Goal: Contribute content

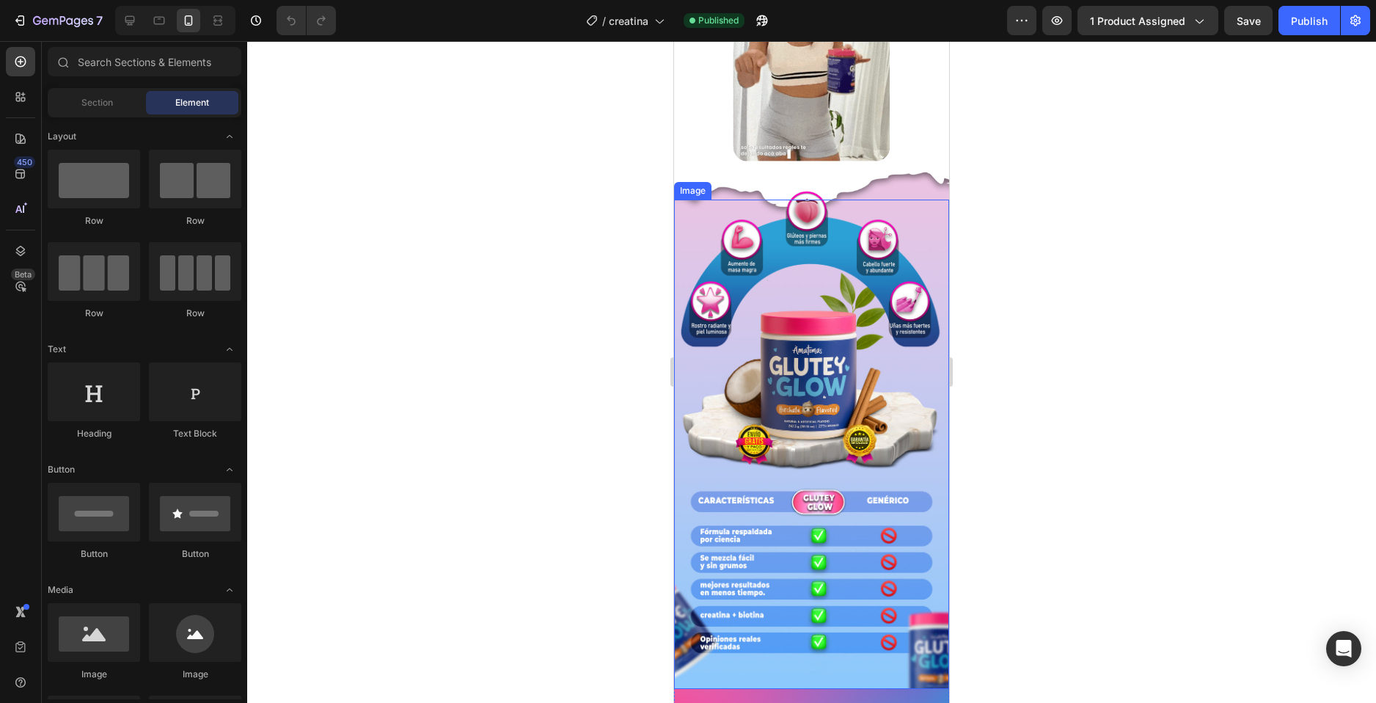
scroll to position [73, 0]
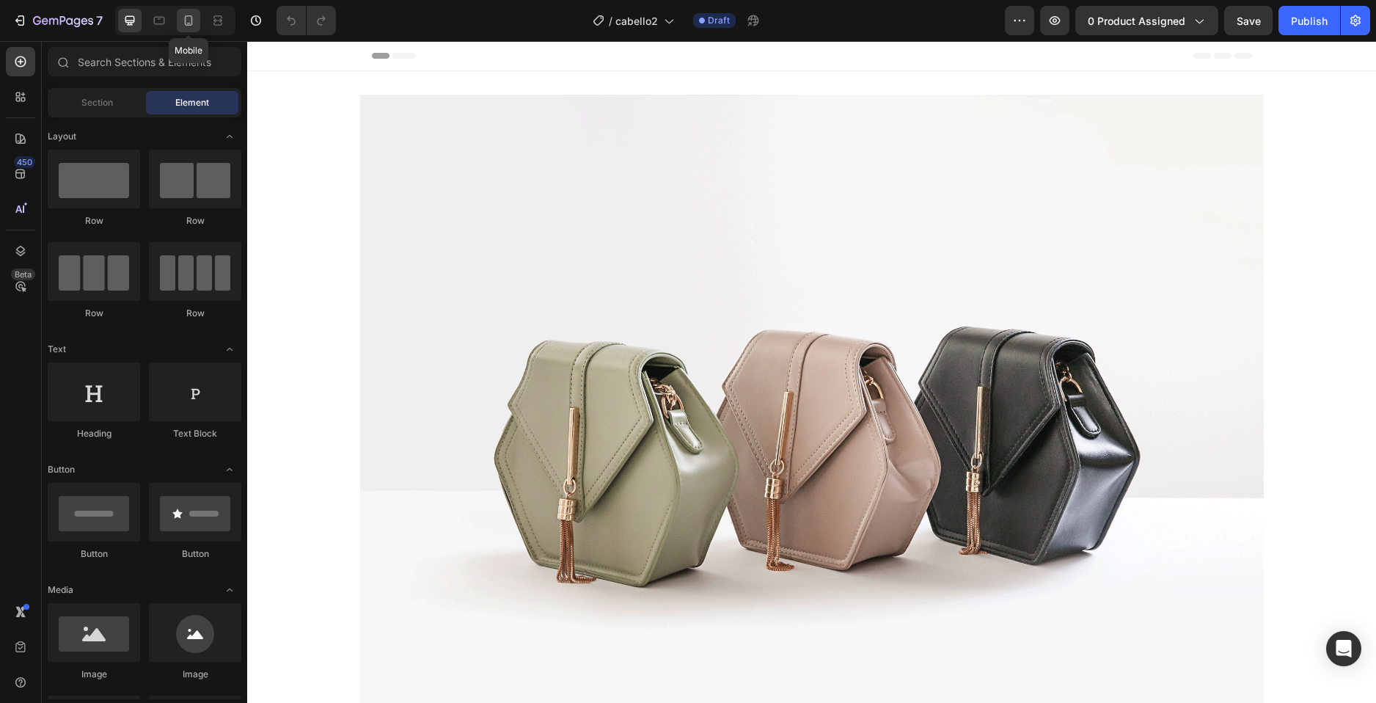
click at [183, 23] on icon at bounding box center [188, 20] width 15 height 15
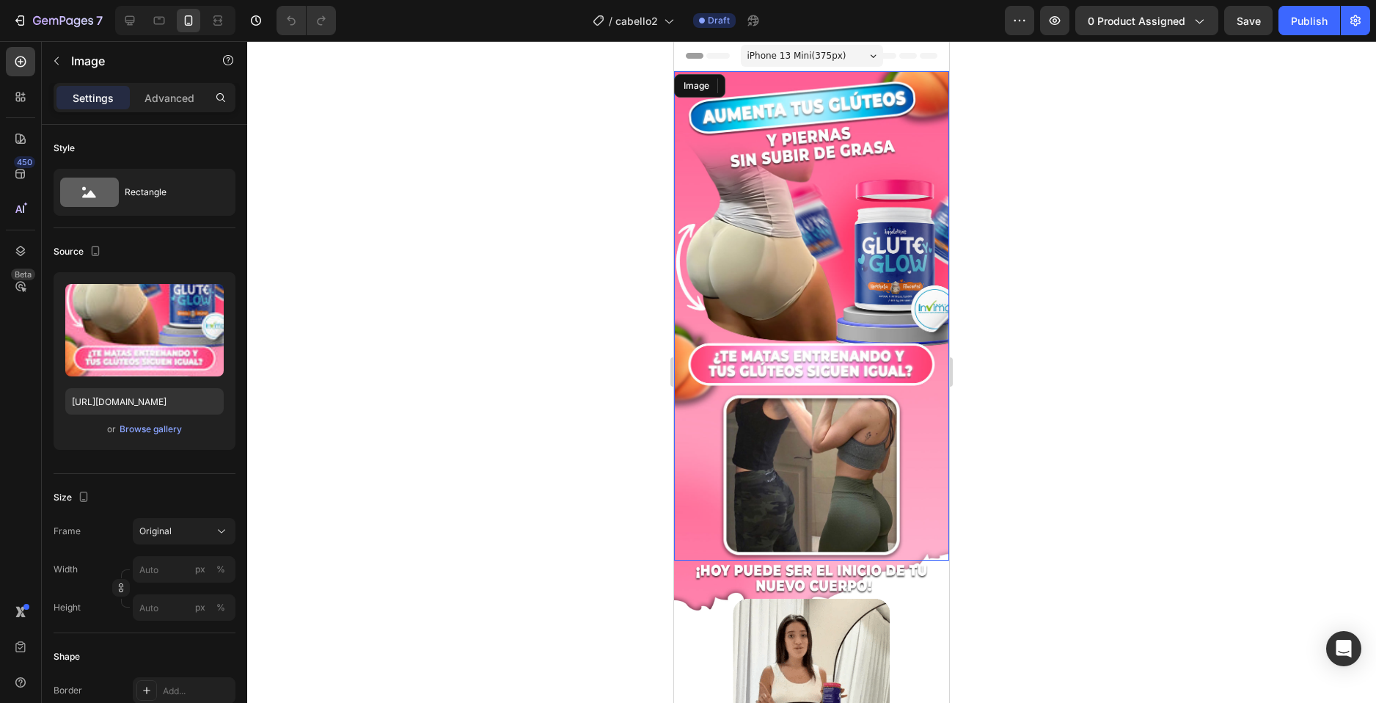
click at [809, 206] on img at bounding box center [811, 315] width 275 height 489
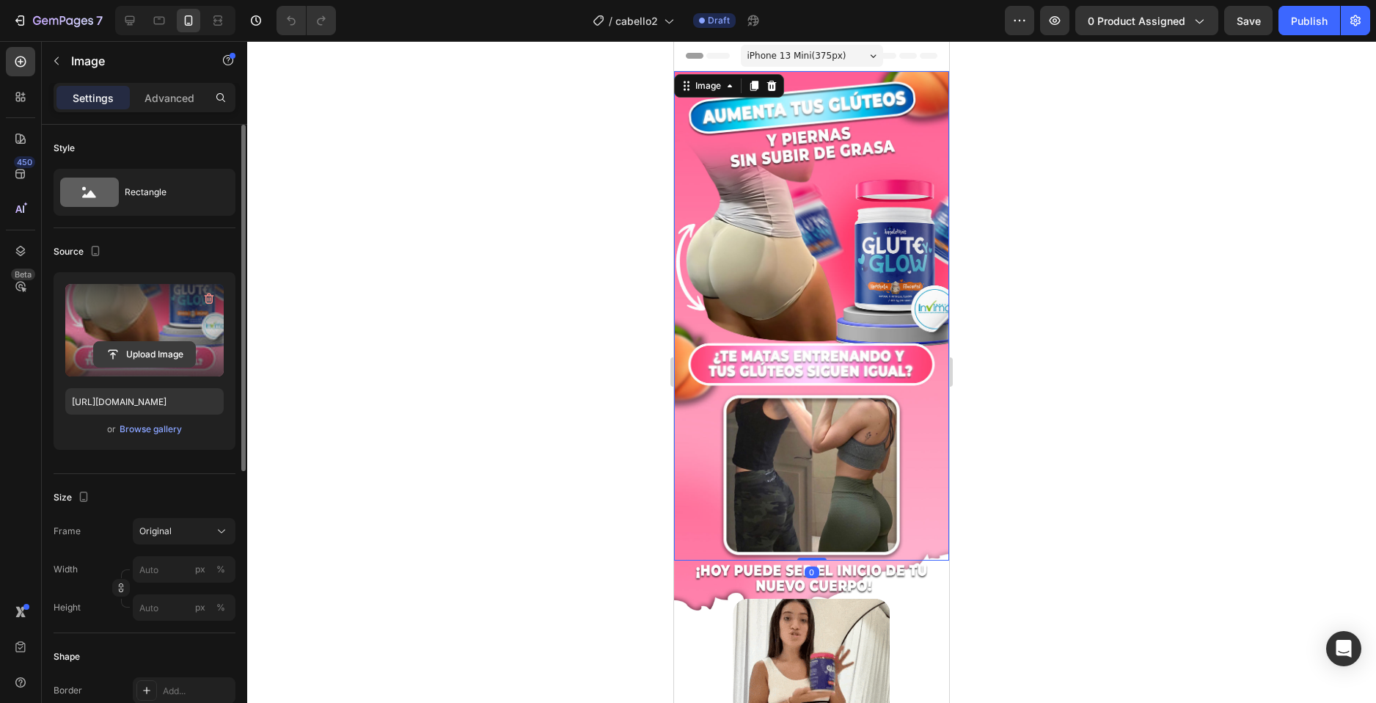
click at [134, 352] on input "file" at bounding box center [144, 354] width 101 height 25
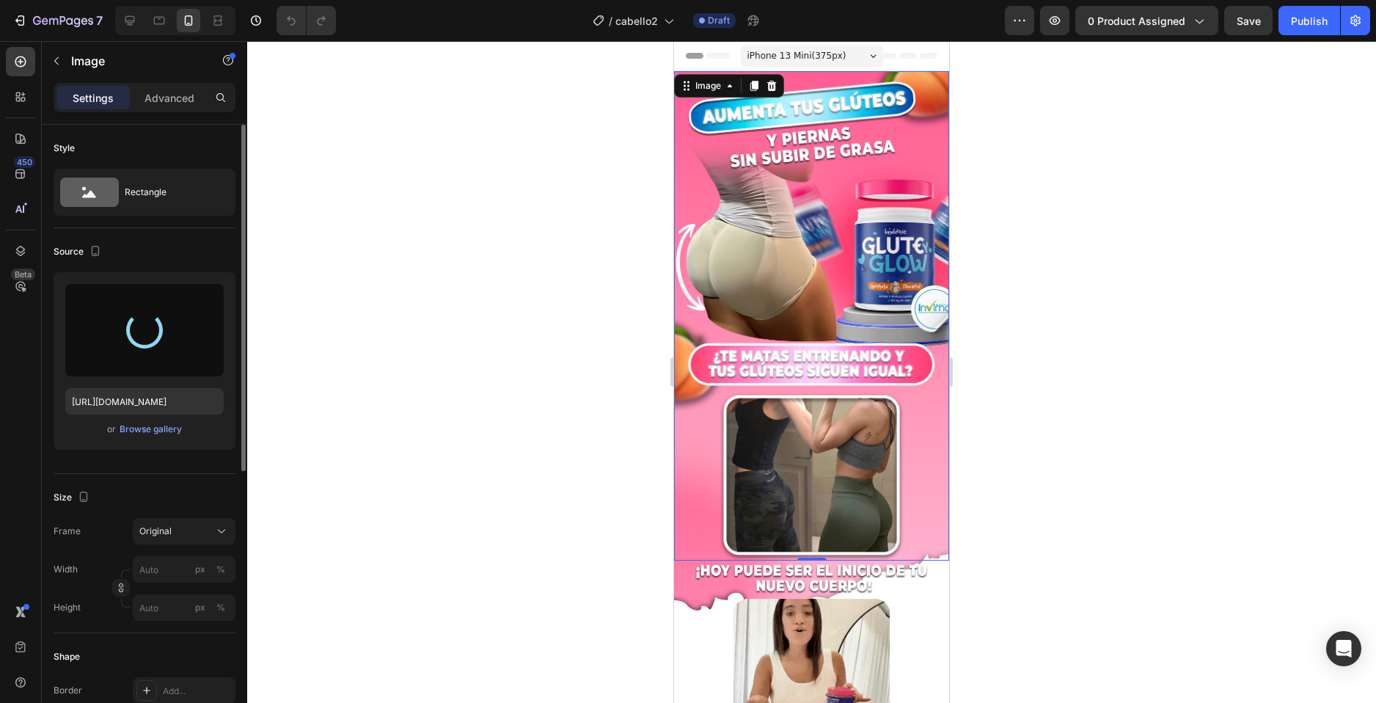
type input "[URL][DOMAIN_NAME]"
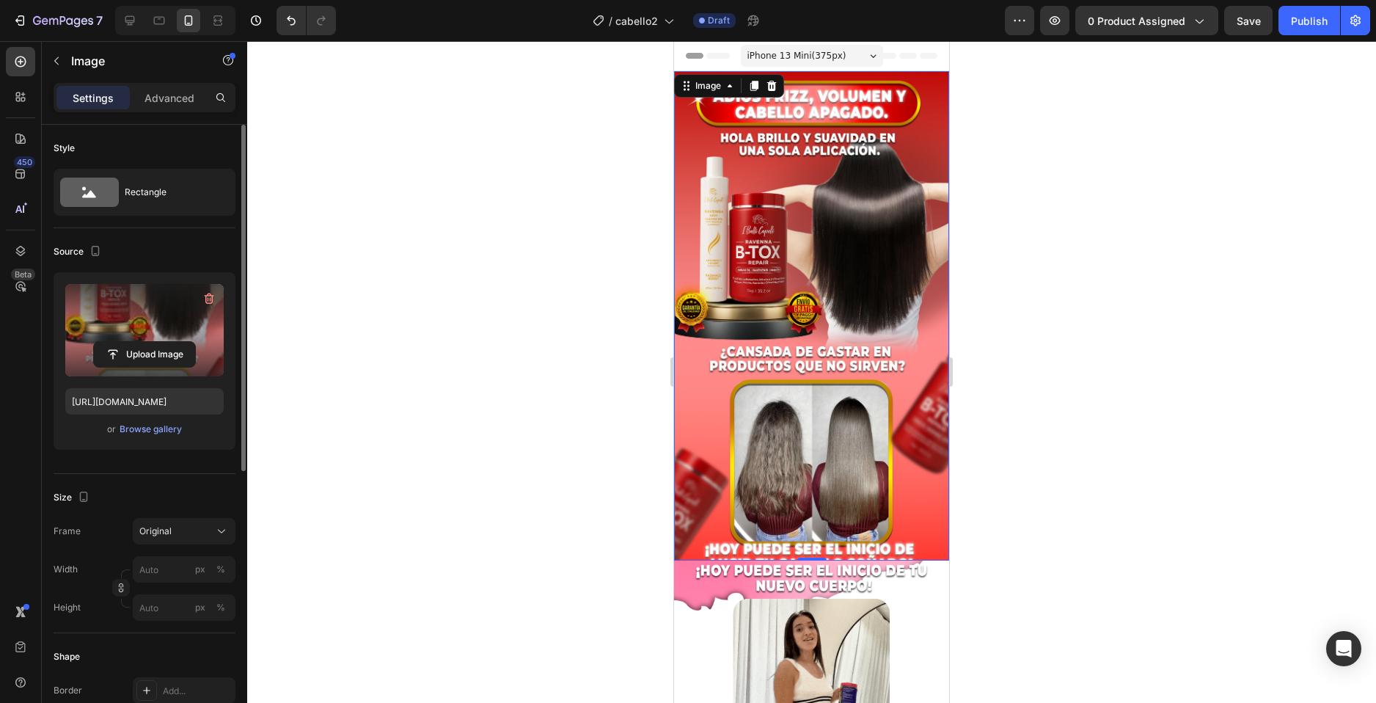
click at [1038, 427] on div at bounding box center [811, 372] width 1129 height 662
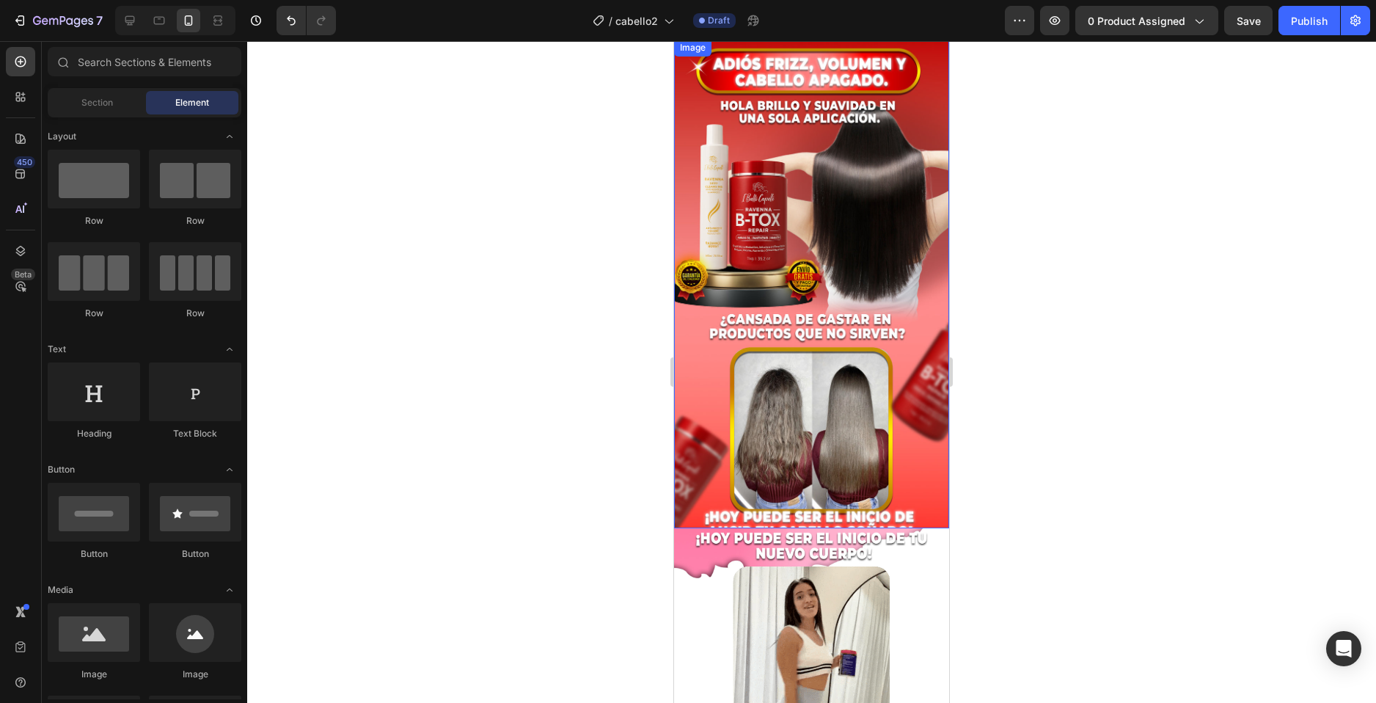
scroll to position [293, 0]
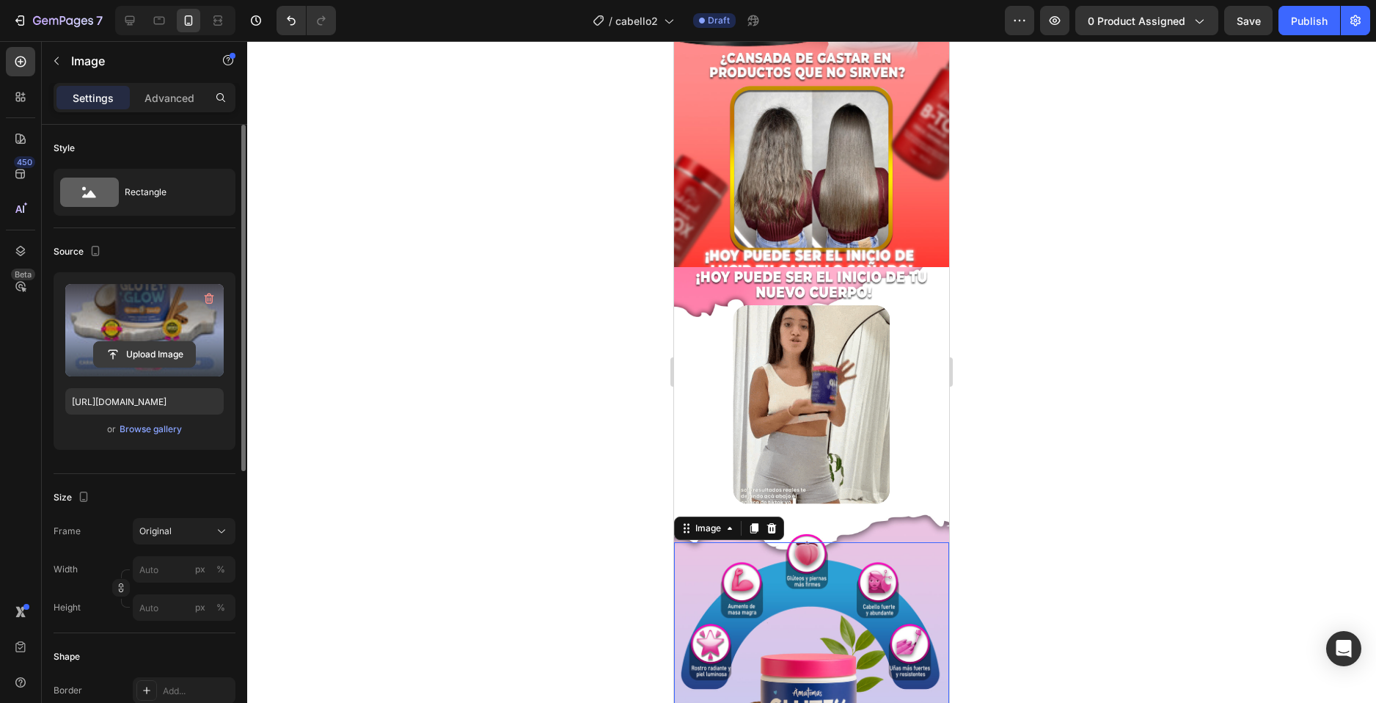
click at [118, 349] on input "file" at bounding box center [144, 354] width 101 height 25
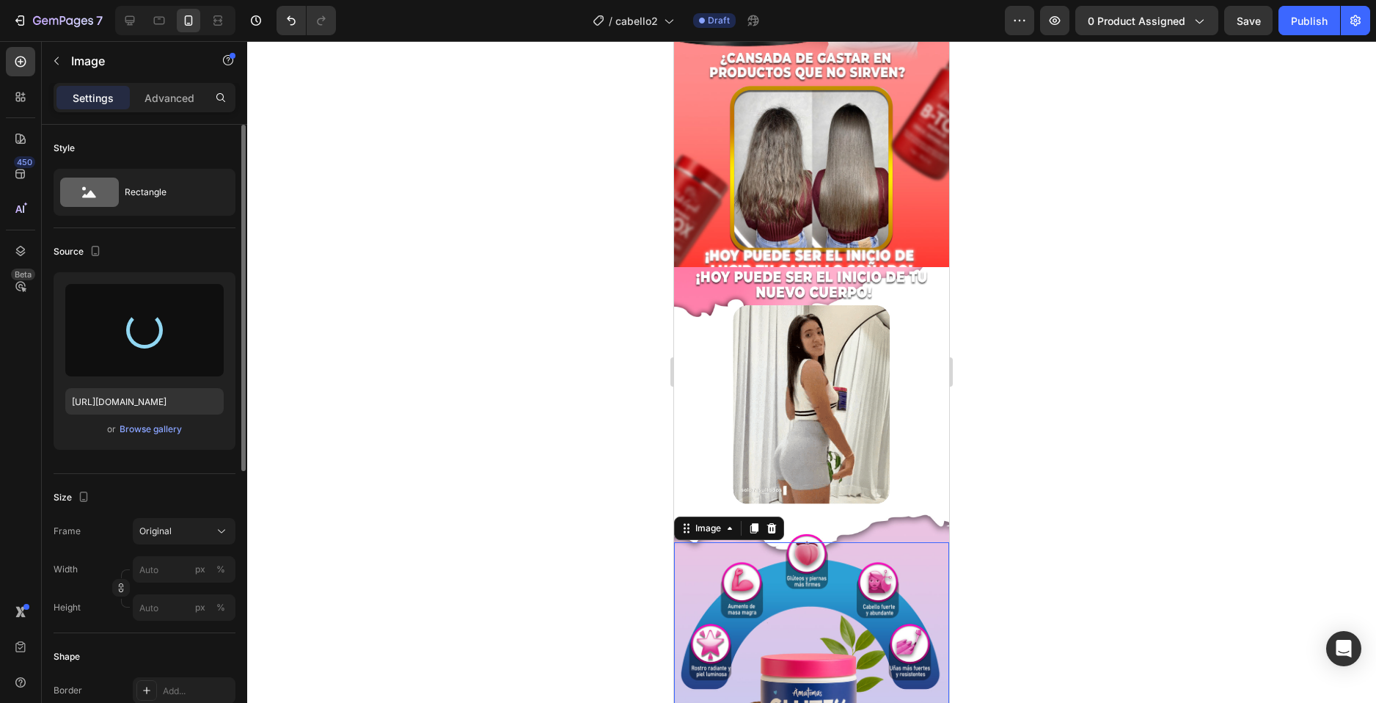
type input "[URL][DOMAIN_NAME]"
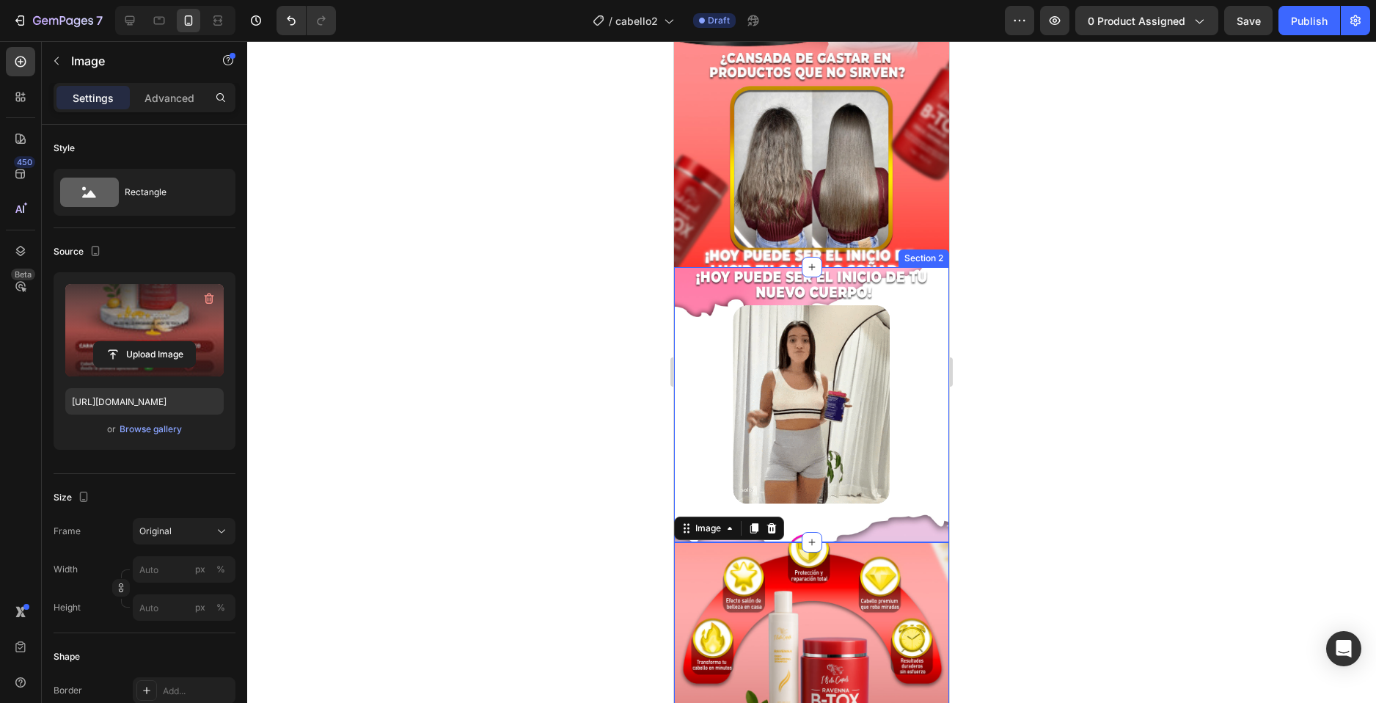
click at [689, 414] on div "Image" at bounding box center [811, 404] width 275 height 275
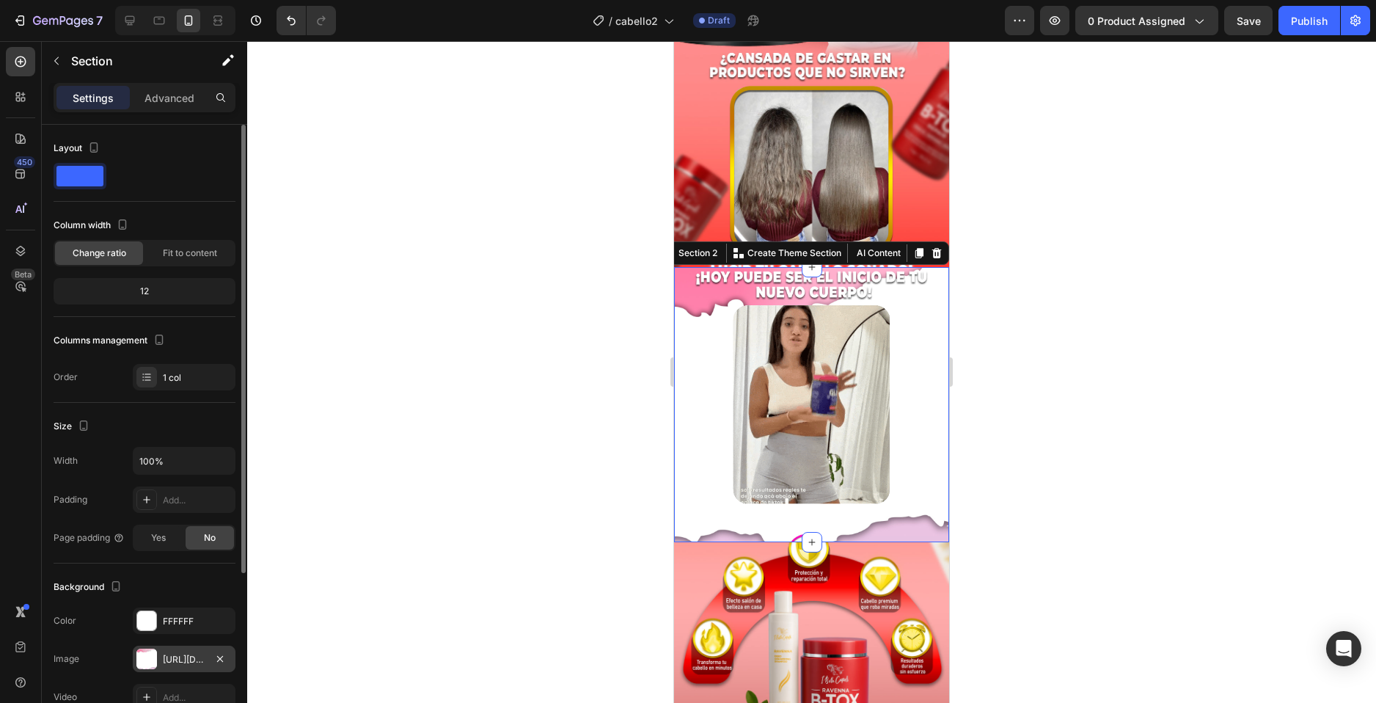
click at [148, 655] on div at bounding box center [146, 659] width 21 height 21
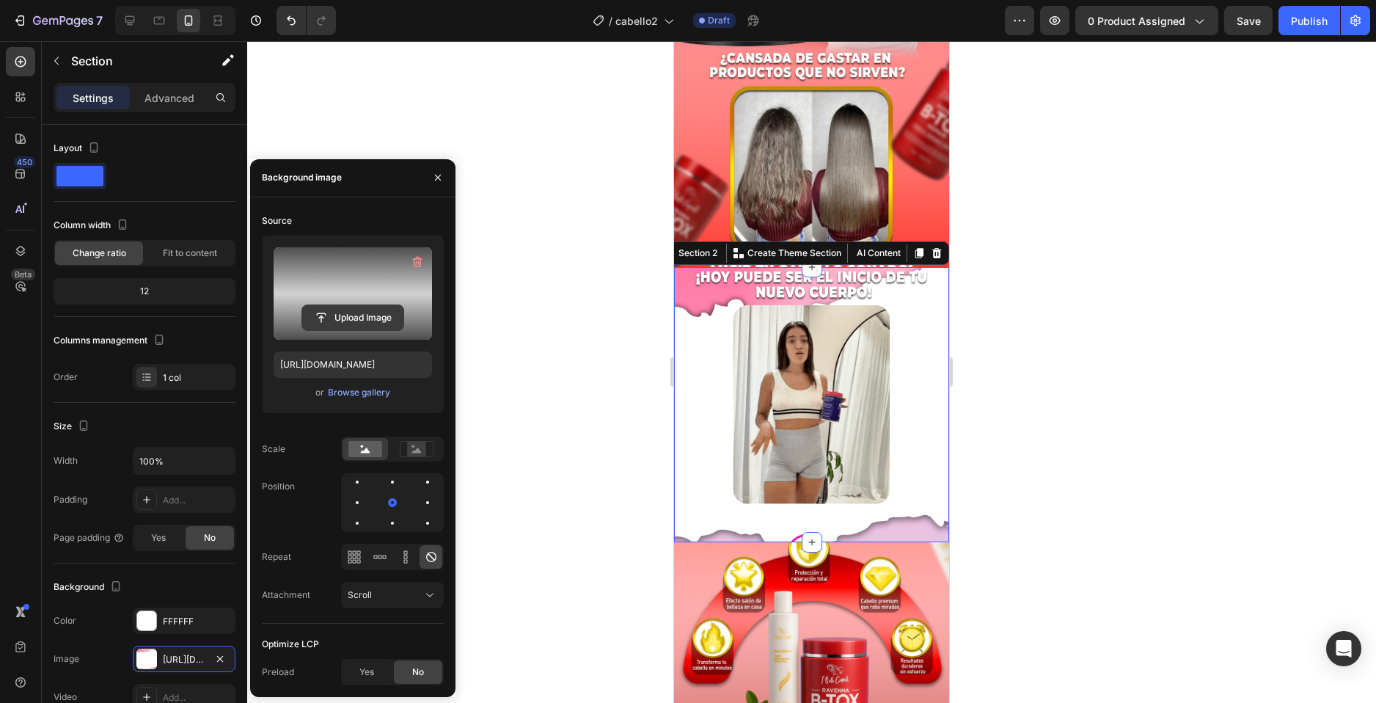
click at [334, 313] on input "file" at bounding box center [352, 317] width 101 height 25
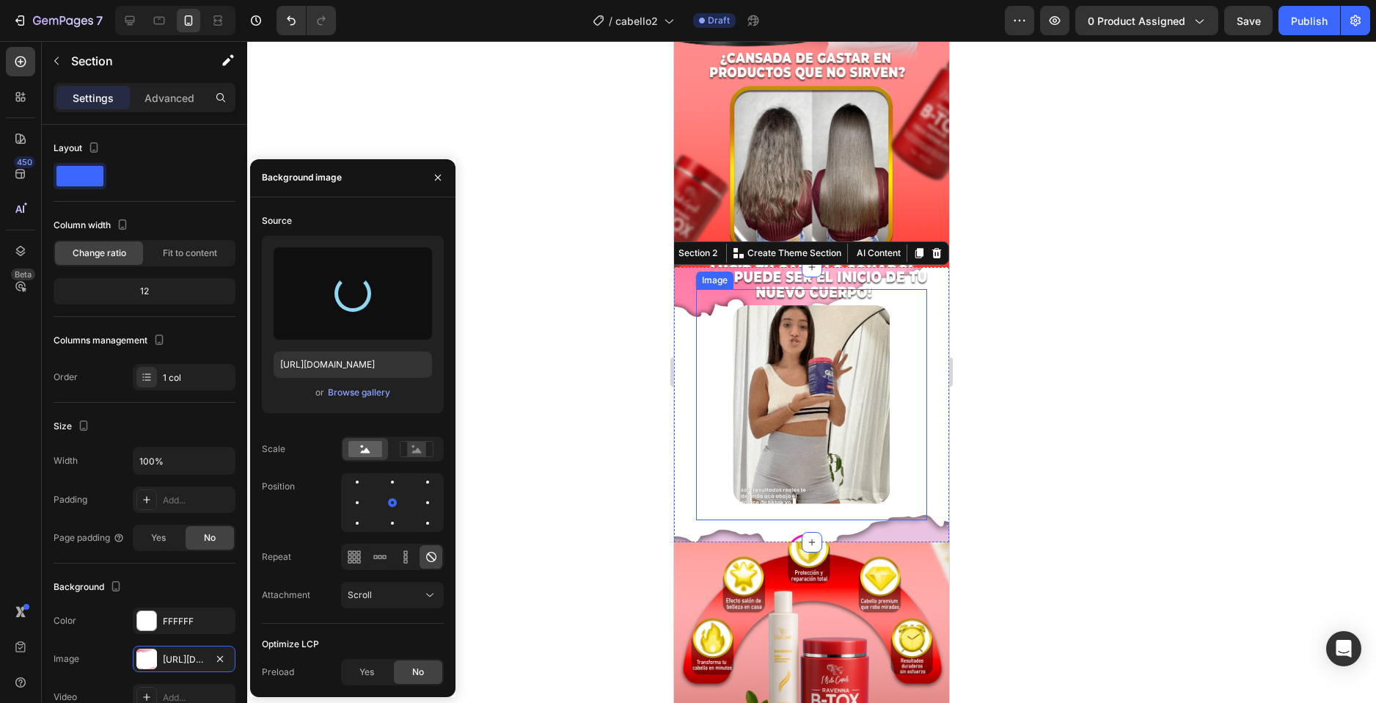
type input "[URL][DOMAIN_NAME]"
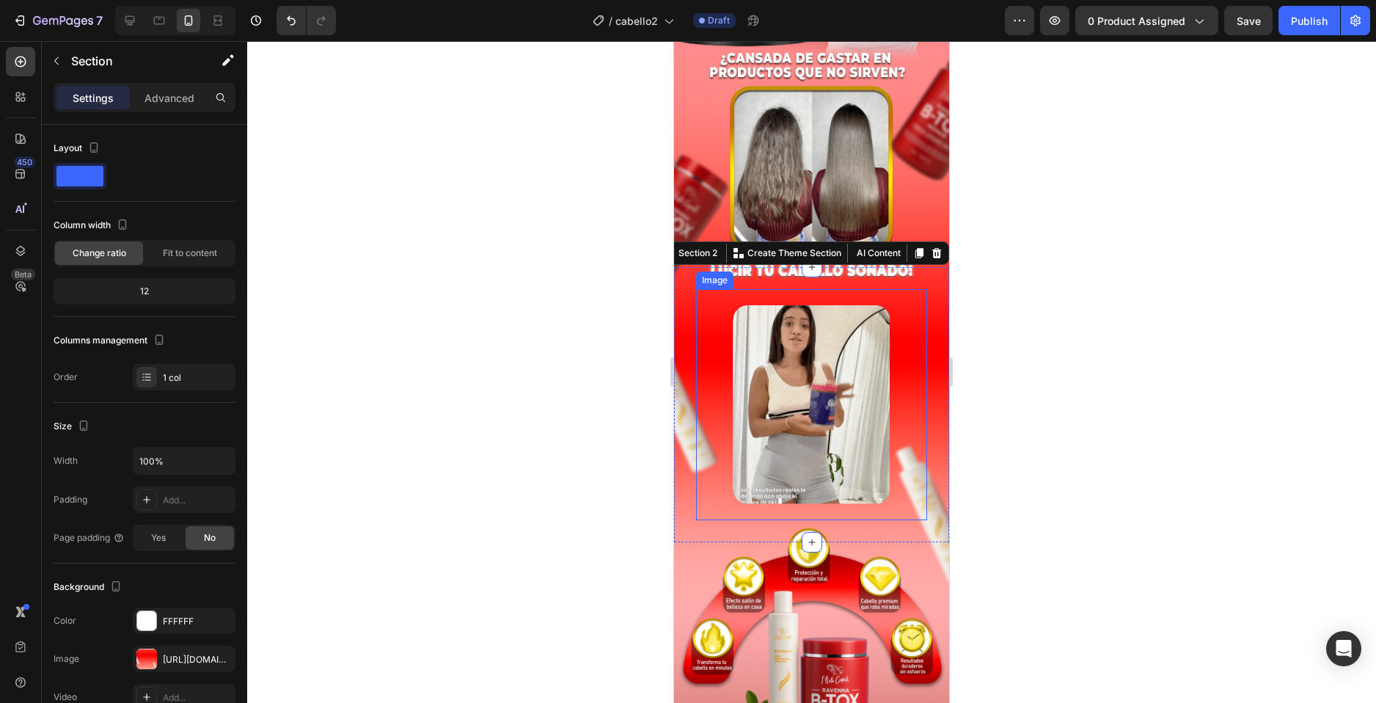
click at [1072, 398] on div at bounding box center [811, 372] width 1129 height 662
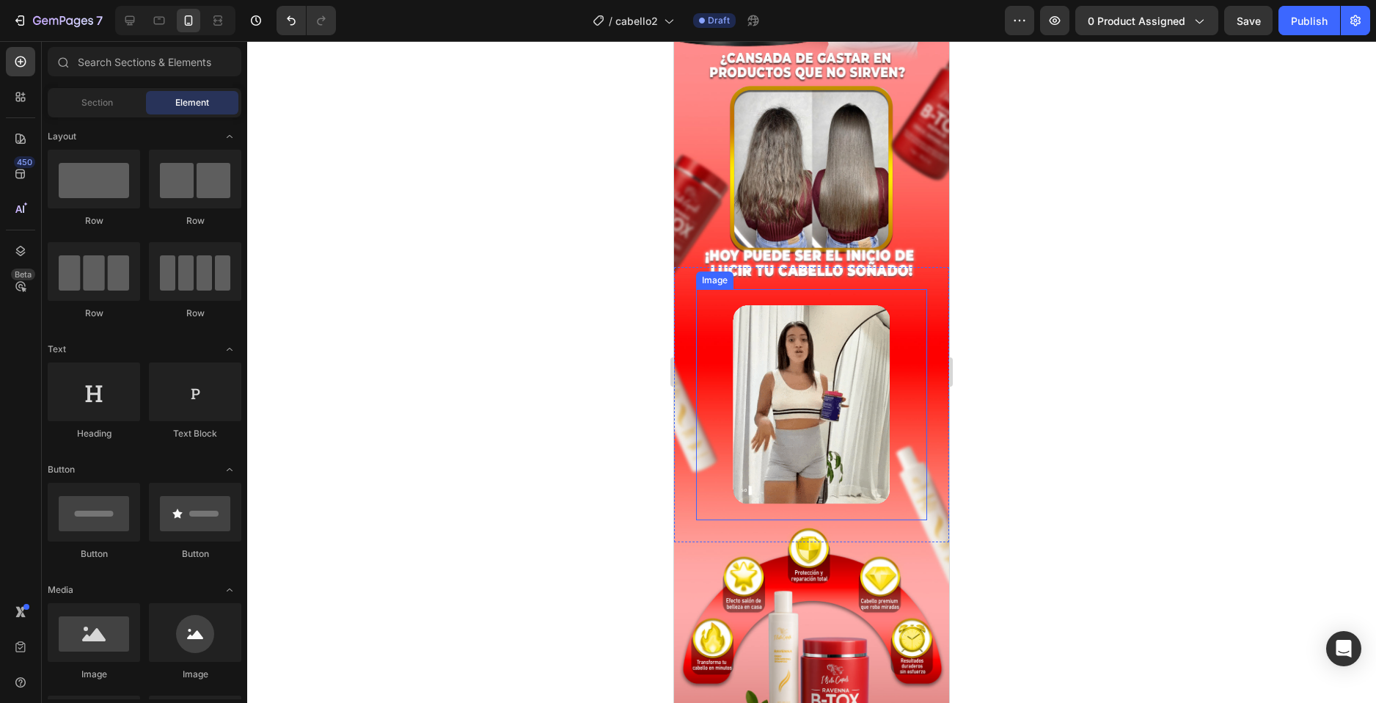
click at [1051, 397] on div at bounding box center [811, 372] width 1129 height 662
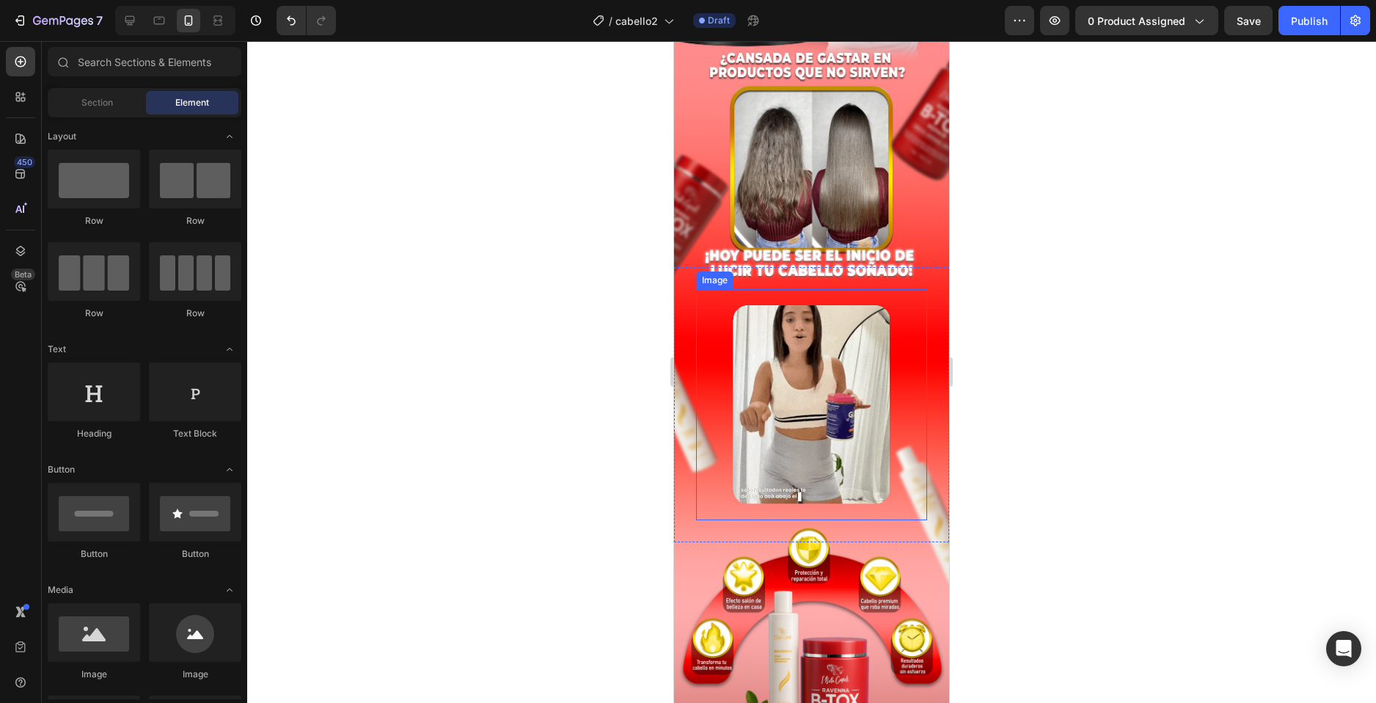
click at [1057, 241] on div at bounding box center [811, 372] width 1129 height 662
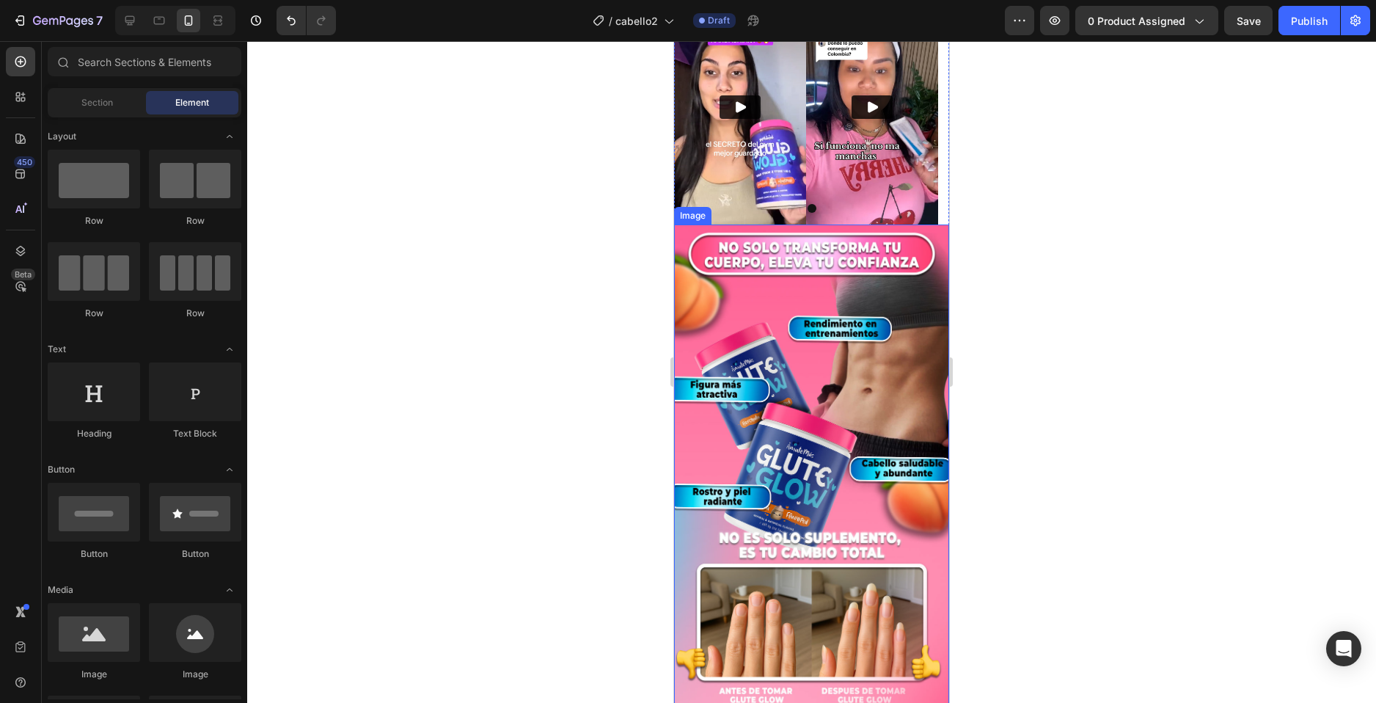
scroll to position [3008, 0]
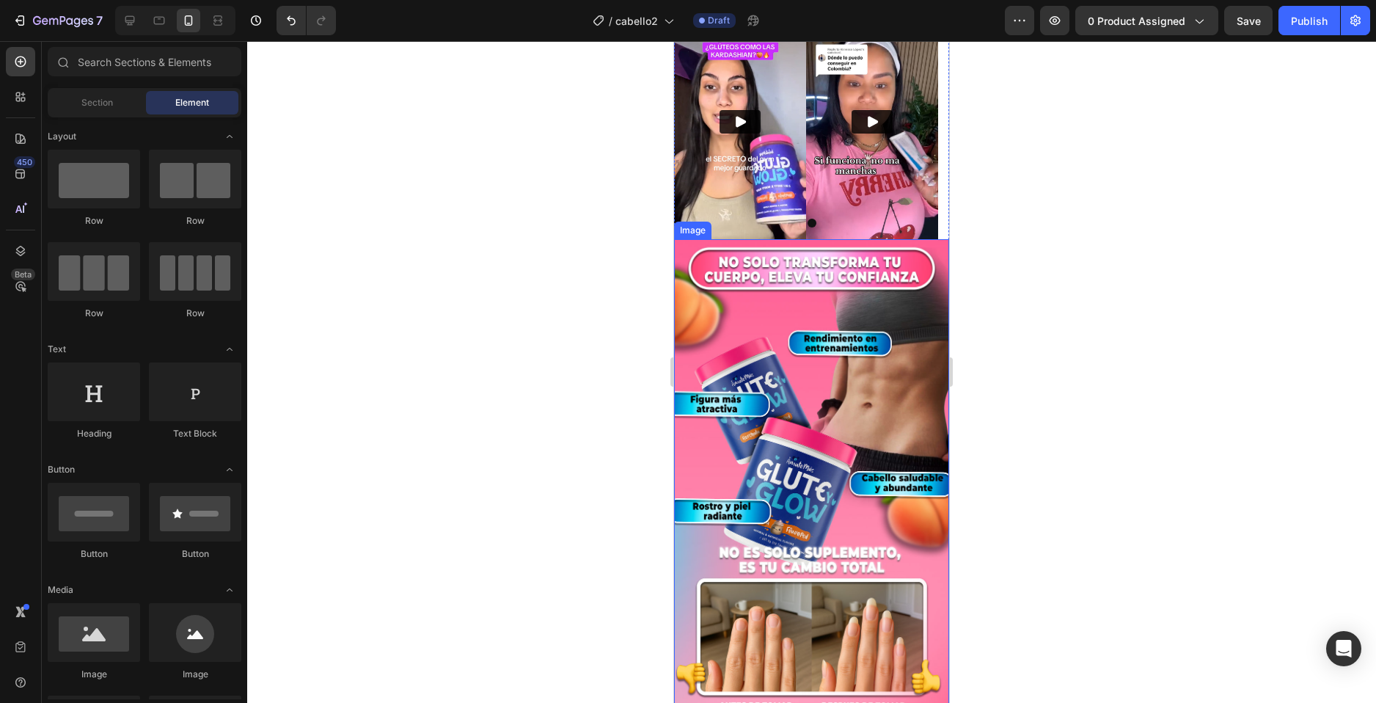
click at [790, 297] on img at bounding box center [811, 483] width 275 height 489
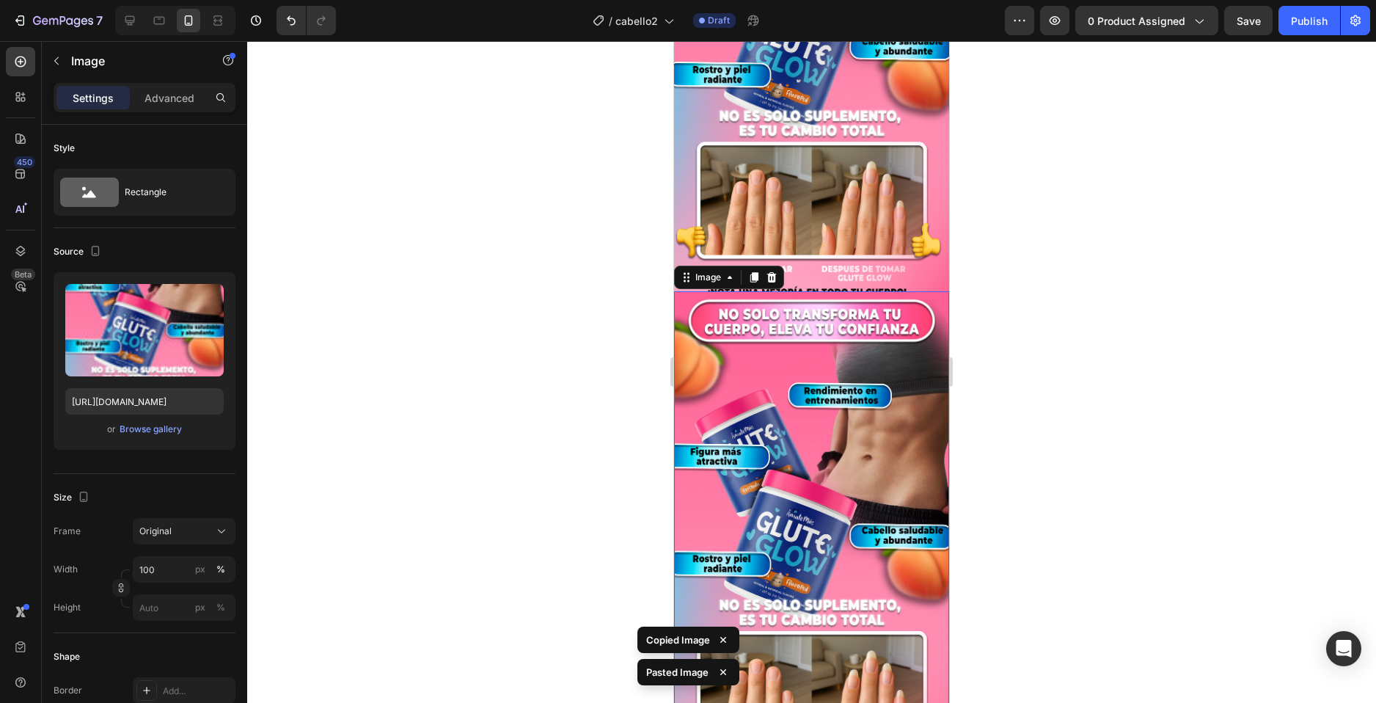
scroll to position [3371, 0]
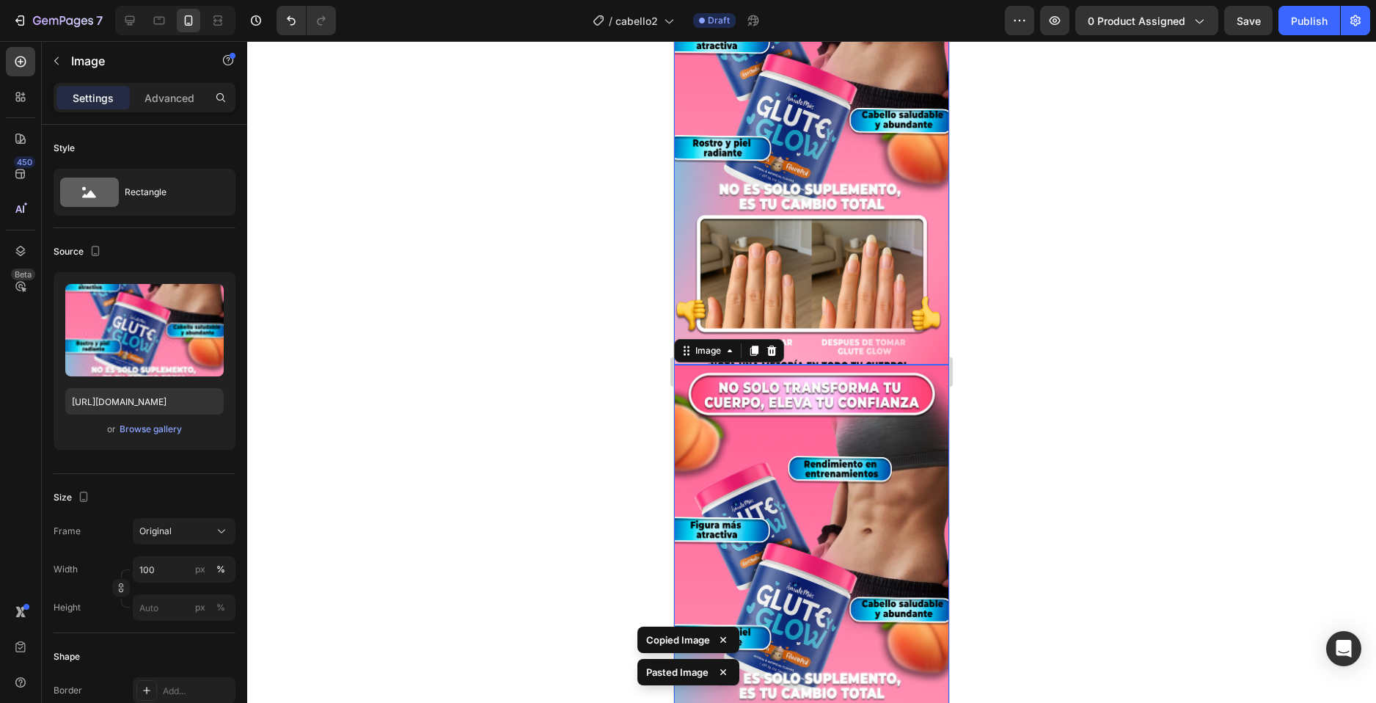
click at [820, 208] on img at bounding box center [811, 120] width 275 height 489
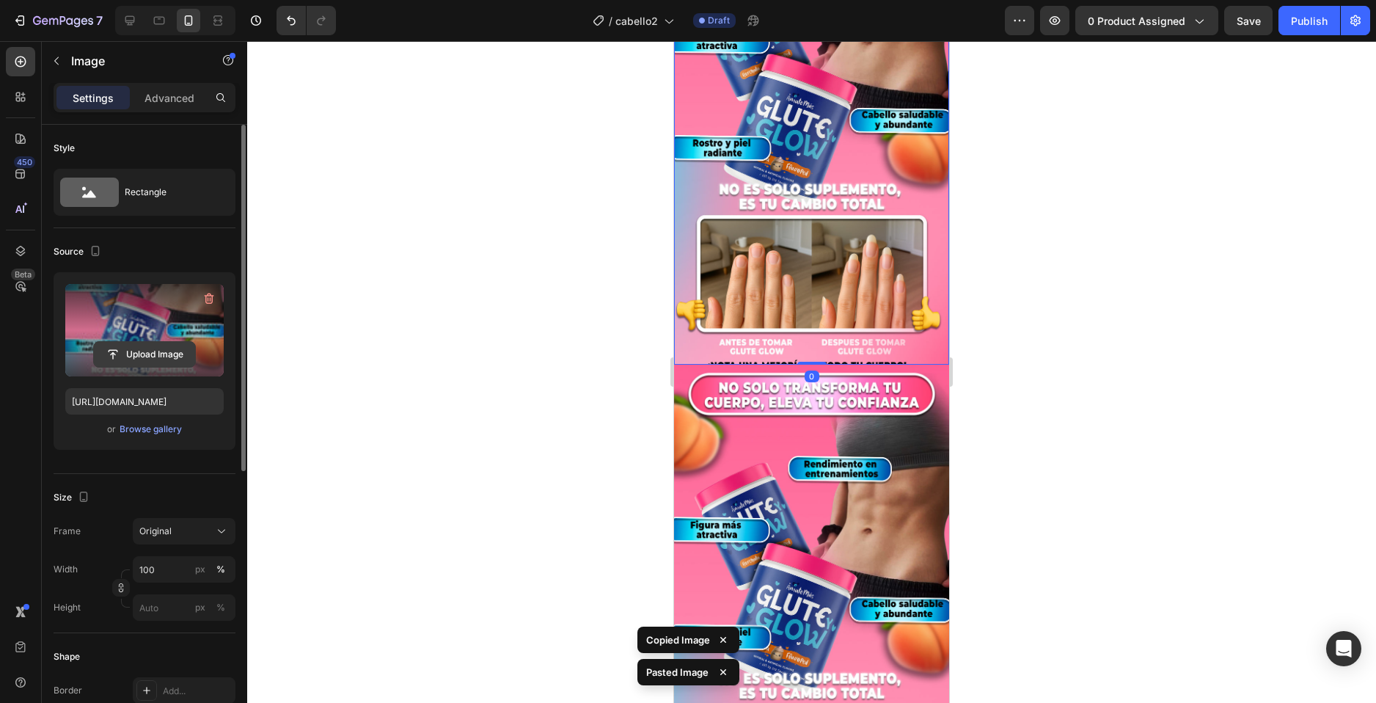
click at [130, 347] on input "file" at bounding box center [144, 354] width 101 height 25
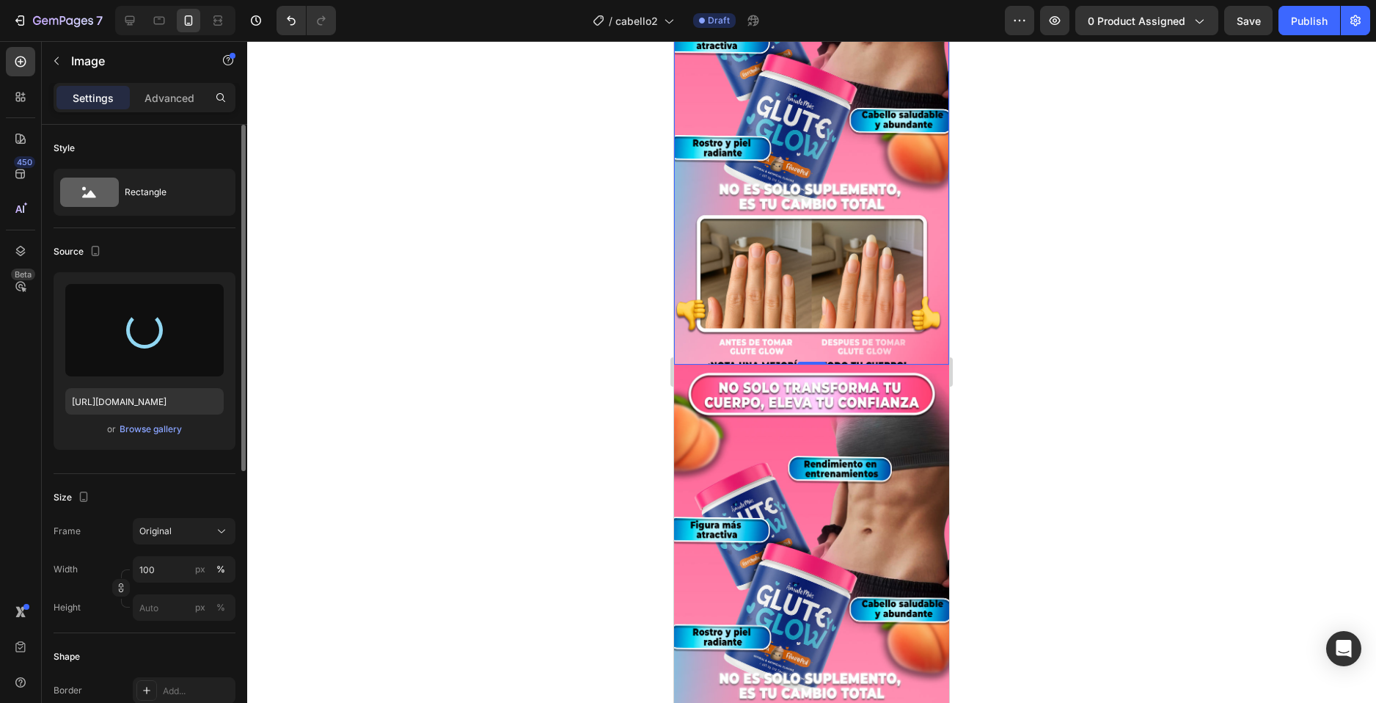
type input "[URL][DOMAIN_NAME]"
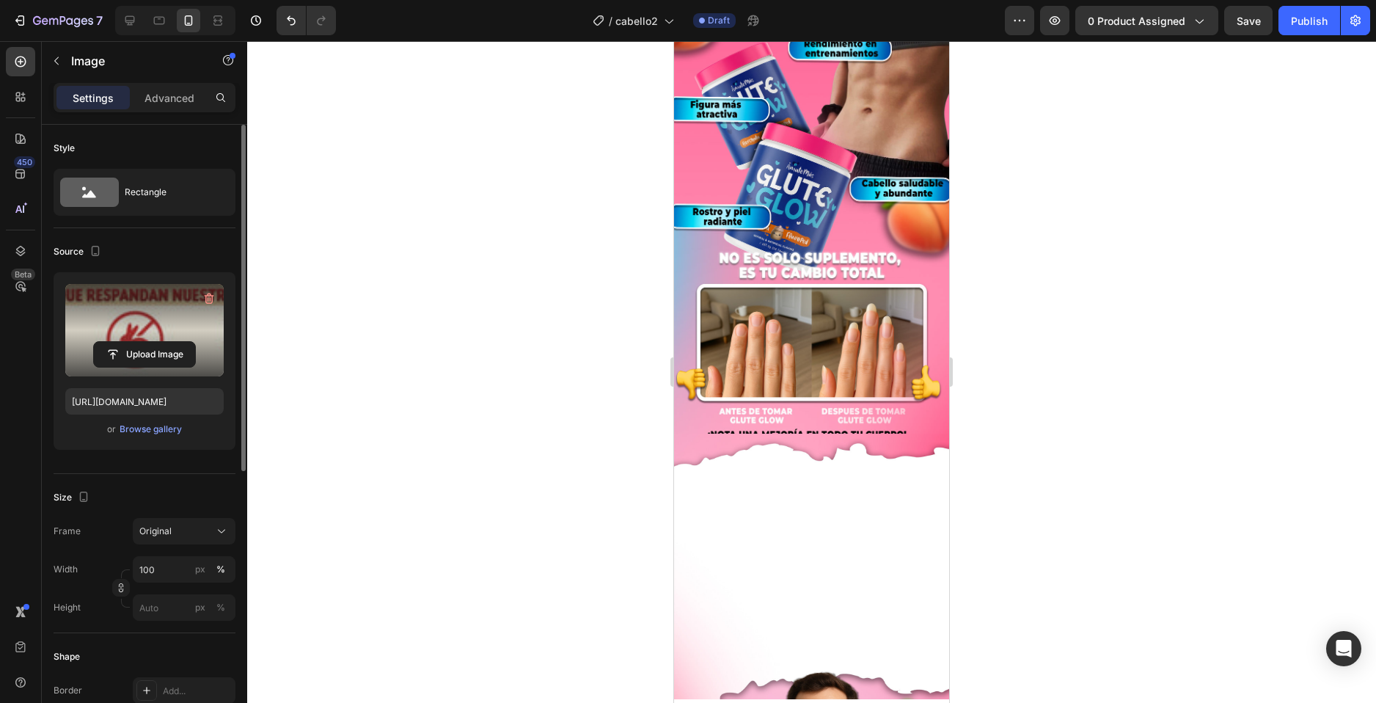
click at [1057, 384] on div at bounding box center [811, 372] width 1129 height 662
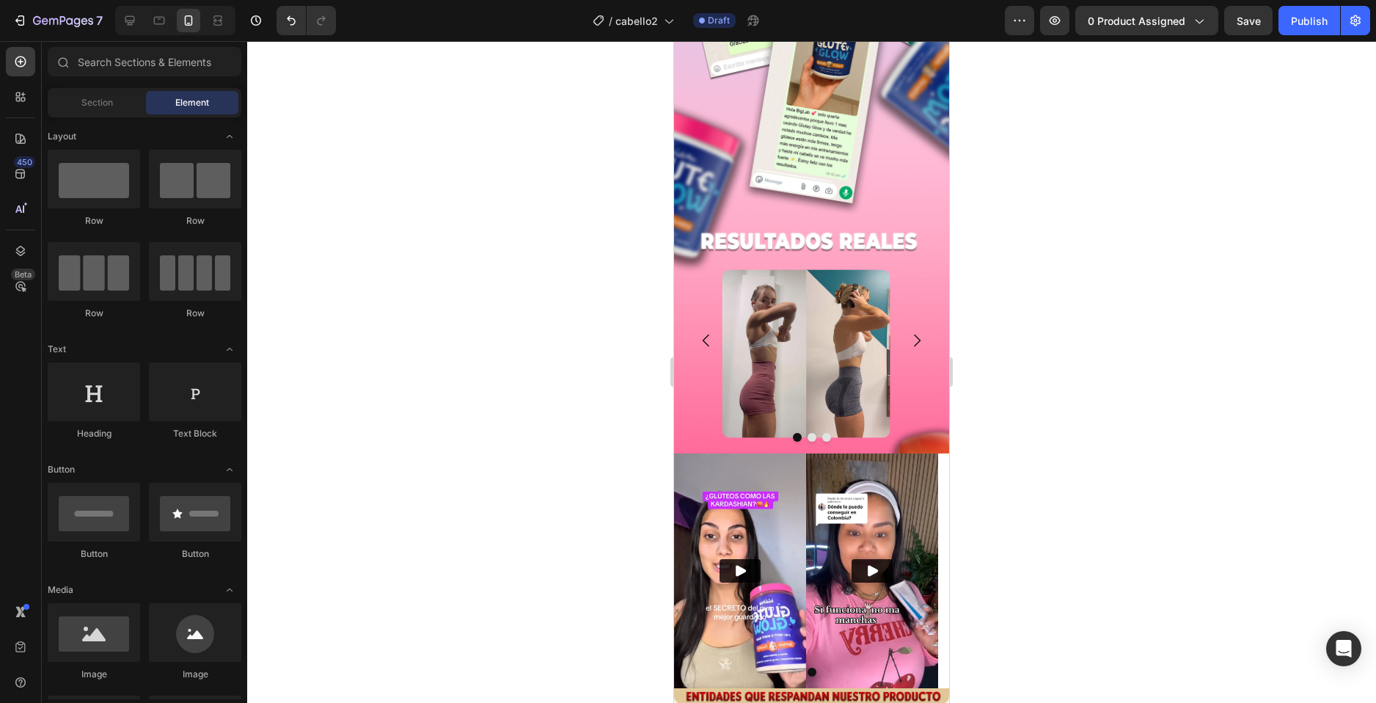
scroll to position [2557, 0]
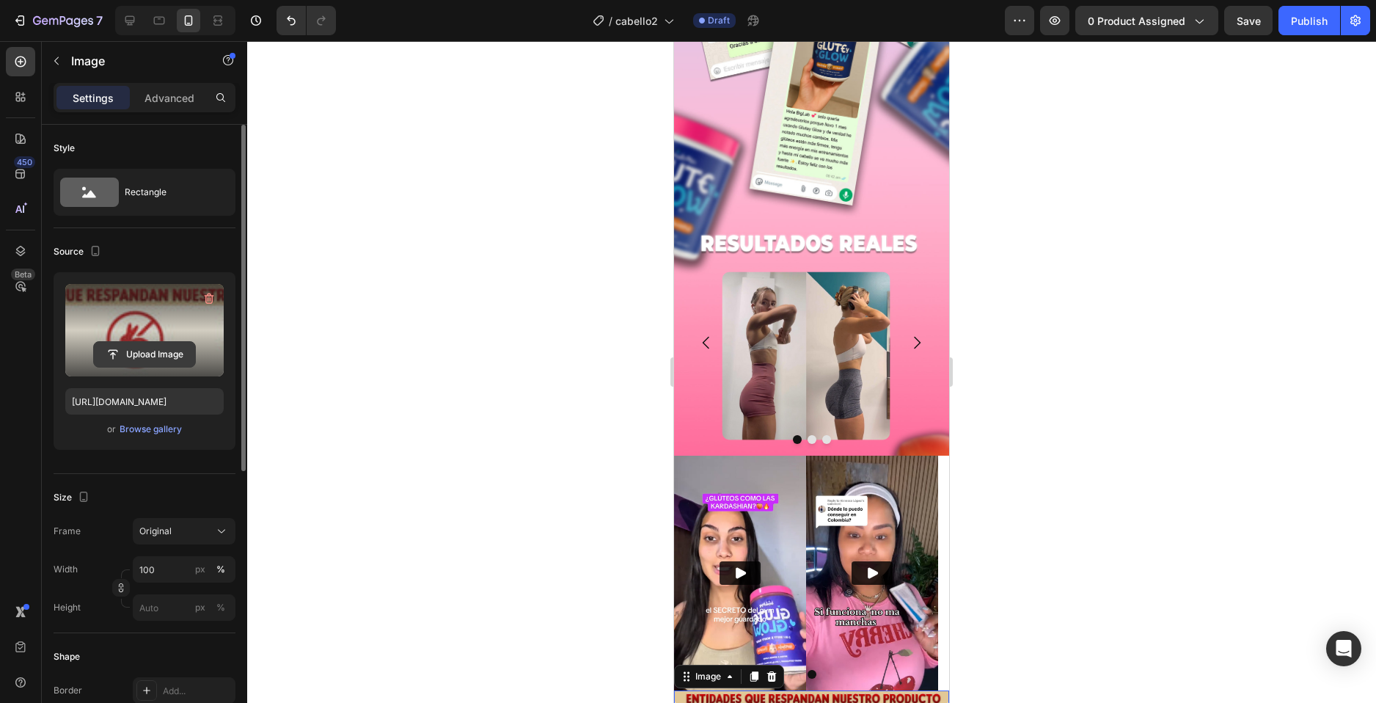
click at [131, 353] on input "file" at bounding box center [144, 354] width 101 height 25
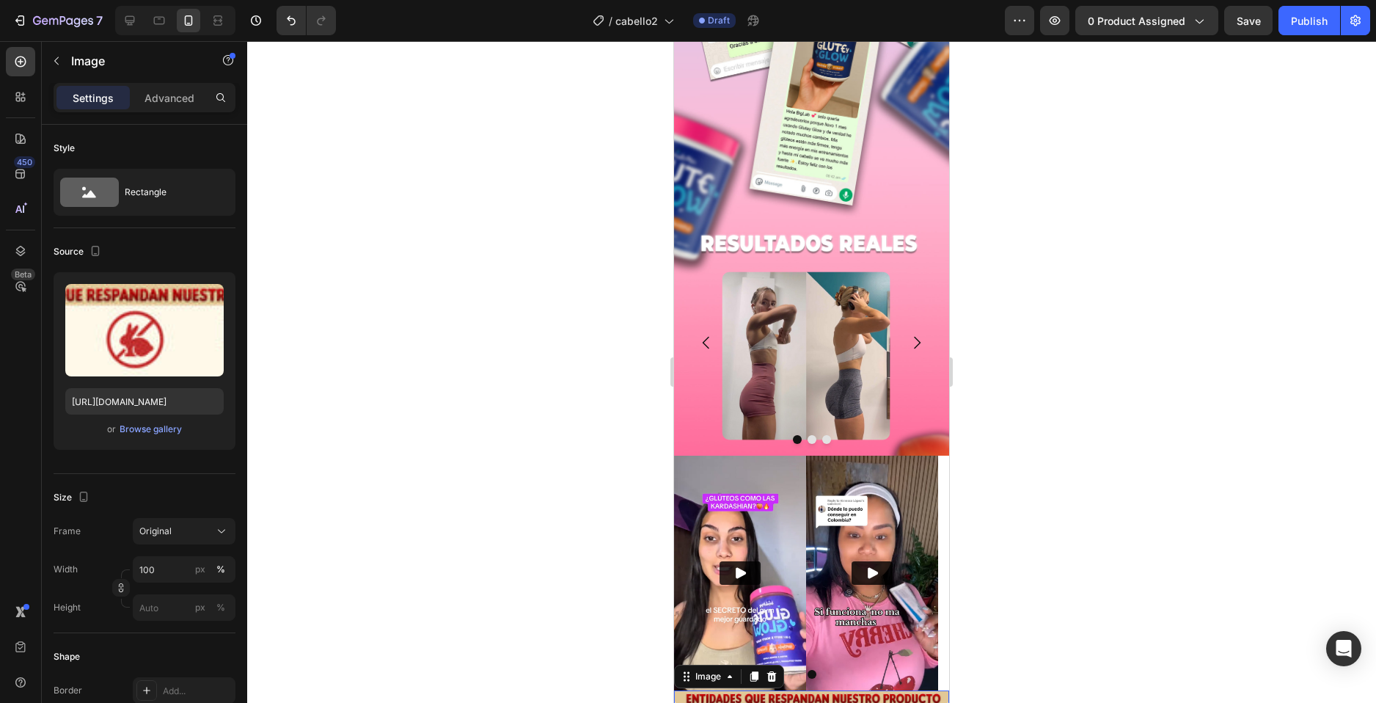
click at [1029, 334] on div at bounding box center [811, 372] width 1129 height 662
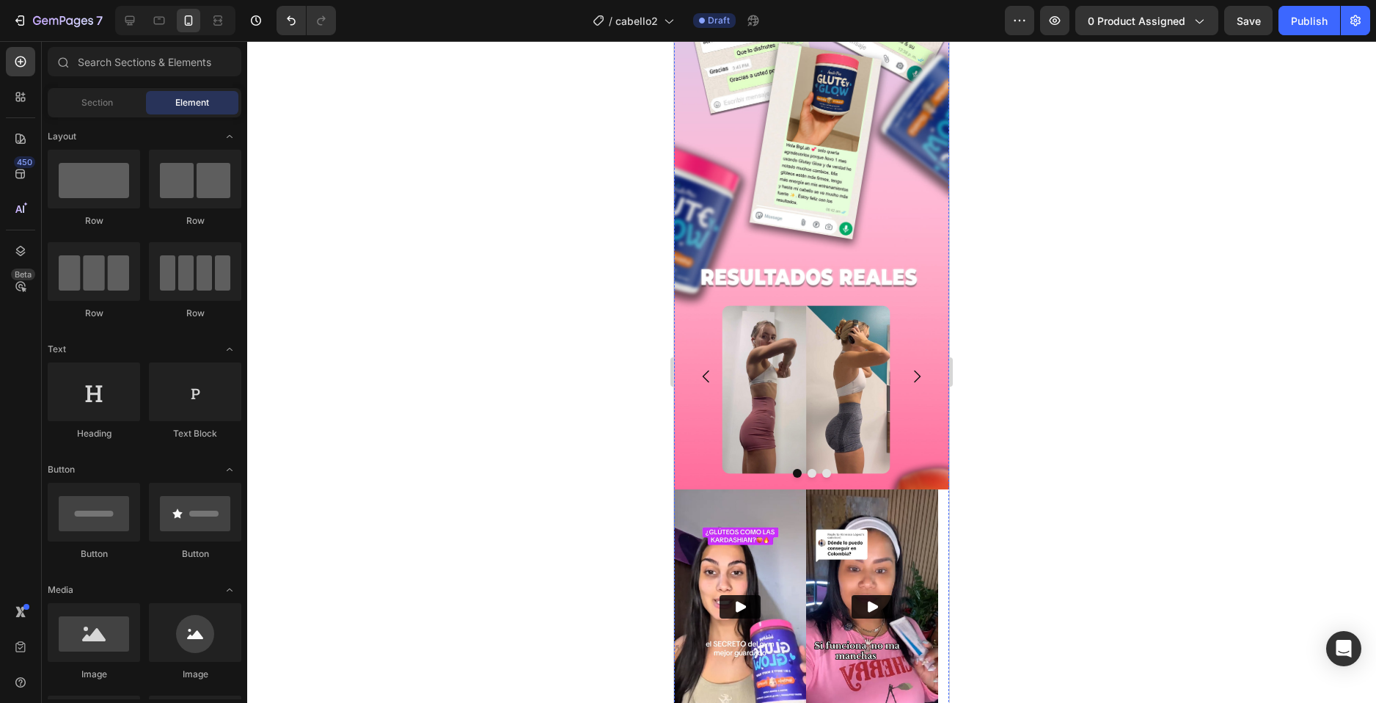
scroll to position [2484, 0]
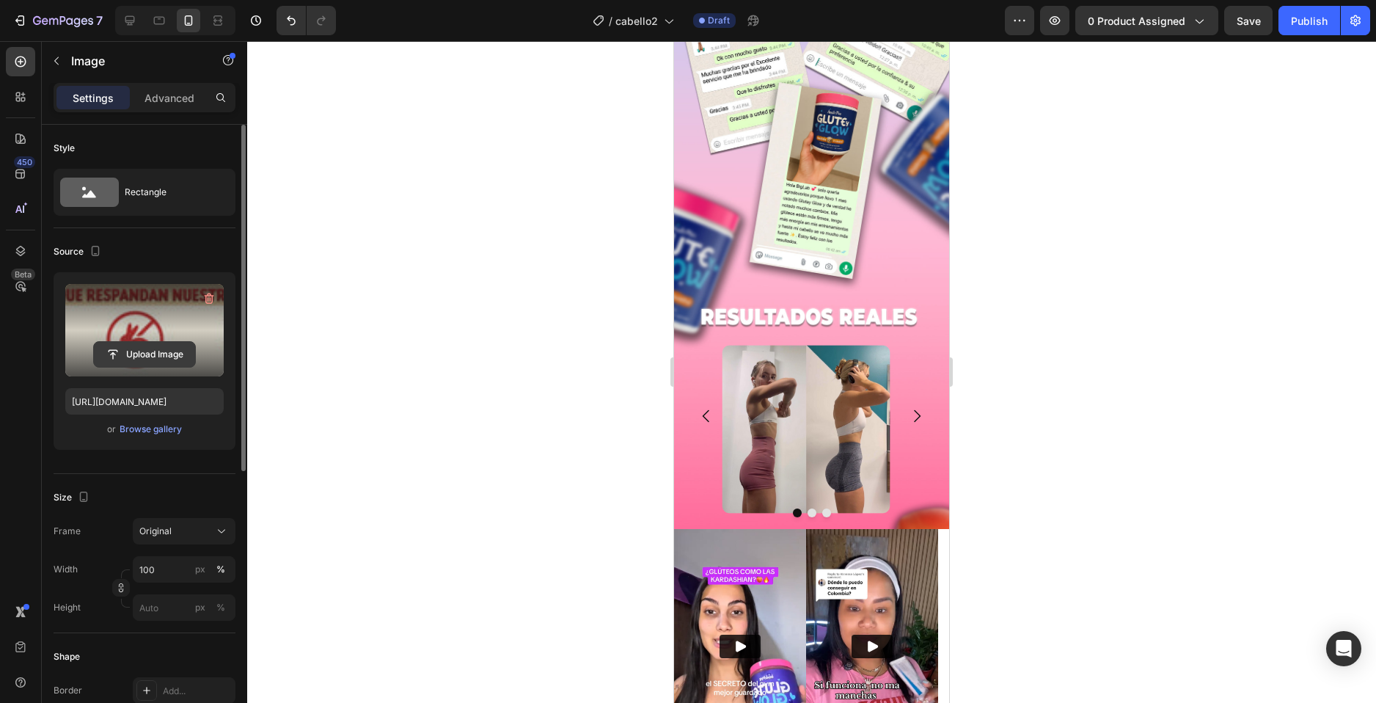
click at [129, 355] on input "file" at bounding box center [144, 354] width 101 height 25
click at [140, 358] on input "file" at bounding box center [144, 354] width 101 height 25
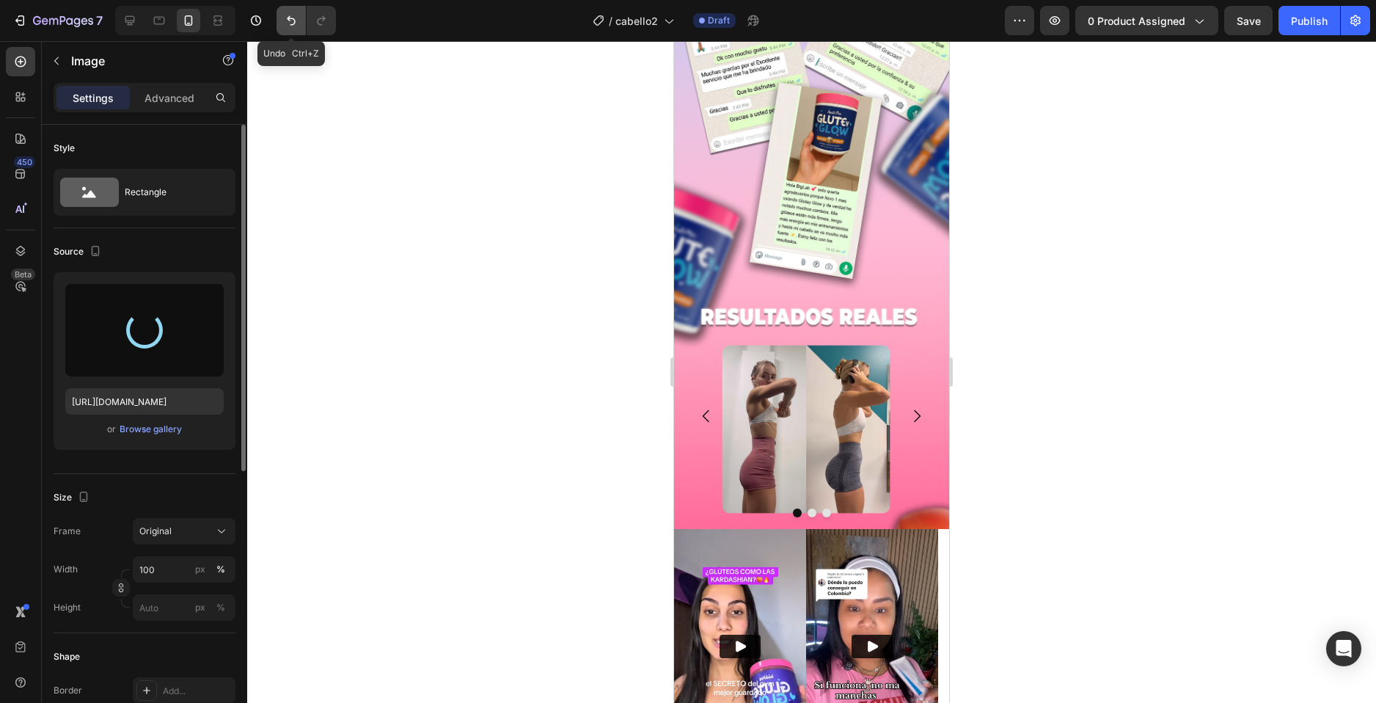
click at [291, 11] on button "Undo/Redo" at bounding box center [291, 20] width 29 height 29
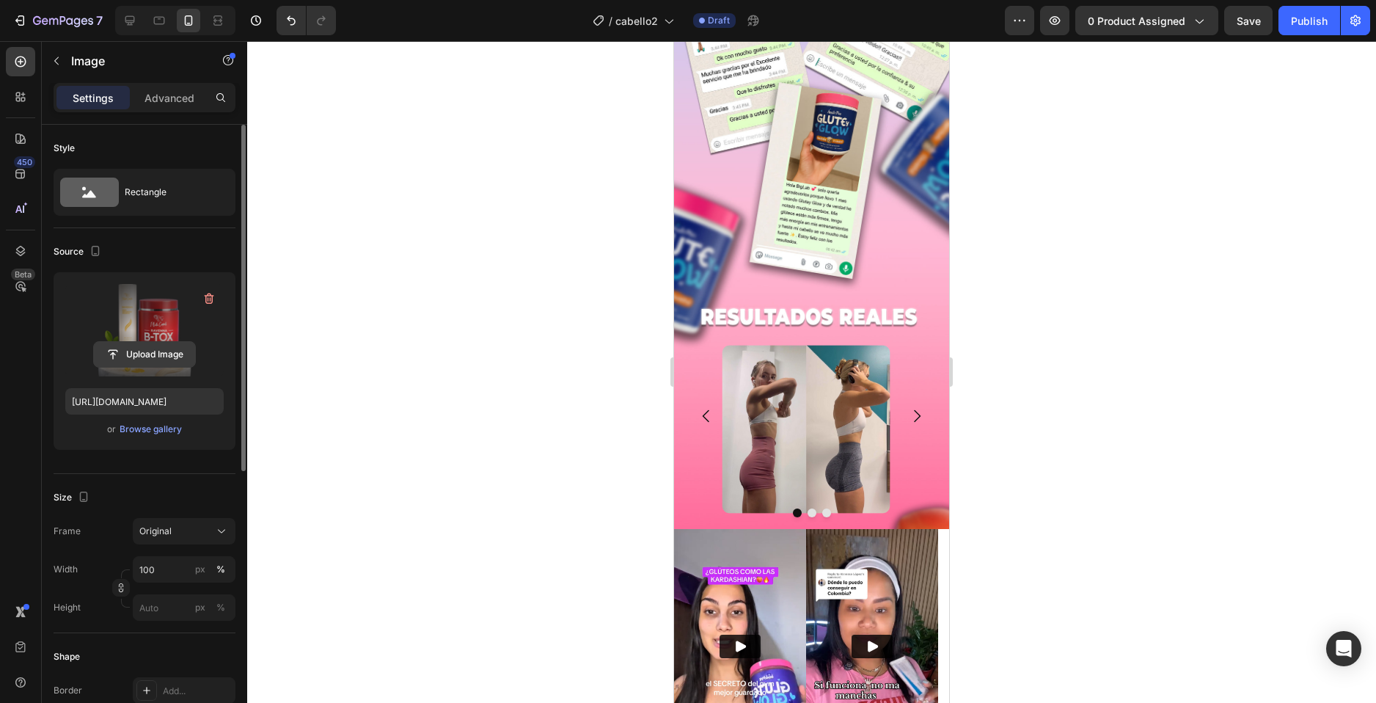
click at [146, 359] on input "file" at bounding box center [144, 354] width 101 height 25
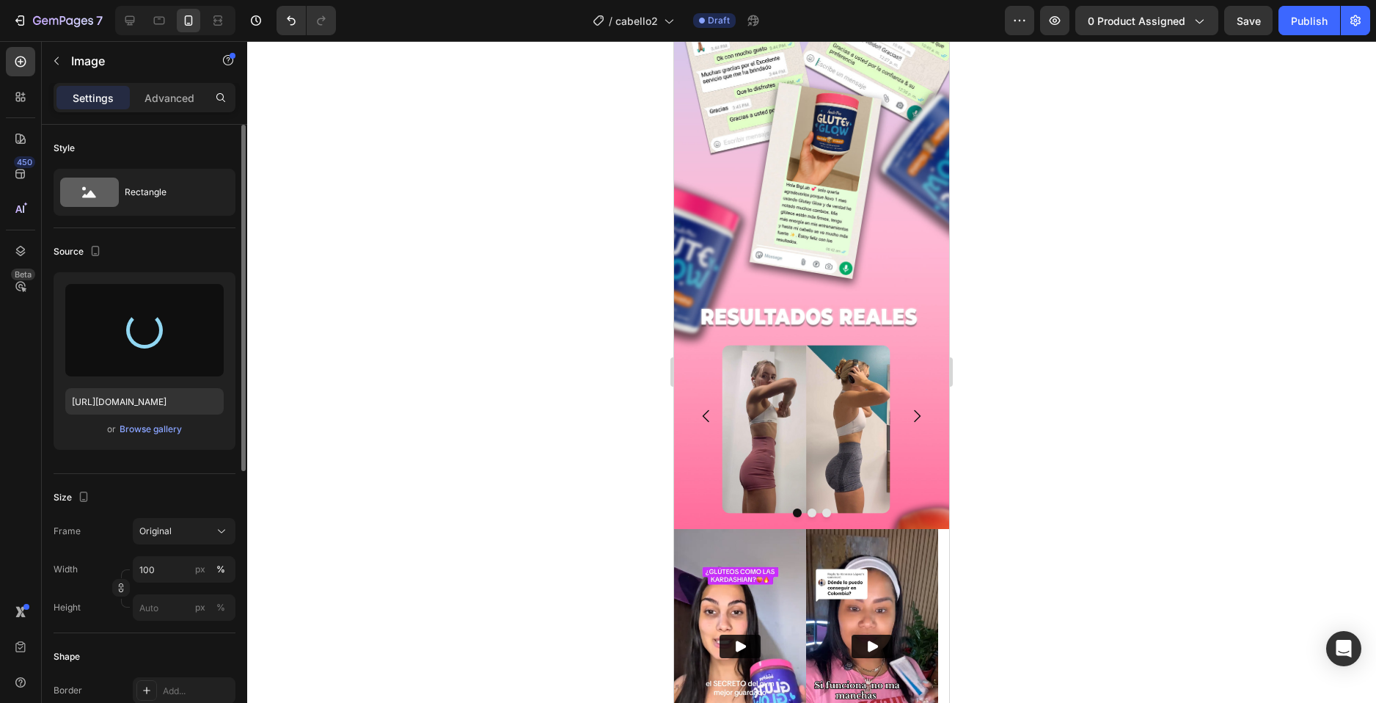
type input "[URL][DOMAIN_NAME]"
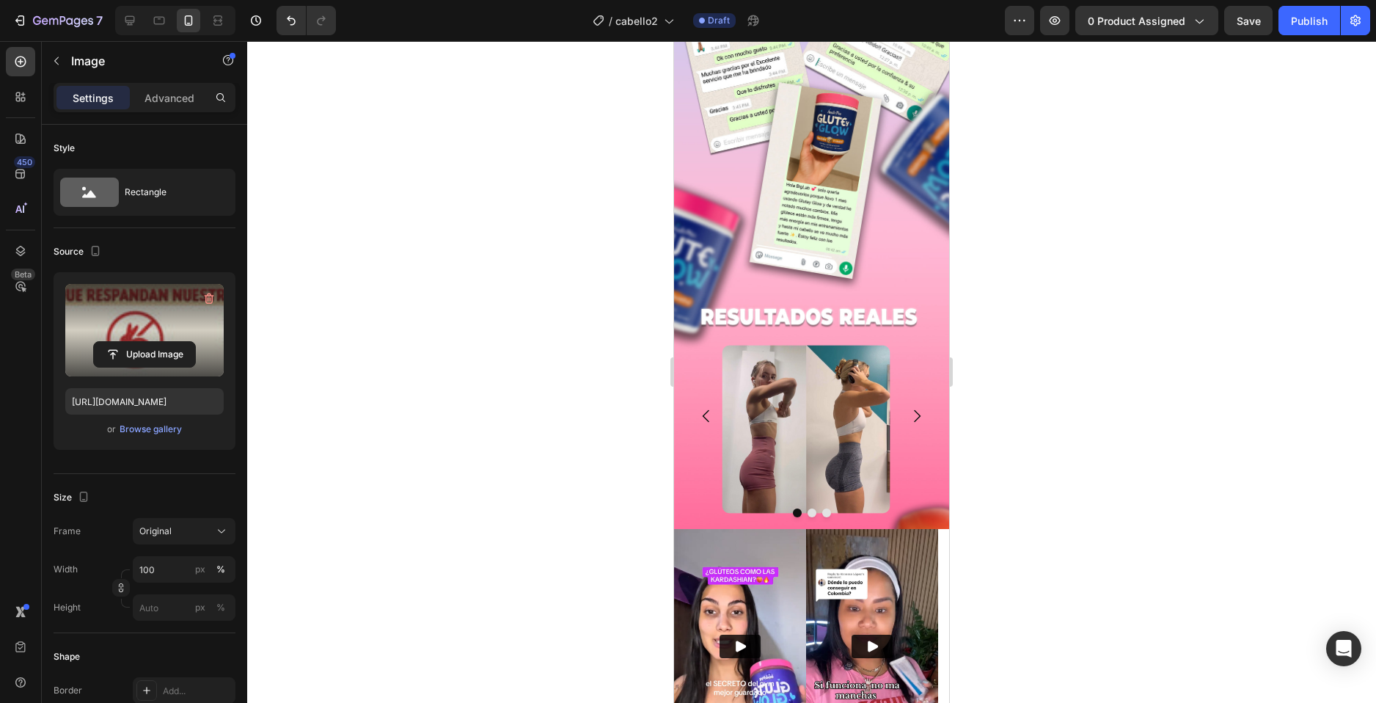
click at [1069, 385] on div at bounding box center [811, 372] width 1129 height 662
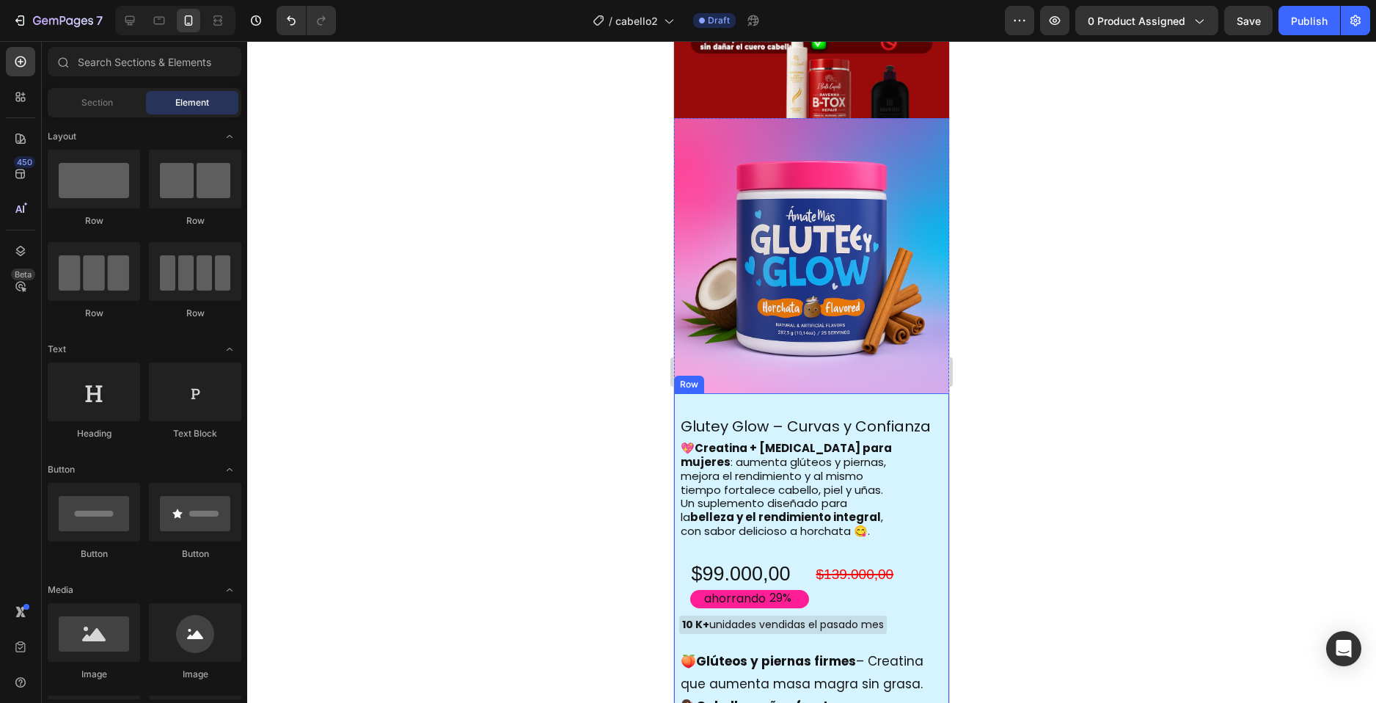
scroll to position [1412, 0]
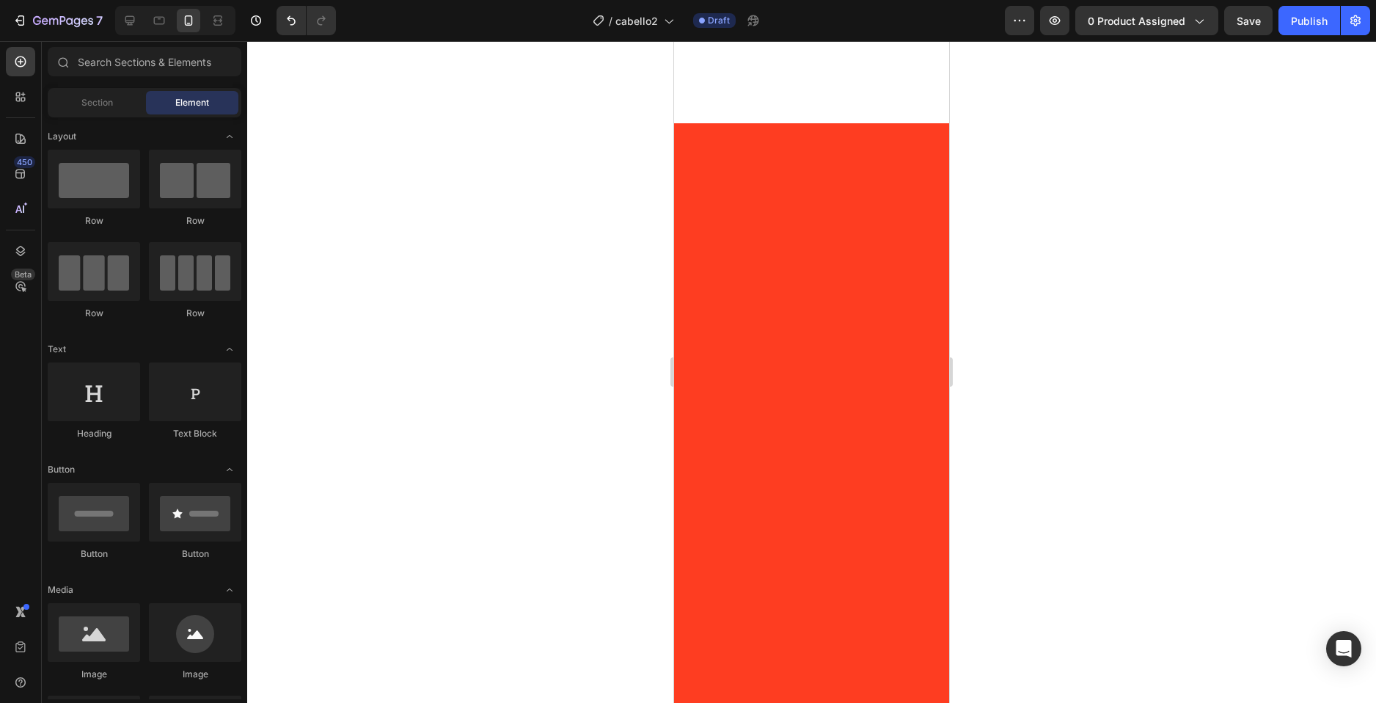
scroll to position [3173, 0]
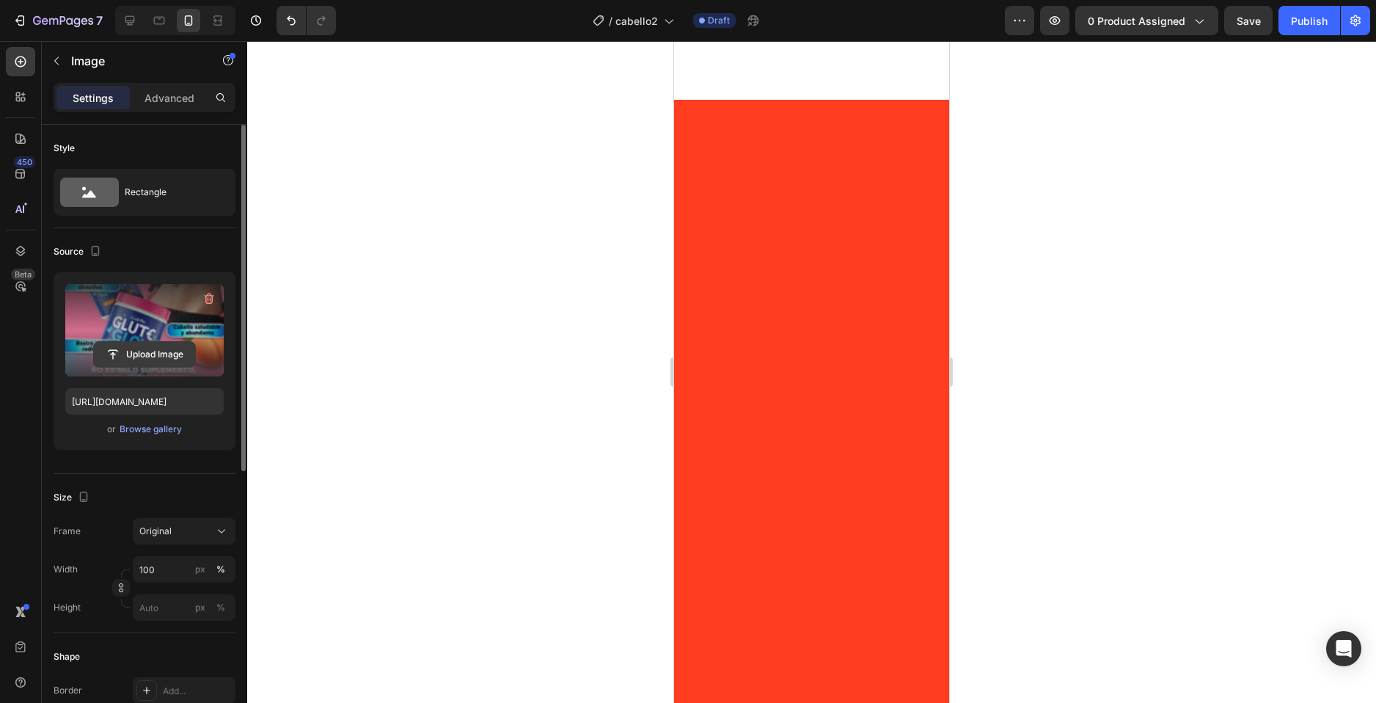
click at [149, 355] on input "file" at bounding box center [144, 354] width 101 height 25
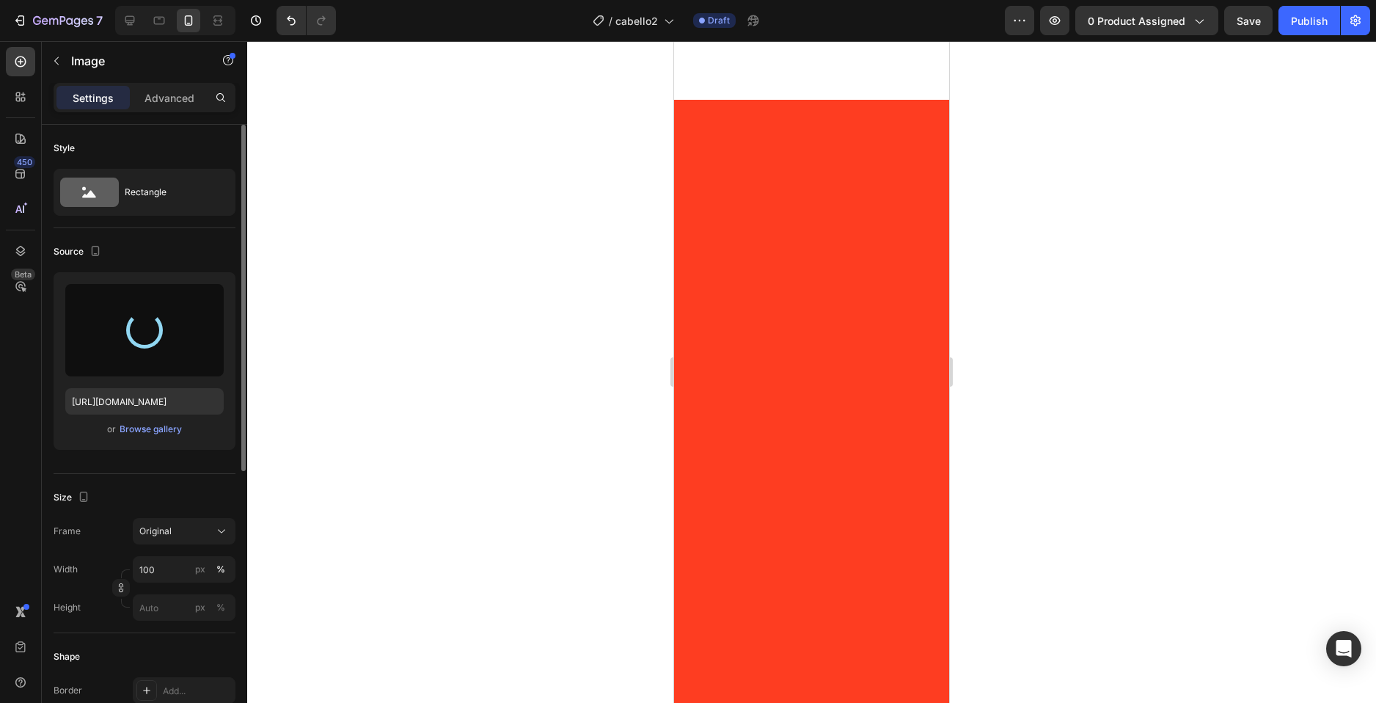
type input "https://cdn.shopify.com/s/files/1/0744/7950/1565/files/gempages_575031653676614…"
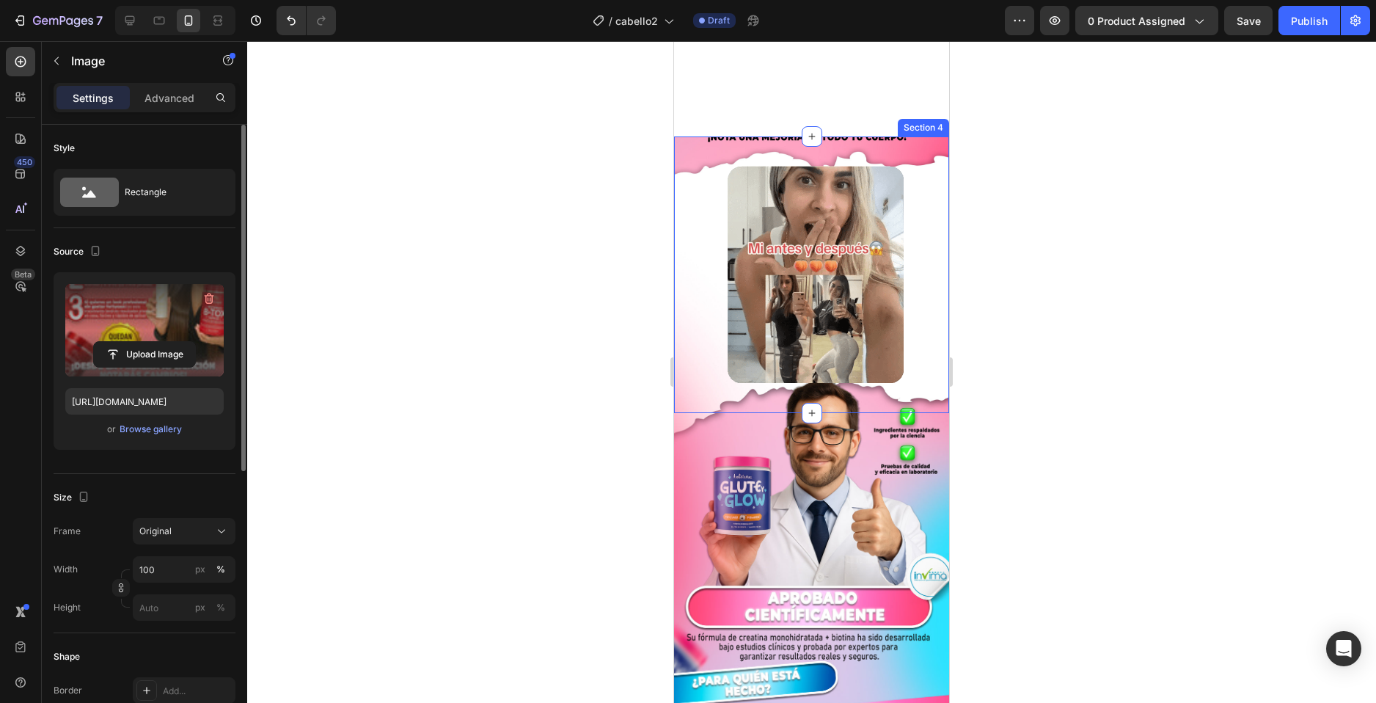
scroll to position [3760, 0]
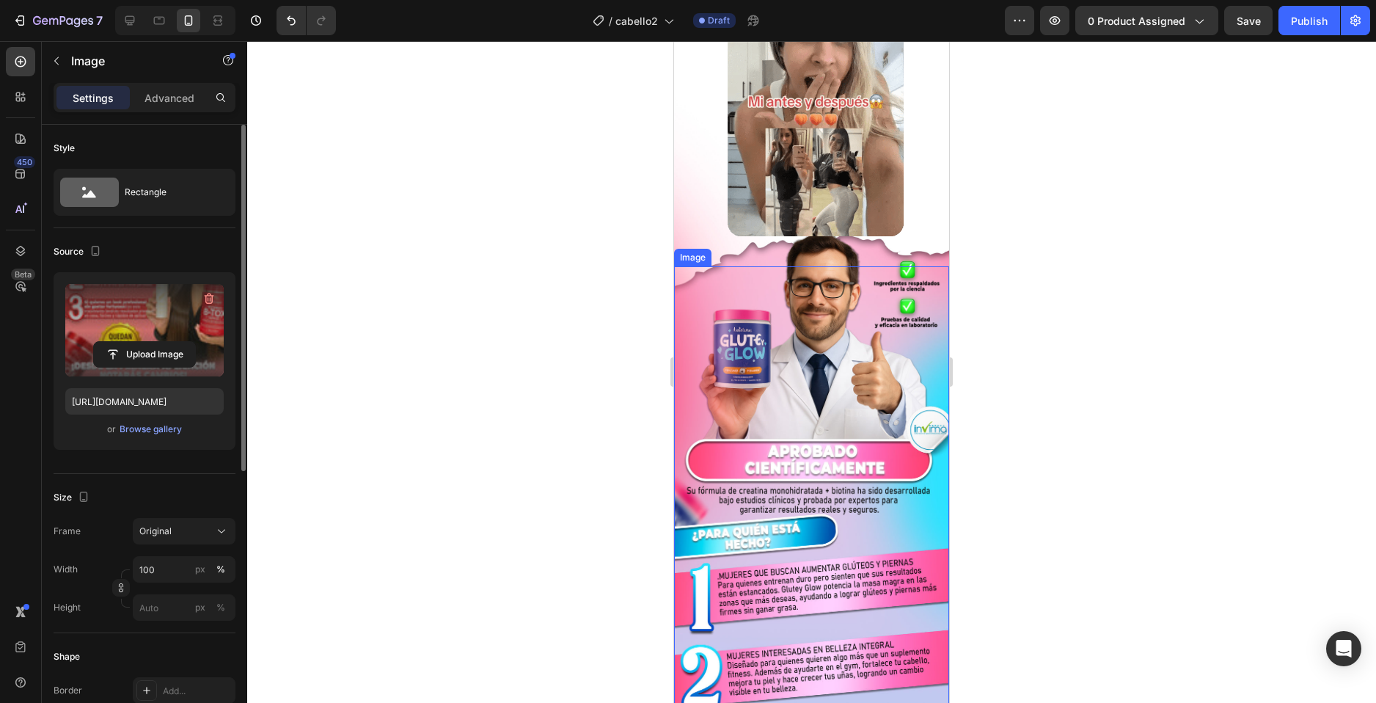
click at [708, 409] on img at bounding box center [811, 648] width 275 height 764
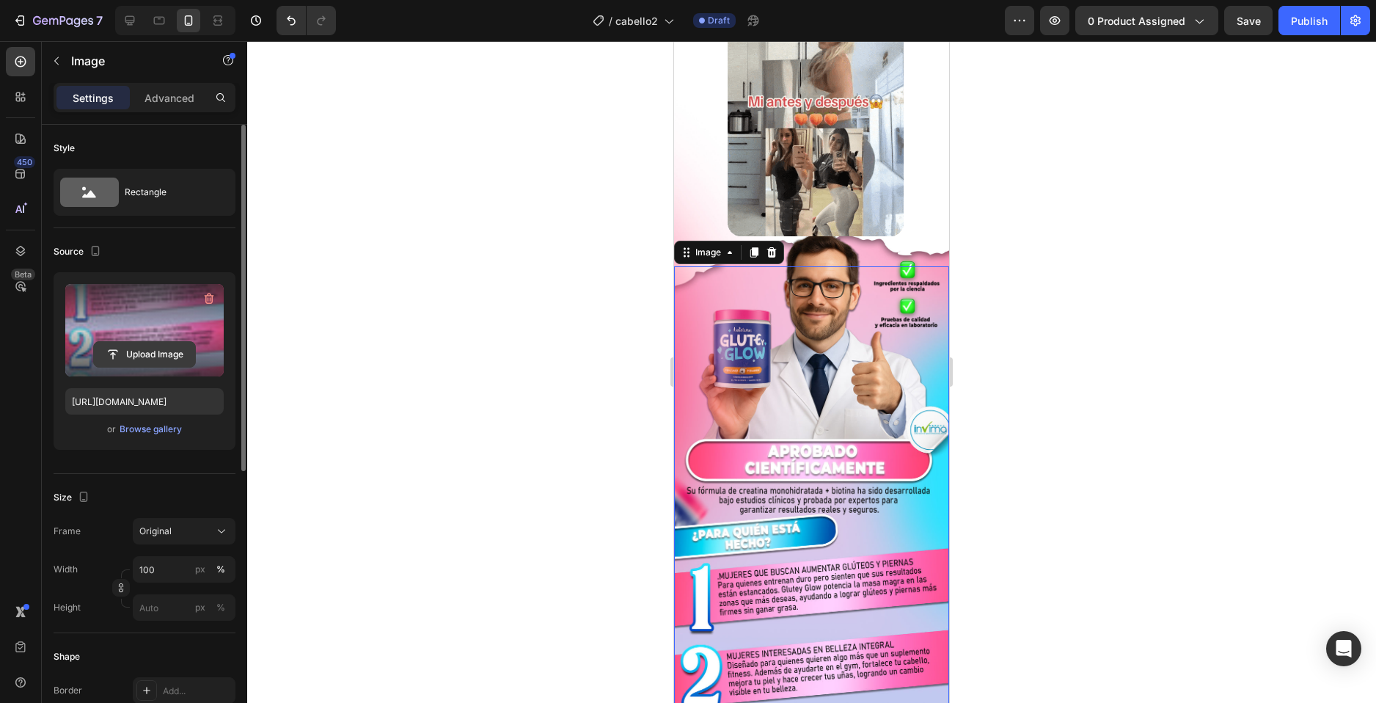
click at [140, 354] on input "file" at bounding box center [144, 354] width 101 height 25
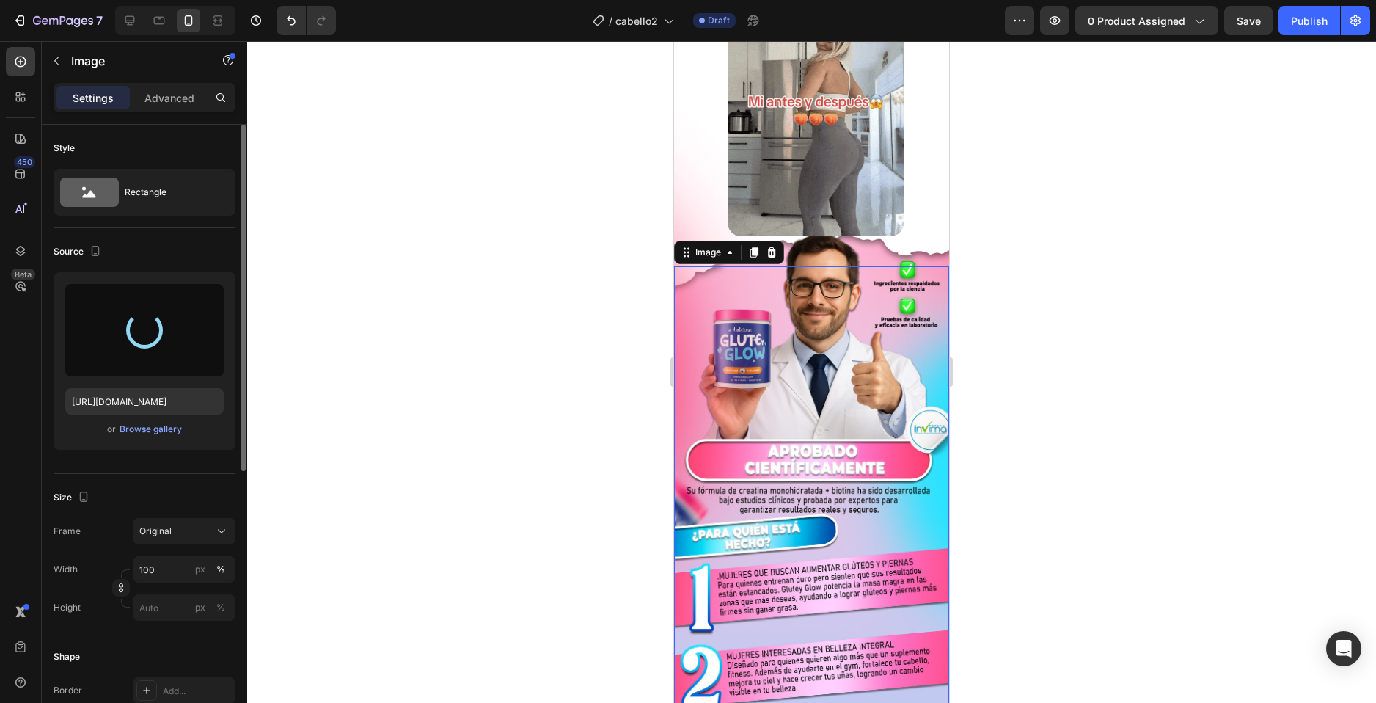
type input "https://cdn.shopify.com/s/files/1/0744/7950/1565/files/gempages_575031653676614…"
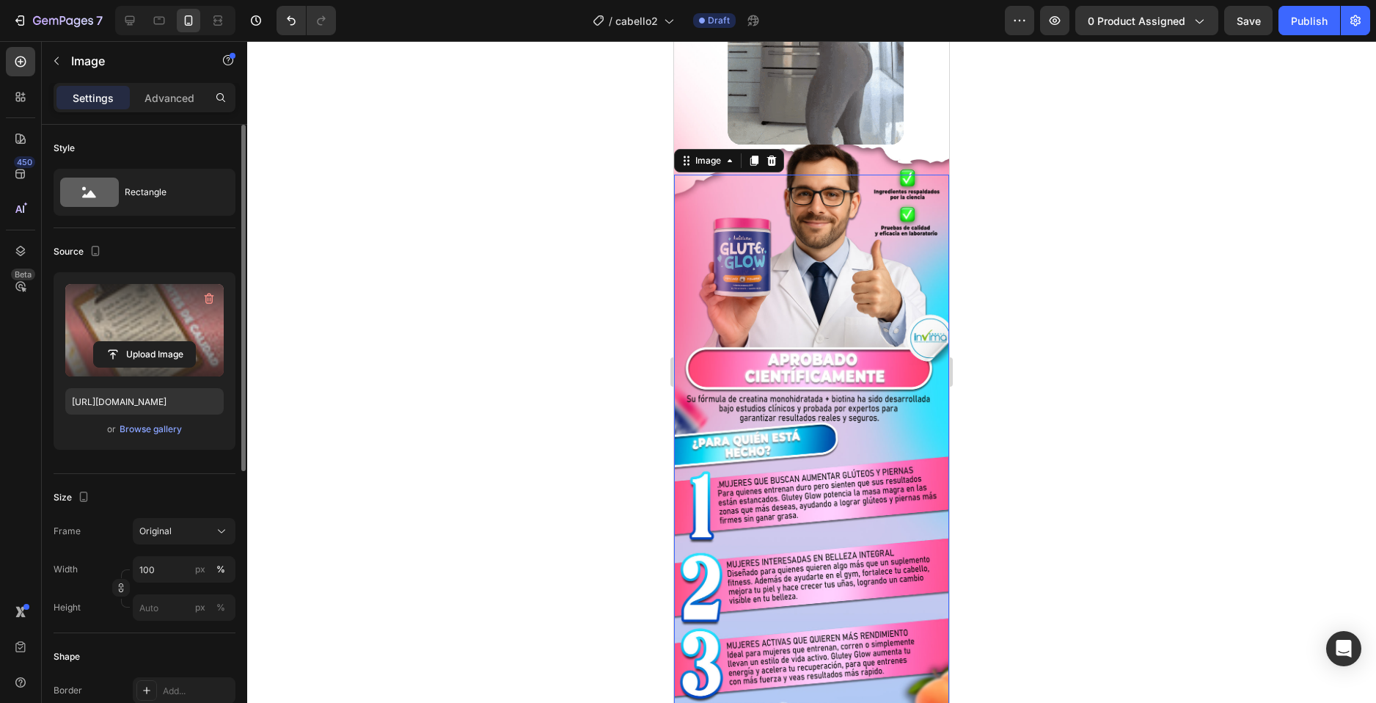
scroll to position [3701, 0]
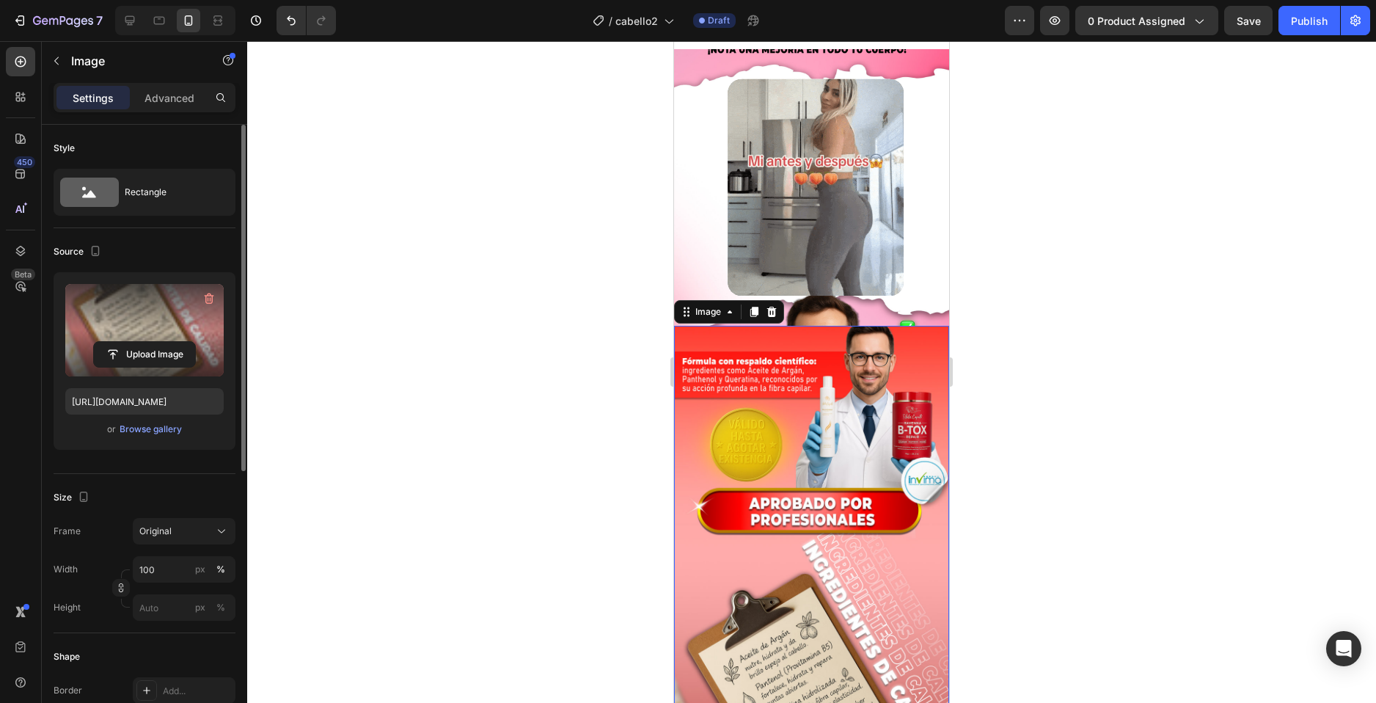
click at [696, 191] on img at bounding box center [811, 187] width 231 height 231
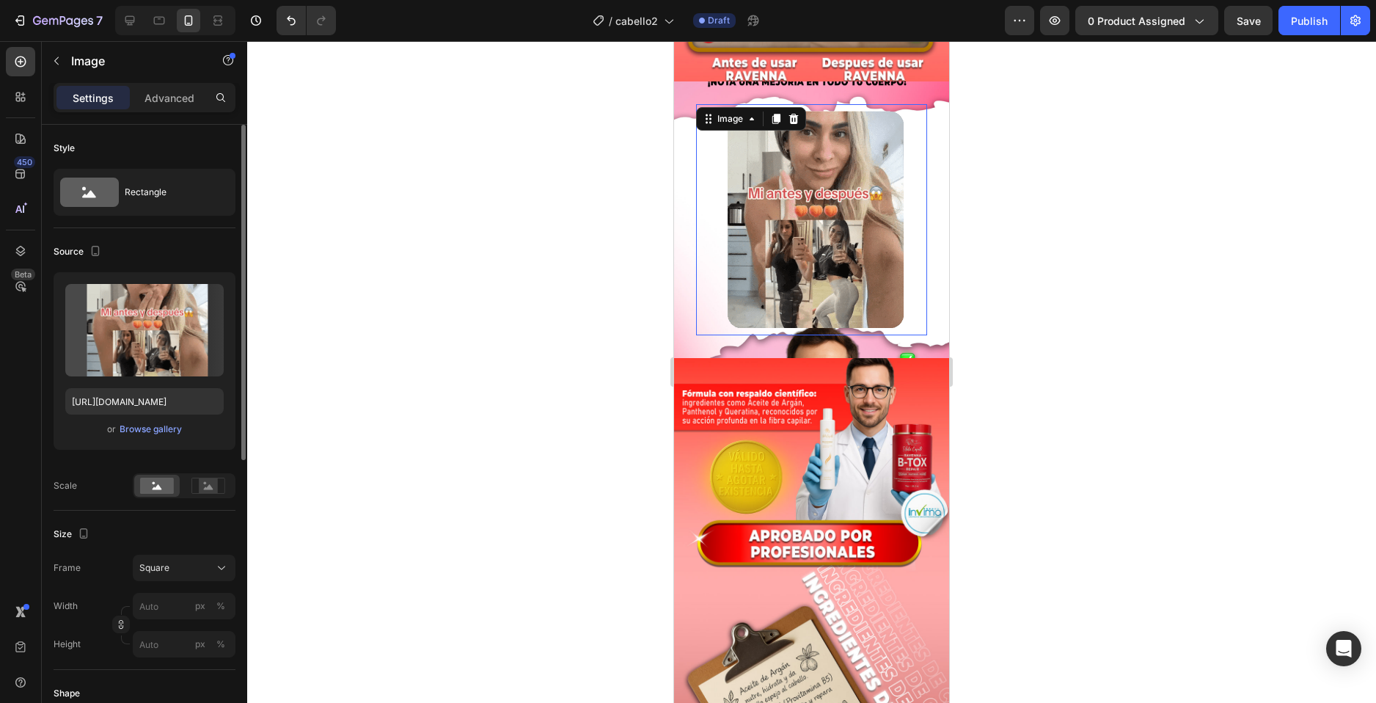
scroll to position [3687, 0]
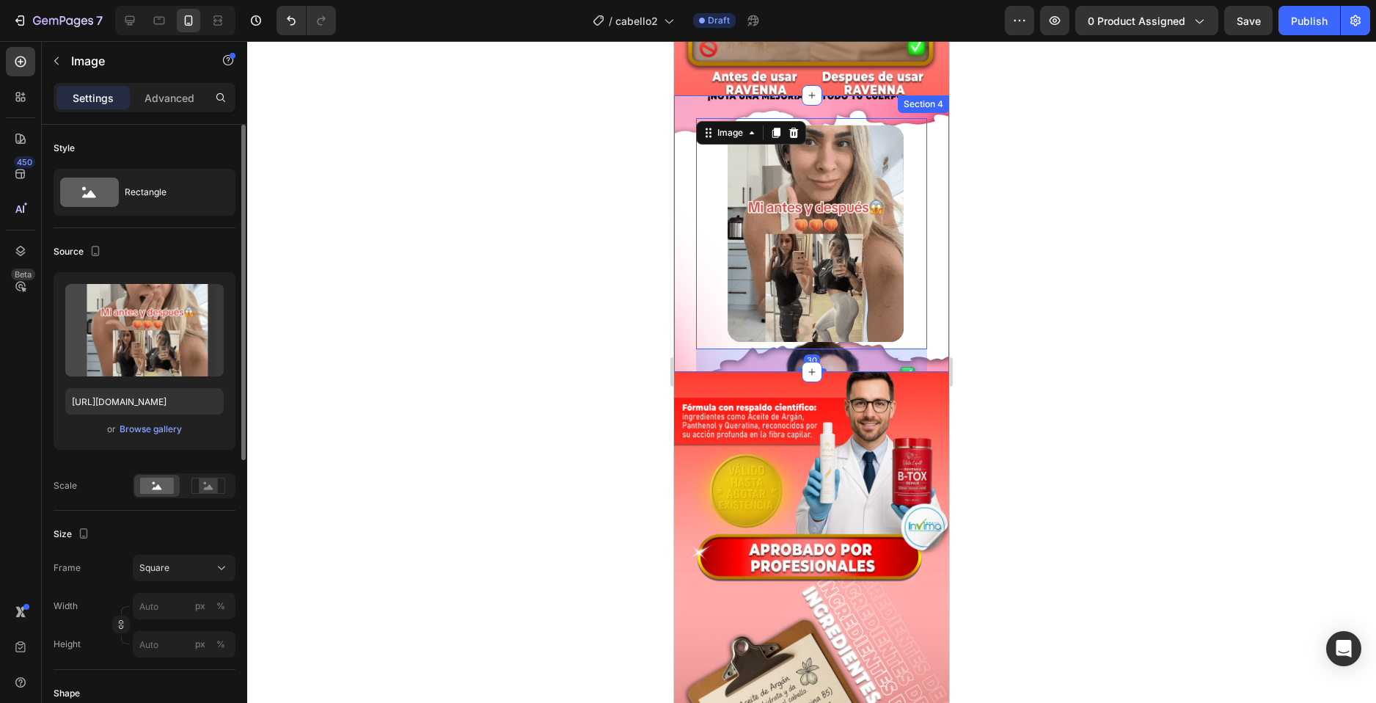
click at [684, 194] on div "Image 30" at bounding box center [811, 233] width 275 height 275
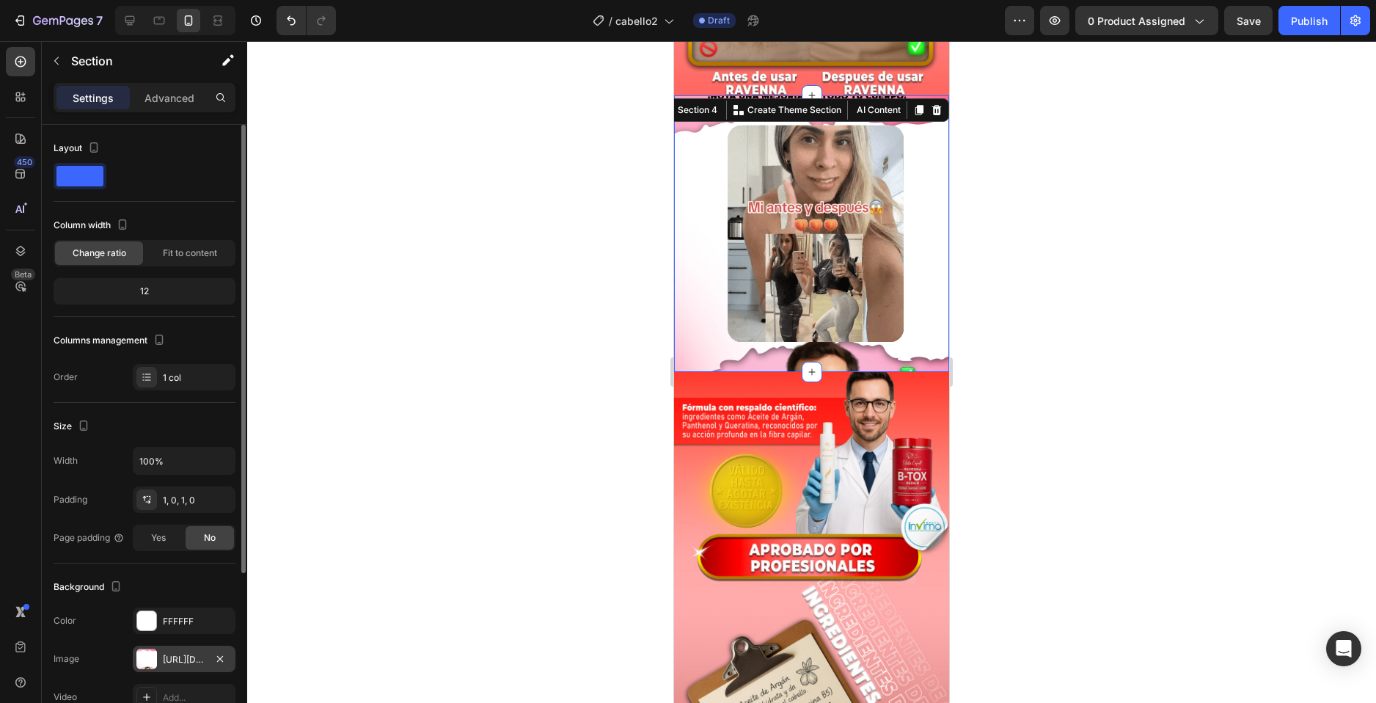
click at [148, 662] on div at bounding box center [146, 659] width 21 height 21
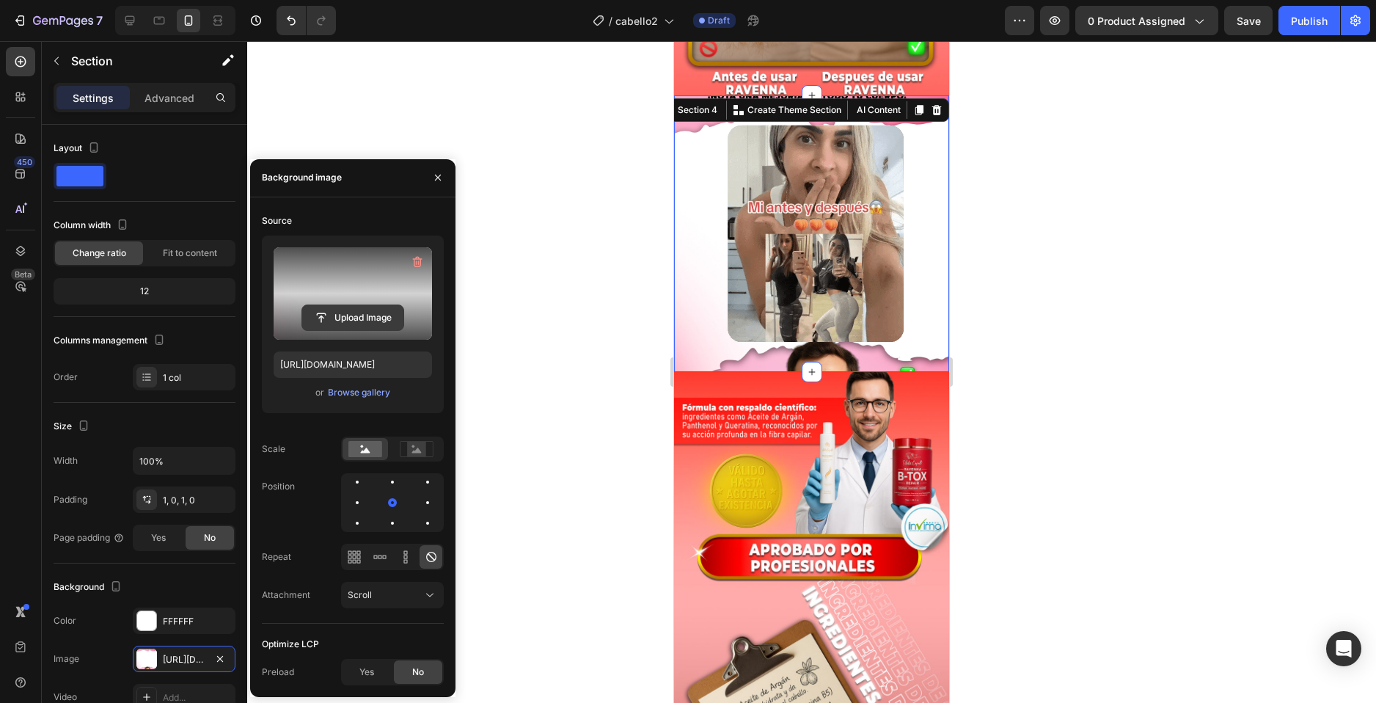
click at [337, 321] on input "file" at bounding box center [352, 317] width 101 height 25
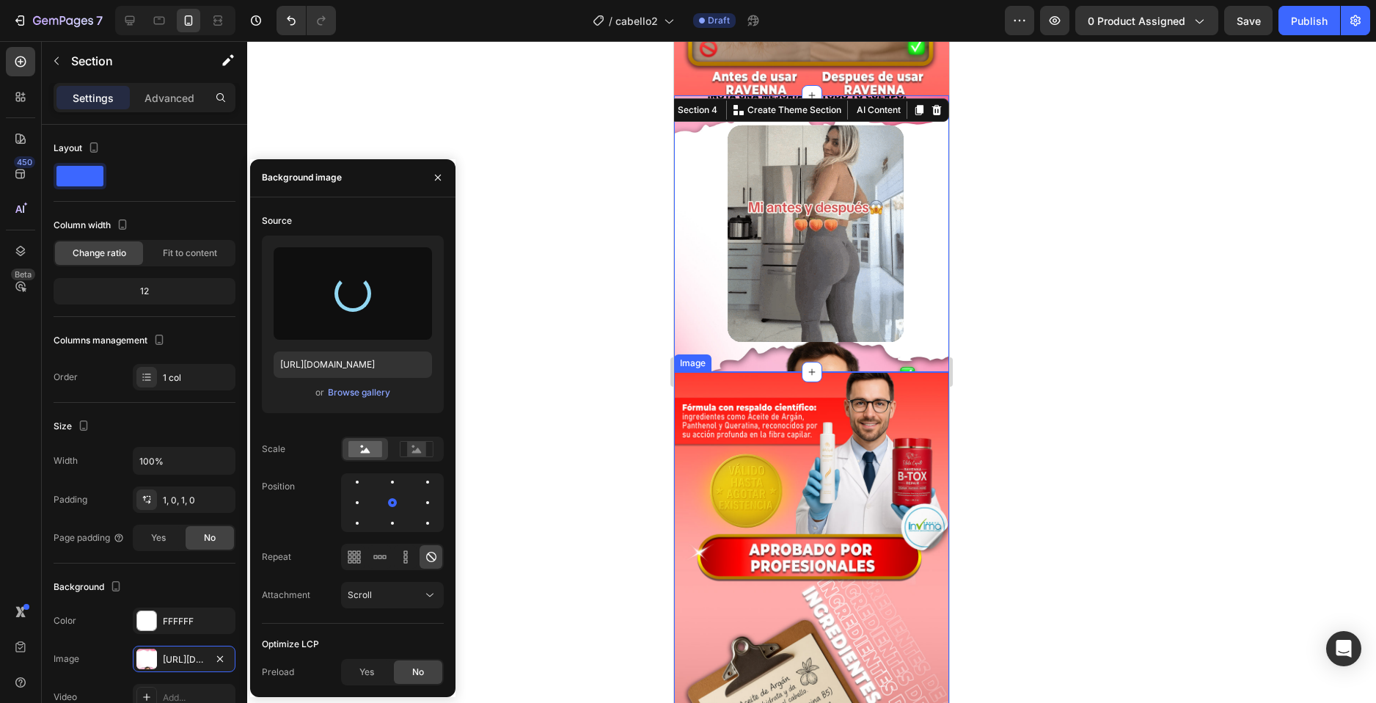
type input "https://cdn.shopify.com/s/files/1/0744/7950/1565/files/gempages_575031653676614…"
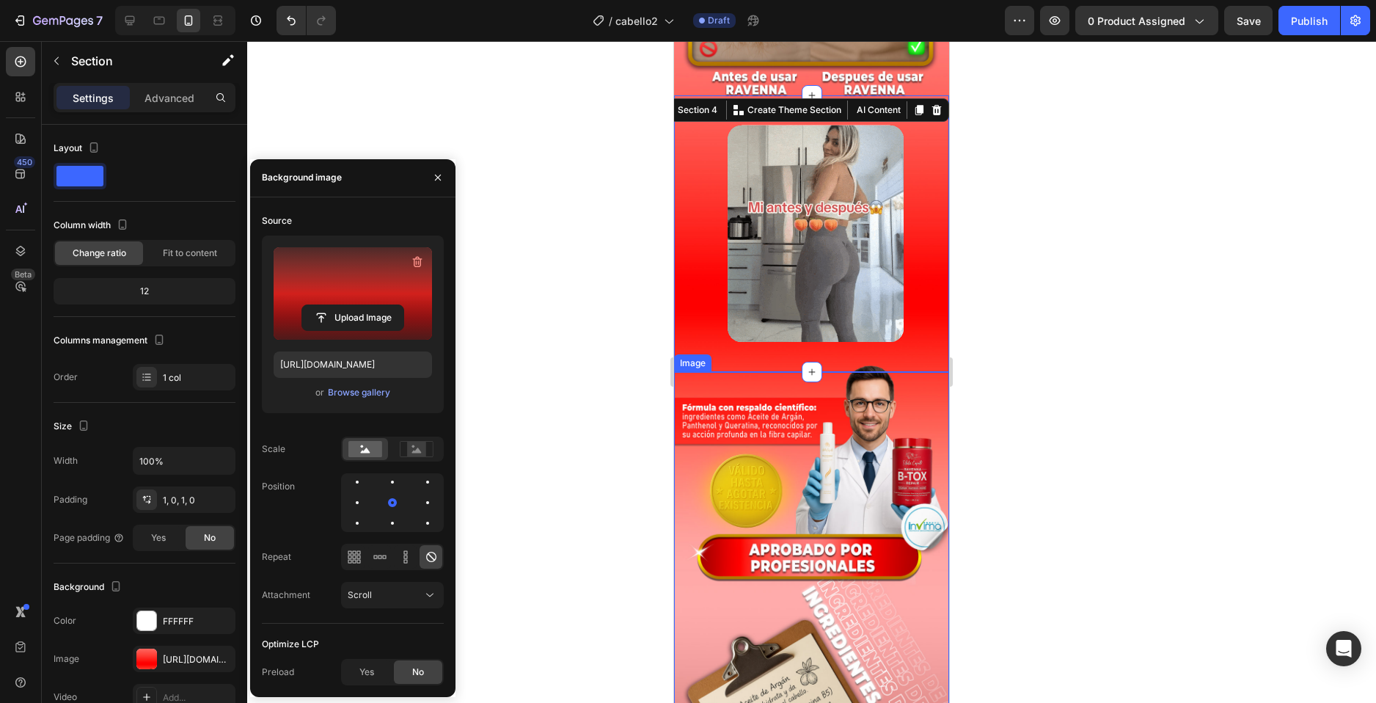
click at [1092, 292] on div at bounding box center [811, 372] width 1129 height 662
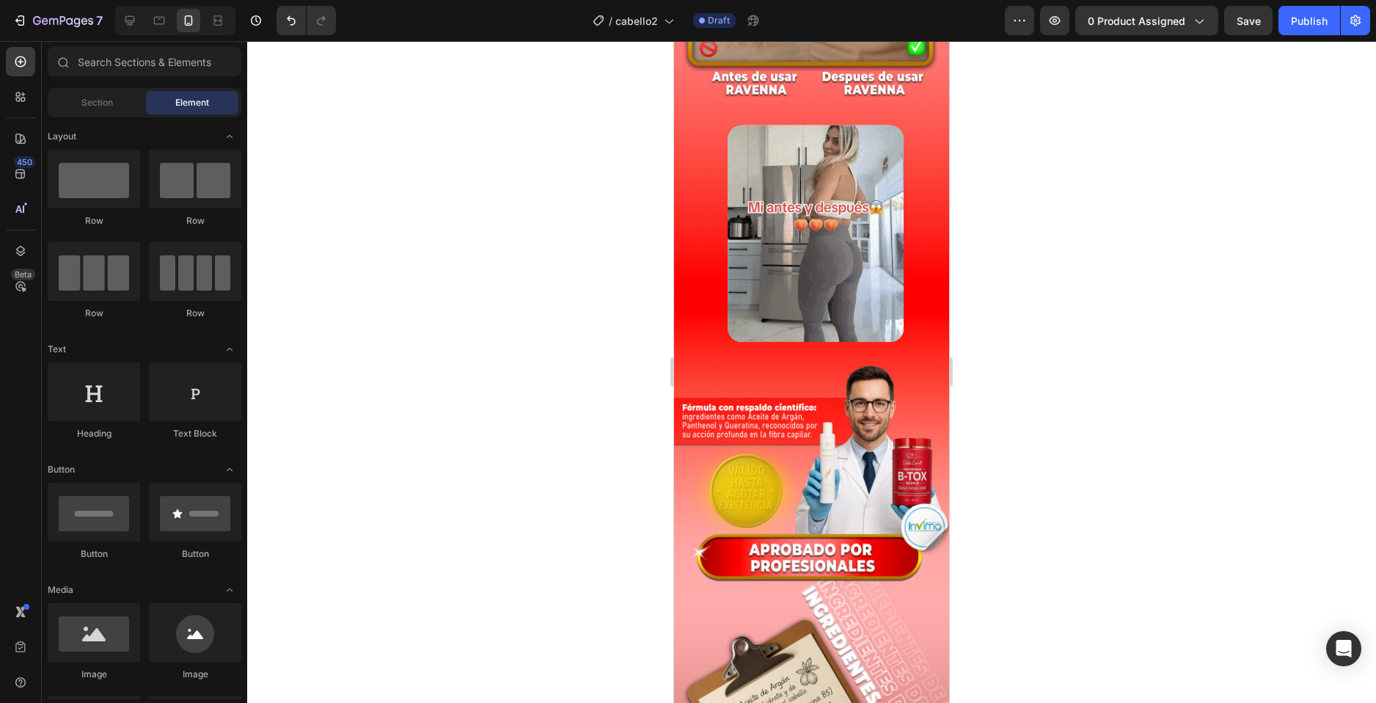
click at [522, 259] on div at bounding box center [811, 372] width 1129 height 662
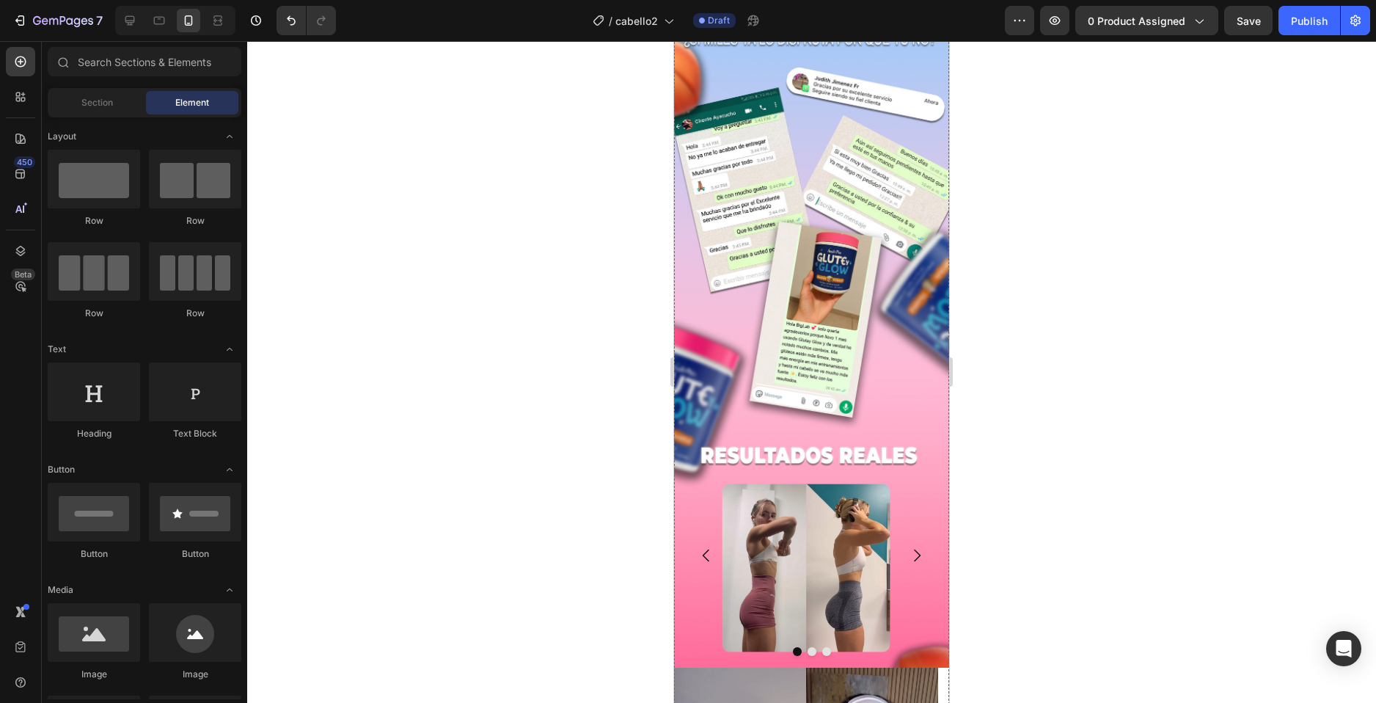
scroll to position [2219, 0]
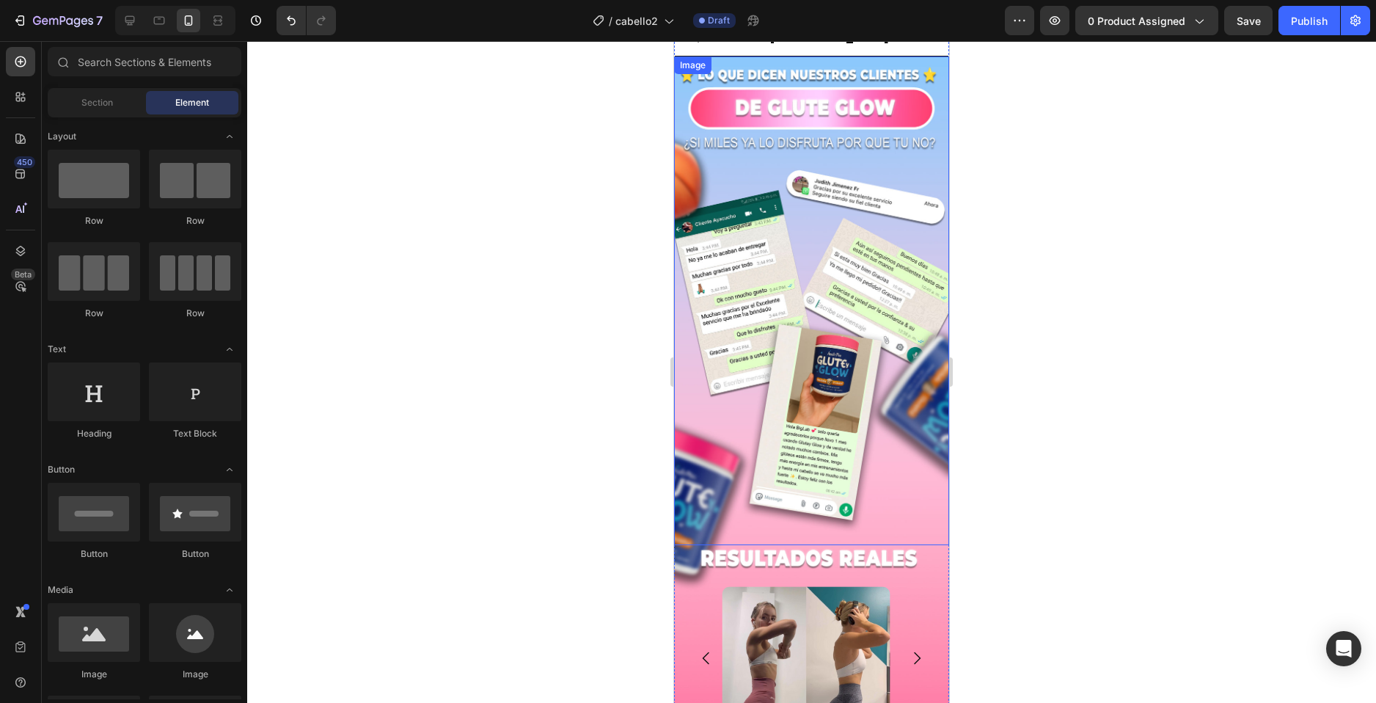
click at [734, 226] on img at bounding box center [811, 300] width 275 height 489
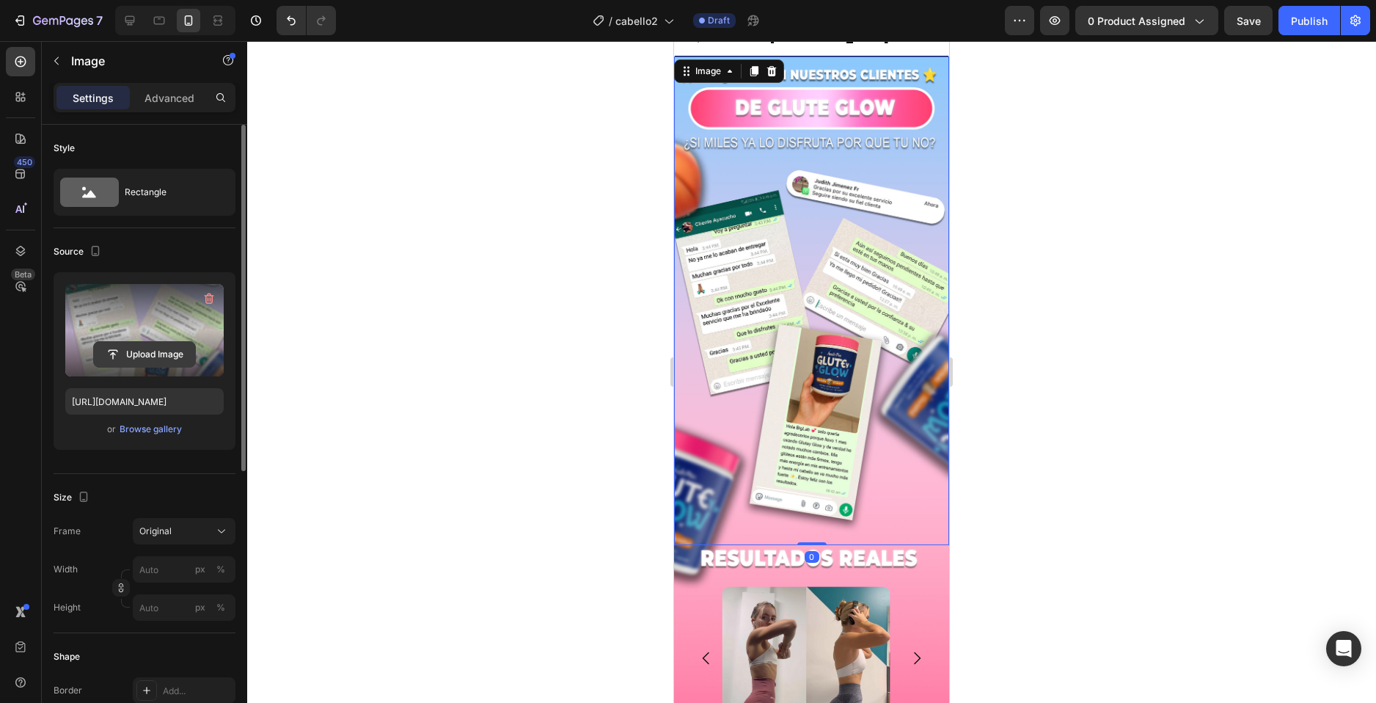
click at [117, 351] on input "file" at bounding box center [144, 354] width 101 height 25
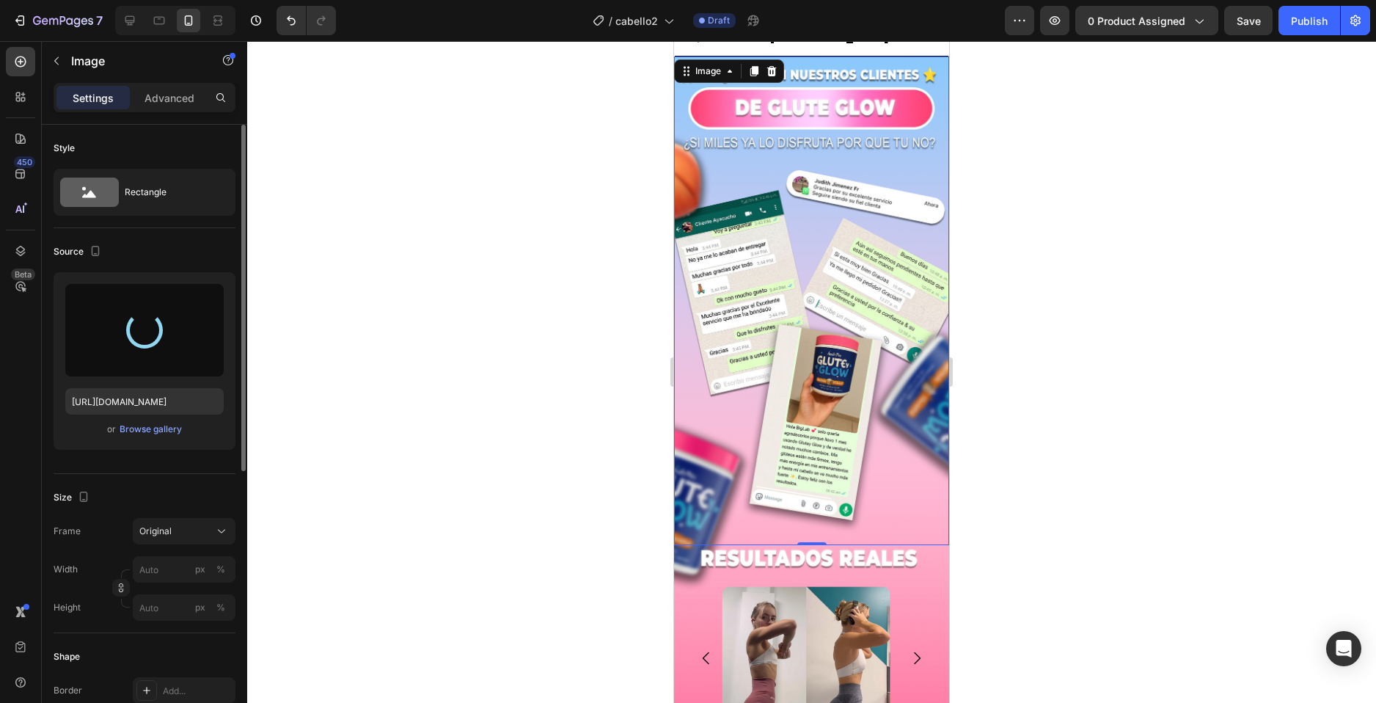
type input "https://cdn.shopify.com/s/files/1/0744/7950/1565/files/gempages_575031653676614…"
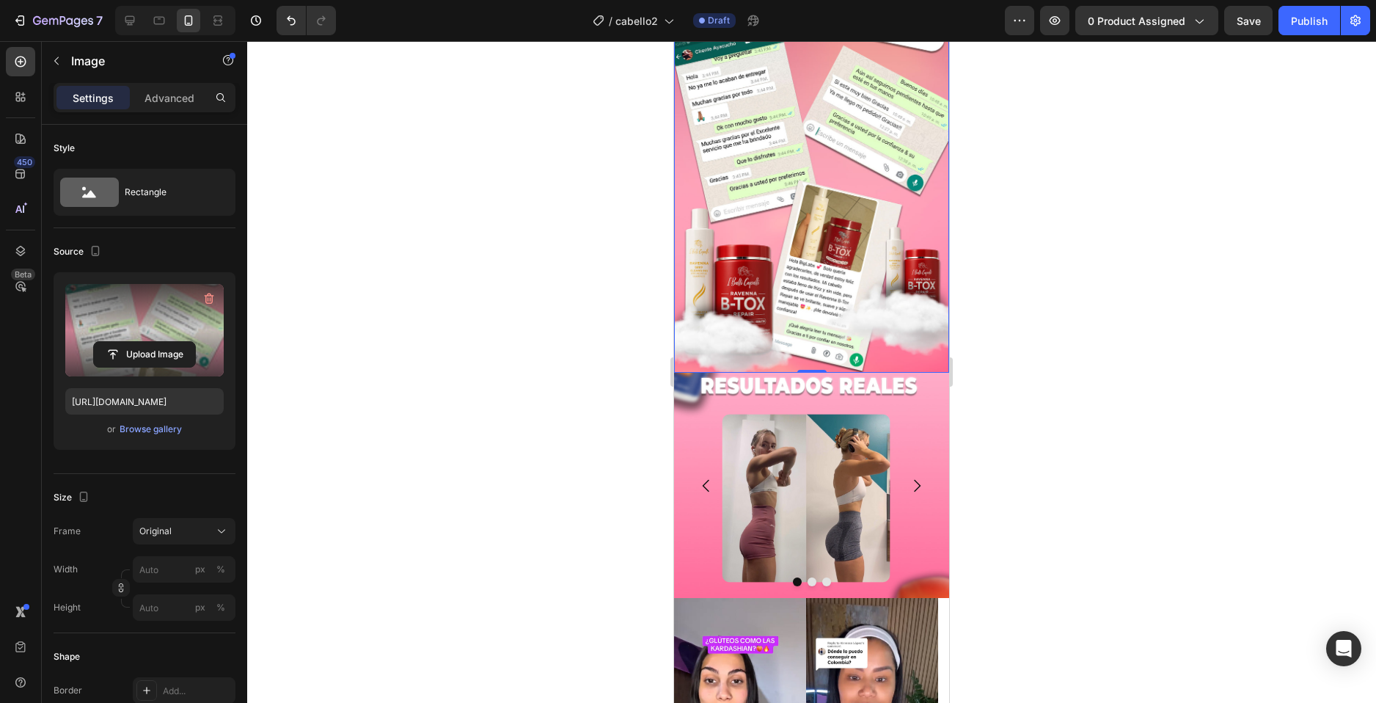
scroll to position [2439, 0]
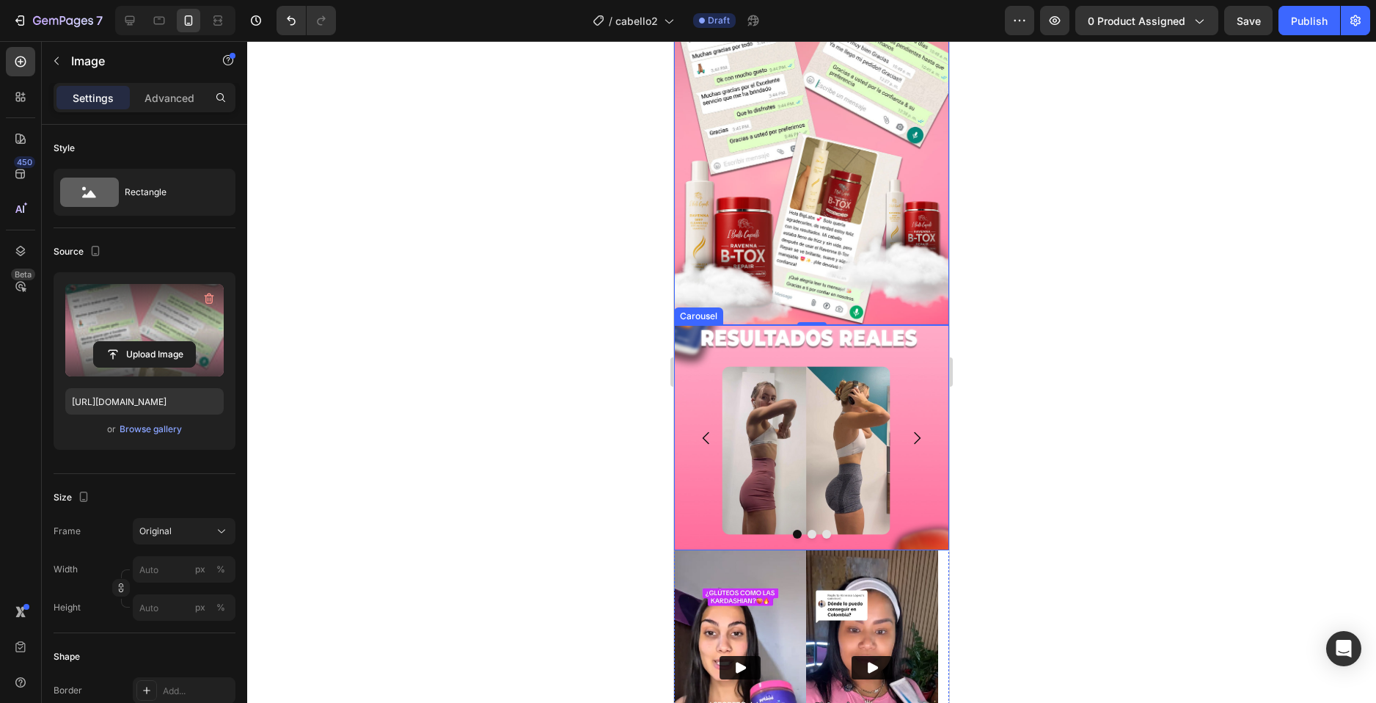
click at [682, 534] on div "Image" at bounding box center [806, 470] width 264 height 225
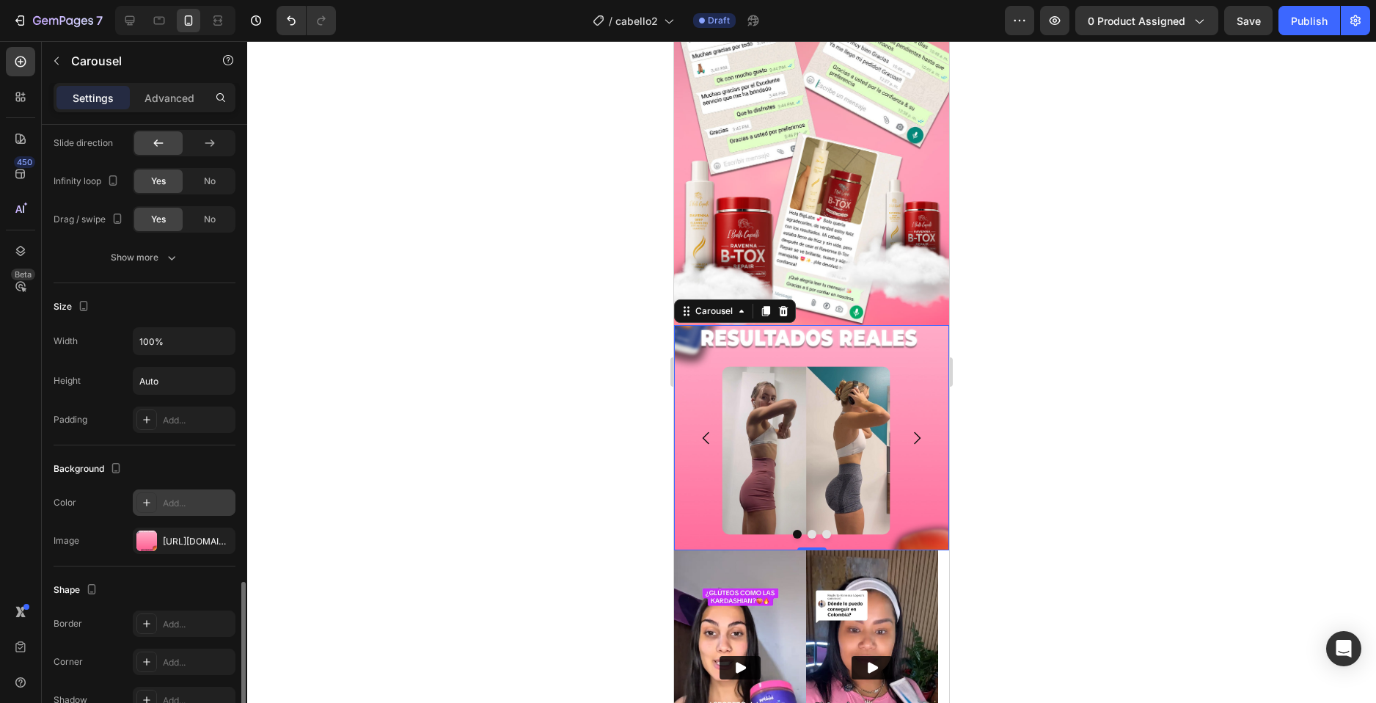
scroll to position [1101, 0]
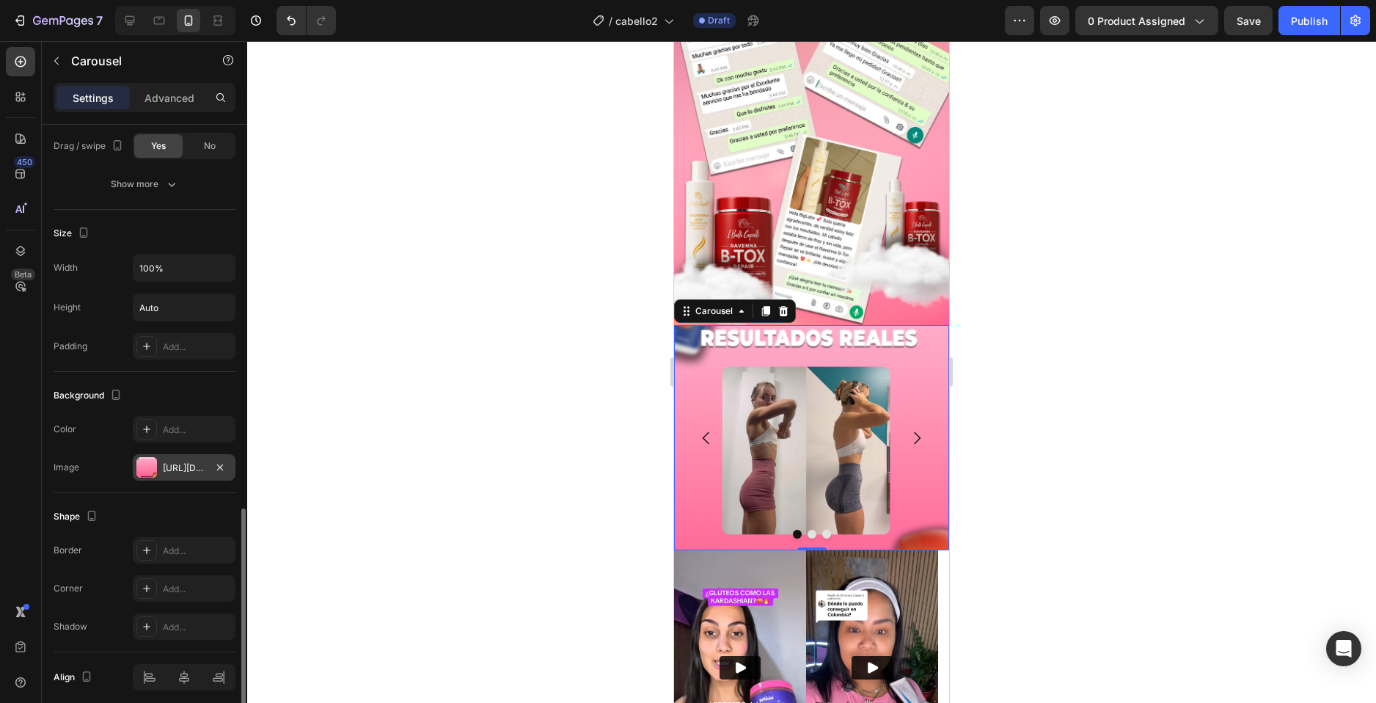
click at [142, 472] on div at bounding box center [146, 467] width 21 height 21
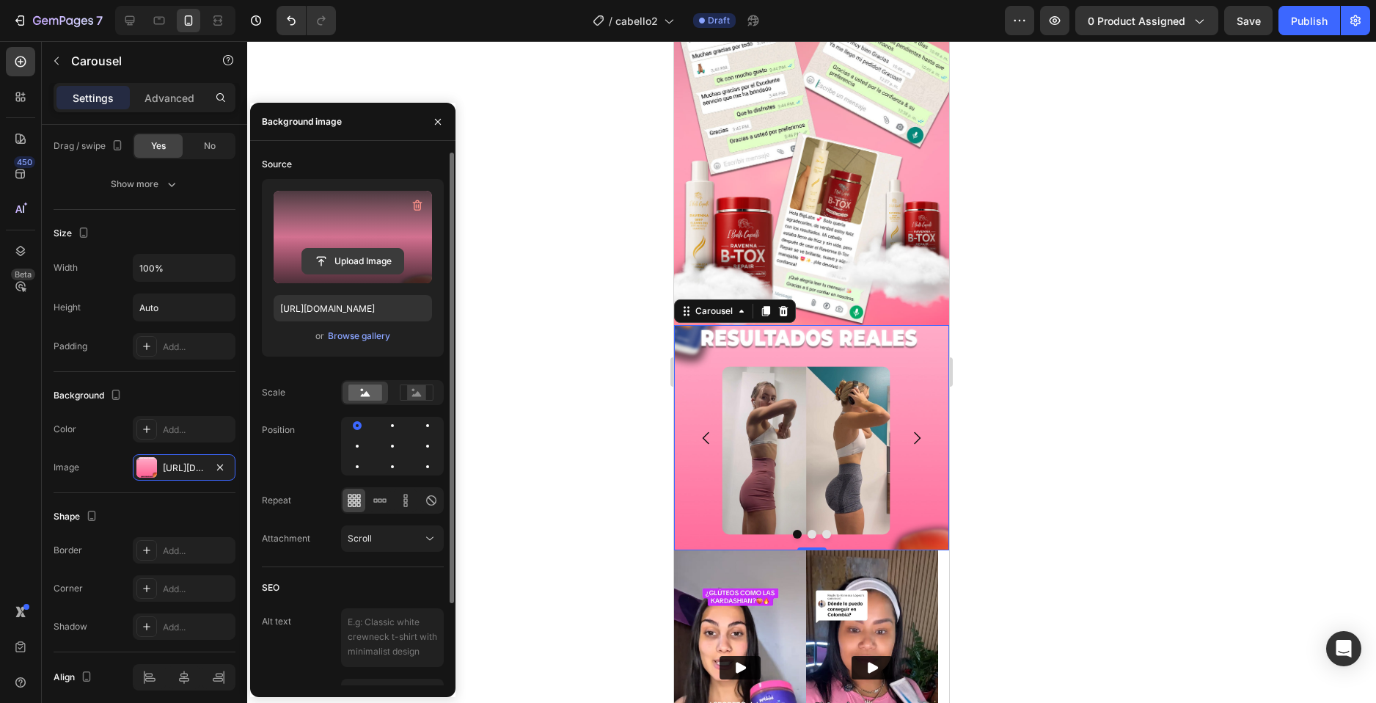
click at [325, 267] on input "file" at bounding box center [352, 261] width 101 height 25
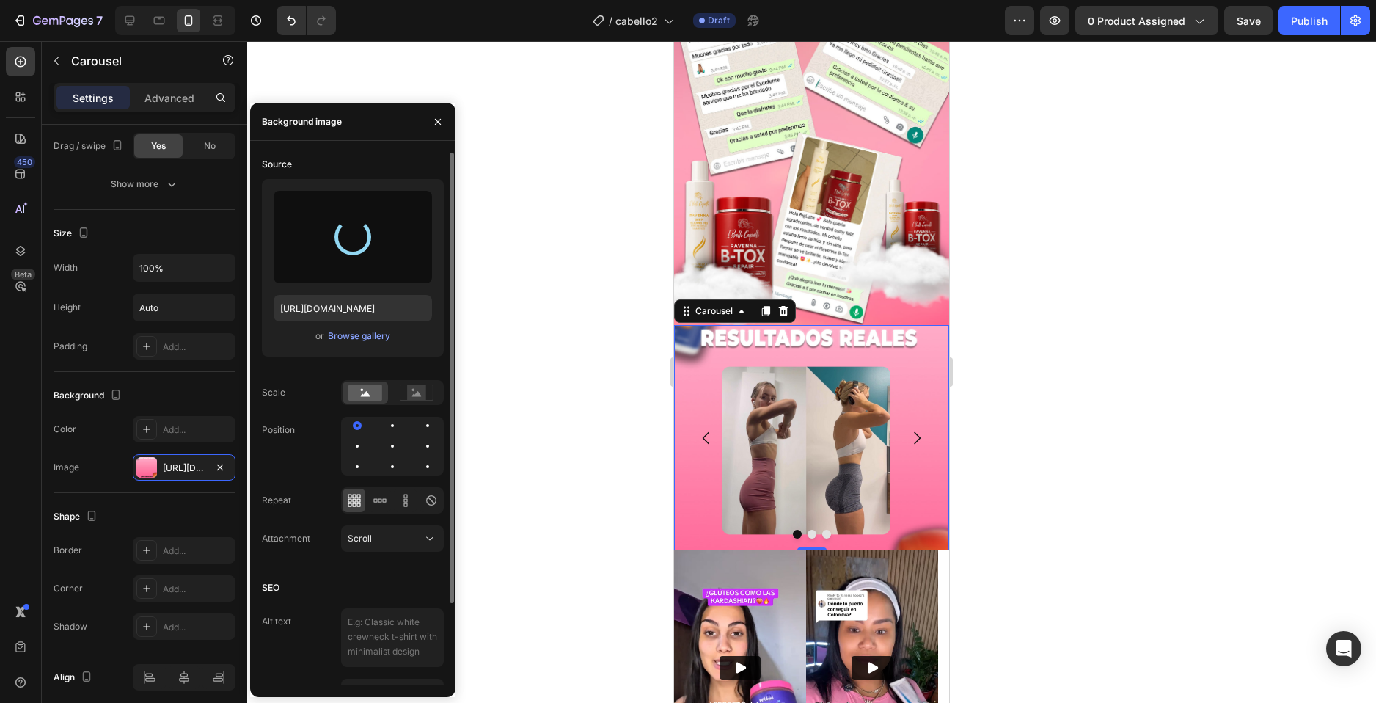
type input "https://cdn.shopify.com/s/files/1/0744/7950/1565/files/gempages_575031653676614…"
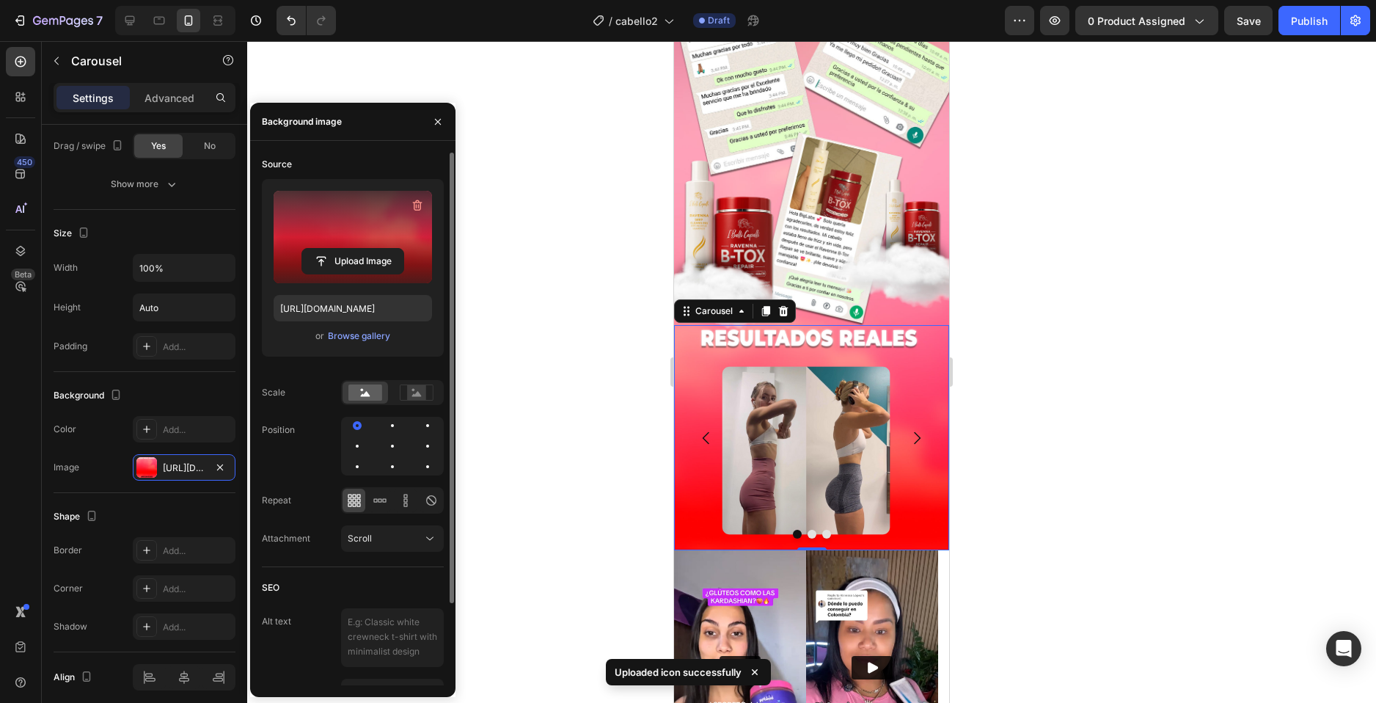
click at [1029, 335] on div at bounding box center [811, 372] width 1129 height 662
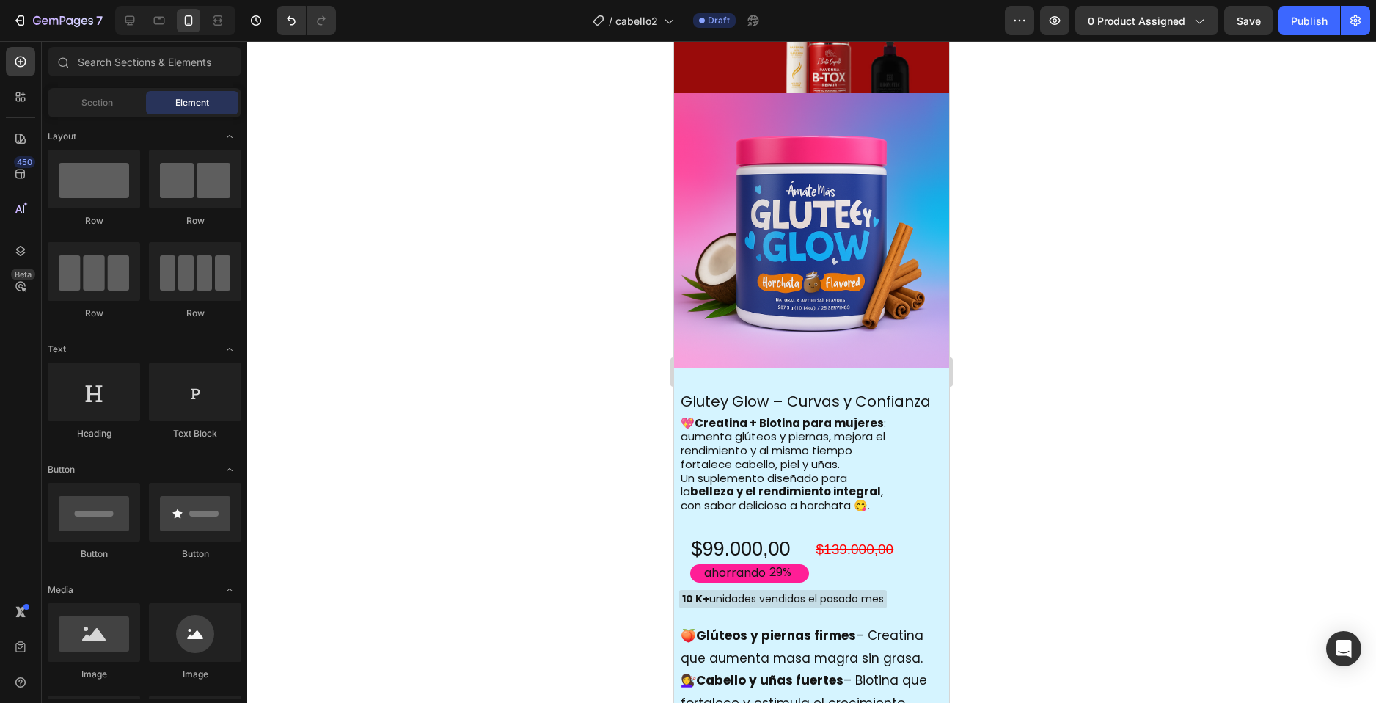
scroll to position [459, 0]
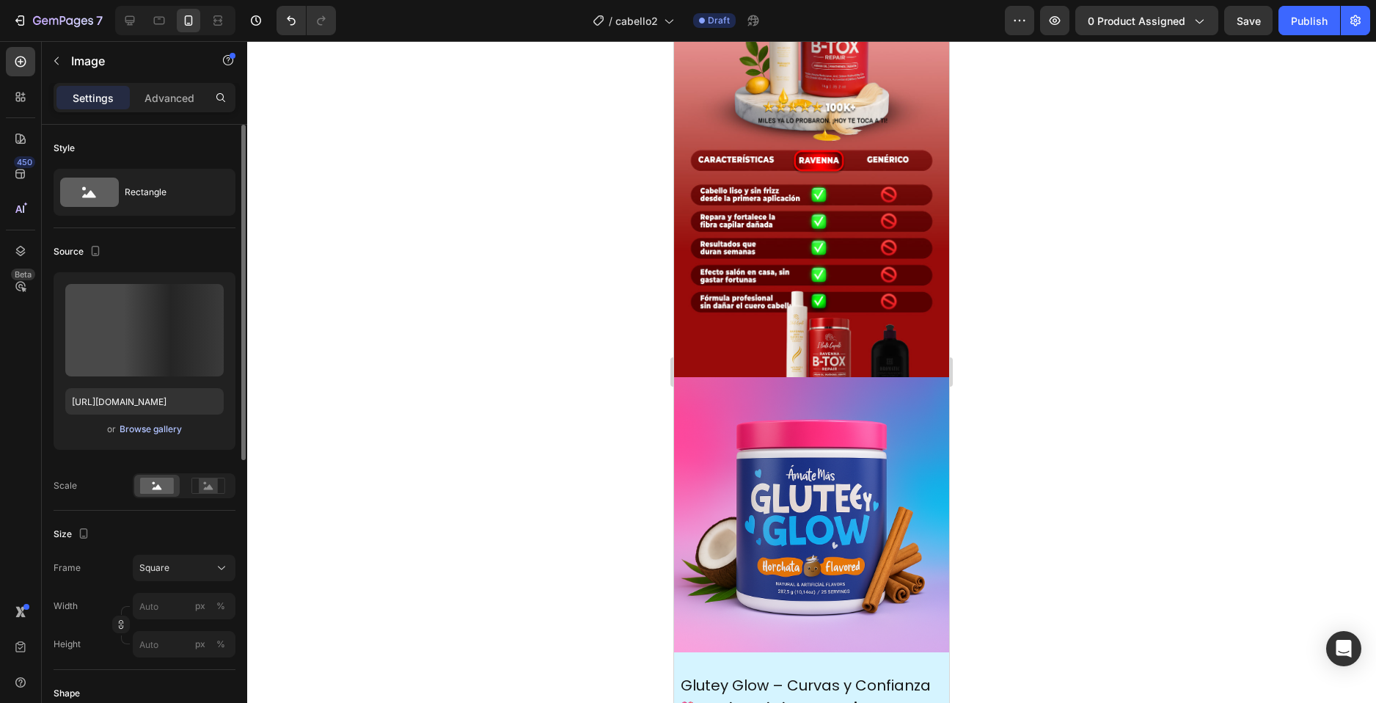
click at [153, 427] on div "Browse gallery" at bounding box center [151, 429] width 62 height 13
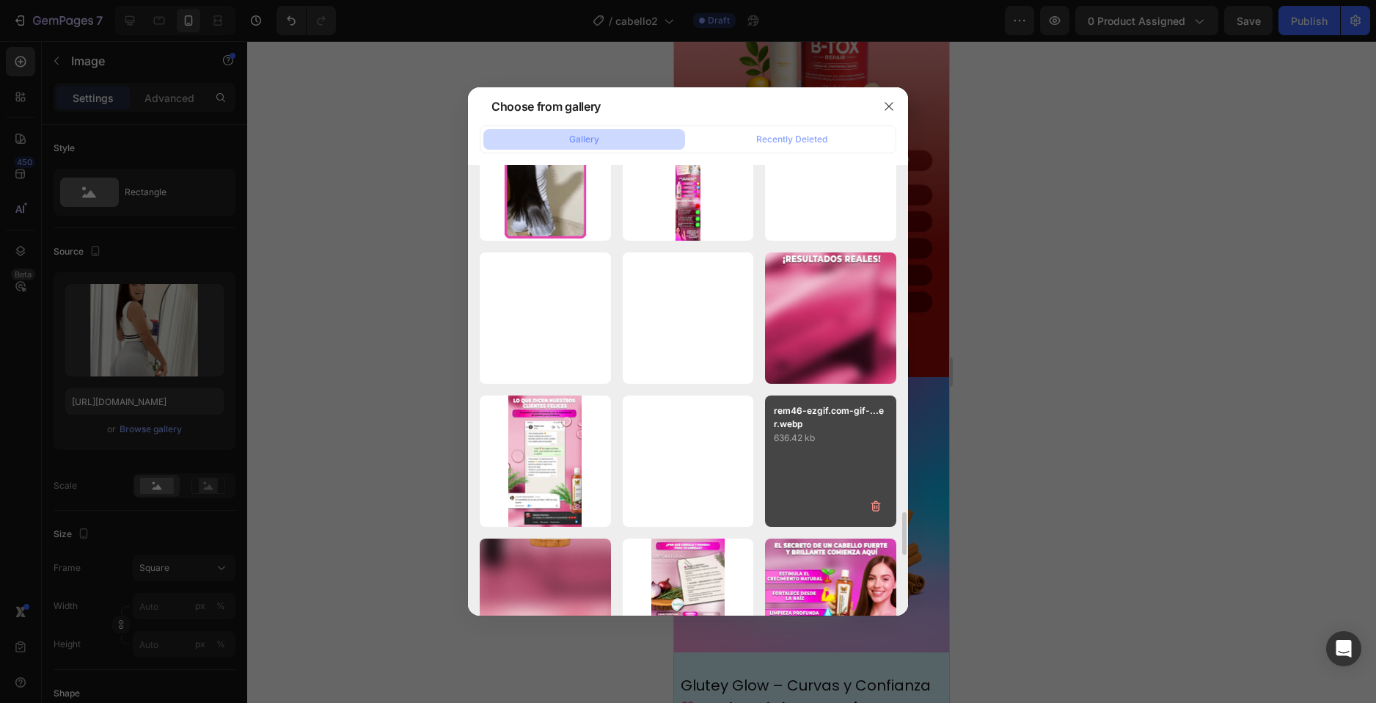
scroll to position [3564, 0]
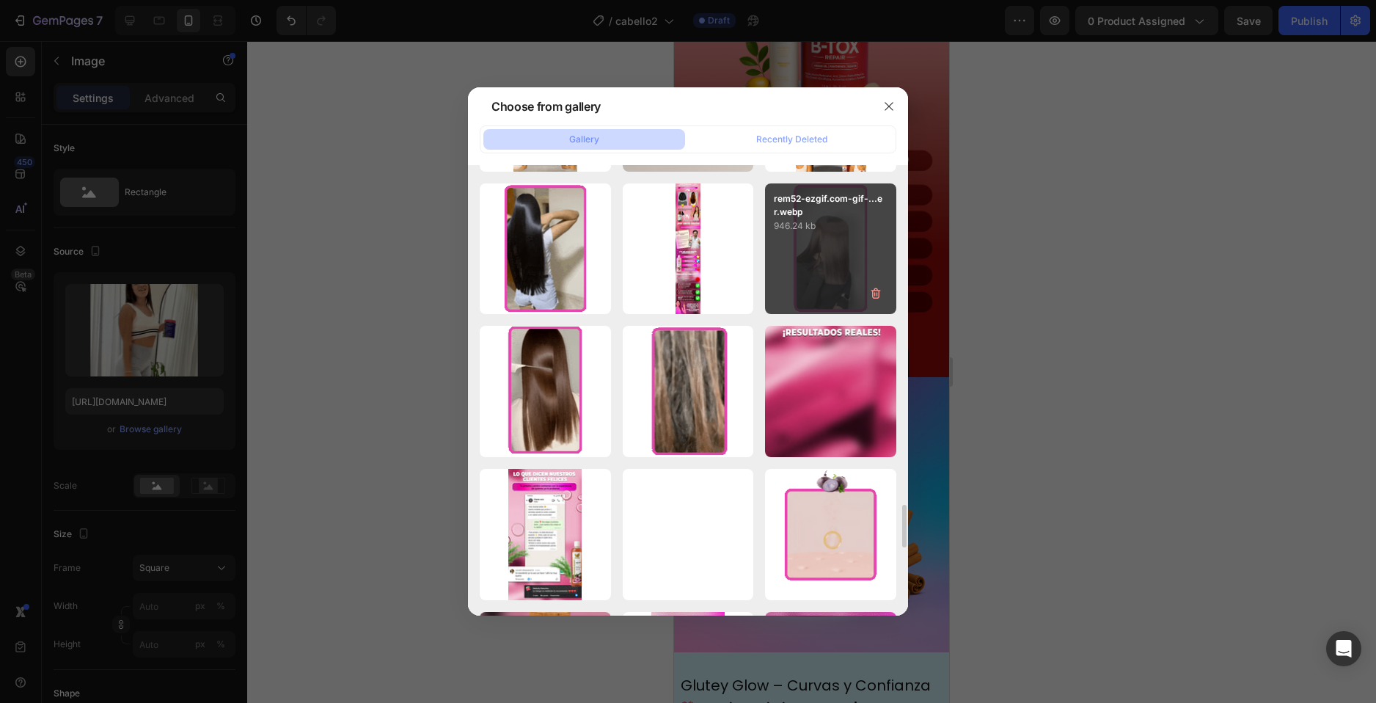
click at [835, 262] on div "rem52-ezgif.com-gif-...er.webp 946.24 kb" at bounding box center [830, 248] width 131 height 131
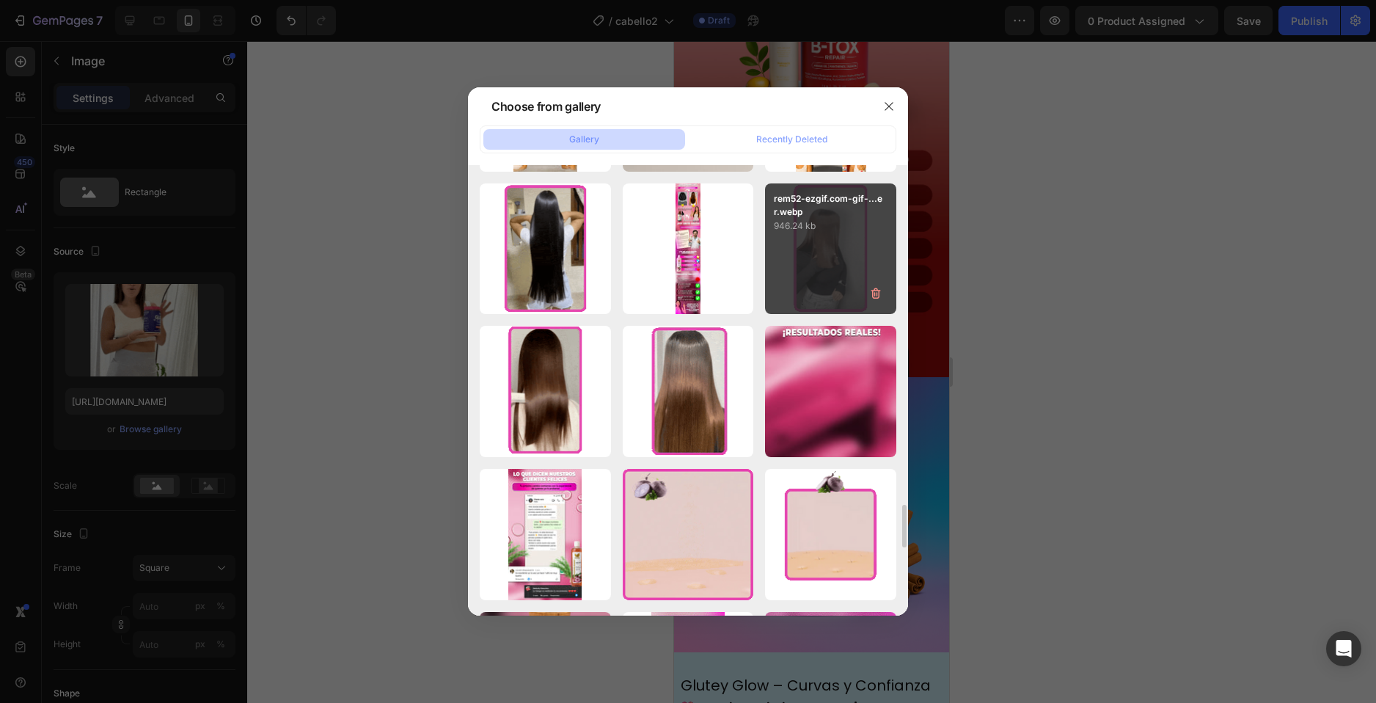
type input "https://cdn.shopify.com/s/files/1/0744/7950/1565/files/gempages_575031653676614…"
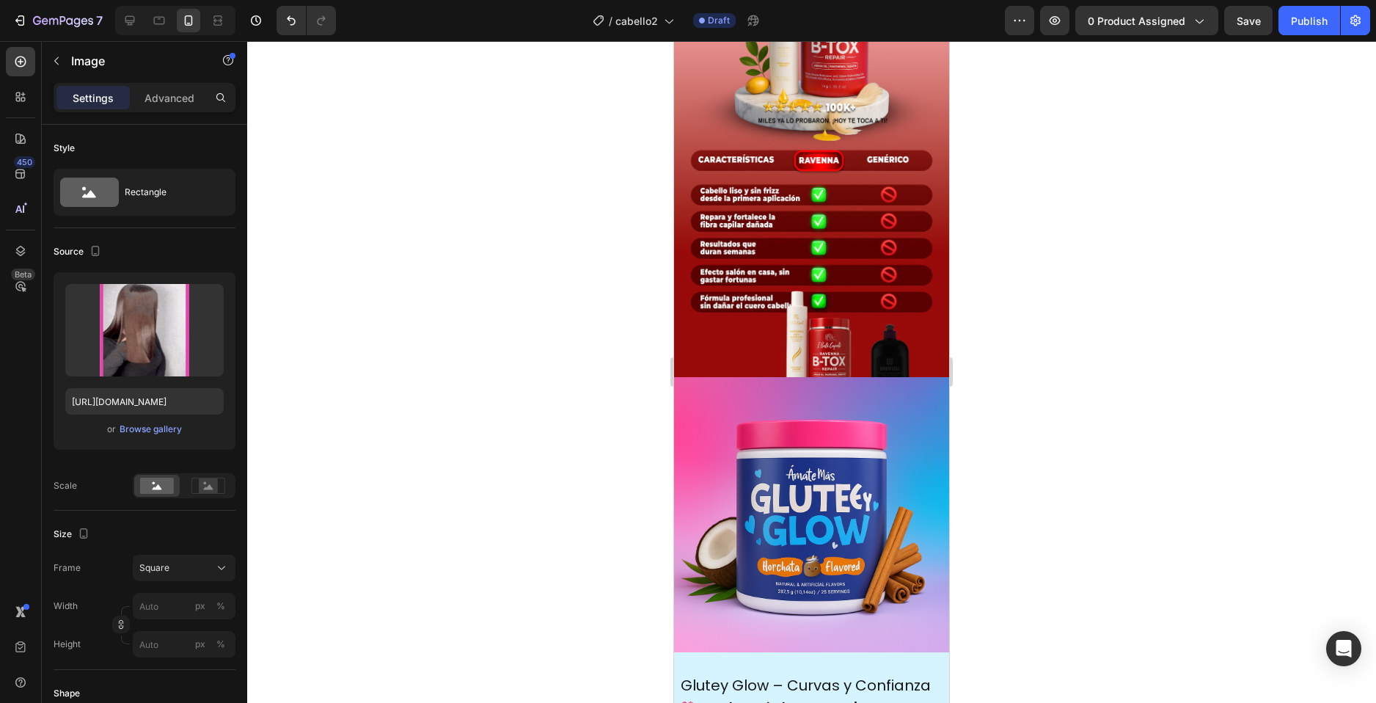
click at [1070, 261] on div at bounding box center [811, 372] width 1129 height 662
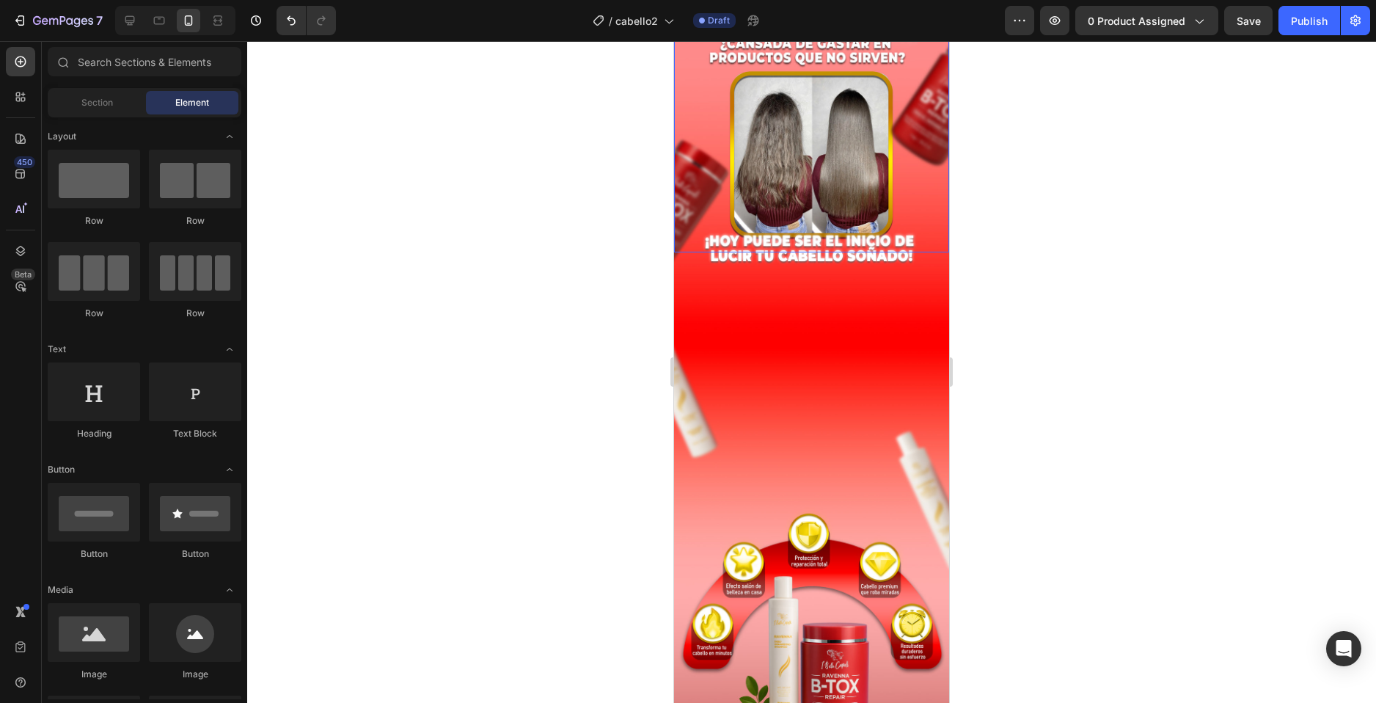
scroll to position [312, 0]
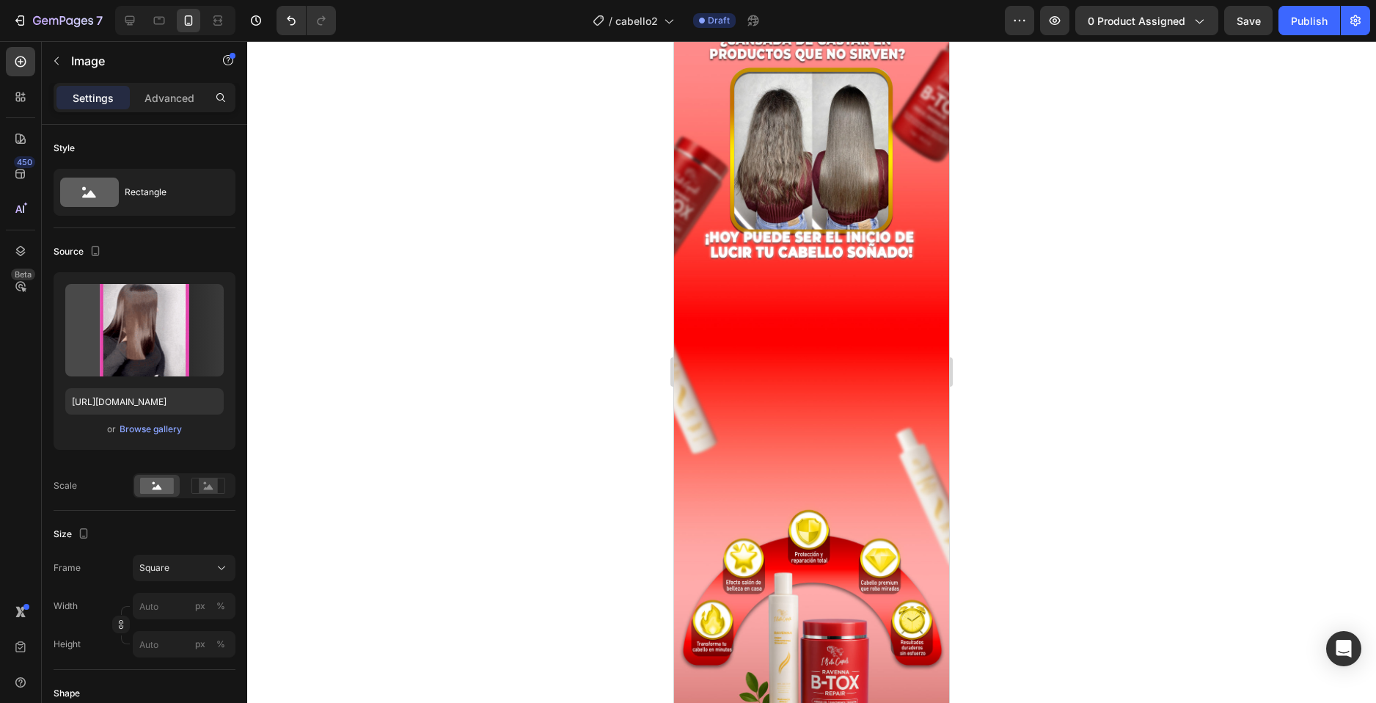
click at [817, 354] on img at bounding box center [811, 386] width 231 height 231
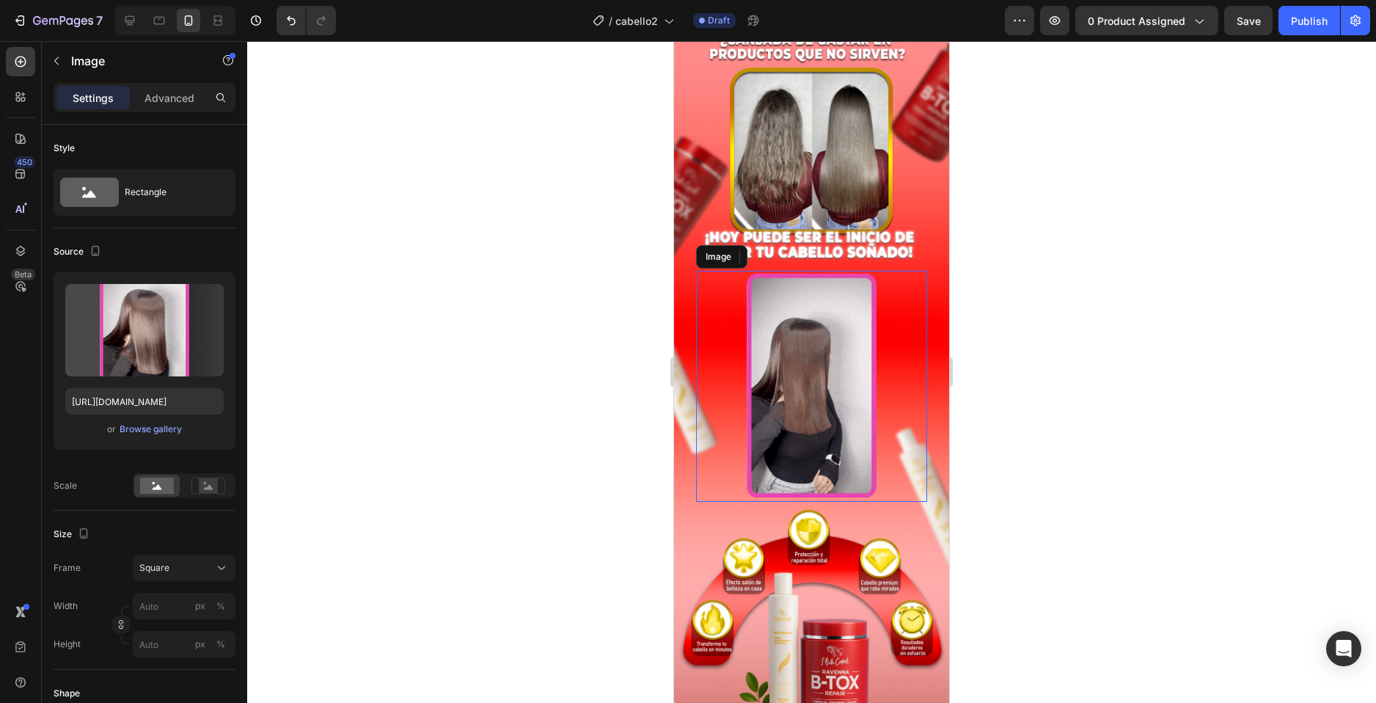
click at [781, 373] on img at bounding box center [811, 386] width 231 height 231
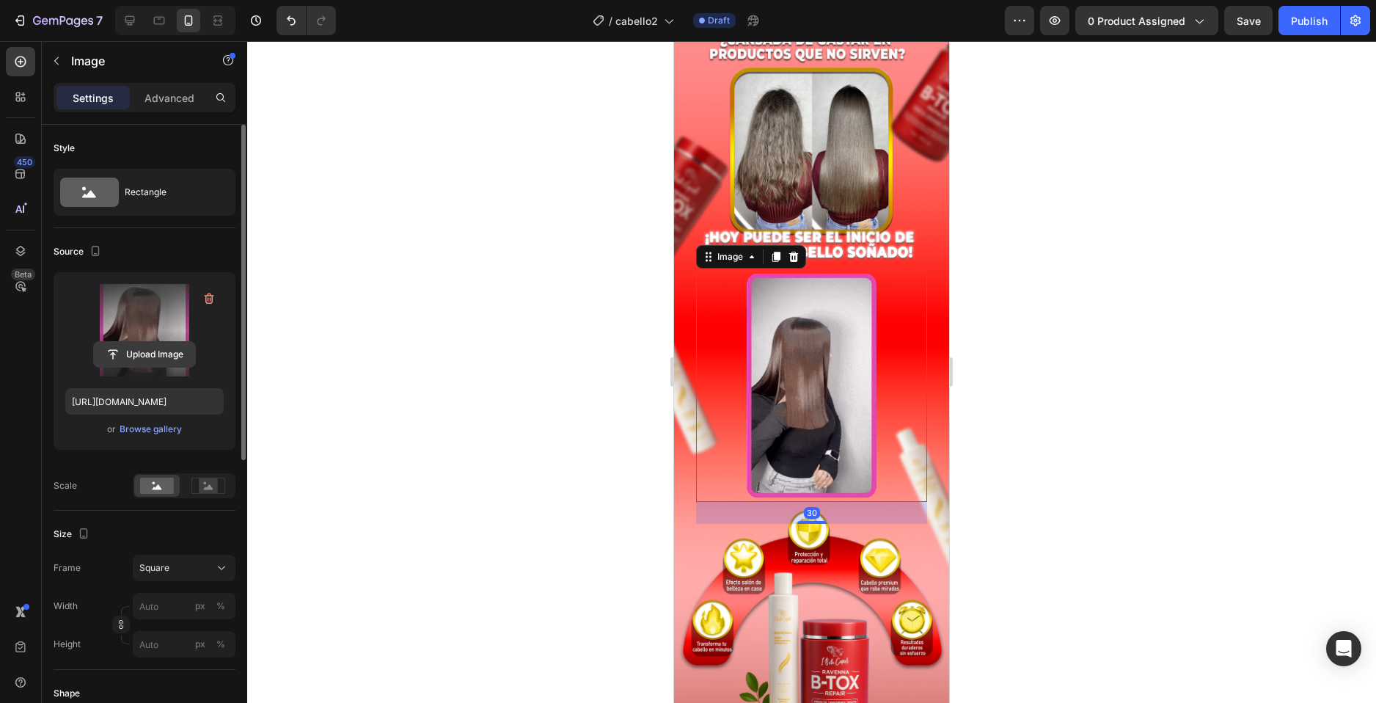
click at [140, 361] on input "file" at bounding box center [144, 354] width 101 height 25
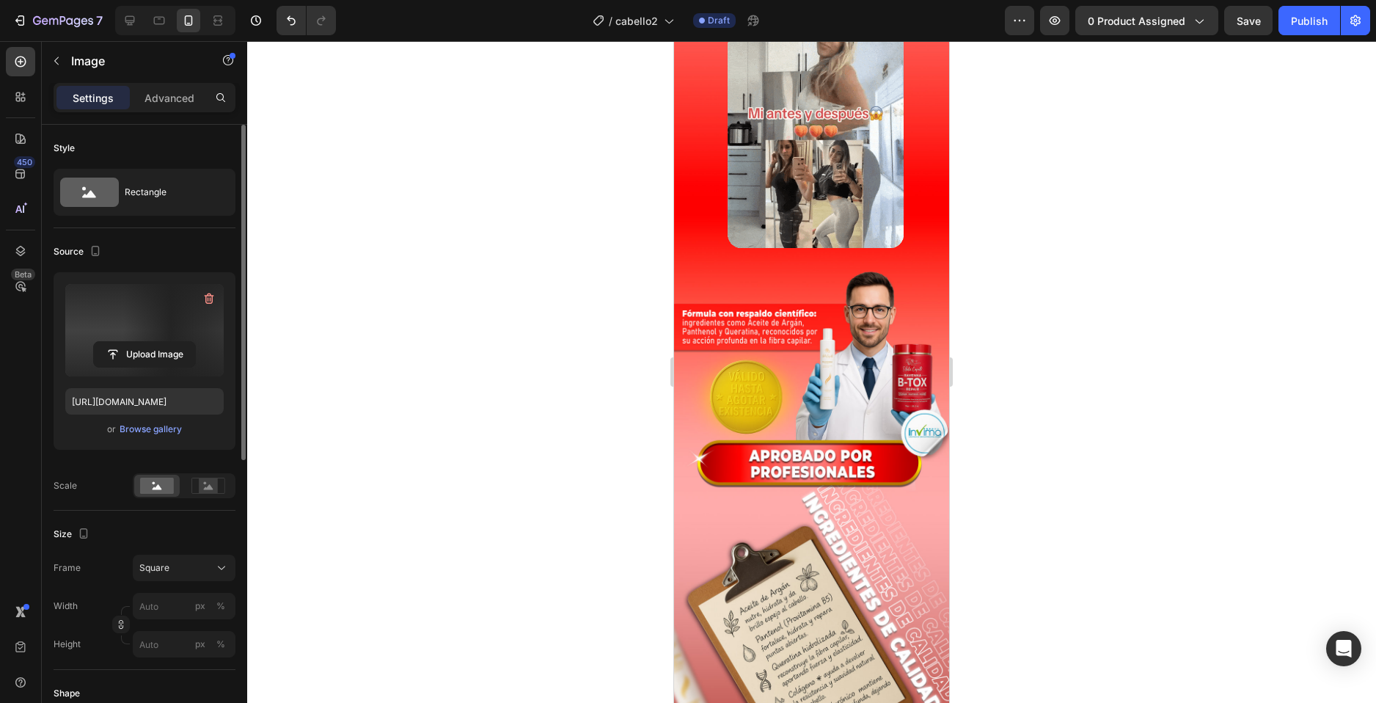
scroll to position [3540, 0]
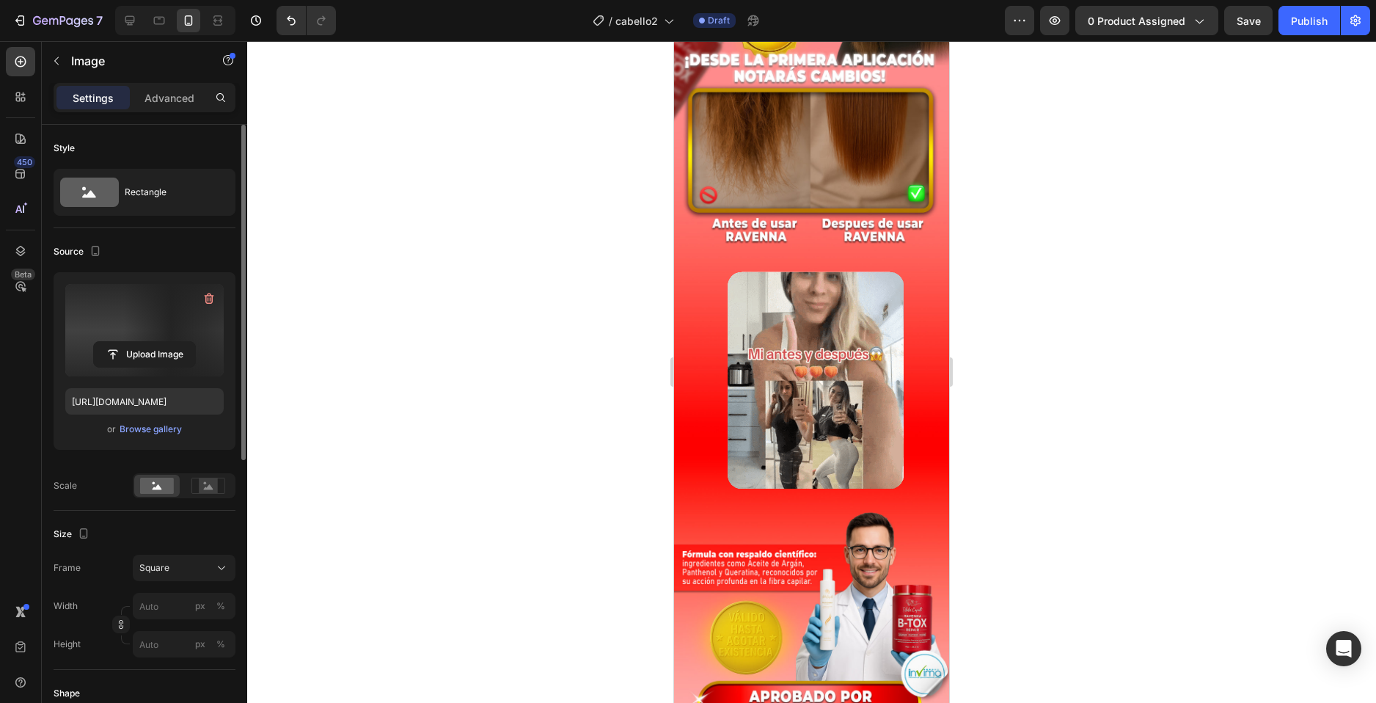
type input "https://cdn.shopify.com/s/files/1/0744/7950/1565/files/gempages_575031653676614…"
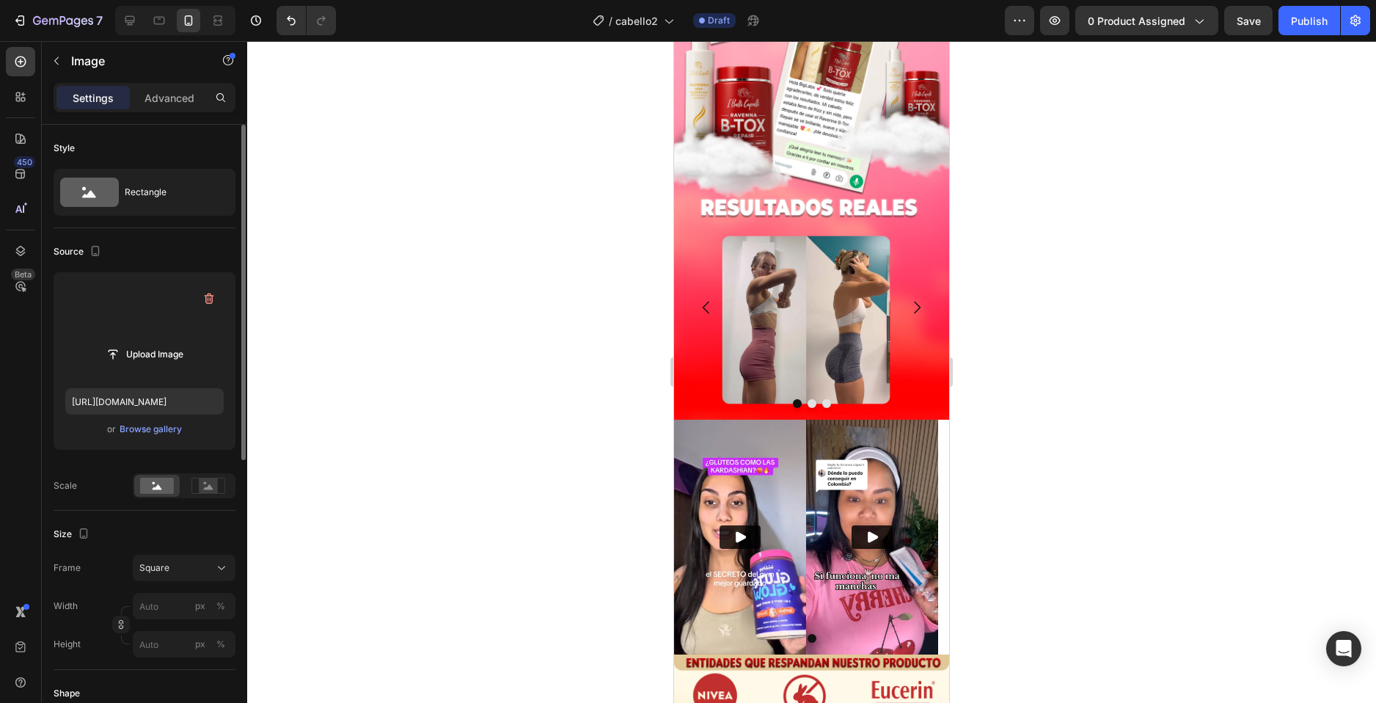
scroll to position [2513, 0]
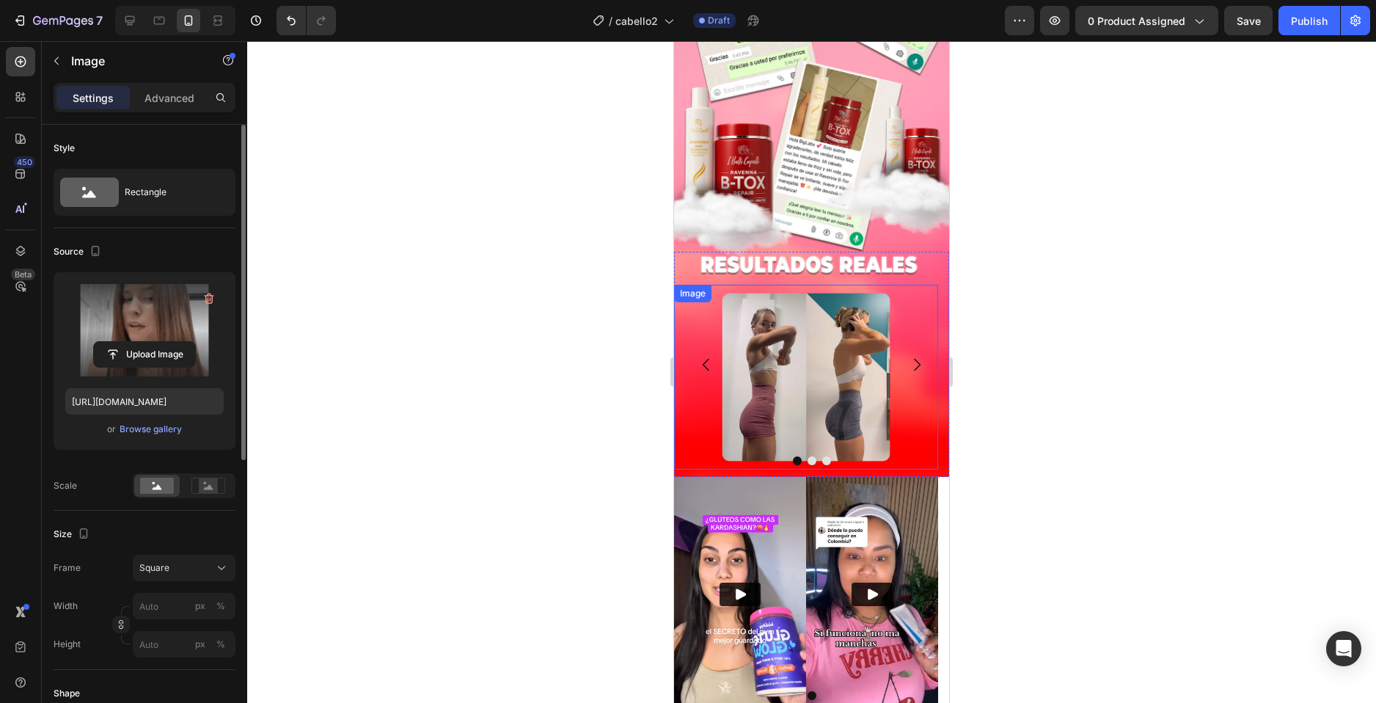
click at [789, 387] on img at bounding box center [806, 377] width 185 height 185
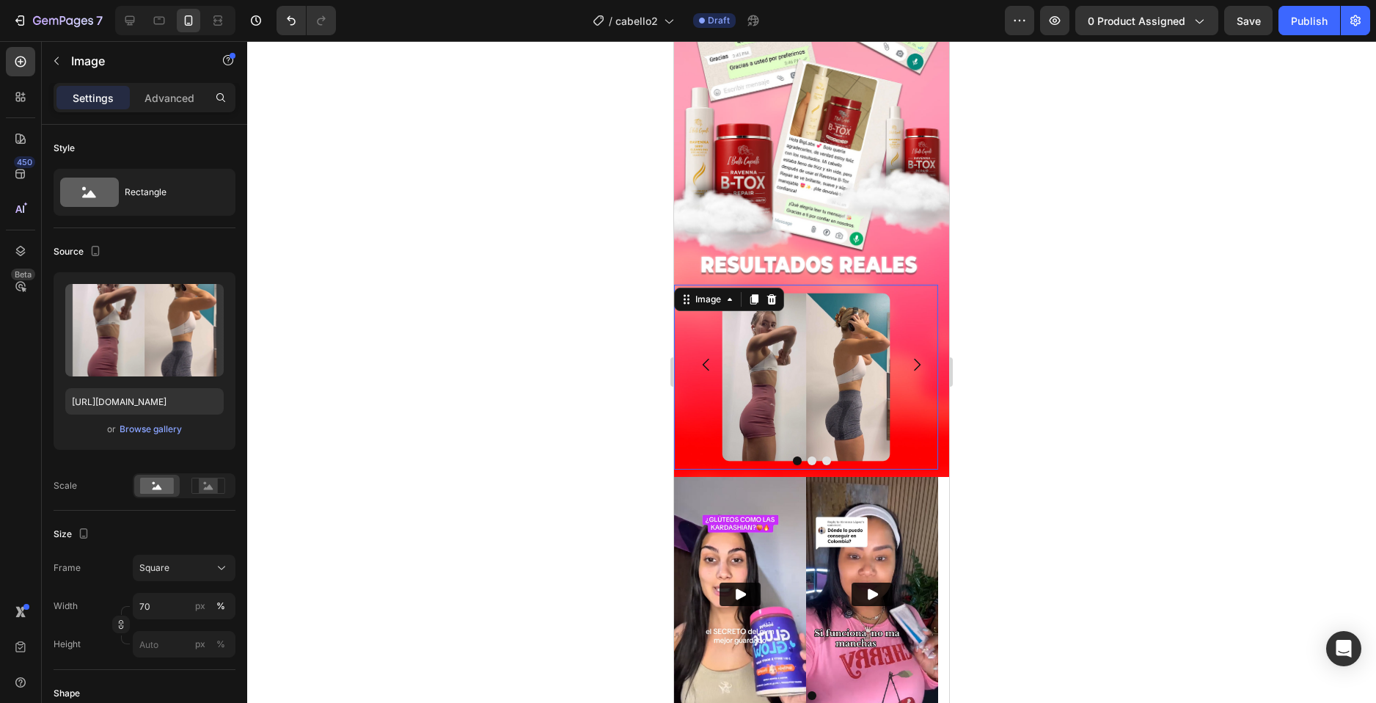
scroll to position [422, 0]
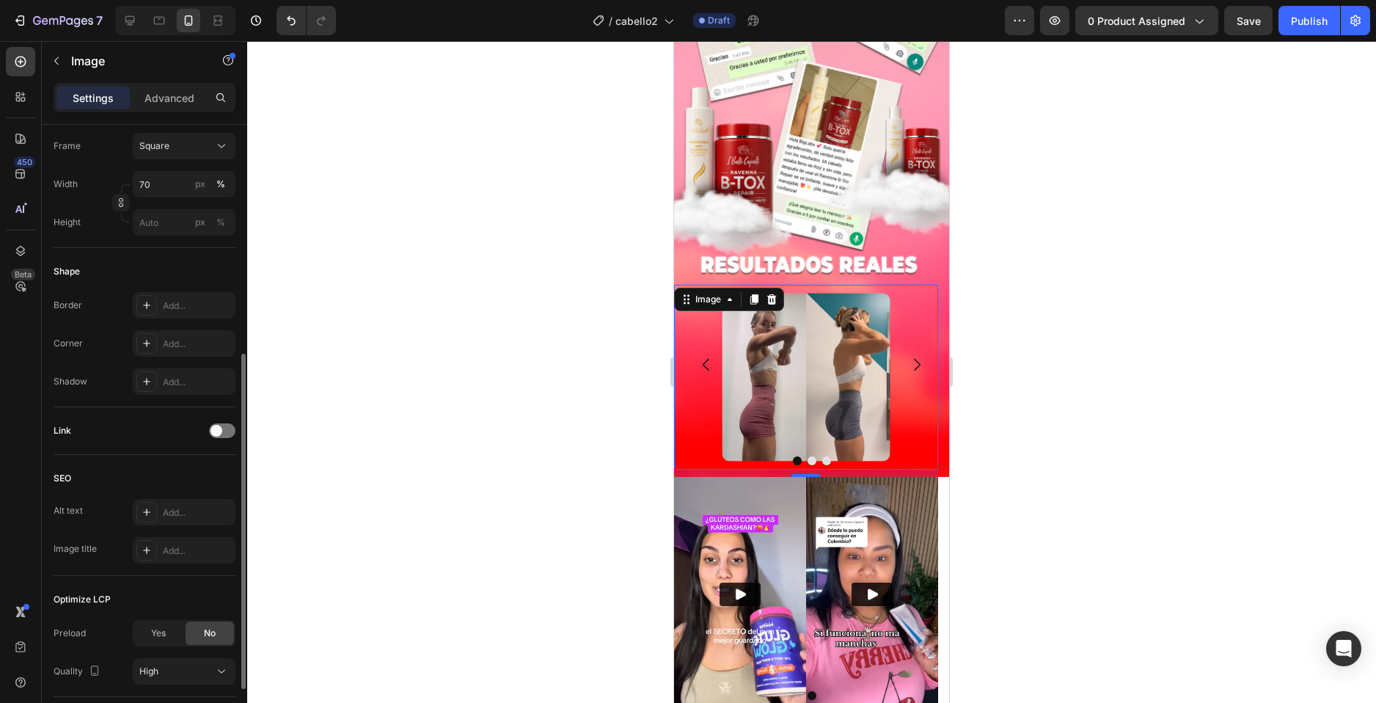
click at [798, 348] on img at bounding box center [806, 377] width 185 height 185
click at [828, 285] on img at bounding box center [806, 377] width 185 height 185
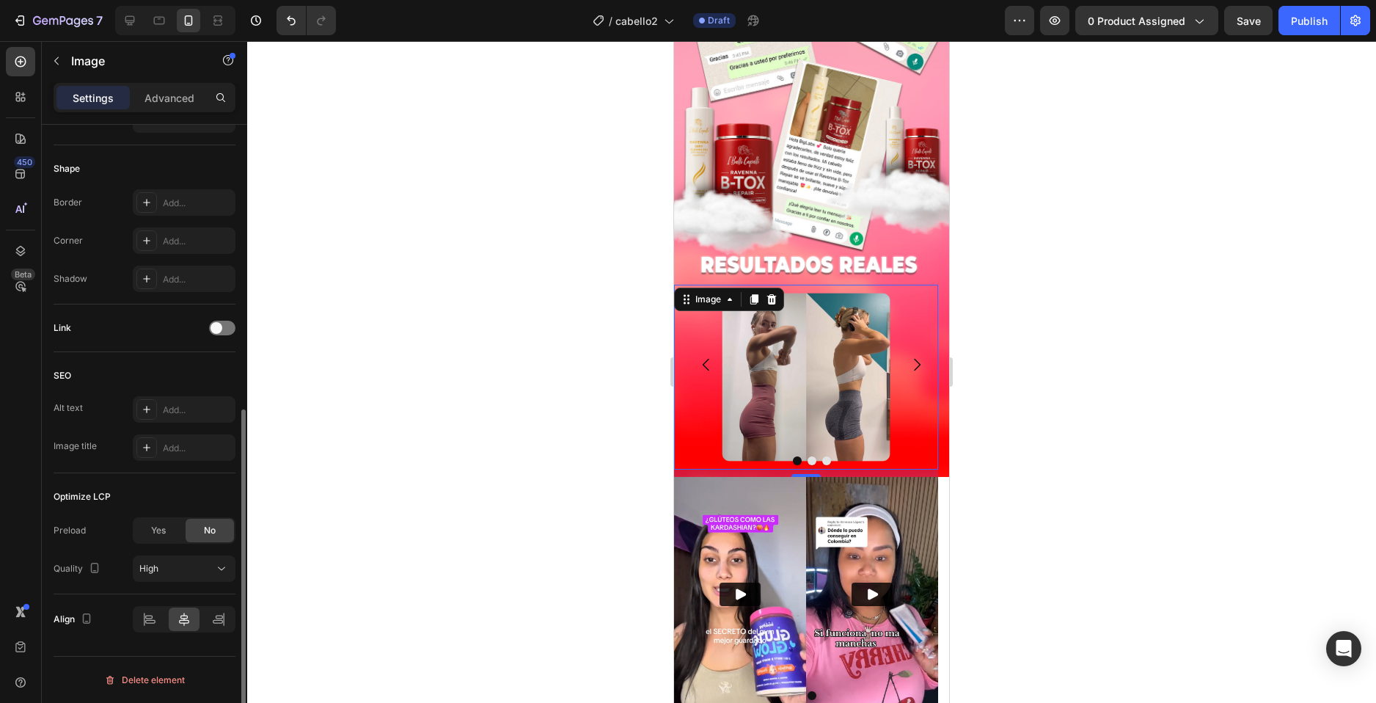
scroll to position [11, 0]
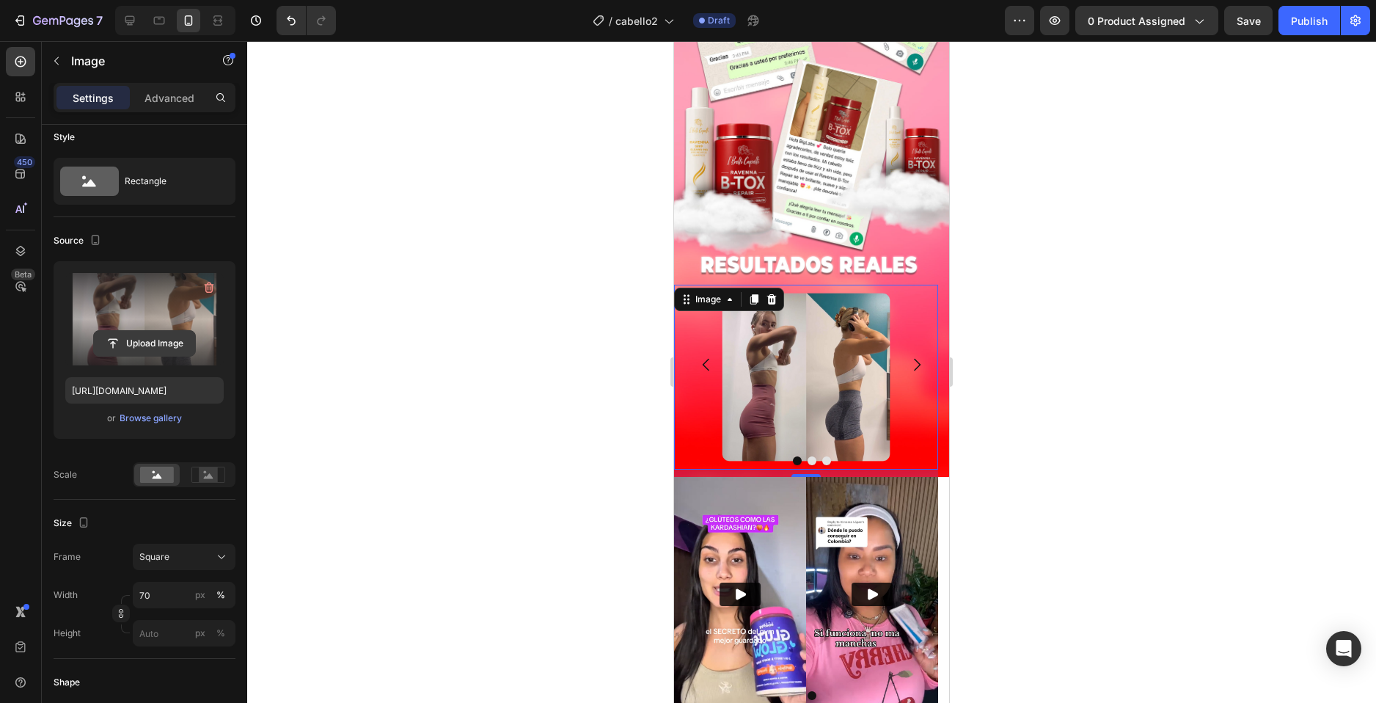
click at [128, 346] on input "file" at bounding box center [144, 343] width 101 height 25
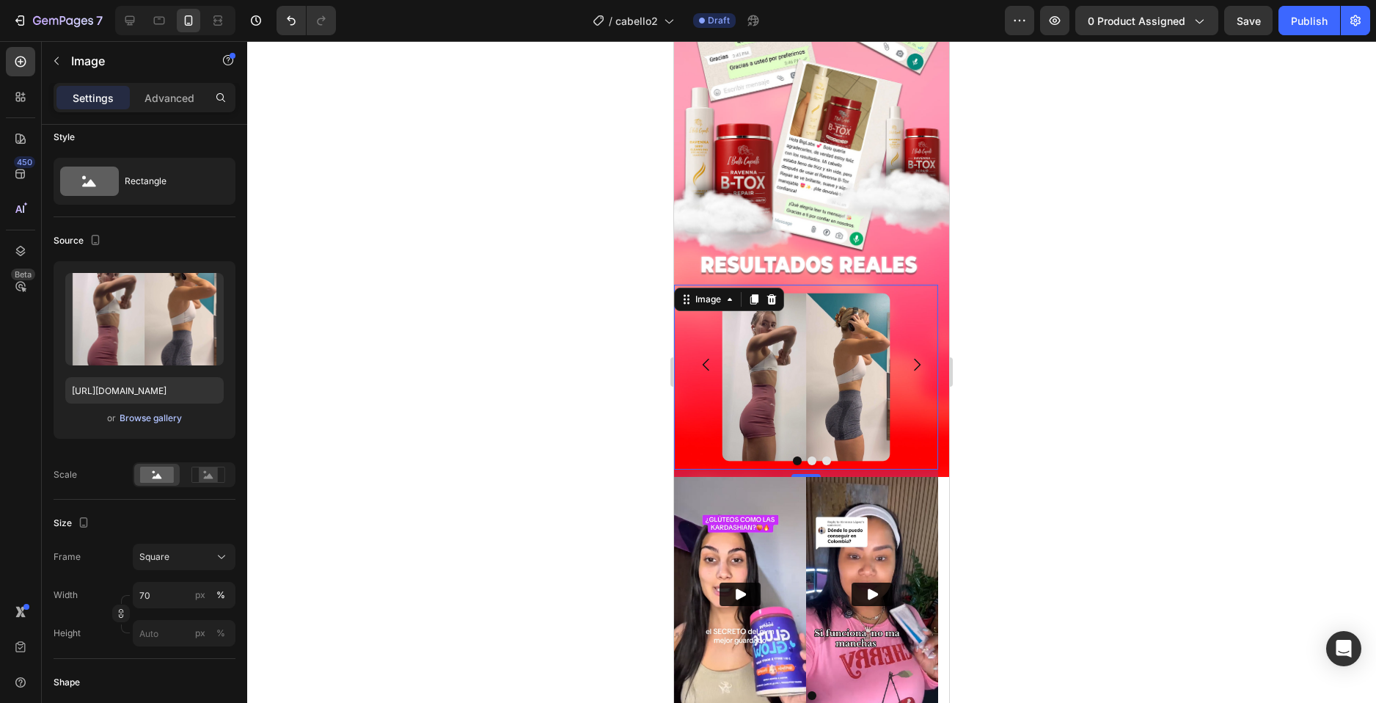
click at [131, 415] on div "Browse gallery" at bounding box center [151, 418] width 62 height 13
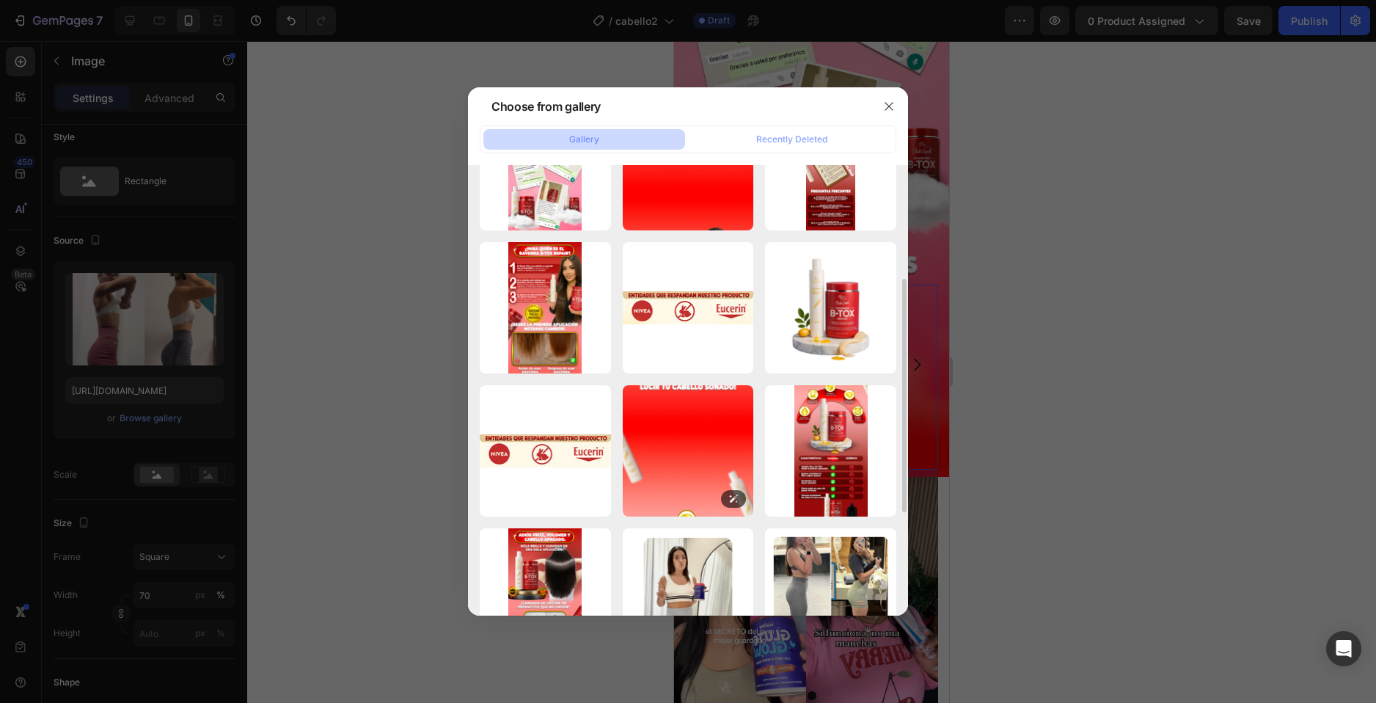
scroll to position [293, 0]
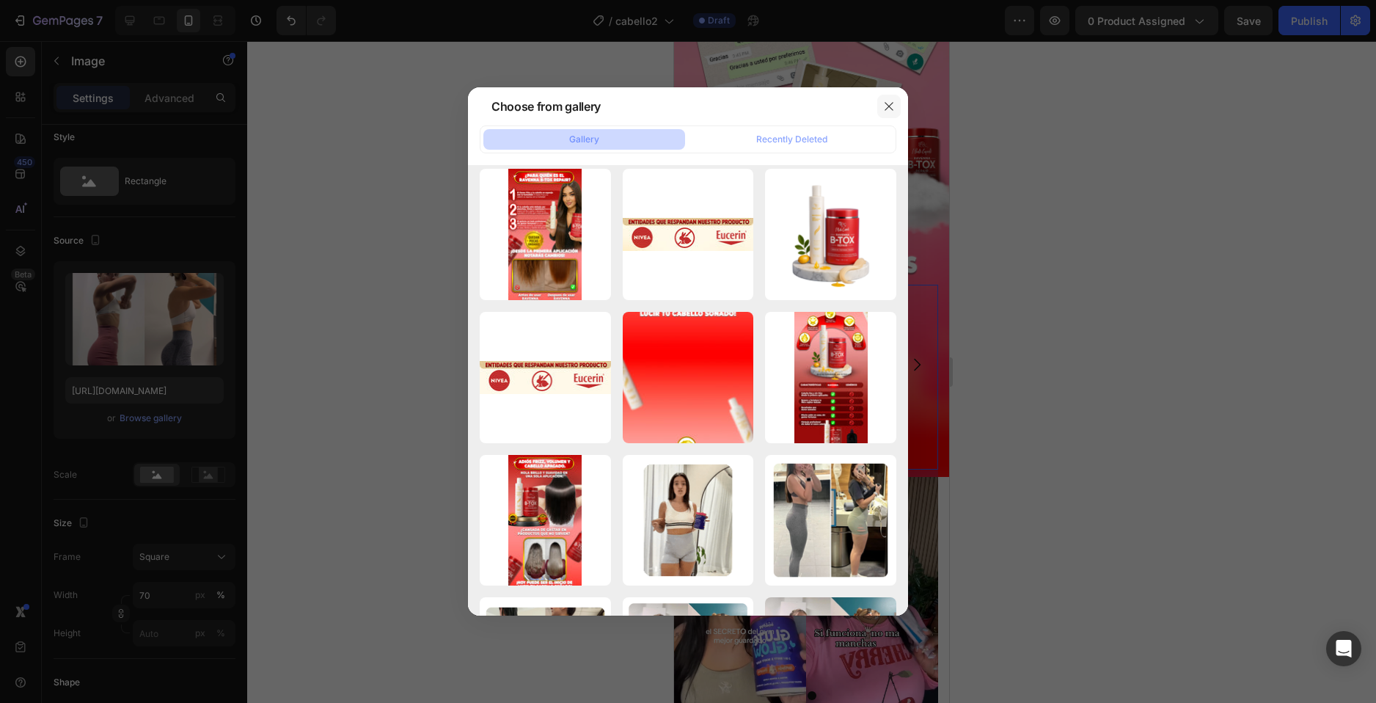
click at [890, 107] on icon "button" at bounding box center [889, 106] width 8 height 8
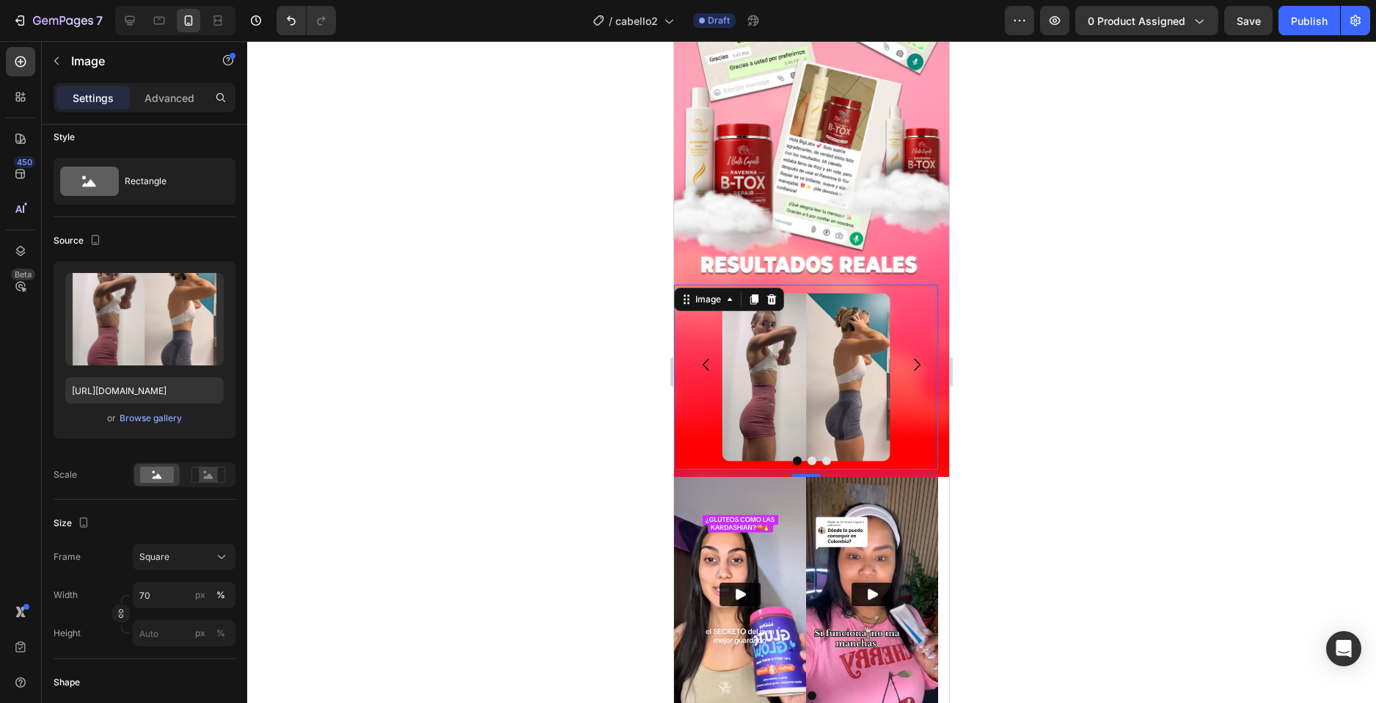
click at [1051, 238] on div at bounding box center [811, 372] width 1129 height 662
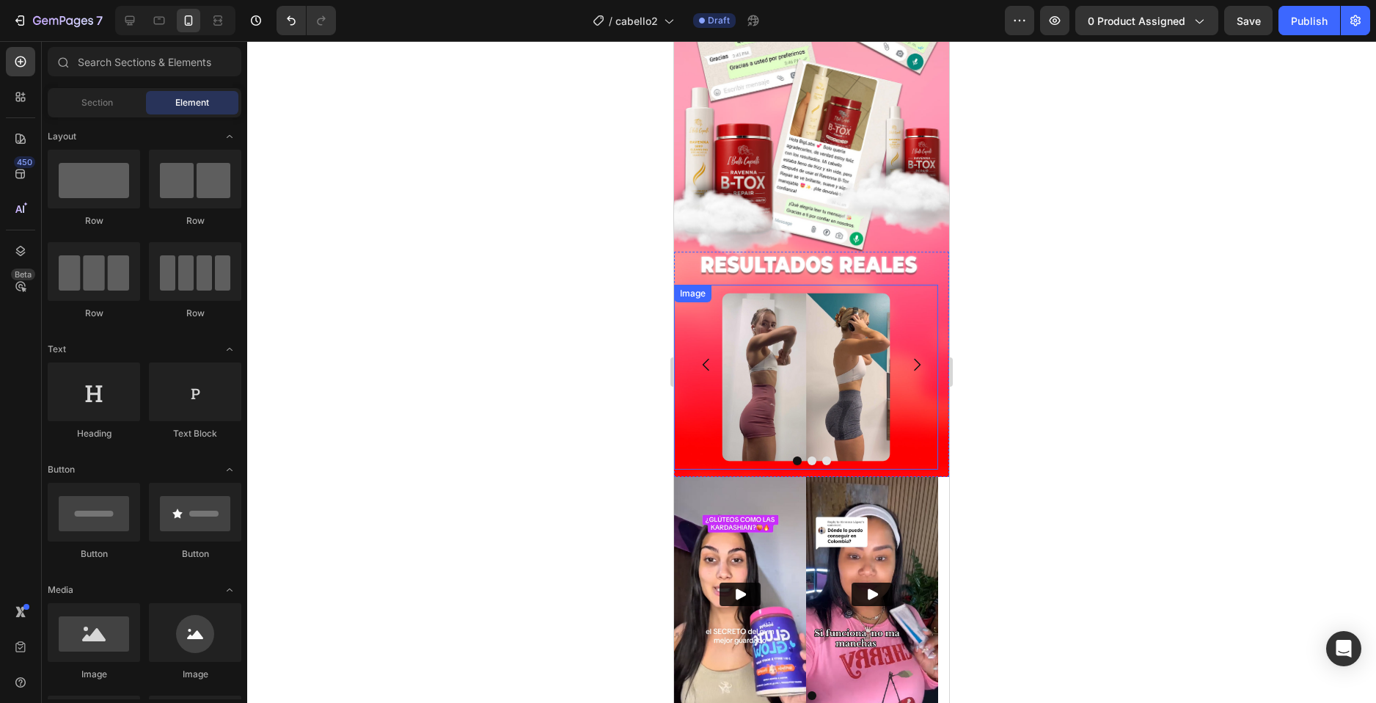
click at [794, 350] on img at bounding box center [806, 377] width 185 height 185
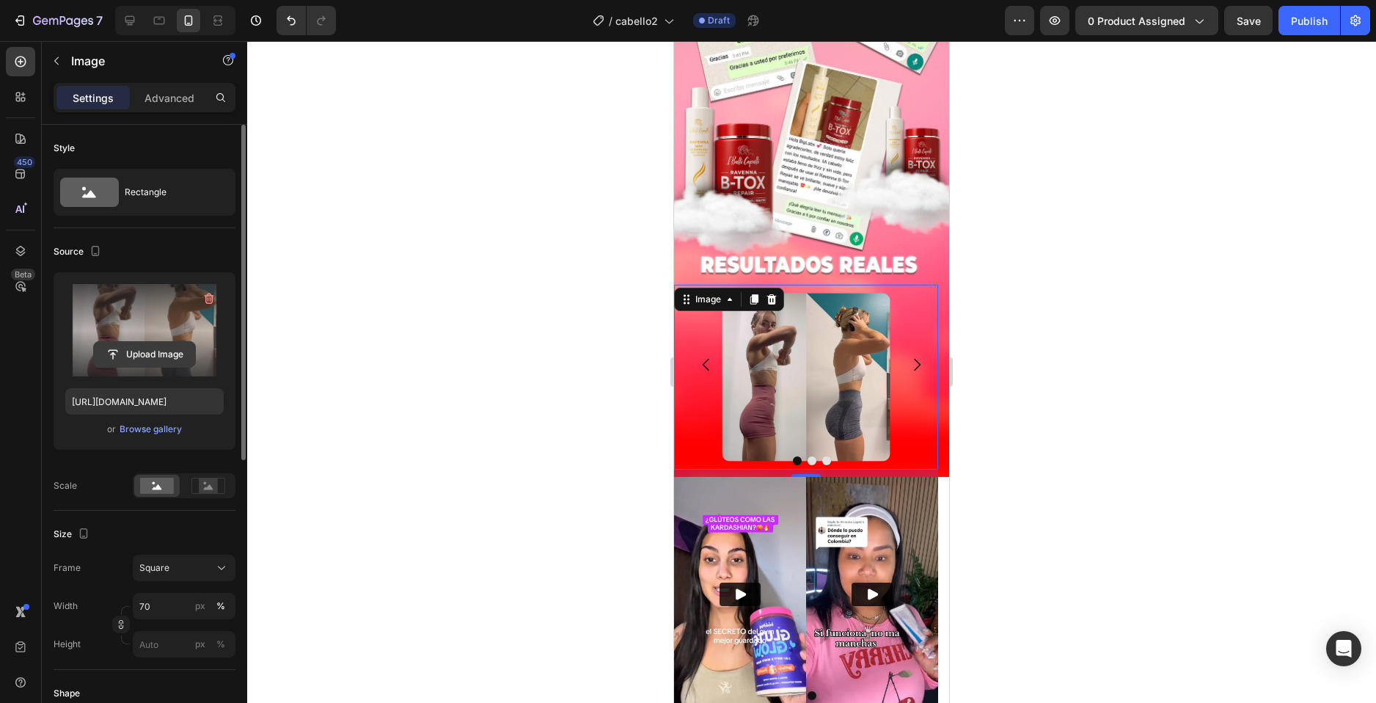
click at [118, 360] on input "file" at bounding box center [144, 354] width 101 height 25
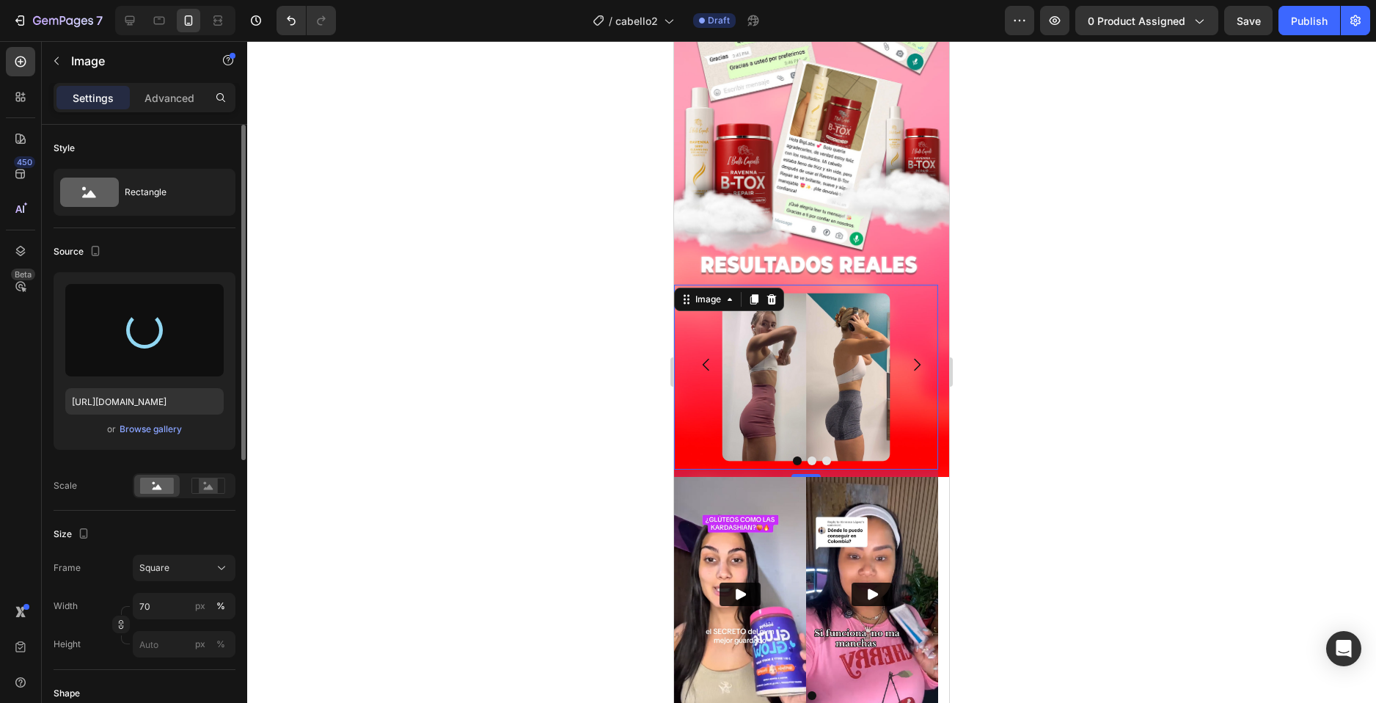
type input "https://cdn.shopify.com/s/files/1/0744/7950/1565/files/gempages_575031653676614…"
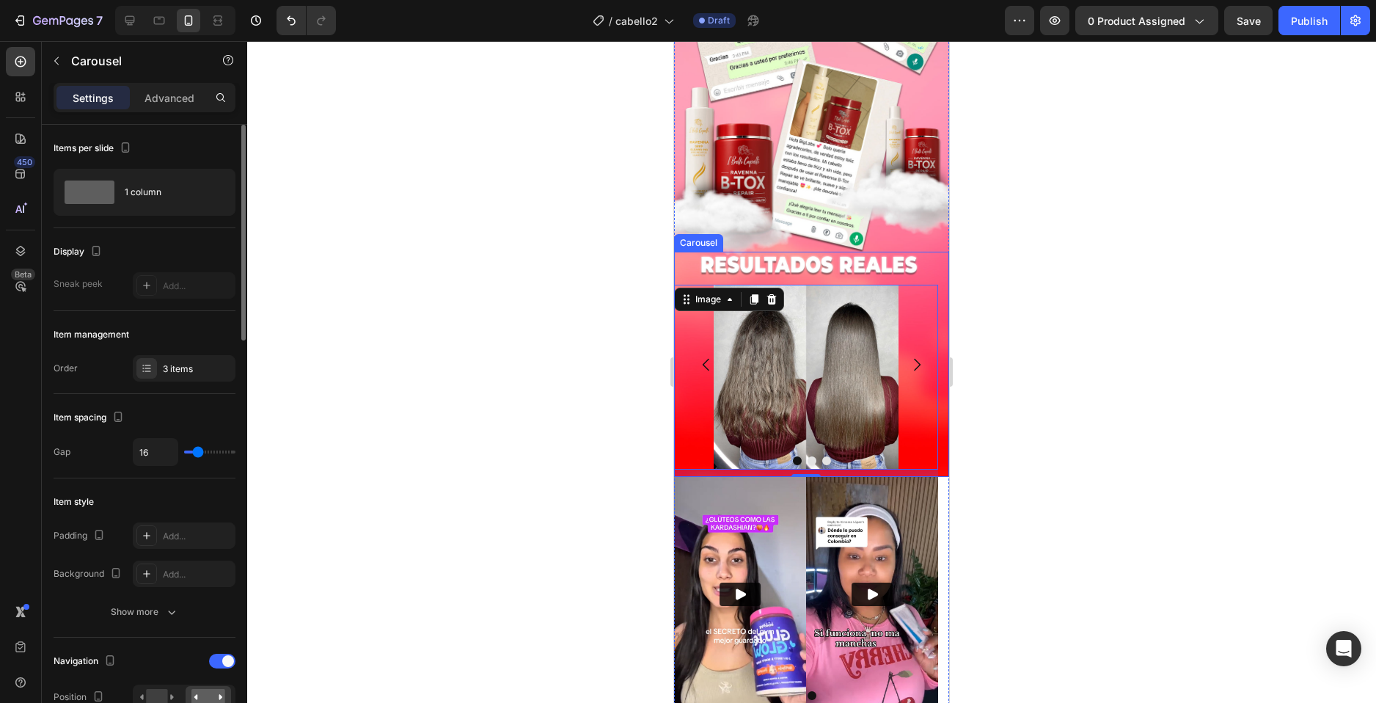
click at [908, 356] on icon "Carousel Next Arrow" at bounding box center [917, 365] width 18 height 18
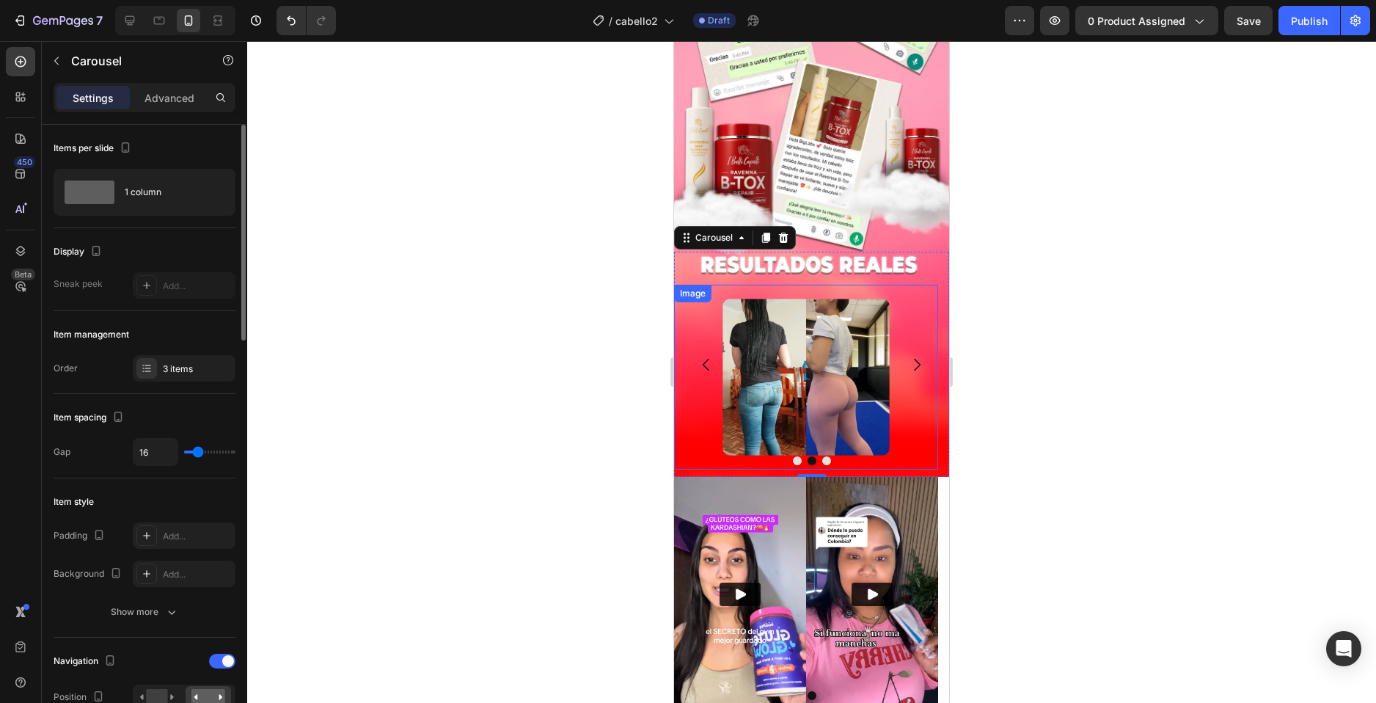
click at [786, 394] on img at bounding box center [806, 377] width 185 height 185
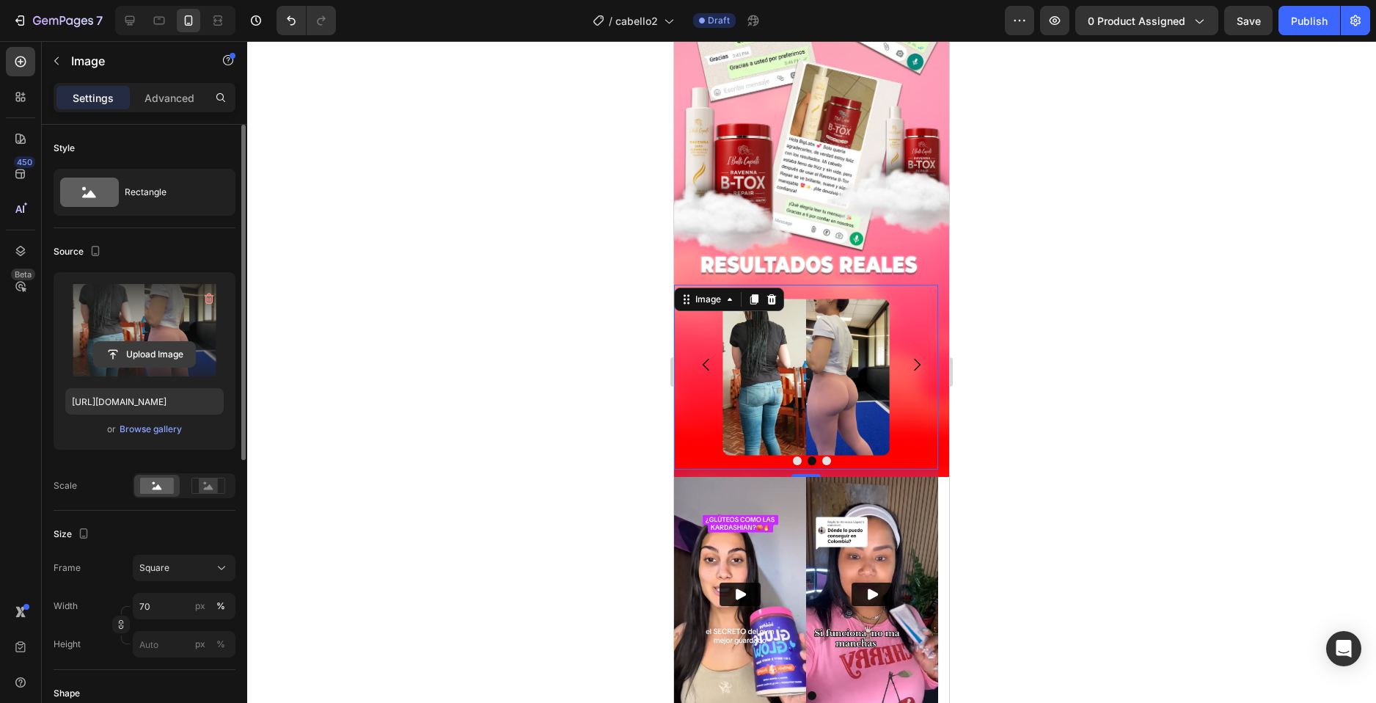
click at [135, 347] on input "file" at bounding box center [144, 354] width 101 height 25
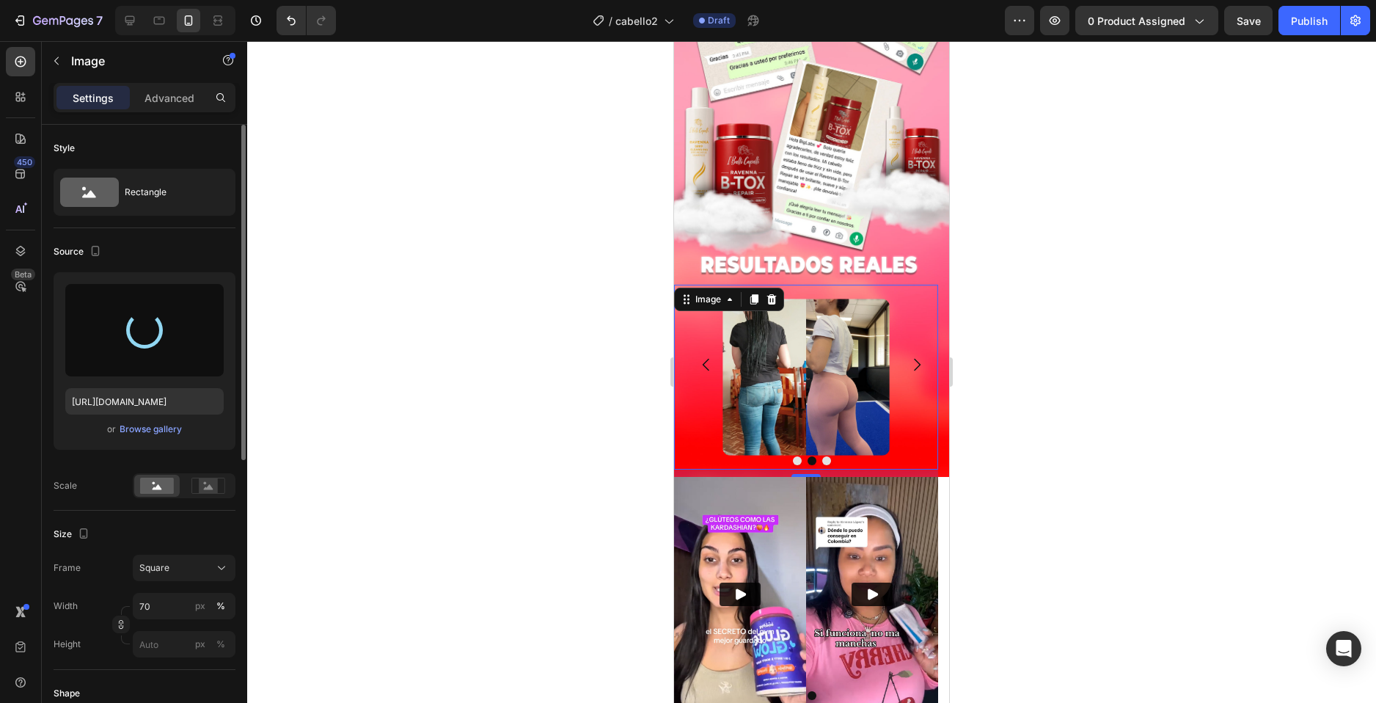
type input "https://cdn.shopify.com/s/files/1/0744/7950/1565/files/gempages_575031653676614…"
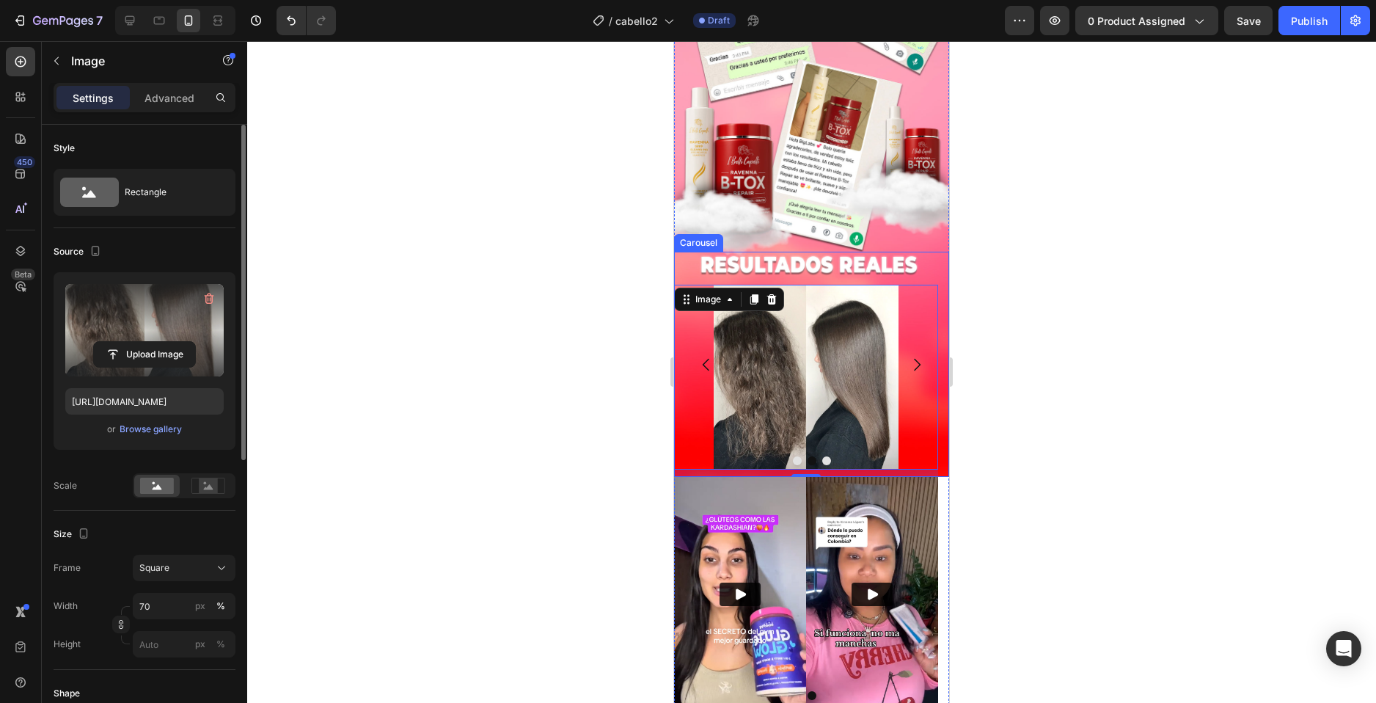
click at [908, 358] on icon "Carousel Next Arrow" at bounding box center [917, 365] width 18 height 18
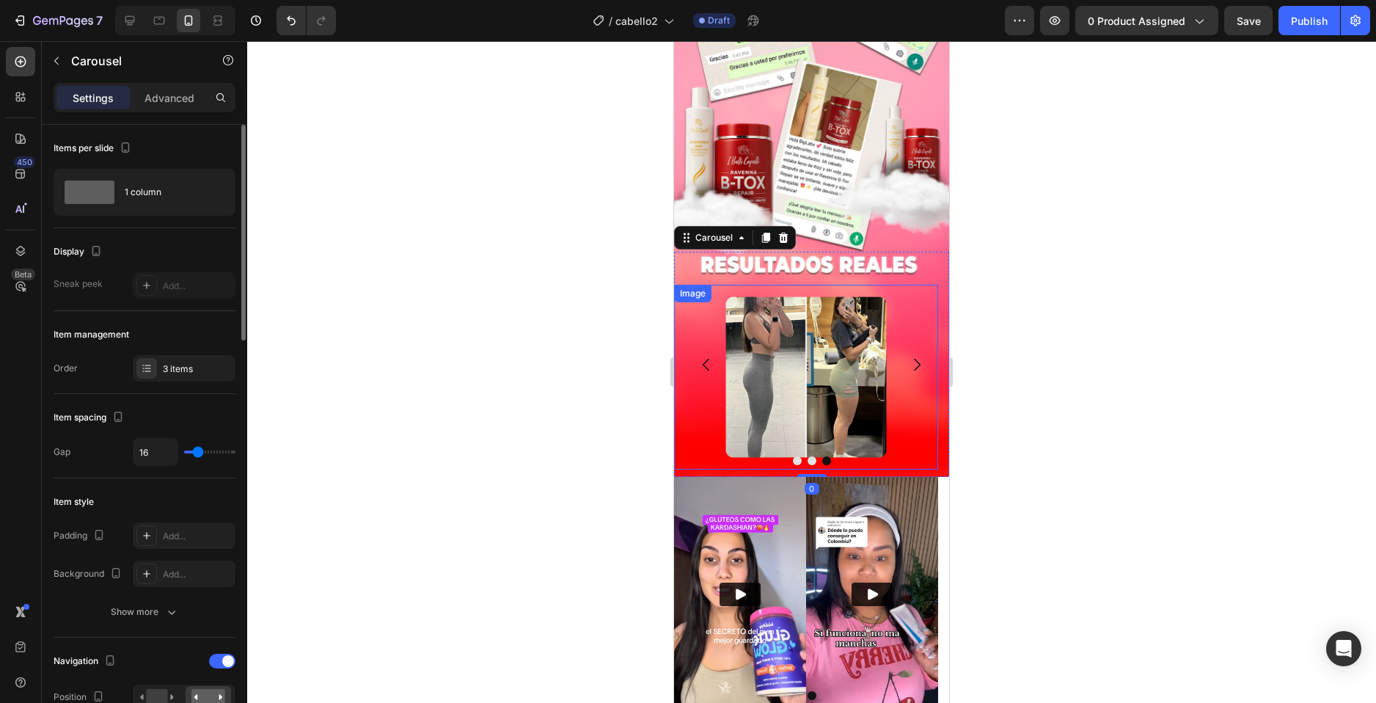
click at [790, 355] on img at bounding box center [806, 377] width 185 height 185
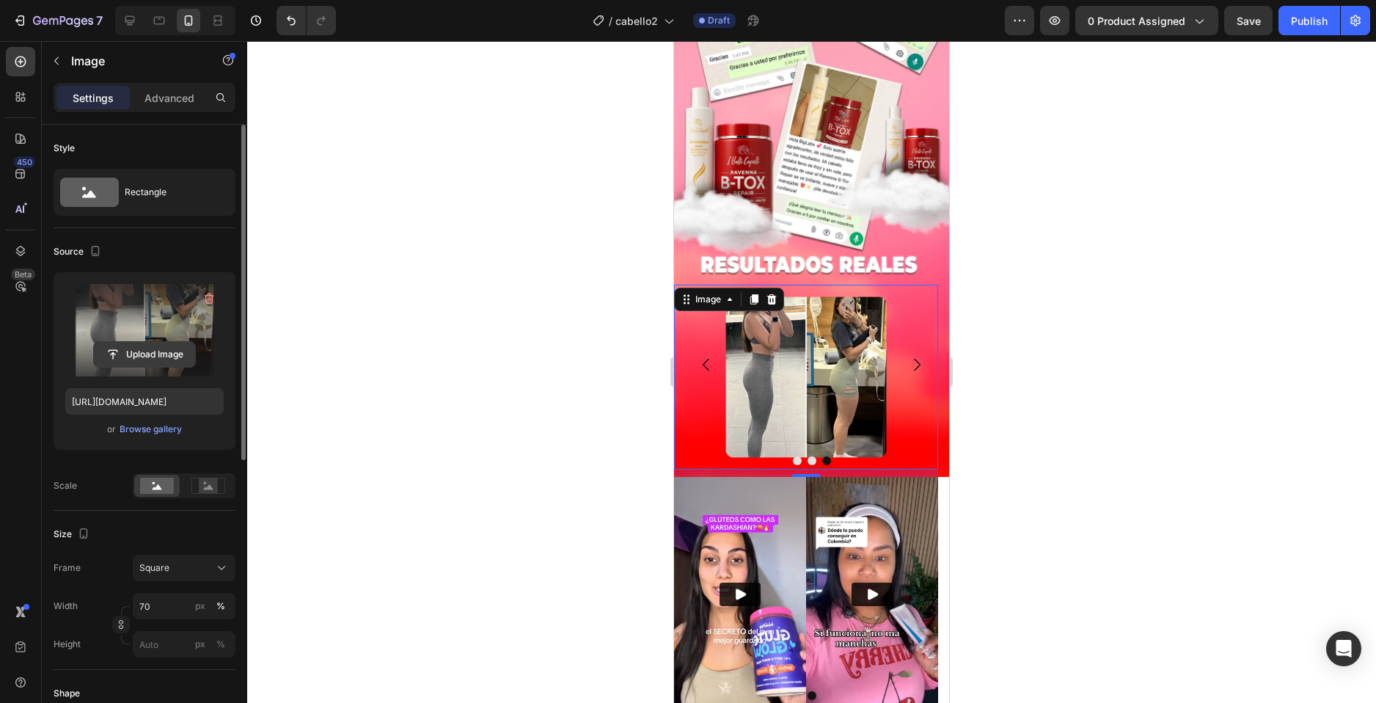
click at [132, 353] on input "file" at bounding box center [144, 354] width 101 height 25
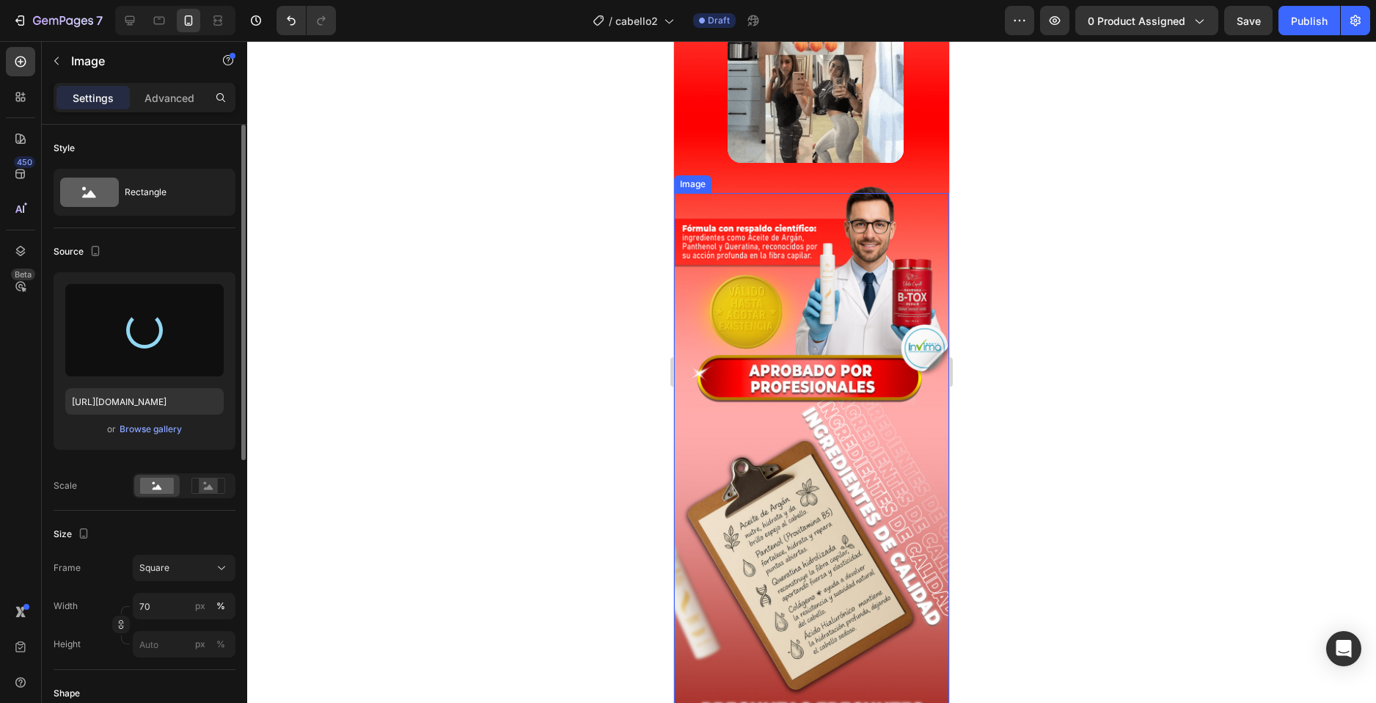
scroll to position [3779, 0]
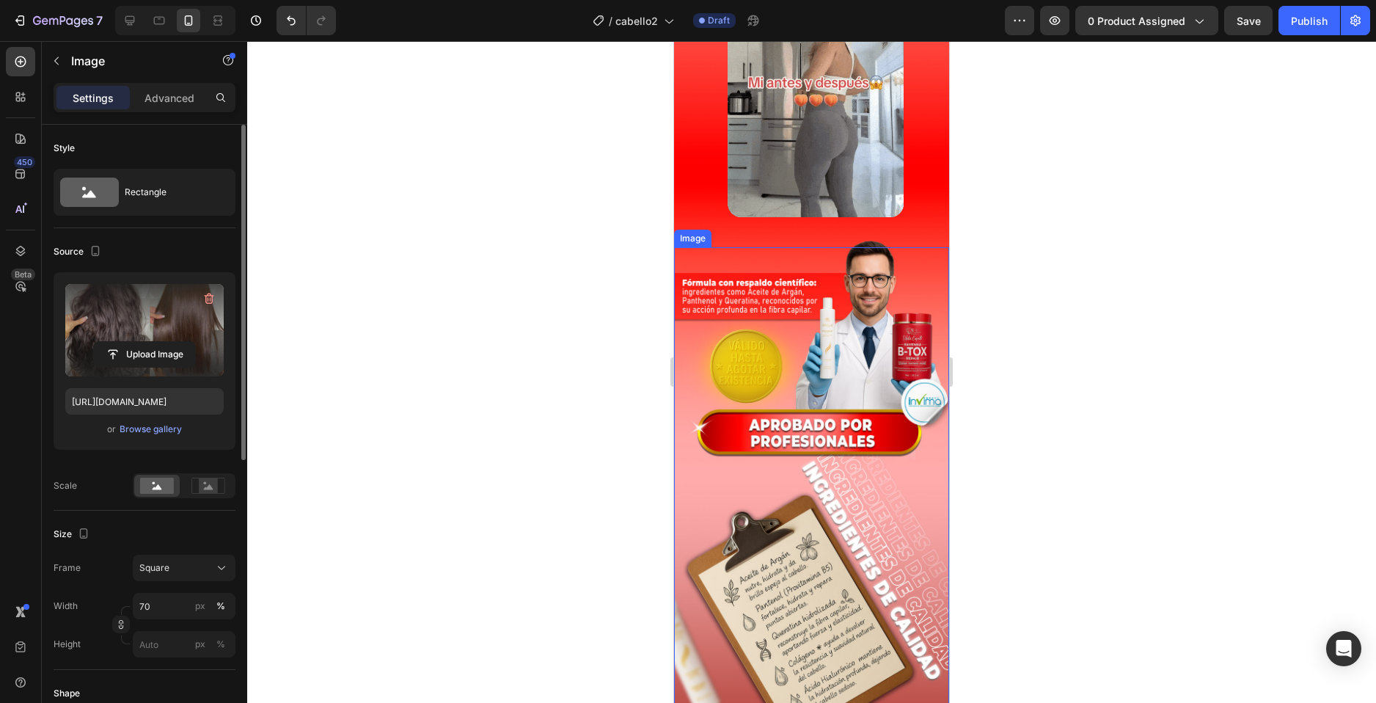
click at [815, 190] on img at bounding box center [811, 108] width 231 height 231
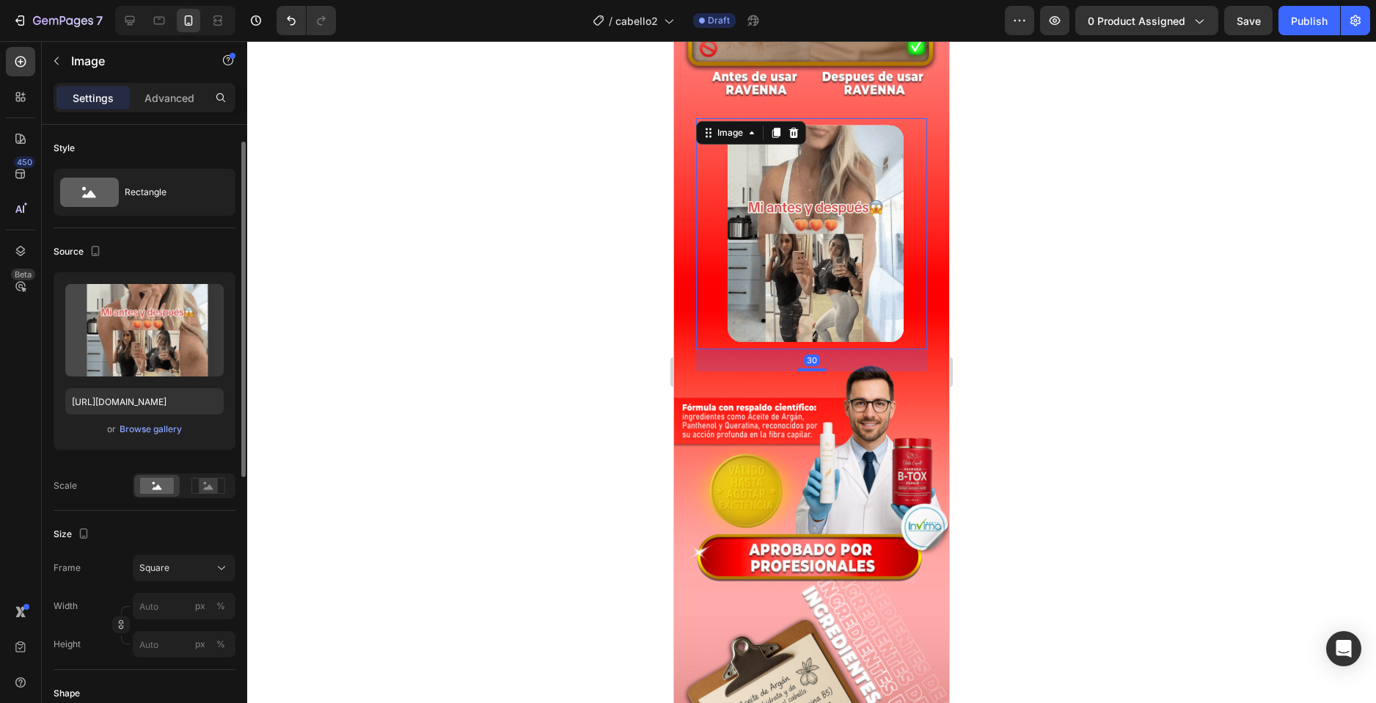
scroll to position [11, 0]
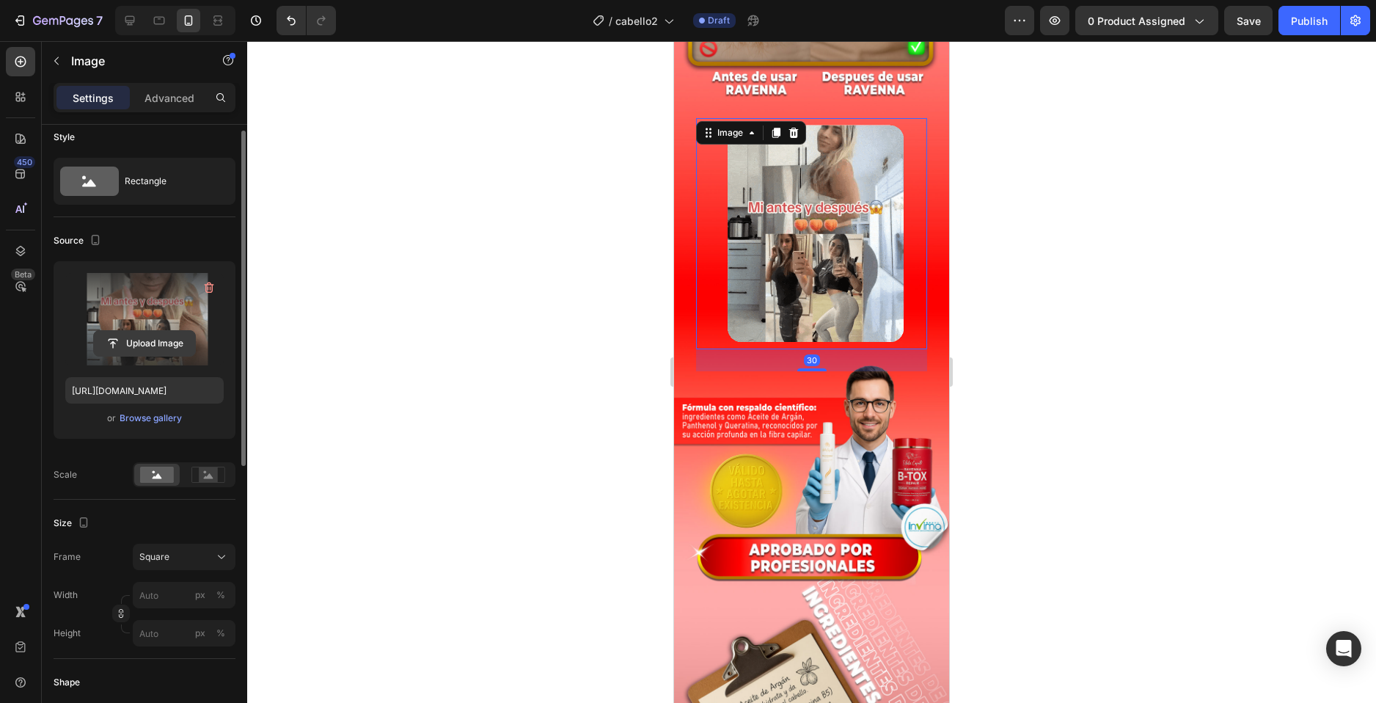
click at [137, 340] on input "file" at bounding box center [144, 343] width 101 height 25
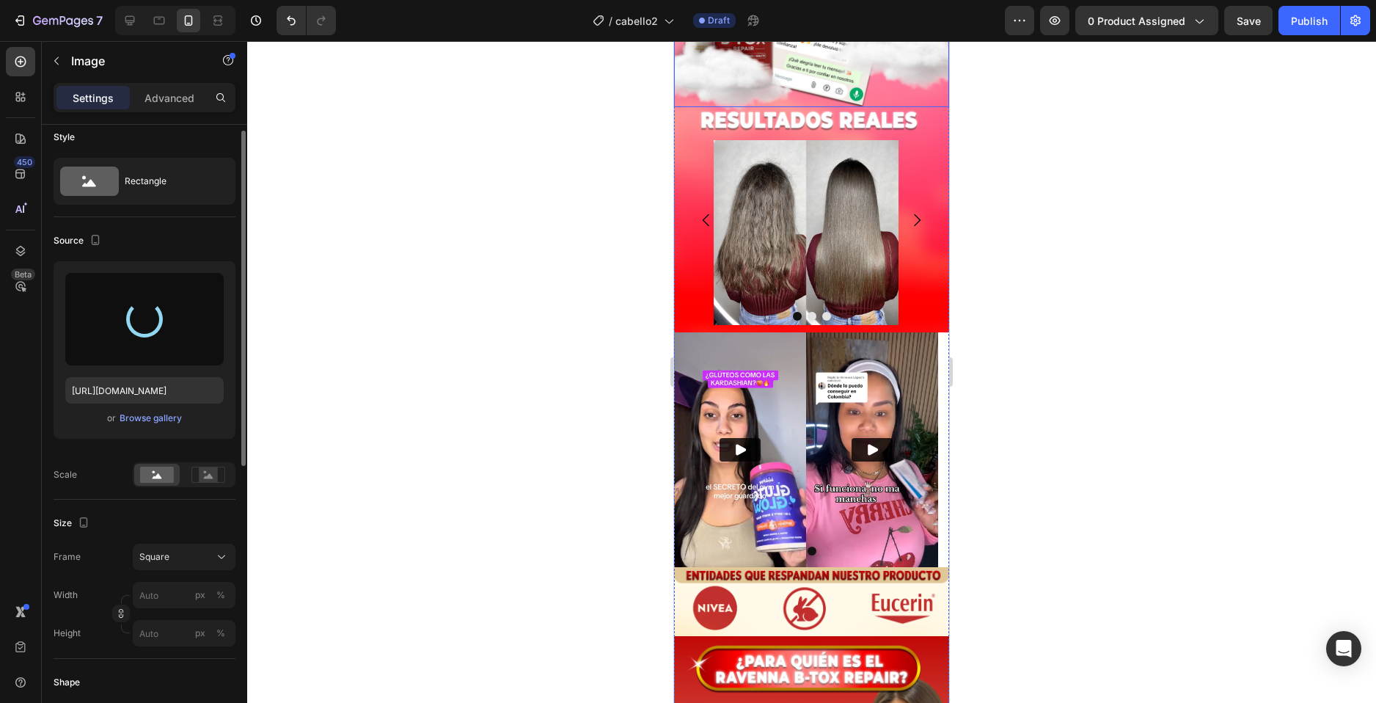
scroll to position [2660, 0]
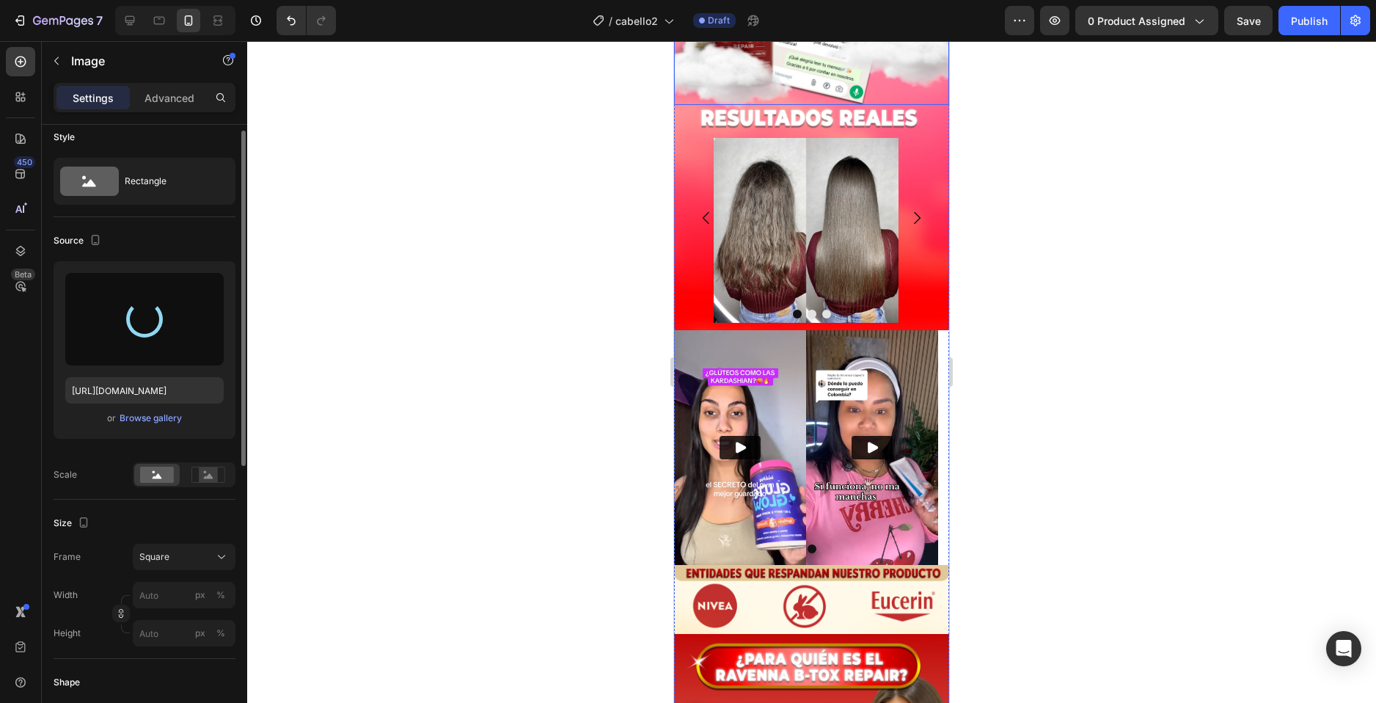
type input "https://cdn.shopify.com/s/files/1/0744/7950/1565/files/gempages_575031653676614…"
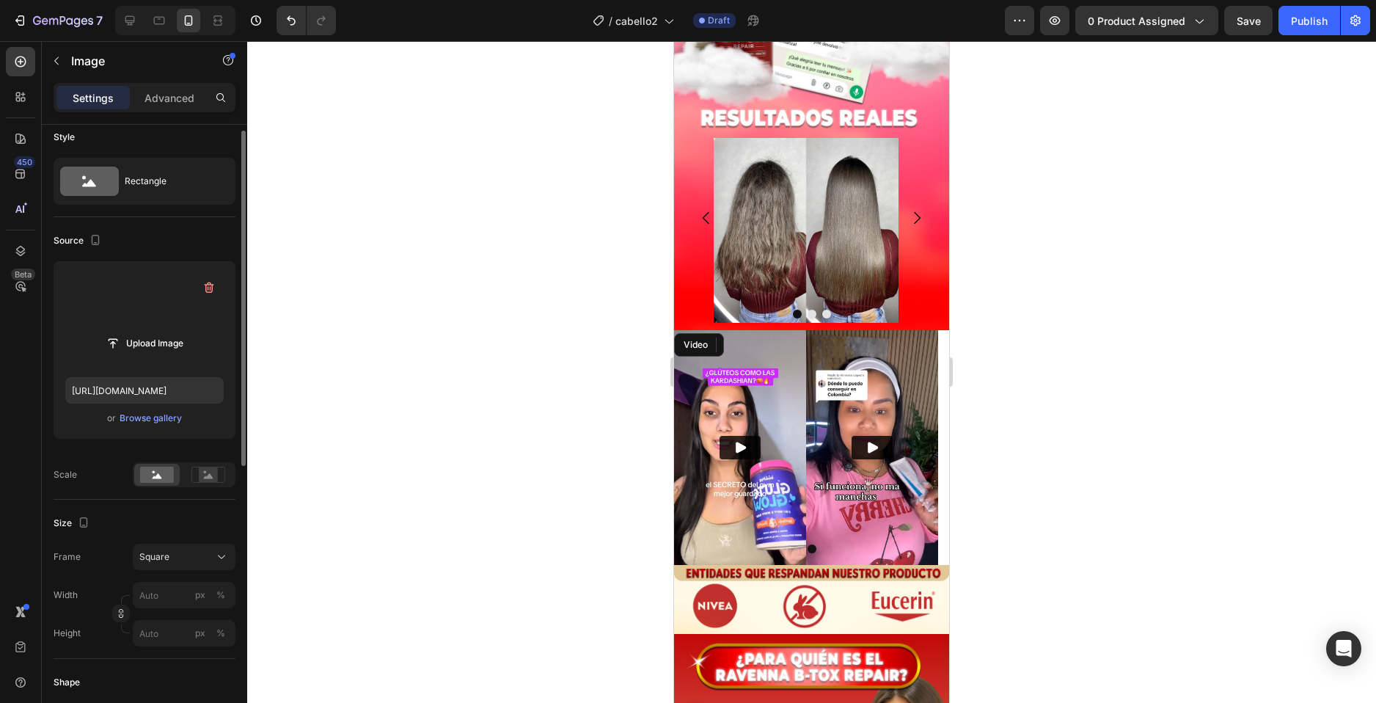
click at [775, 406] on img at bounding box center [740, 447] width 132 height 235
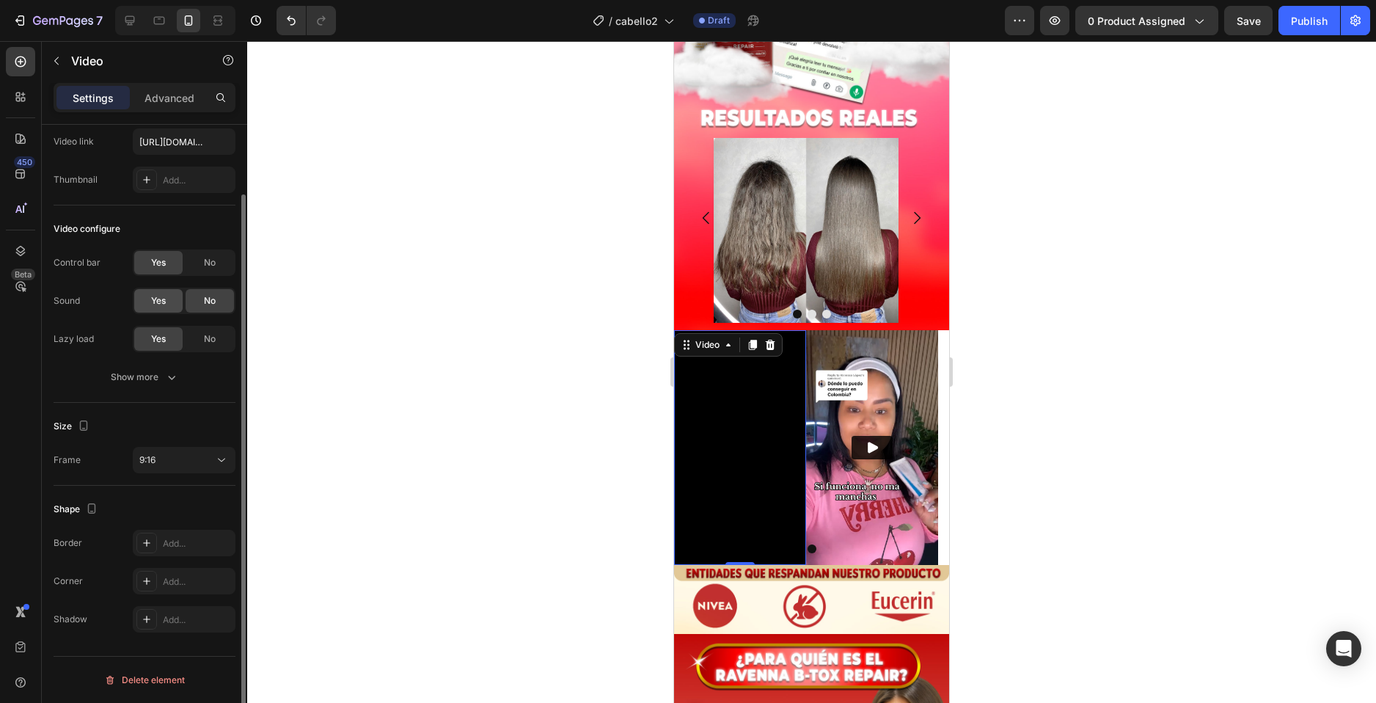
scroll to position [0, 0]
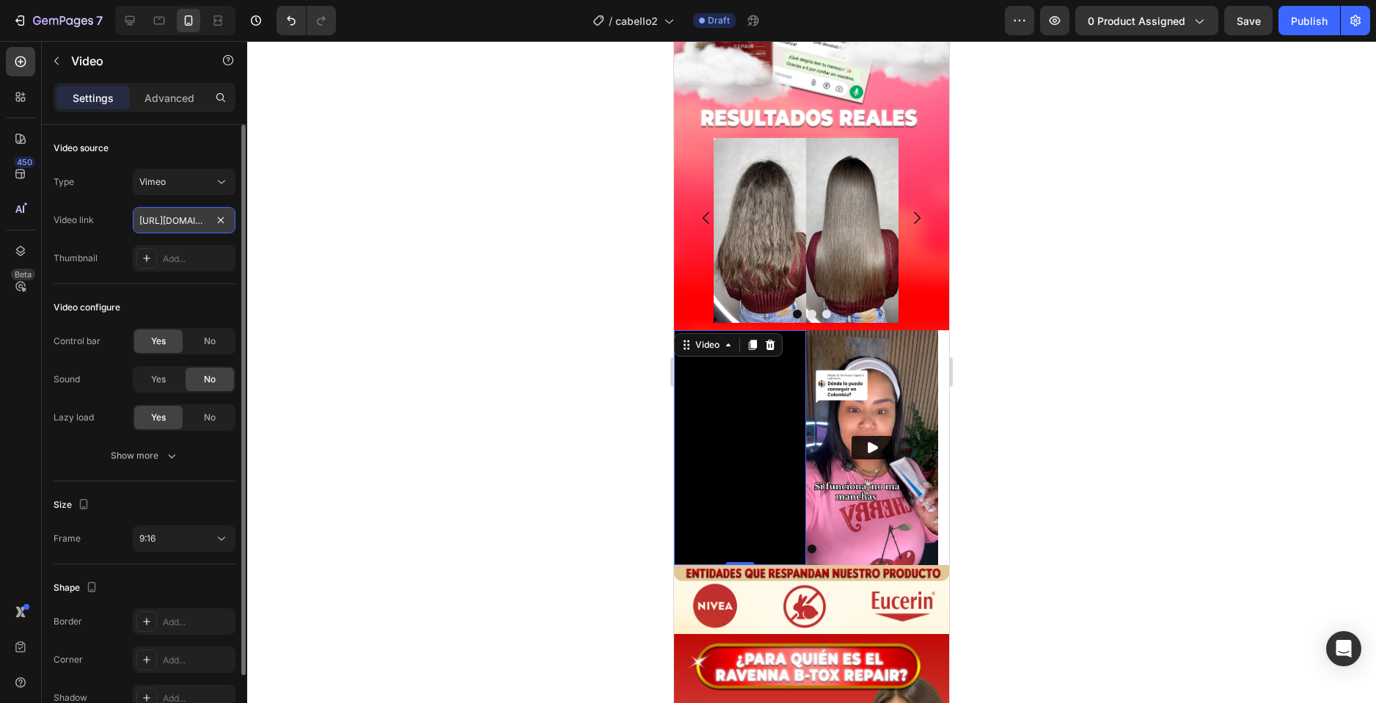
click at [181, 216] on input "https://vimeo.com/1112611085?share=copy" at bounding box center [184, 220] width 103 height 26
paste input "3107552"
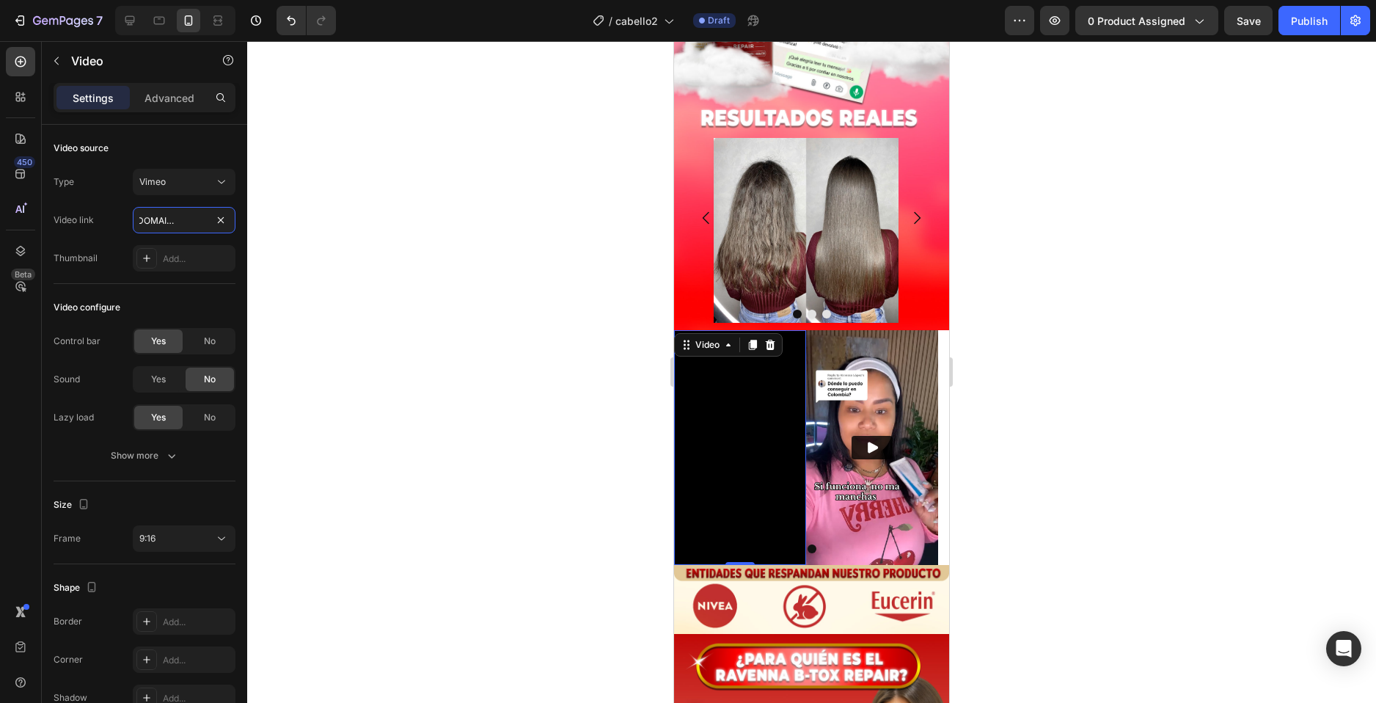
type input "https://vimeo.com/1113107552?share=copy"
click at [886, 375] on img at bounding box center [872, 447] width 132 height 235
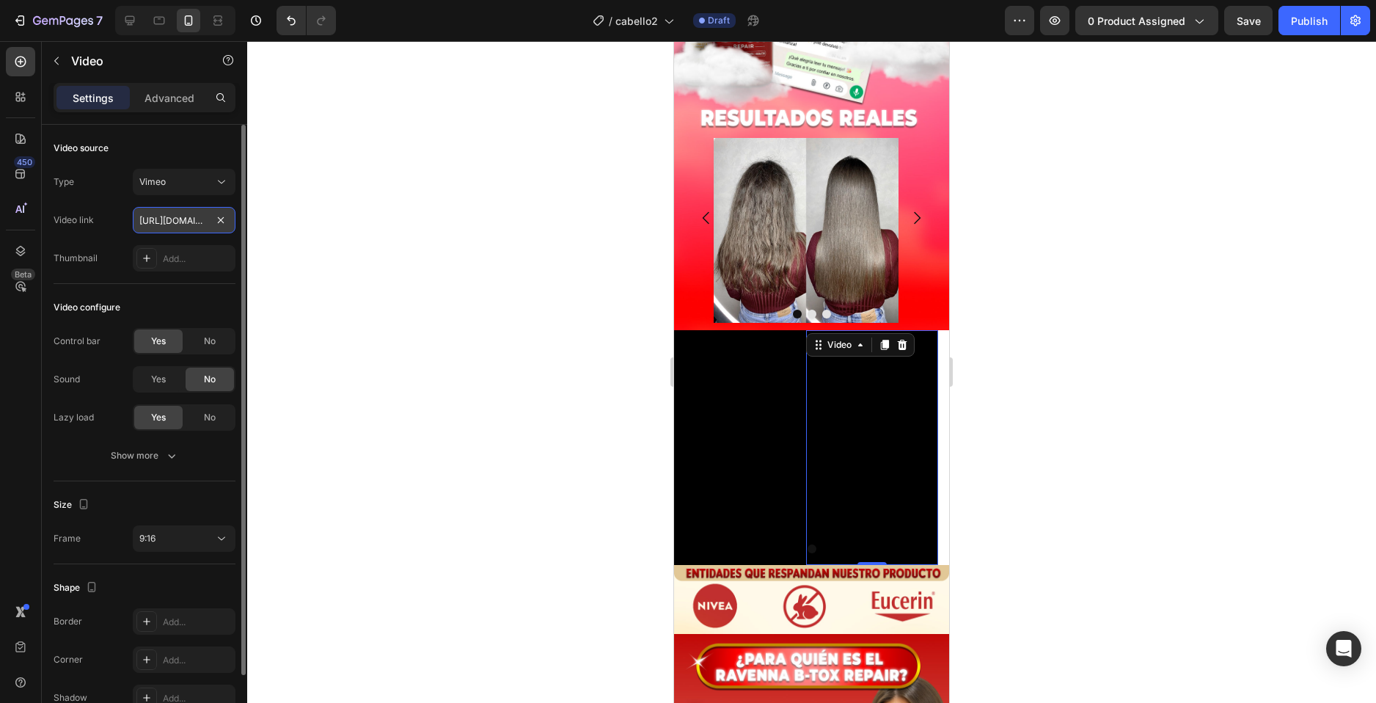
click at [192, 214] on input "https://vimeo.com/1112461575?share=copy" at bounding box center [184, 220] width 103 height 26
paste input "3107687"
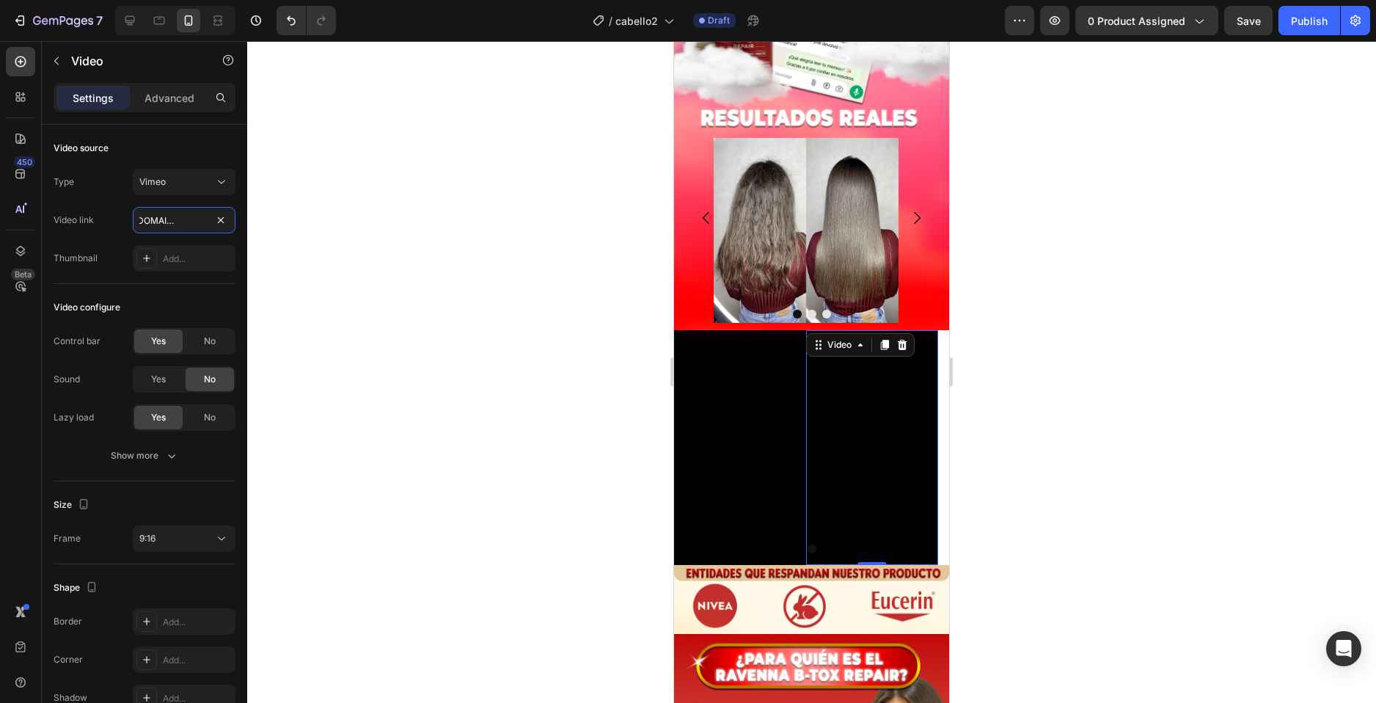
type input "https://vimeo.com/1113107687?share=copy"
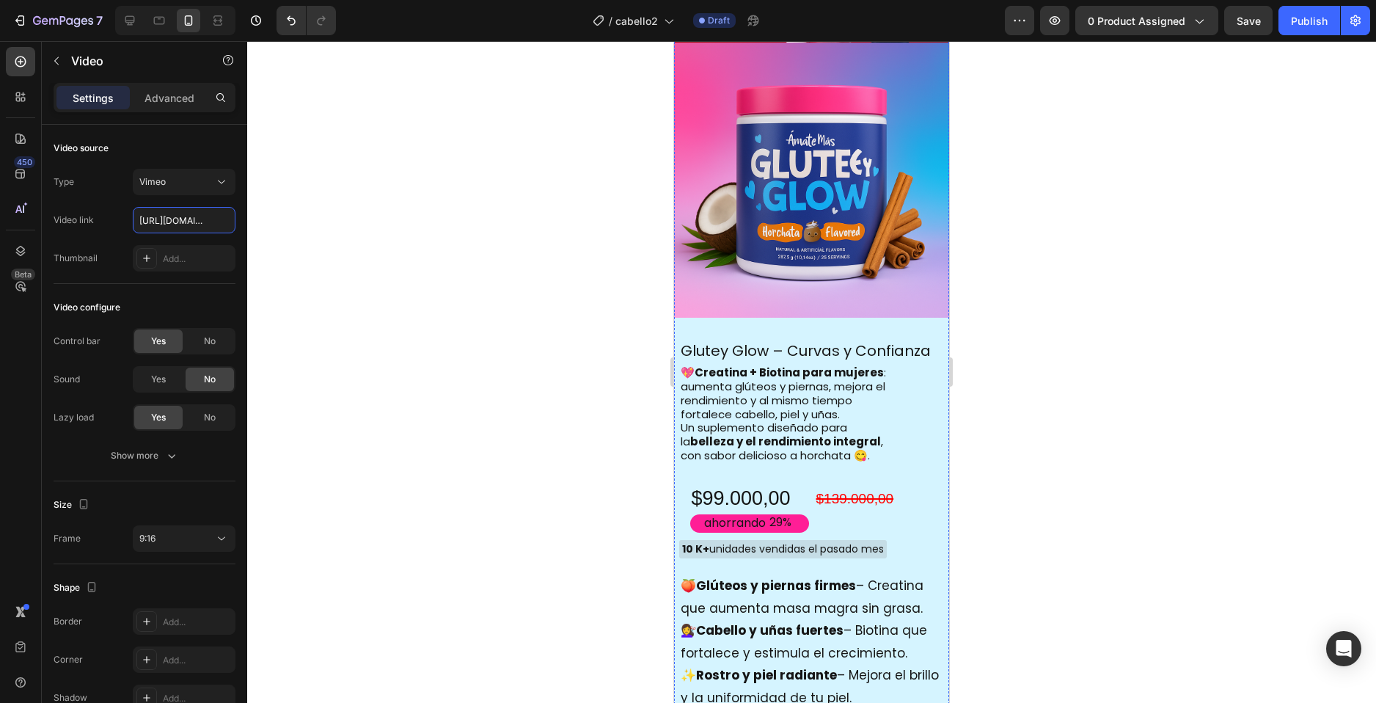
scroll to position [1192, 0]
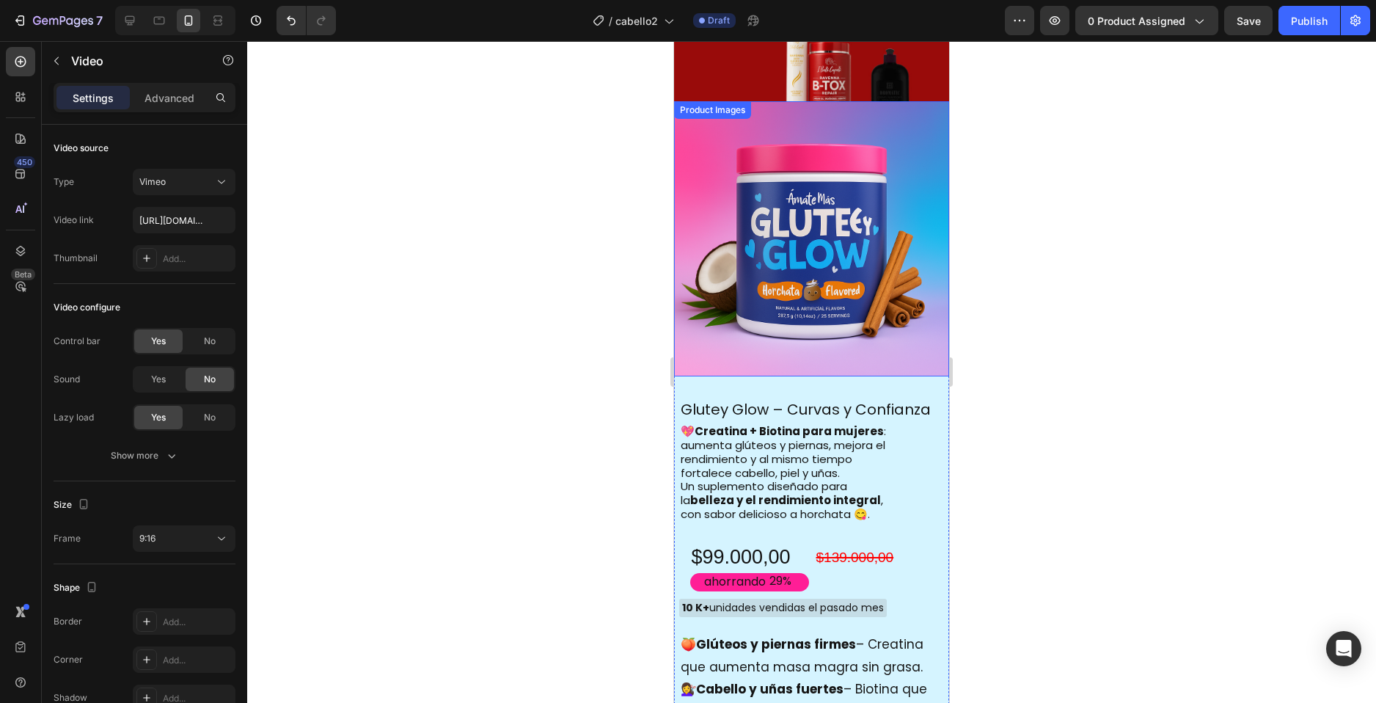
click at [824, 265] on img at bounding box center [811, 238] width 275 height 275
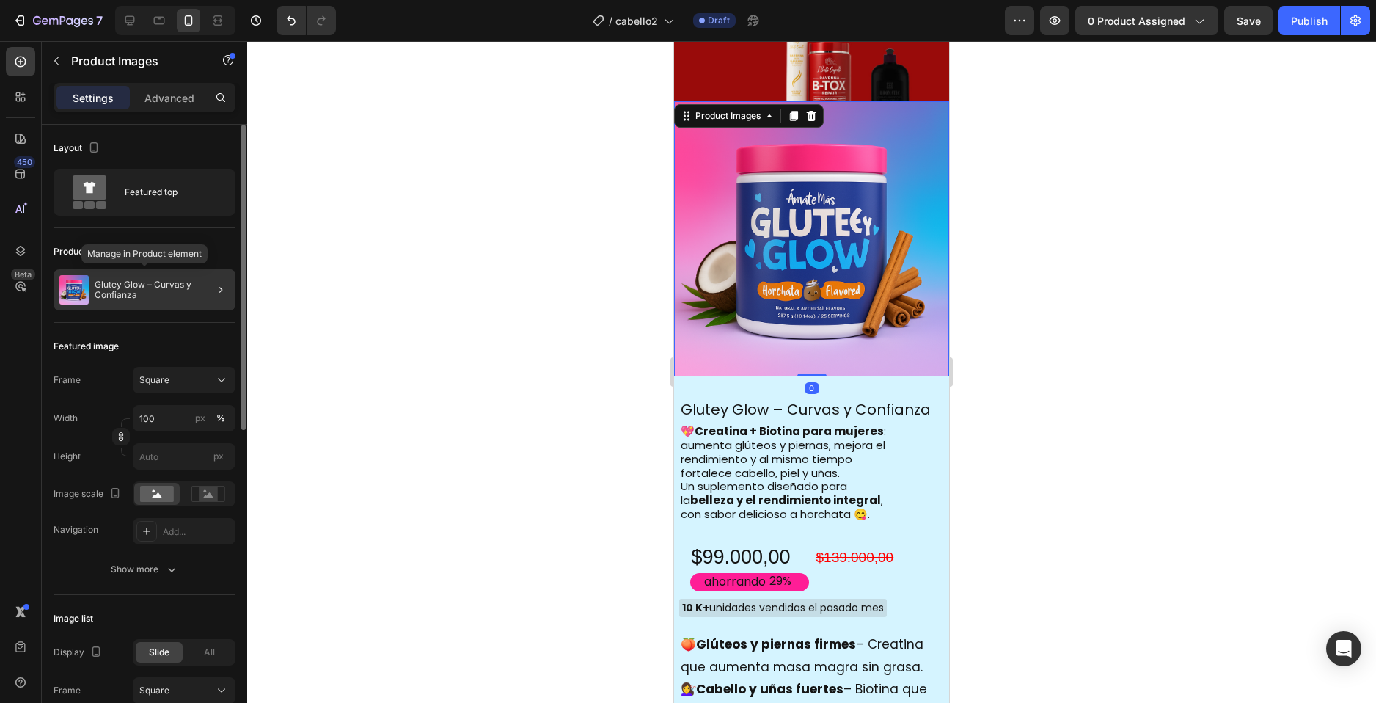
click at [187, 296] on p "Glutey Glow – Curvas y Confianza" at bounding box center [162, 290] width 135 height 21
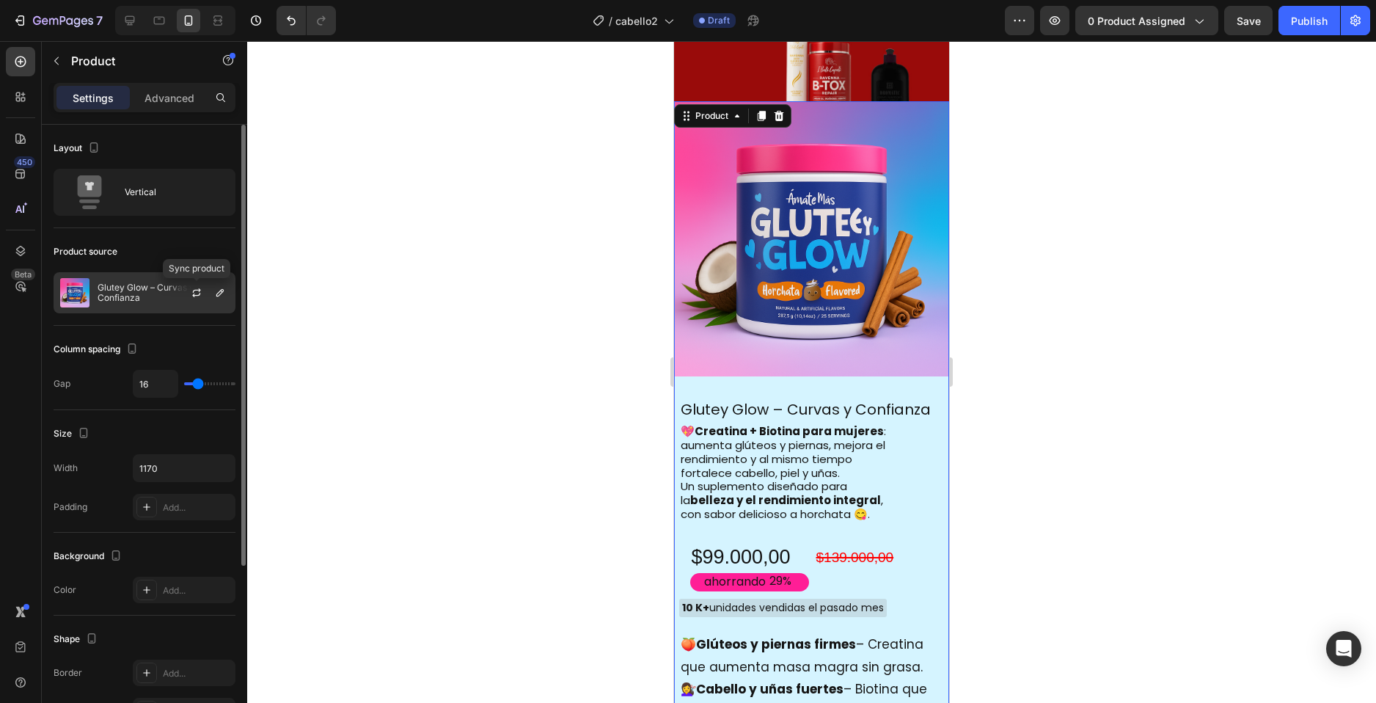
drag, startPoint x: 195, startPoint y: 295, endPoint x: 197, endPoint y: 303, distance: 8.2
click at [197, 299] on button "button" at bounding box center [197, 293] width 18 height 18
click at [213, 303] on div at bounding box center [202, 293] width 65 height 40
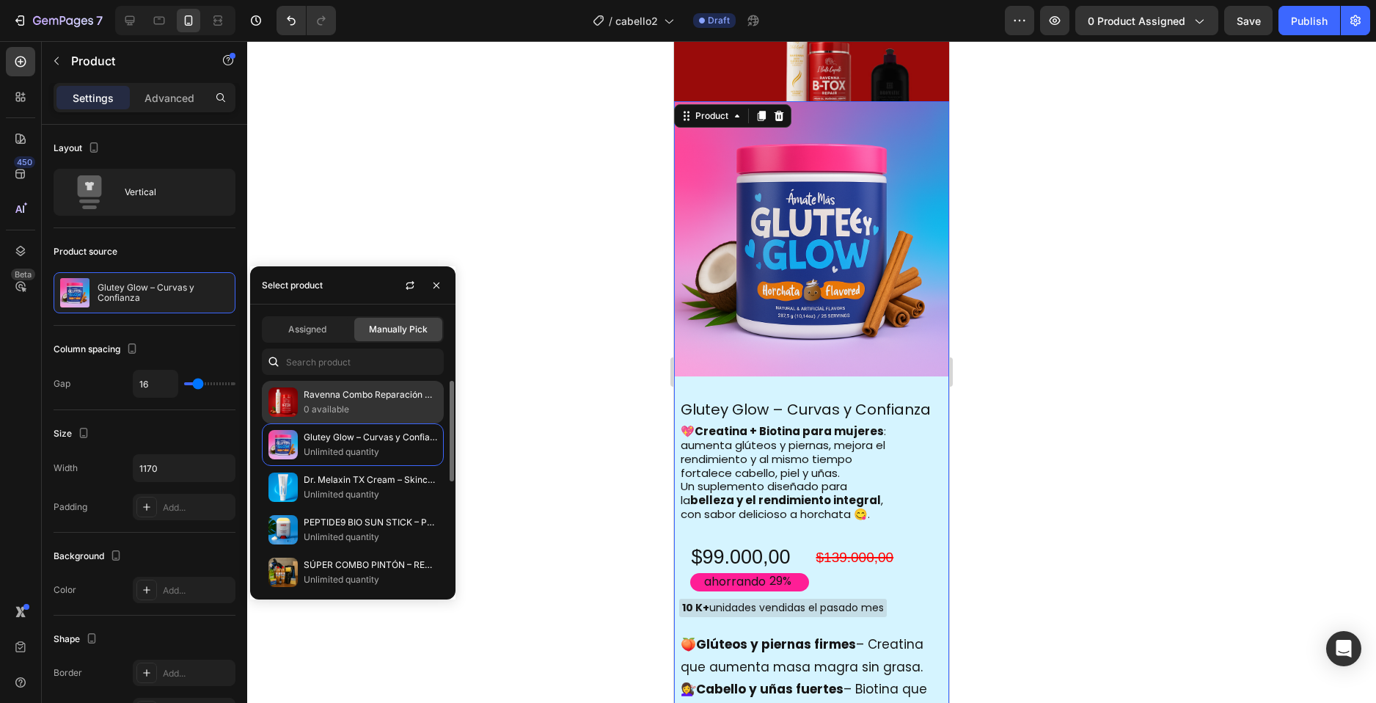
click at [321, 415] on p "0 available" at bounding box center [371, 409] width 134 height 15
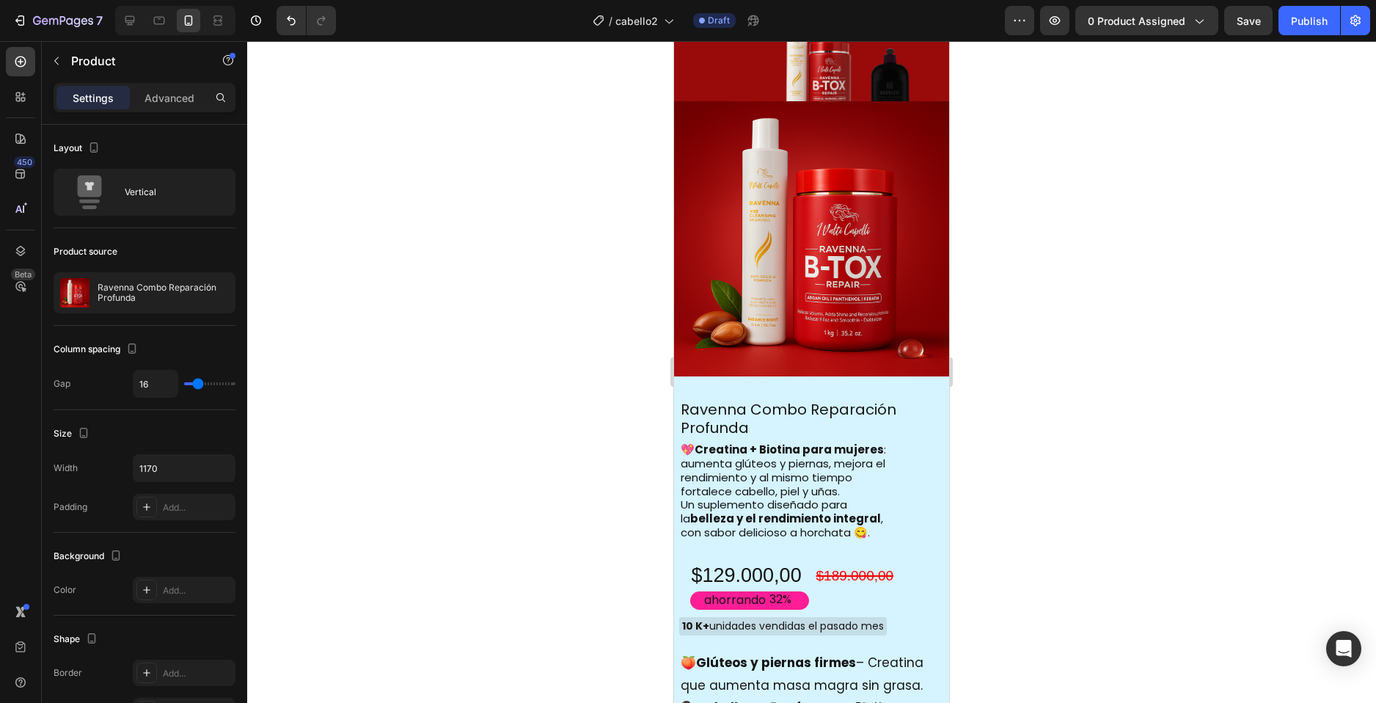
click at [1043, 449] on div at bounding box center [811, 372] width 1129 height 662
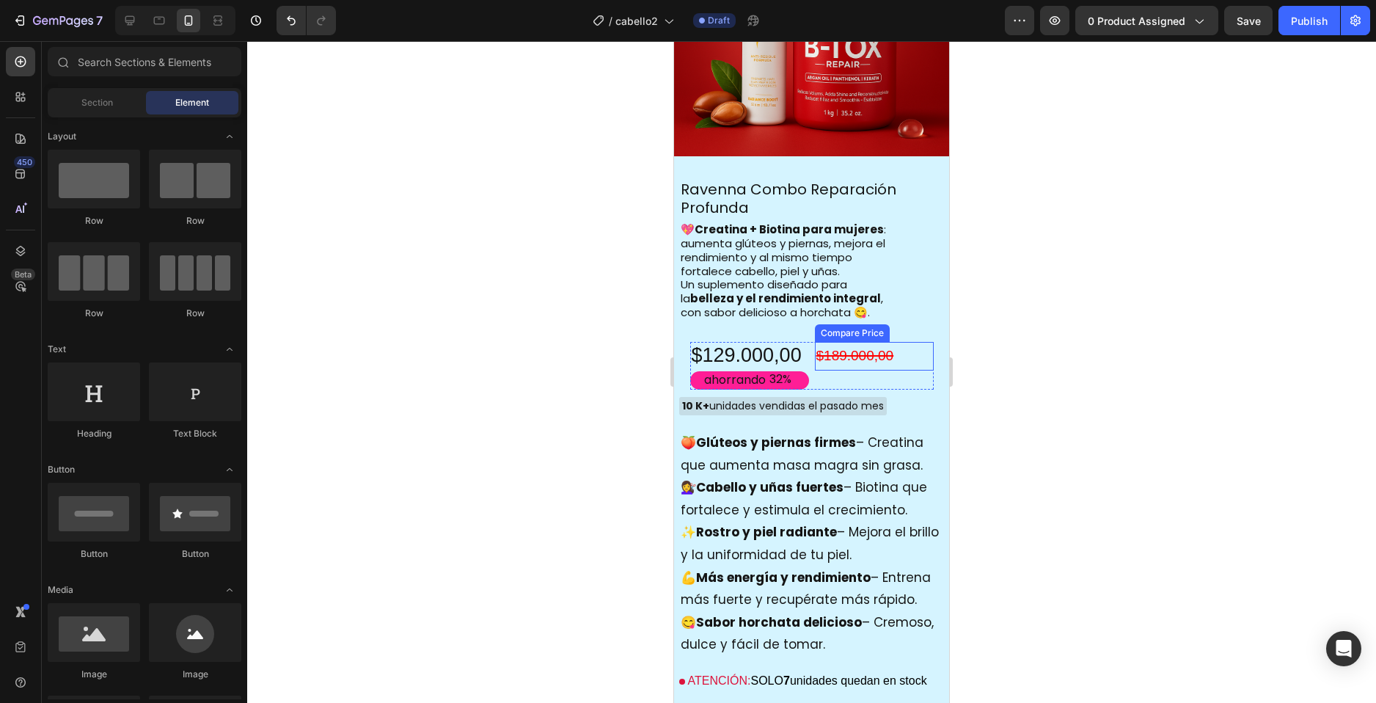
scroll to position [1486, 0]
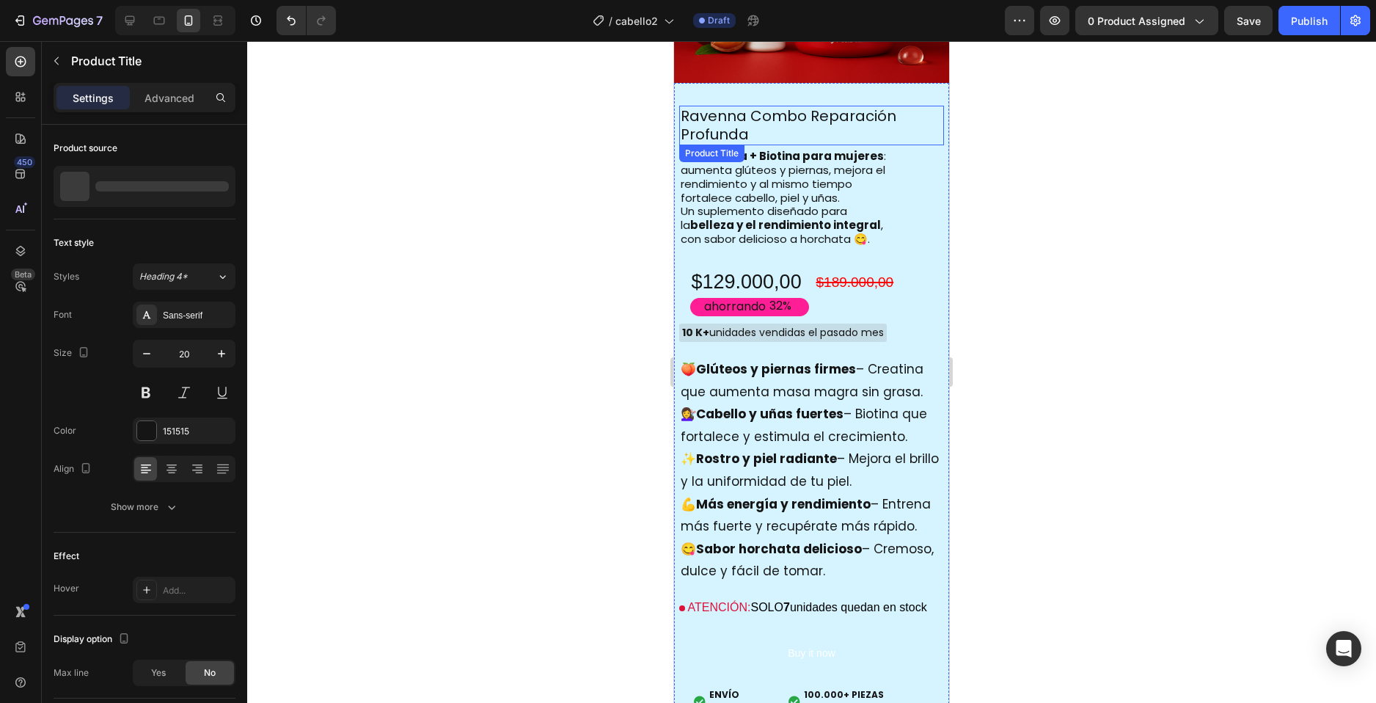
click at [921, 106] on h2 "Ravenna Combo Reparación Profunda" at bounding box center [811, 126] width 265 height 40
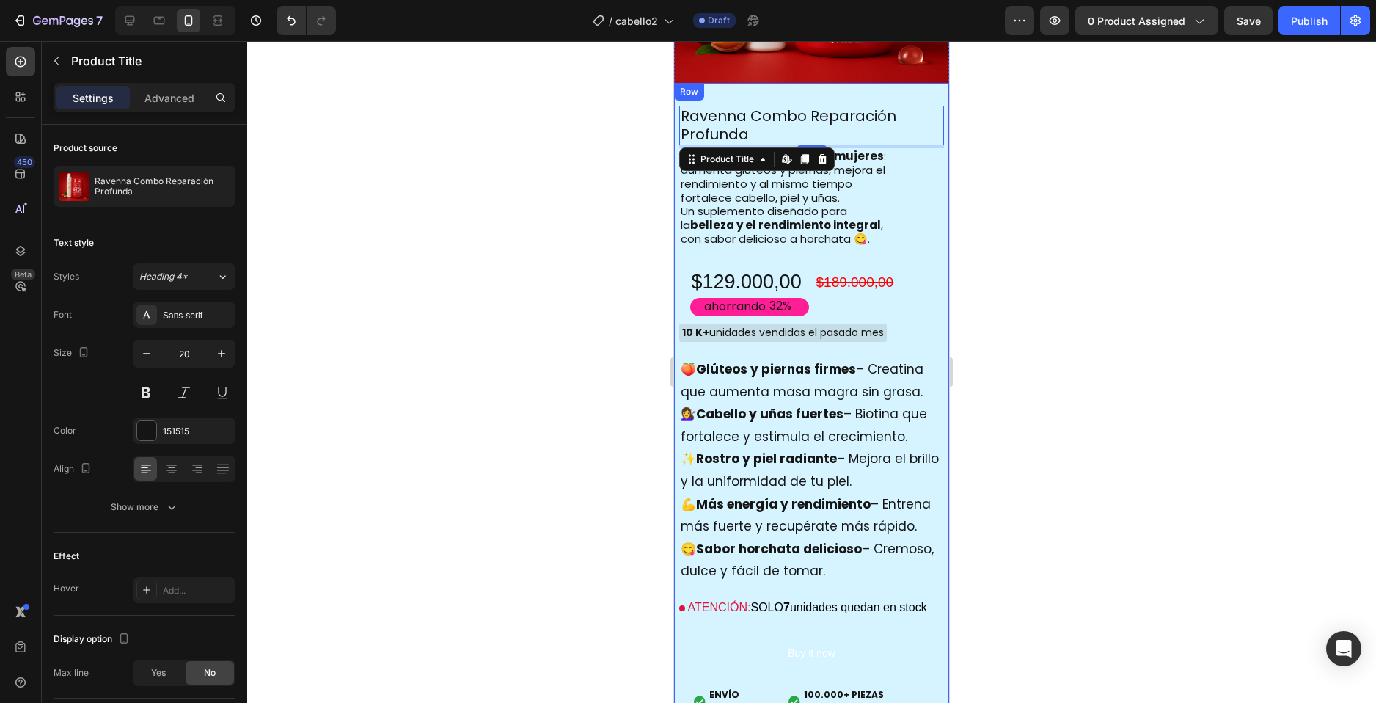
click at [933, 83] on div "Ravenna Combo Reparación Profunda Product Title Edit content in Shopify 4 💖 Cre…" at bounding box center [811, 404] width 275 height 643
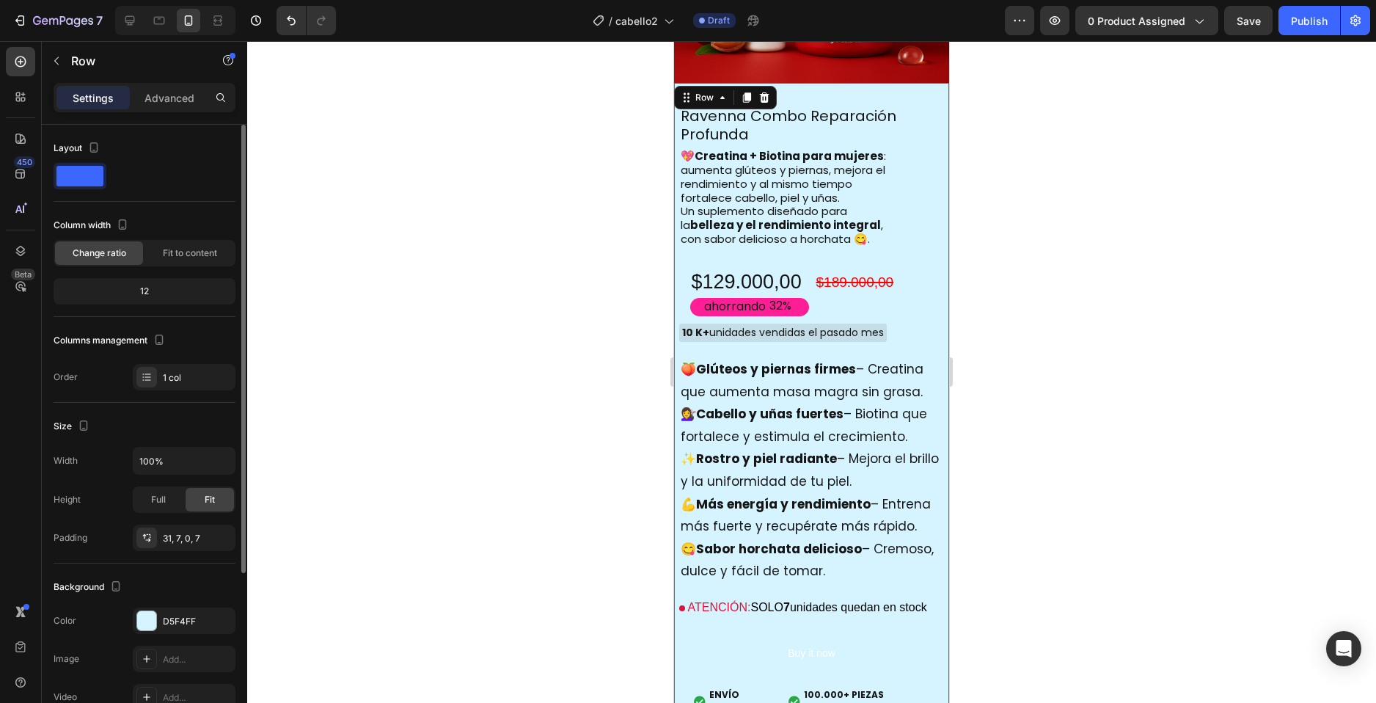
click at [75, 173] on span at bounding box center [79, 176] width 47 height 21
click at [145, 632] on div "D5F4FF" at bounding box center [184, 620] width 103 height 26
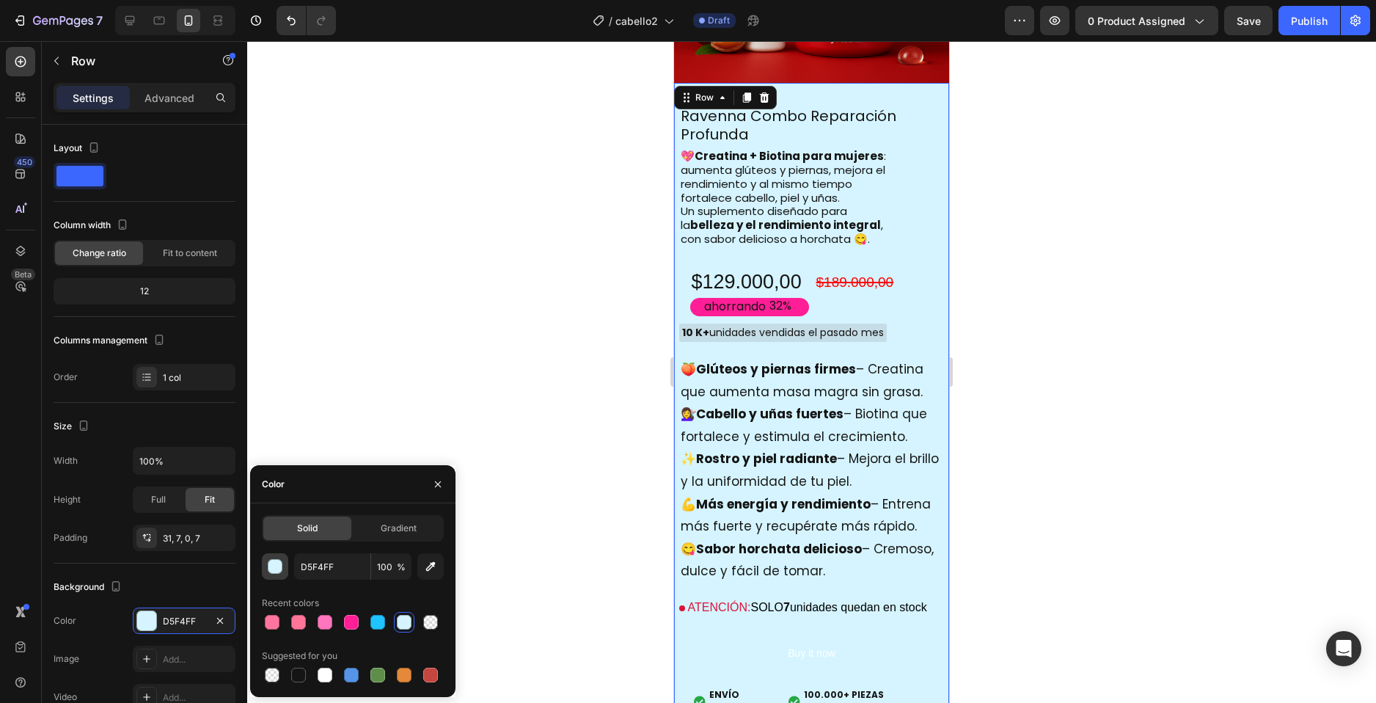
click at [274, 568] on div "button" at bounding box center [276, 567] width 15 height 15
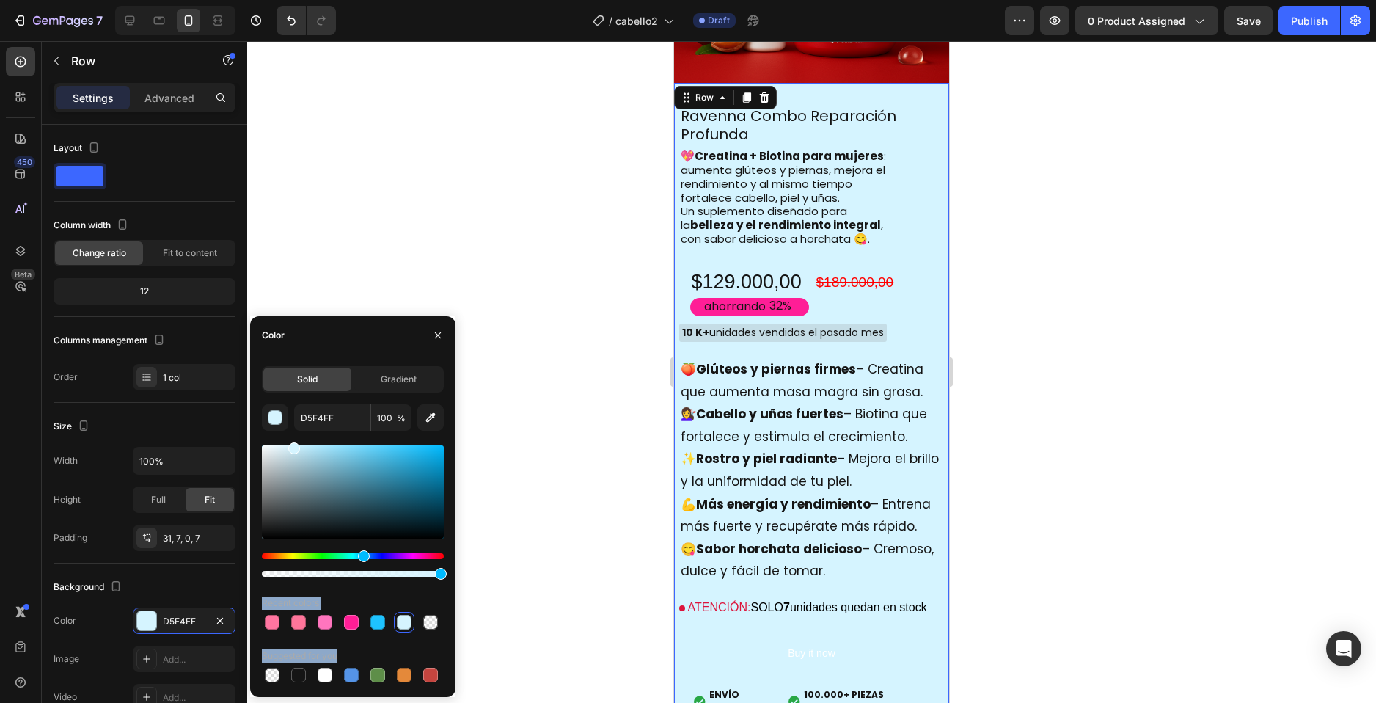
drag, startPoint x: 413, startPoint y: 551, endPoint x: 460, endPoint y: 552, distance: 47.0
click at [468, 0] on div "7 Version history / cabello2 Draft Preview 0 product assigned Save Publish 450 …" at bounding box center [688, 0] width 1376 height 0
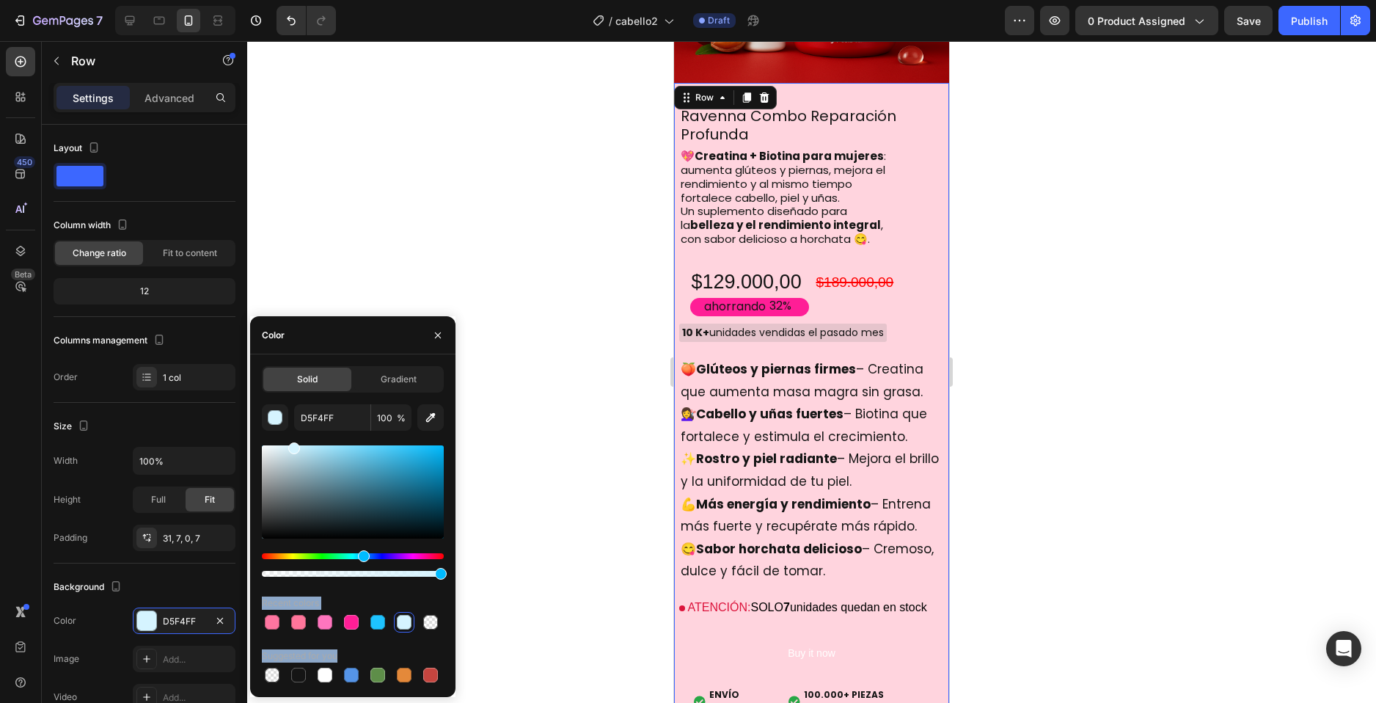
click at [438, 557] on div "Hue" at bounding box center [353, 556] width 182 height 6
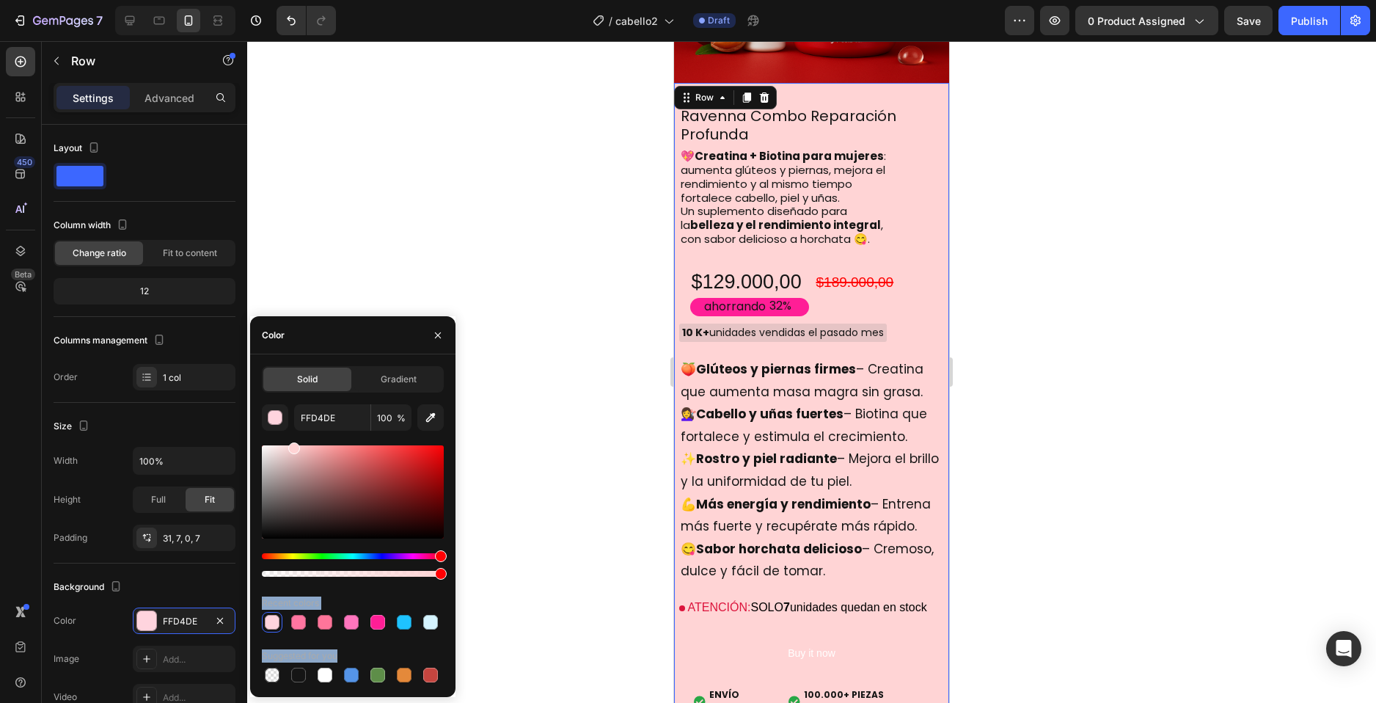
drag, startPoint x: 438, startPoint y: 557, endPoint x: 452, endPoint y: 558, distance: 14.0
click at [452, 558] on div "Solid Gradient FFD4DE 100 % Recent colors Suggested for you" at bounding box center [352, 525] width 205 height 319
type input "FFD4D5"
click at [796, 298] on div "ahorrando 32%" at bounding box center [749, 307] width 119 height 18
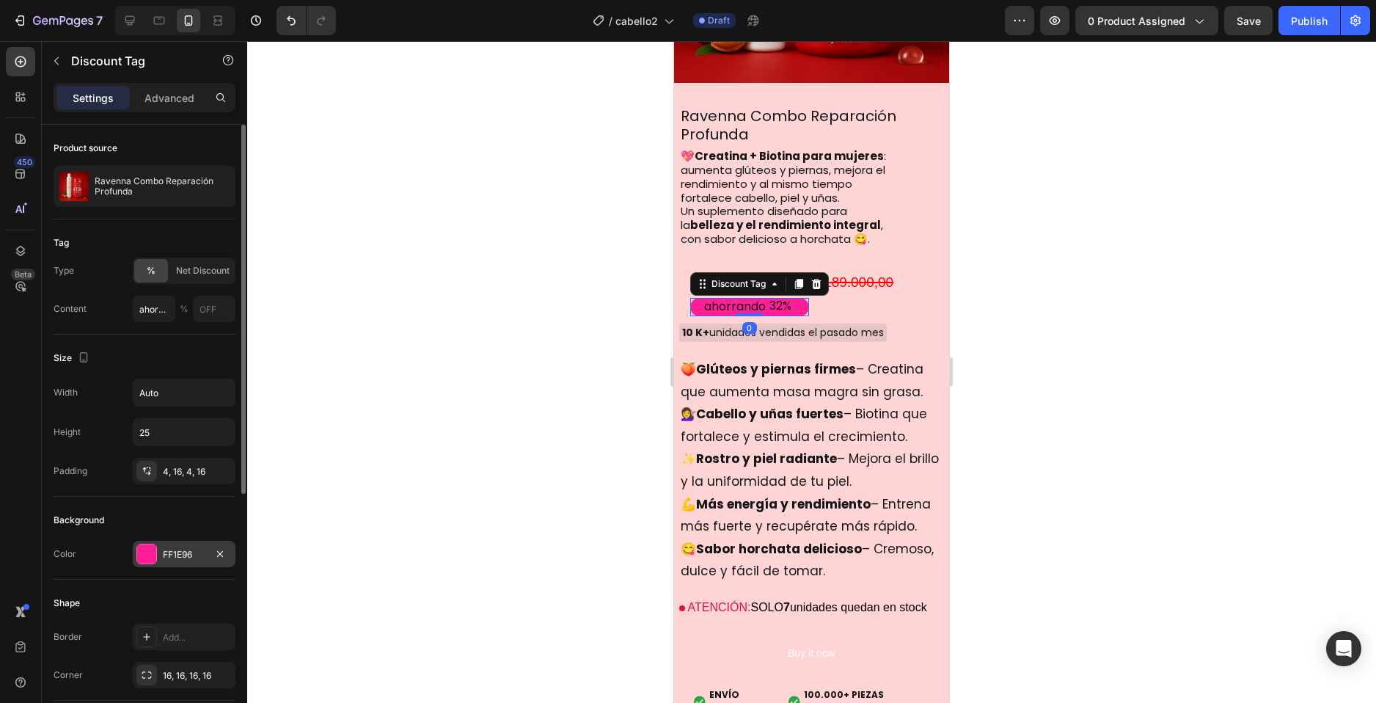
click at [141, 549] on div at bounding box center [146, 553] width 19 height 19
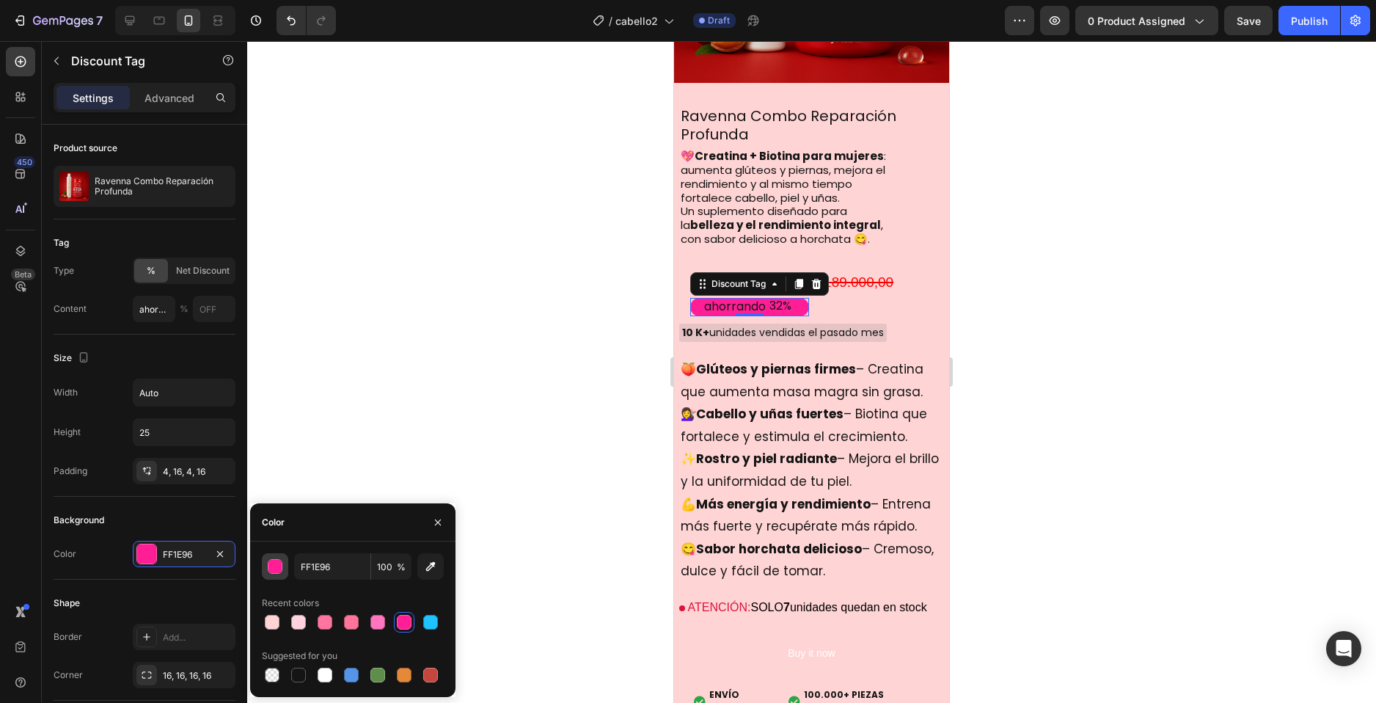
click at [276, 566] on div "button" at bounding box center [276, 567] width 15 height 15
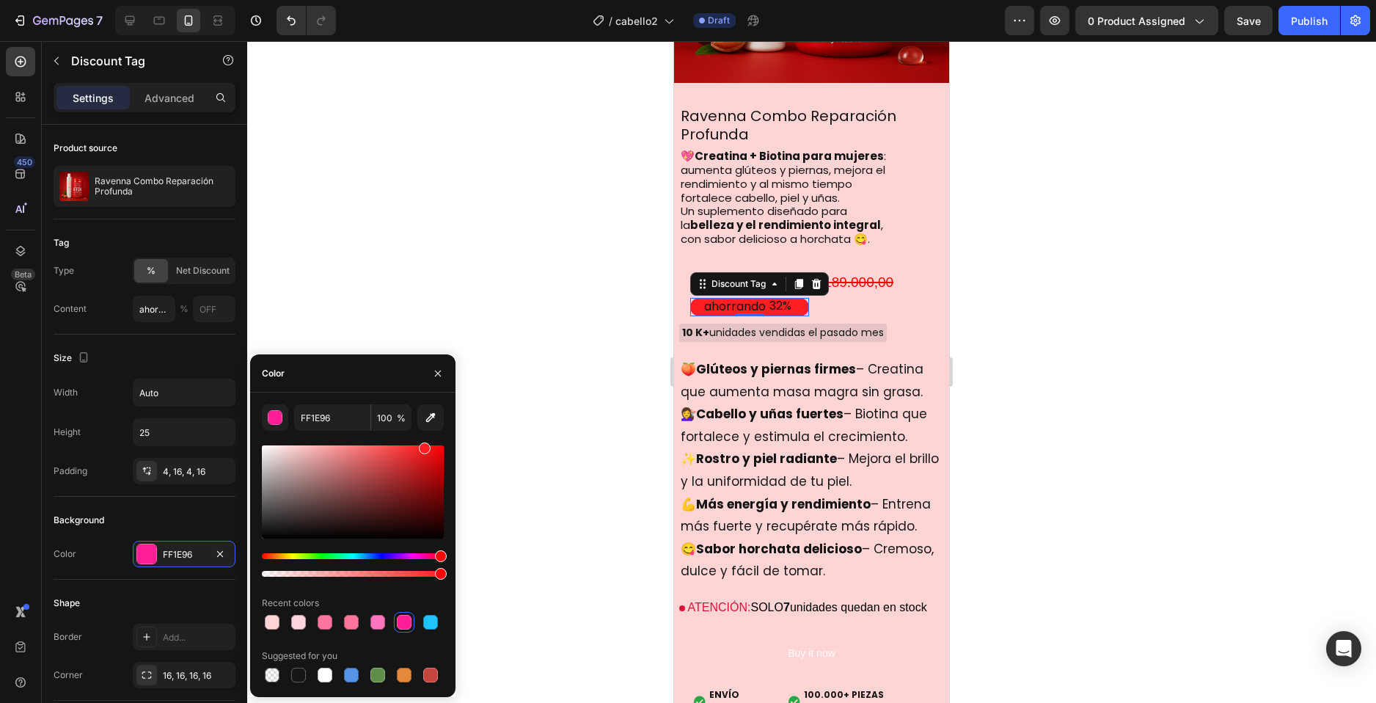
drag, startPoint x: 429, startPoint y: 556, endPoint x: 451, endPoint y: 556, distance: 22.0
click at [451, 556] on div "FF1E96 100 % Recent colors Suggested for you" at bounding box center [352, 544] width 205 height 281
type input "FF1E21"
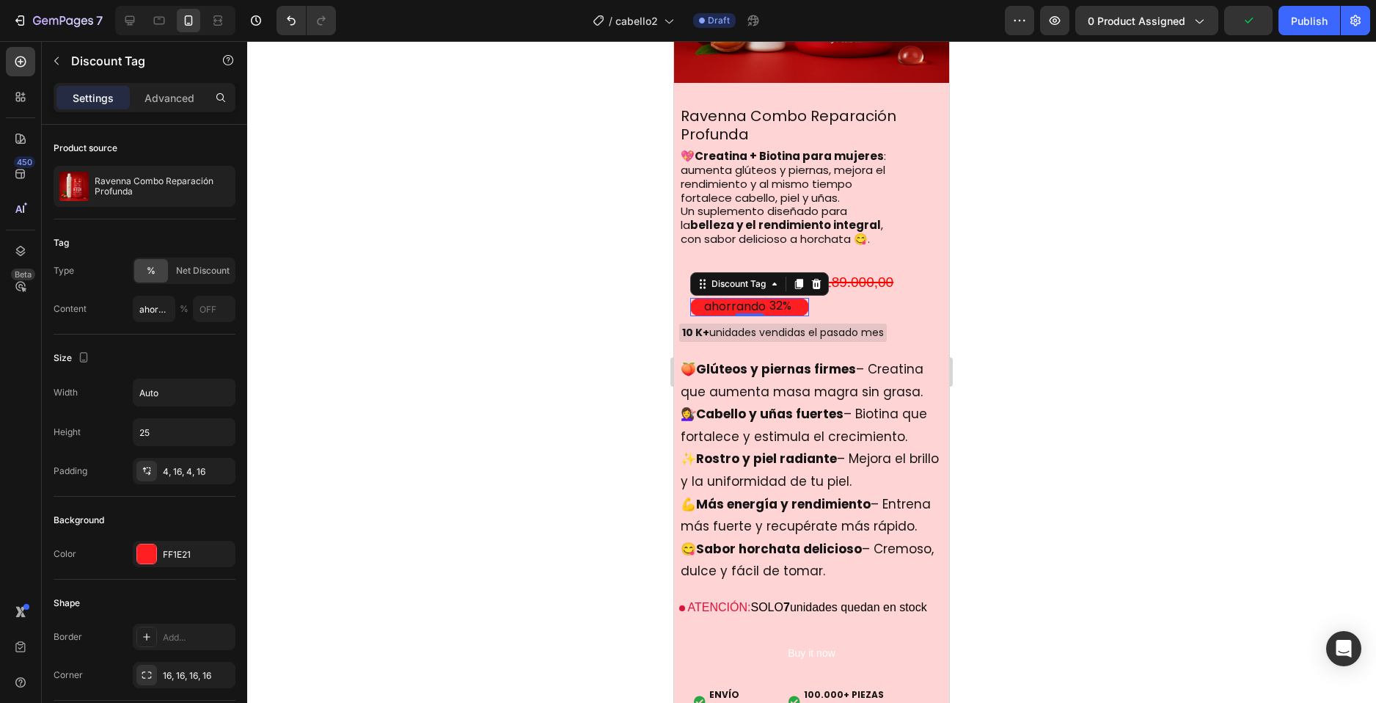
click at [518, 308] on div at bounding box center [811, 372] width 1129 height 662
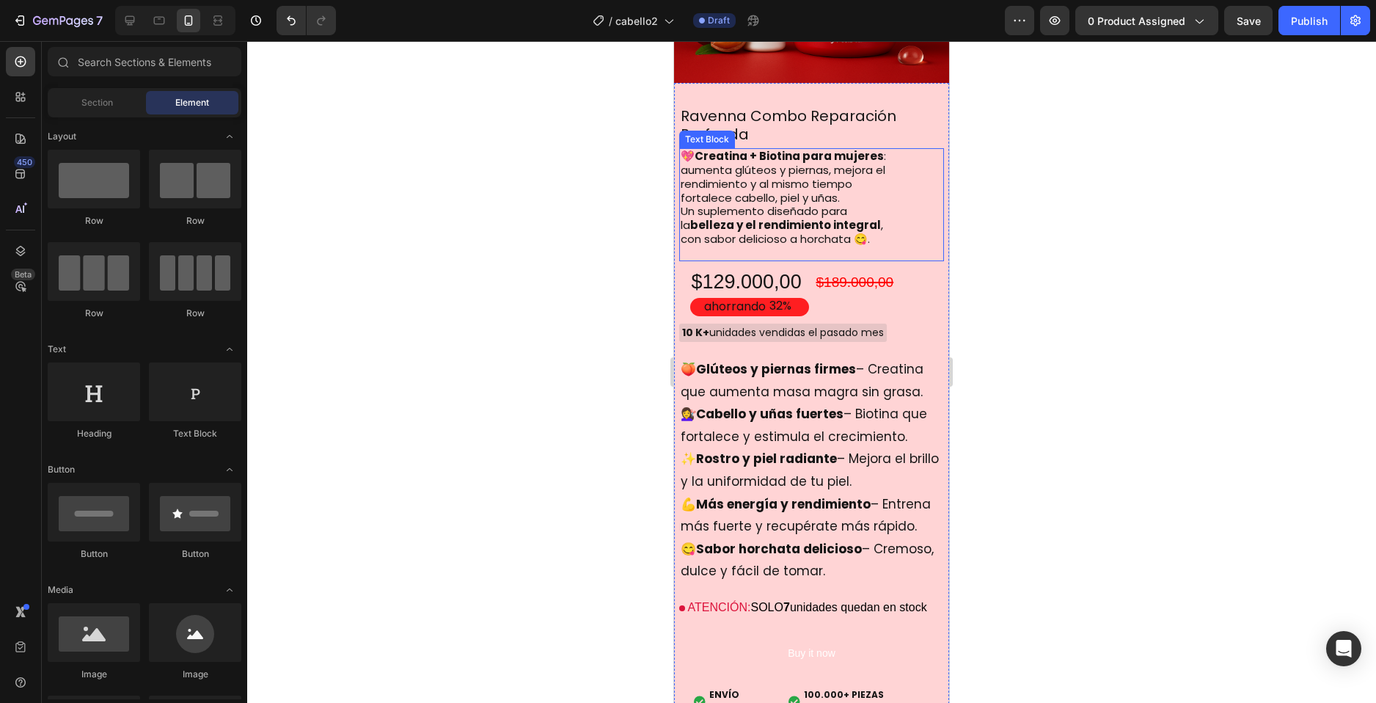
click at [743, 179] on p "💖 Creatina + Biotina para mujeres : aumenta glúteos y piernas, mejora el rendim…" at bounding box center [792, 205] width 222 height 110
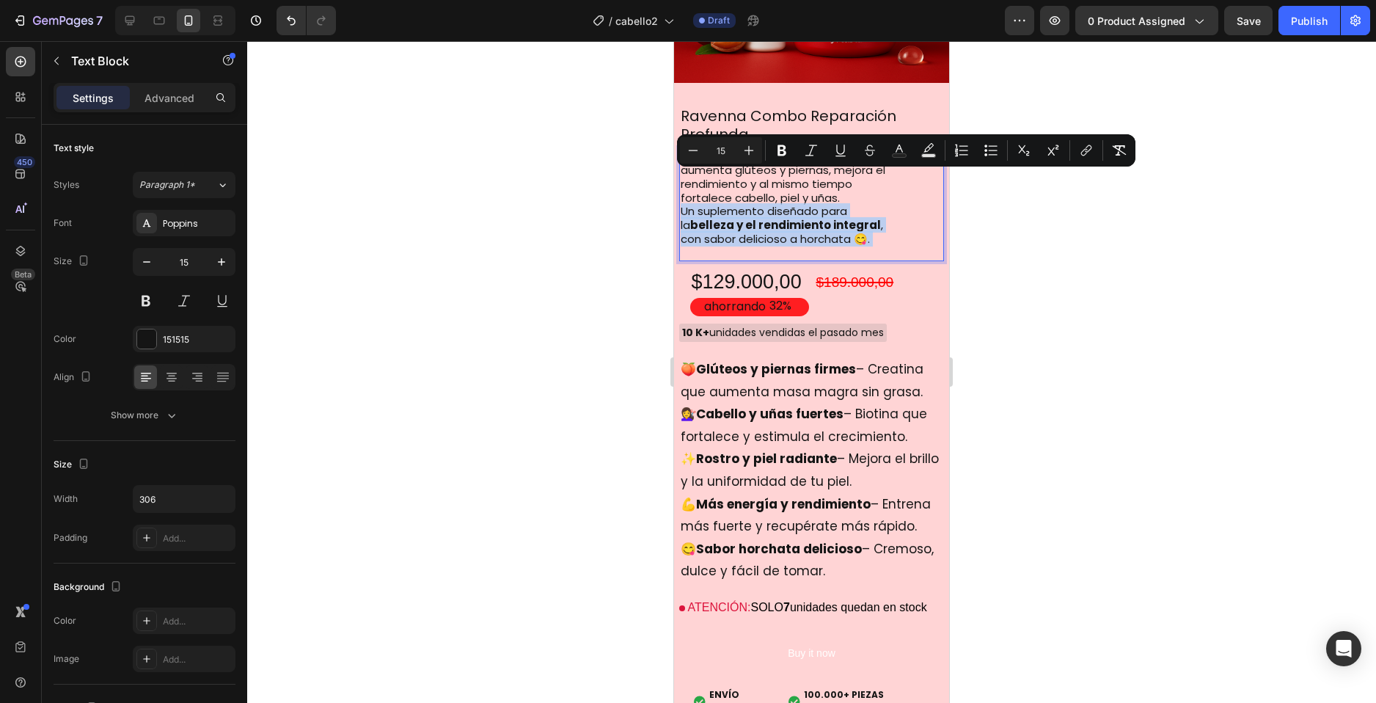
click at [805, 217] on strong "belleza y el rendimiento integral" at bounding box center [785, 224] width 191 height 15
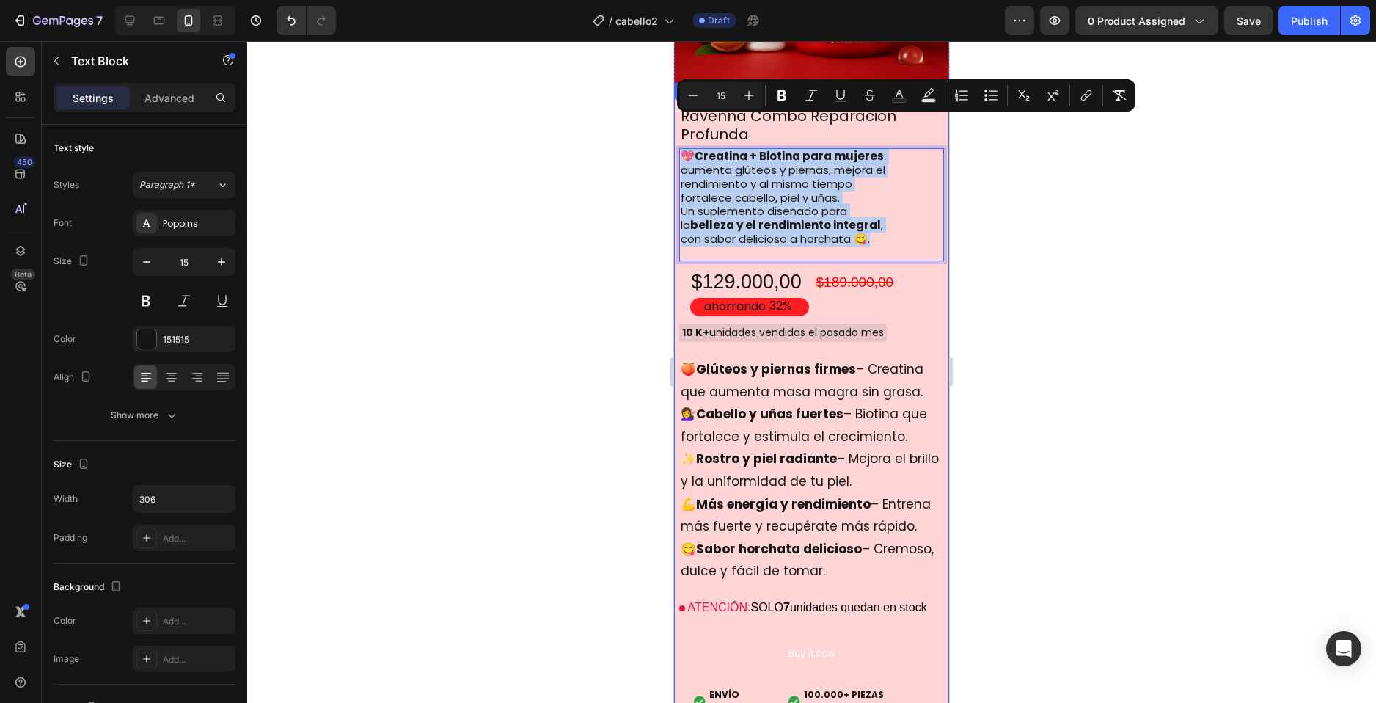
drag, startPoint x: 841, startPoint y: 205, endPoint x: 676, endPoint y: 125, distance: 183.4
click at [676, 125] on div "Ravenna Combo Reparación Profunda Product Title 💖 Creatina + Biotina para mujer…" at bounding box center [811, 404] width 275 height 643
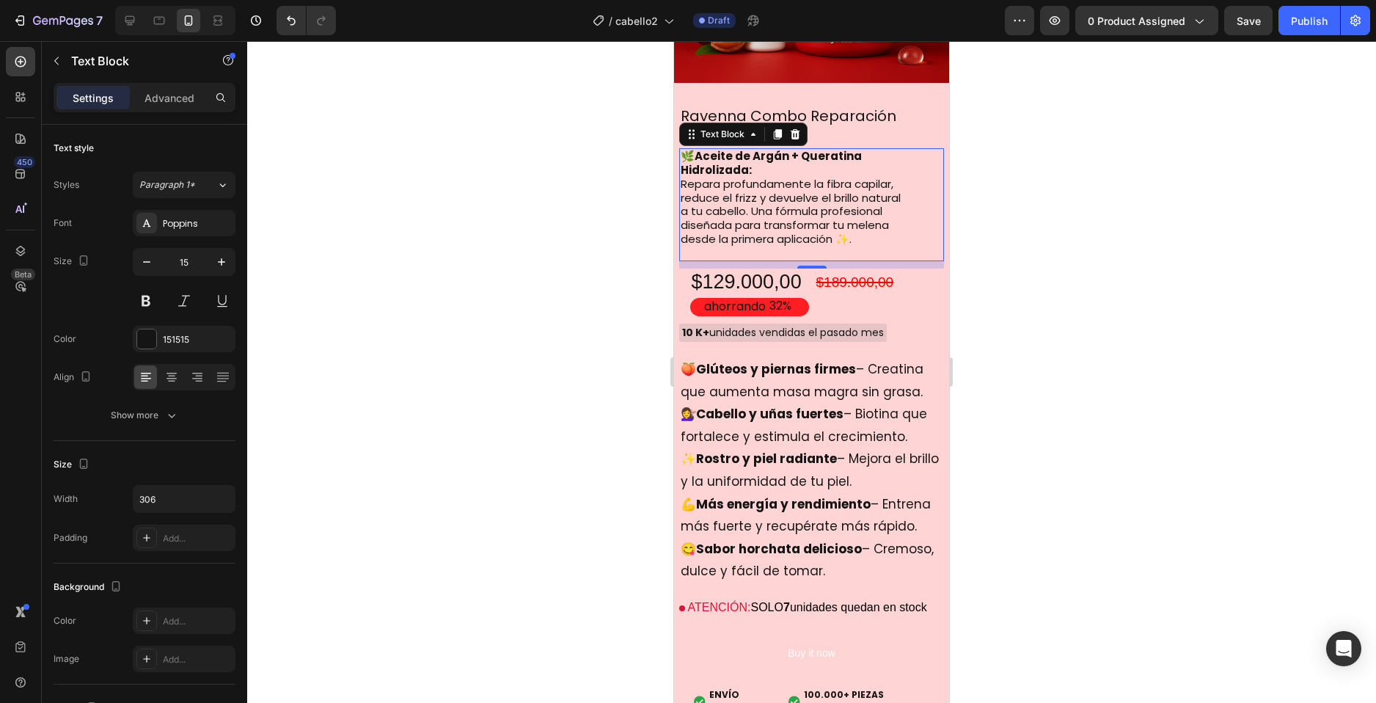
click at [723, 456] on p "✨ Rostro y piel radiante – Mejora el brillo y la uniformidad de tu piel." at bounding box center [812, 470] width 262 height 45
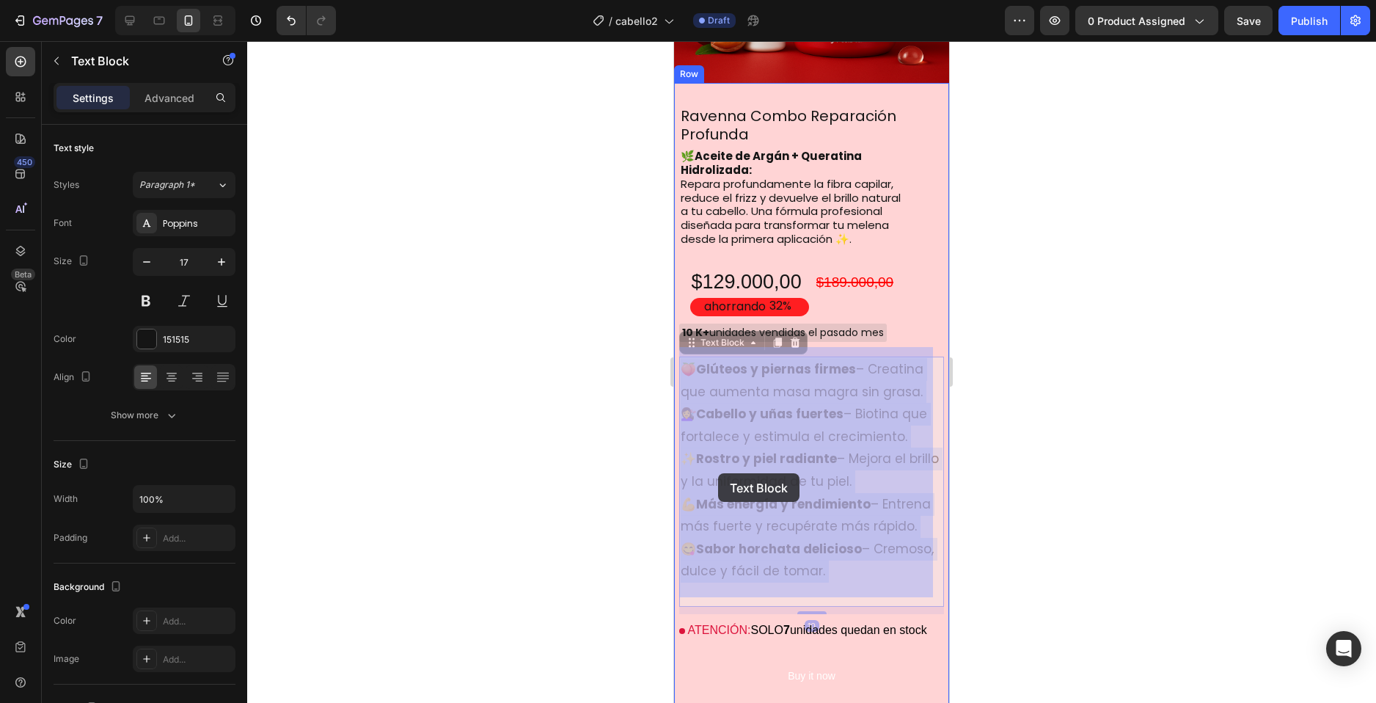
drag, startPoint x: 885, startPoint y: 578, endPoint x: 715, endPoint y: 436, distance: 221.9
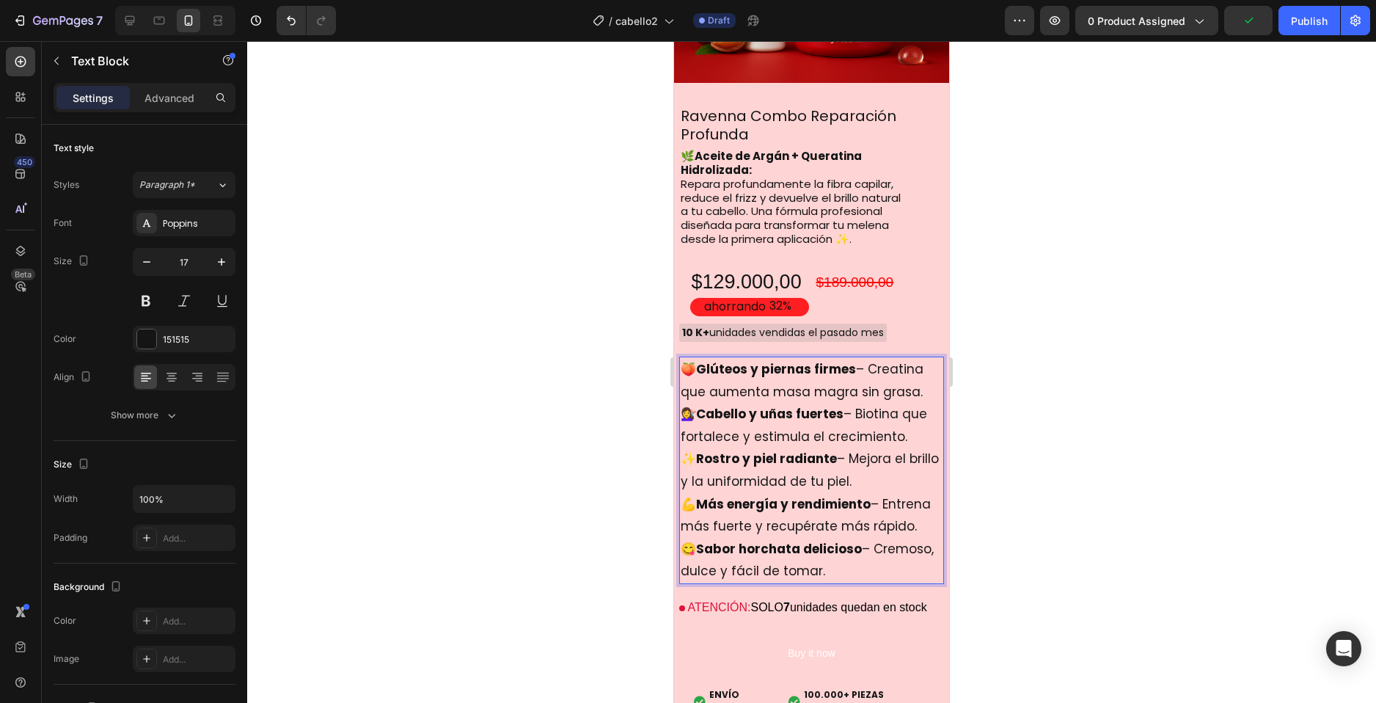
click at [885, 580] on p "😋 Sabor horchata delicioso – Cremoso, dulce y fácil de tomar." at bounding box center [812, 560] width 262 height 45
drag, startPoint x: 878, startPoint y: 575, endPoint x: 681, endPoint y: 356, distance: 295.1
click at [681, 357] on div "🍑 Glúteos y piernas firmes – Creatina que aumenta masa magra sin grasa. 💇‍♀️ Ca…" at bounding box center [811, 470] width 265 height 227
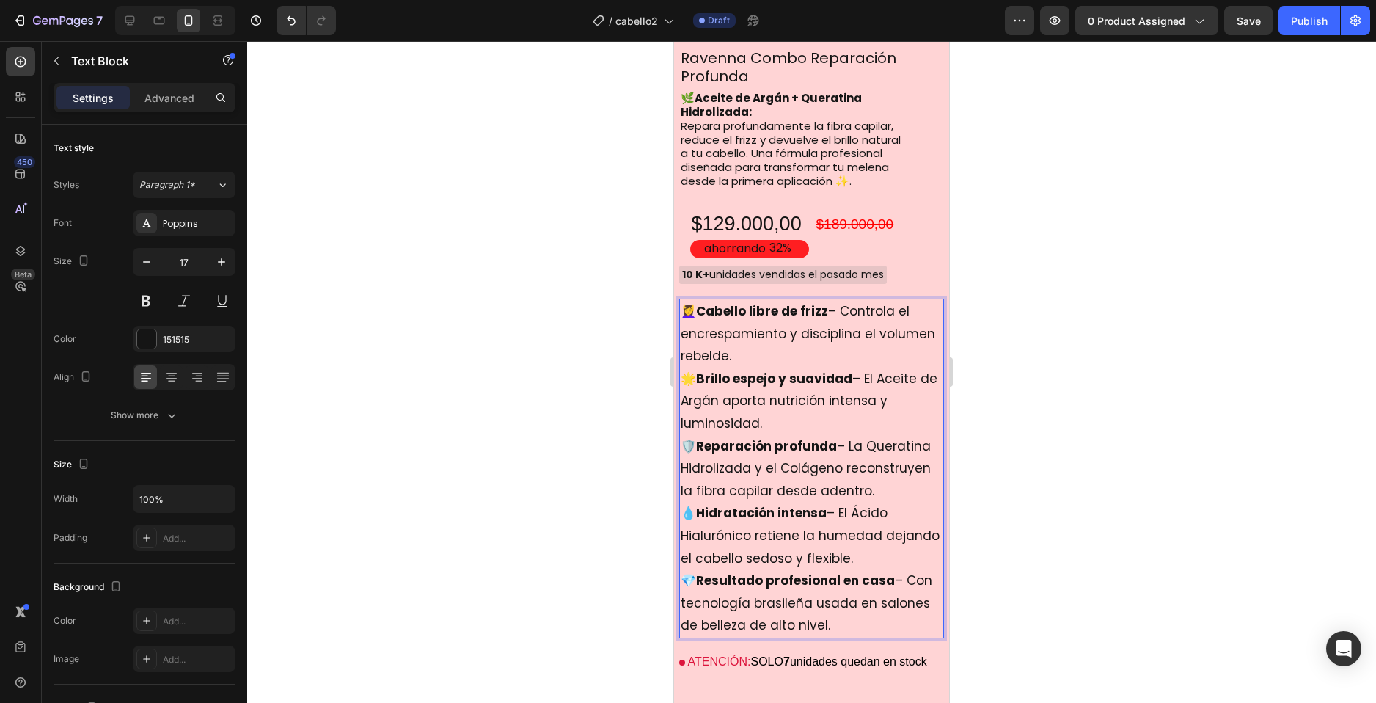
scroll to position [1569, 0]
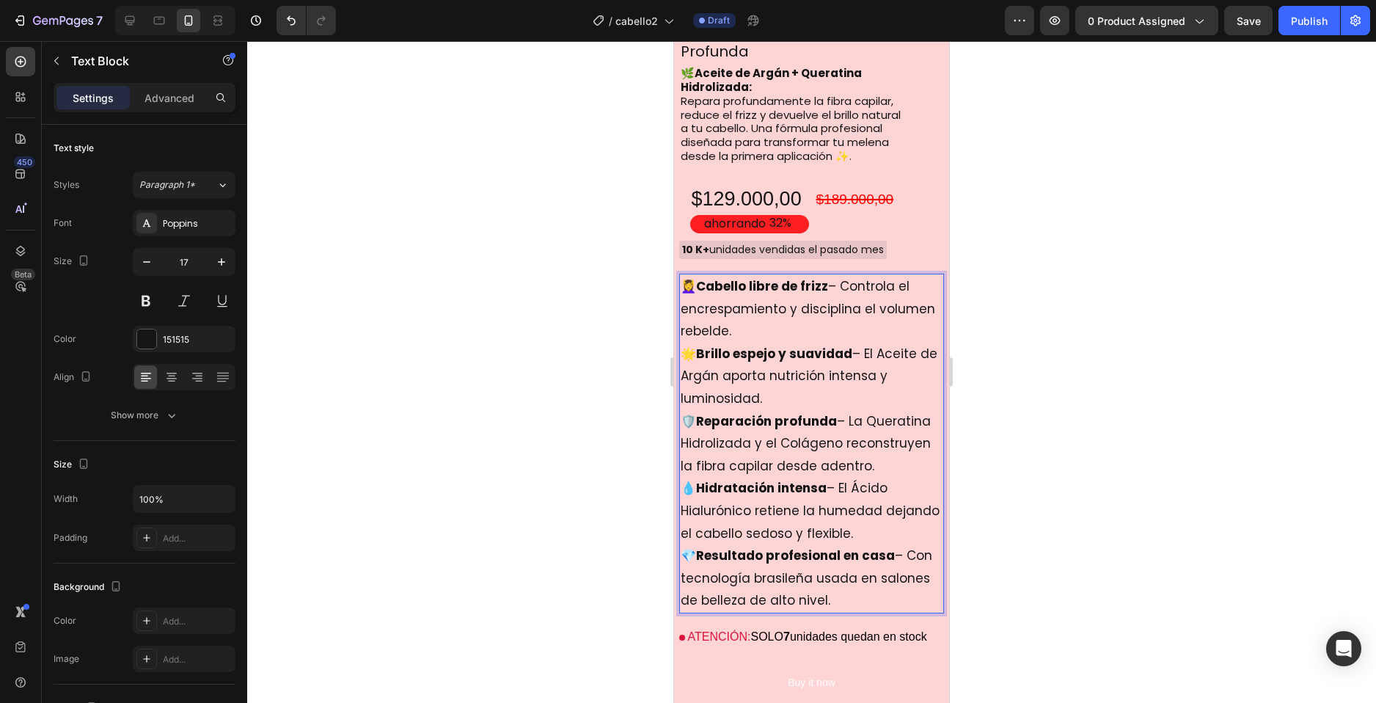
click at [1041, 465] on div at bounding box center [811, 372] width 1129 height 662
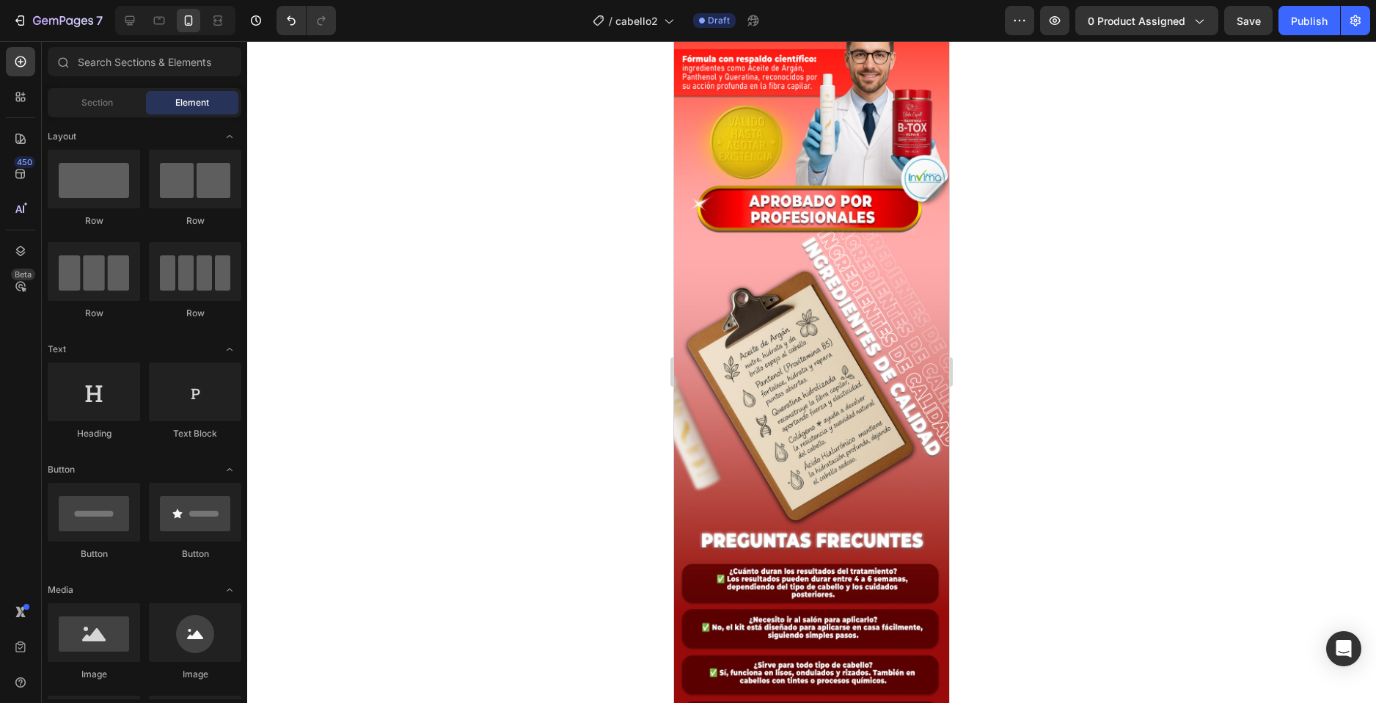
scroll to position [4577, 0]
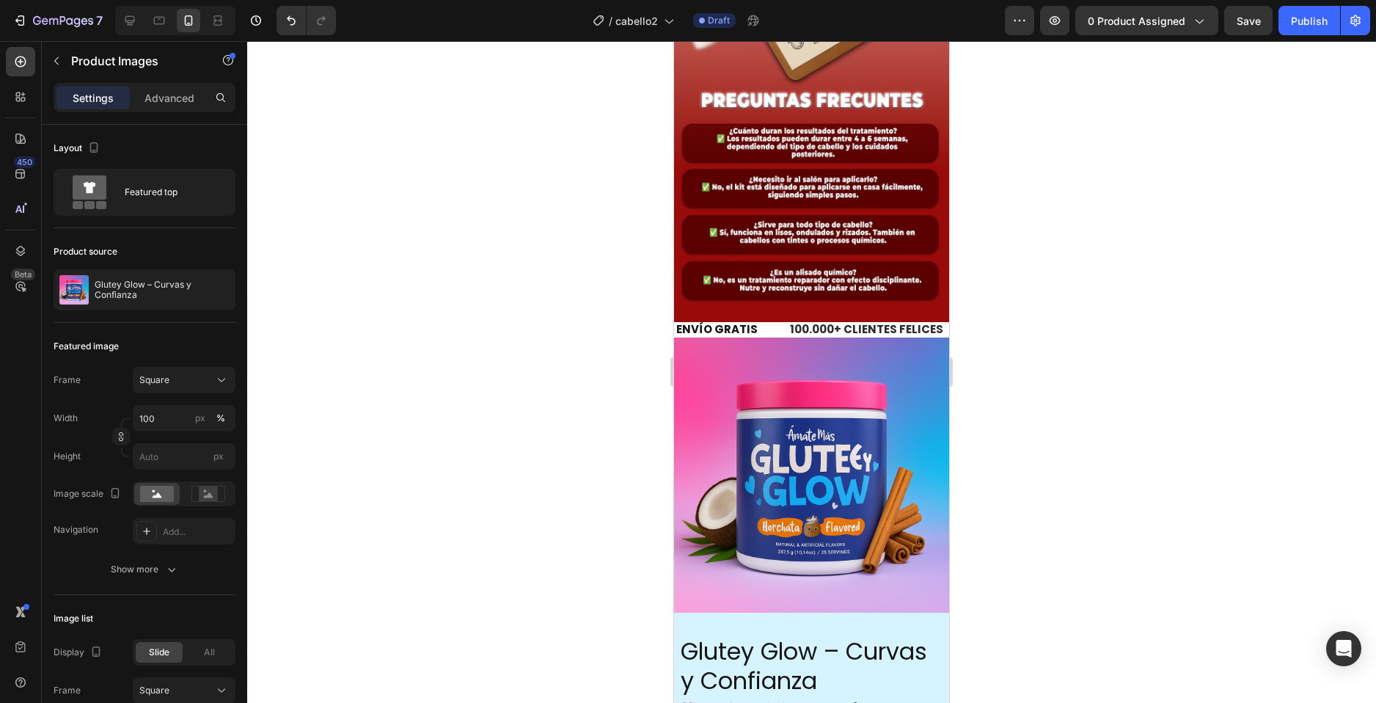
click at [816, 437] on img at bounding box center [811, 474] width 275 height 275
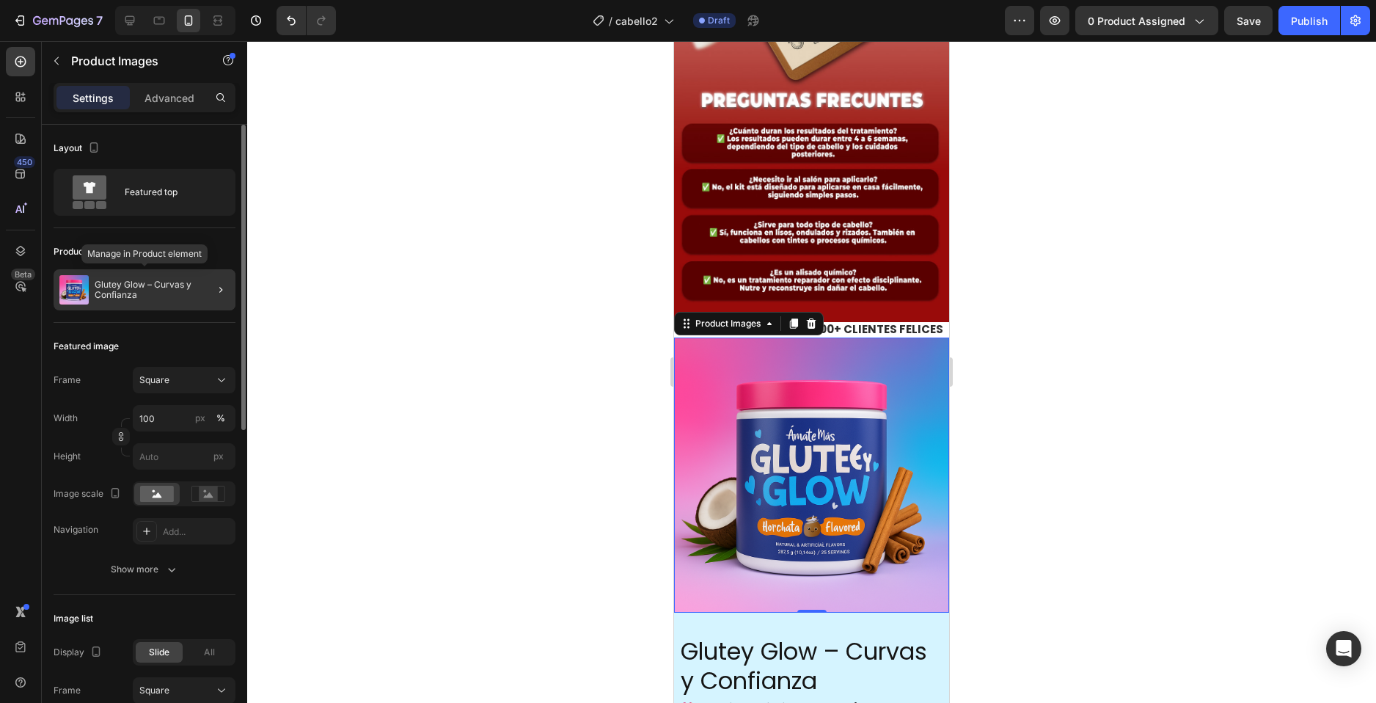
click at [67, 294] on img at bounding box center [73, 289] width 29 height 29
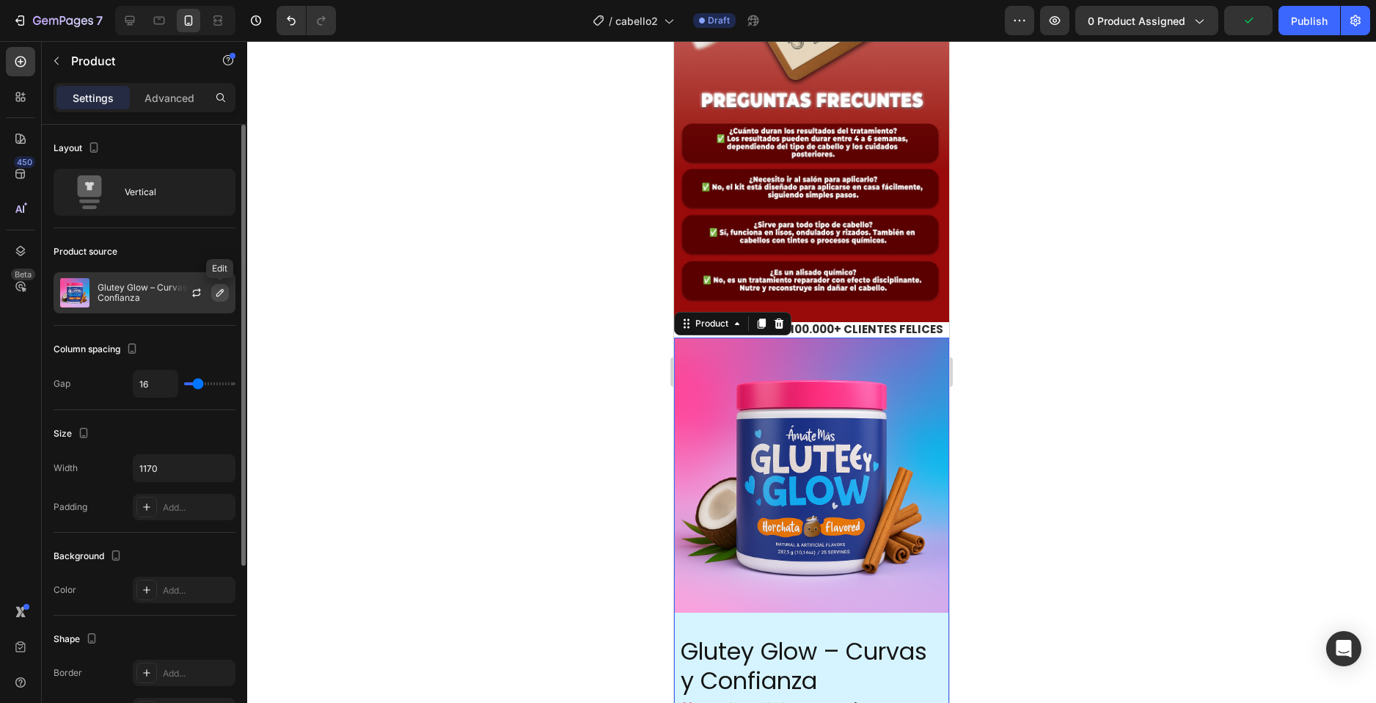
click at [217, 295] on icon "button" at bounding box center [219, 292] width 7 height 7
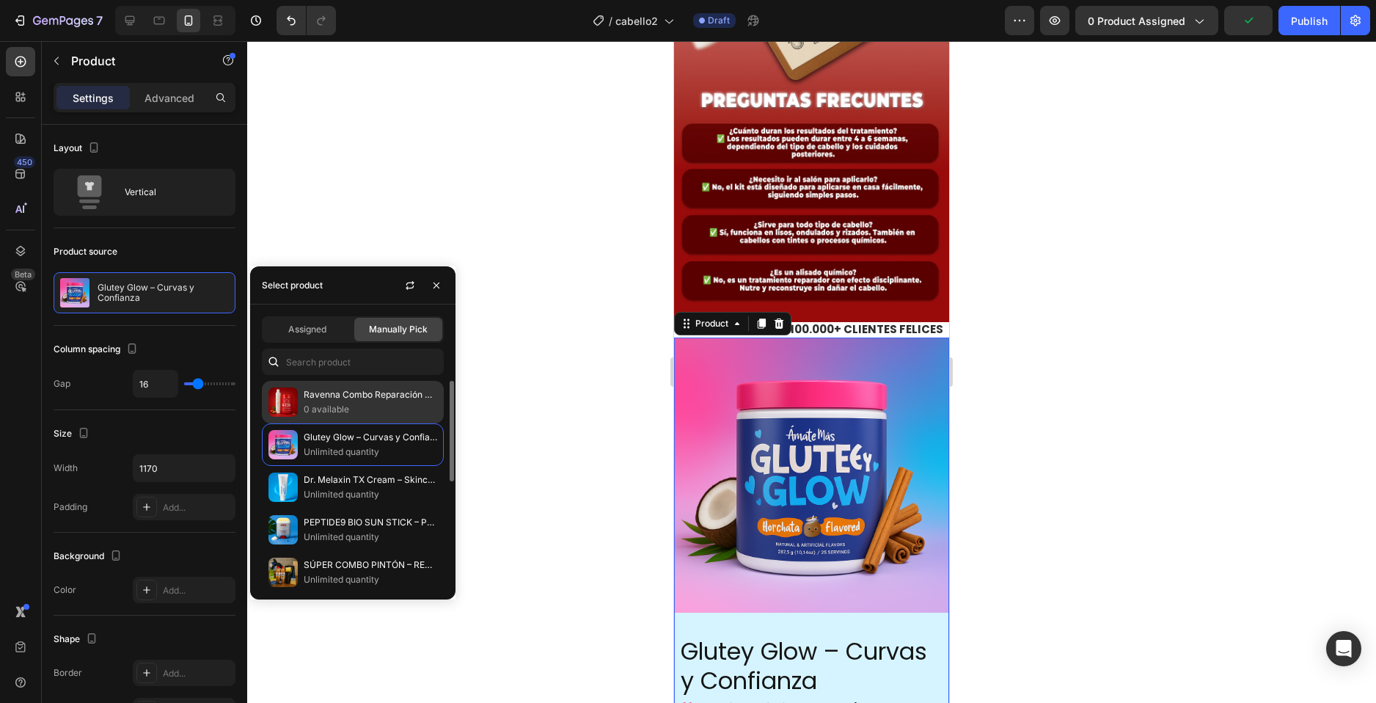
click at [299, 423] on div "Ravenna Combo Reparación Profunda 0 available" at bounding box center [353, 444] width 182 height 43
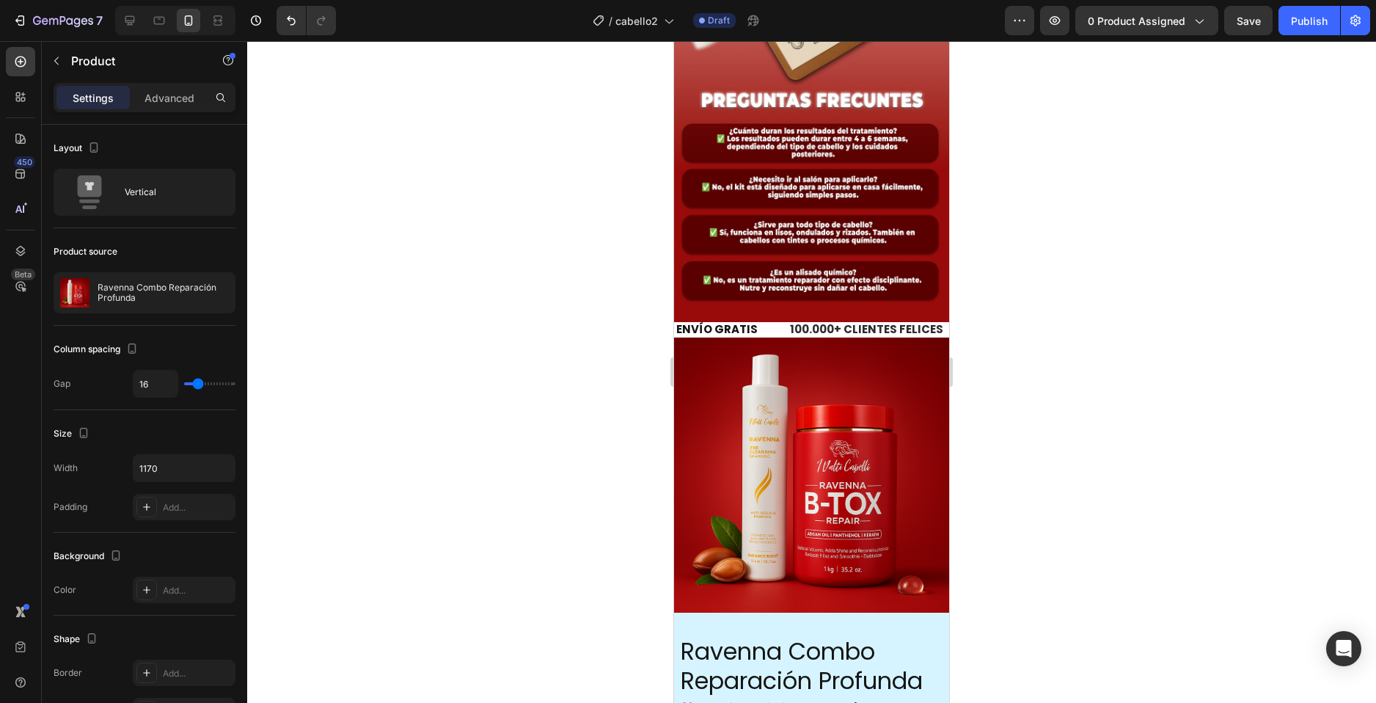
click at [1013, 498] on div at bounding box center [811, 372] width 1129 height 662
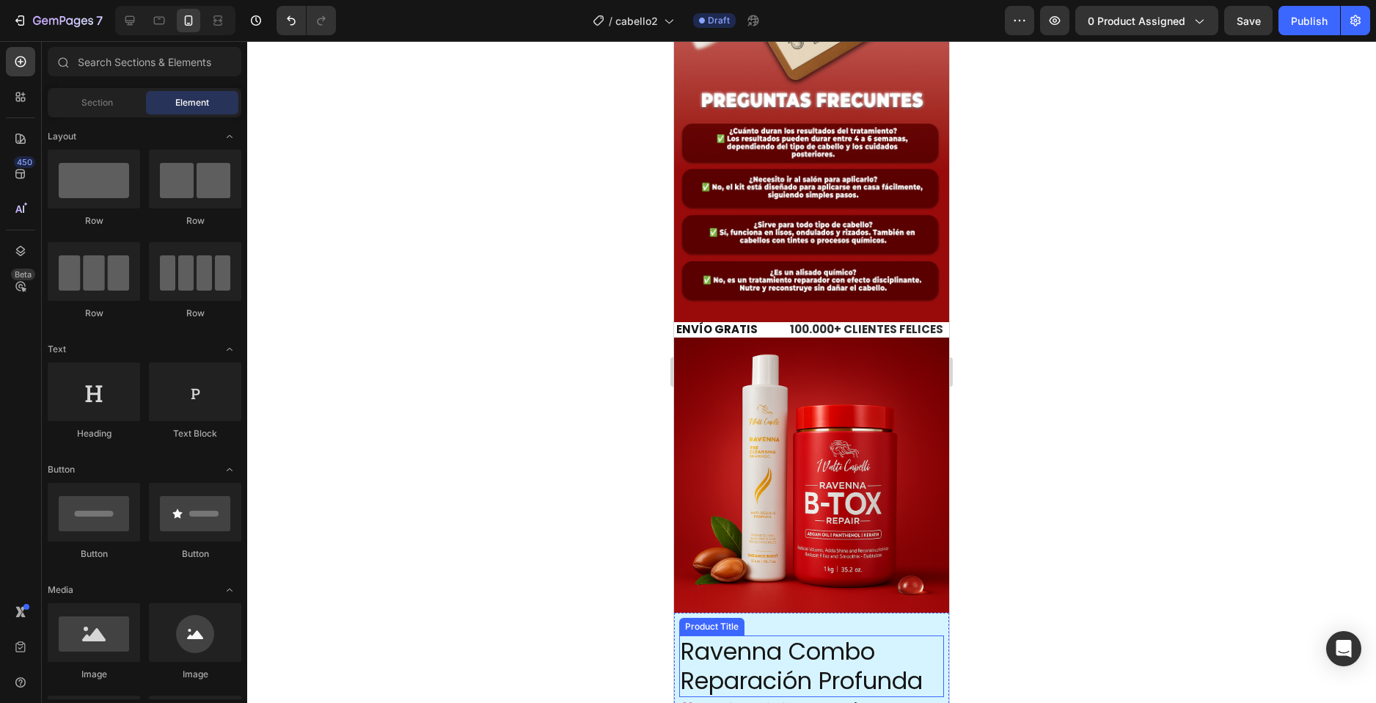
click at [930, 635] on h2 "Ravenna Combo Reparación Profunda" at bounding box center [811, 666] width 265 height 62
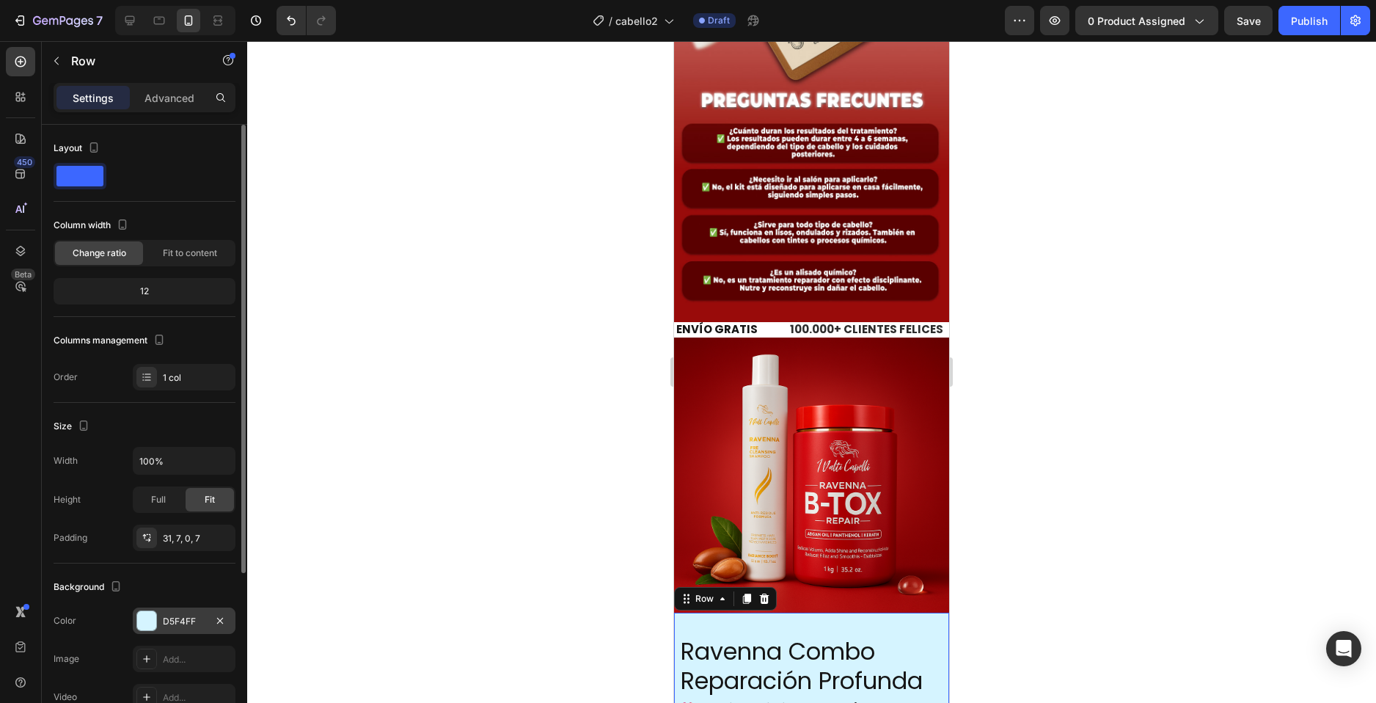
click at [154, 619] on div at bounding box center [146, 620] width 19 height 19
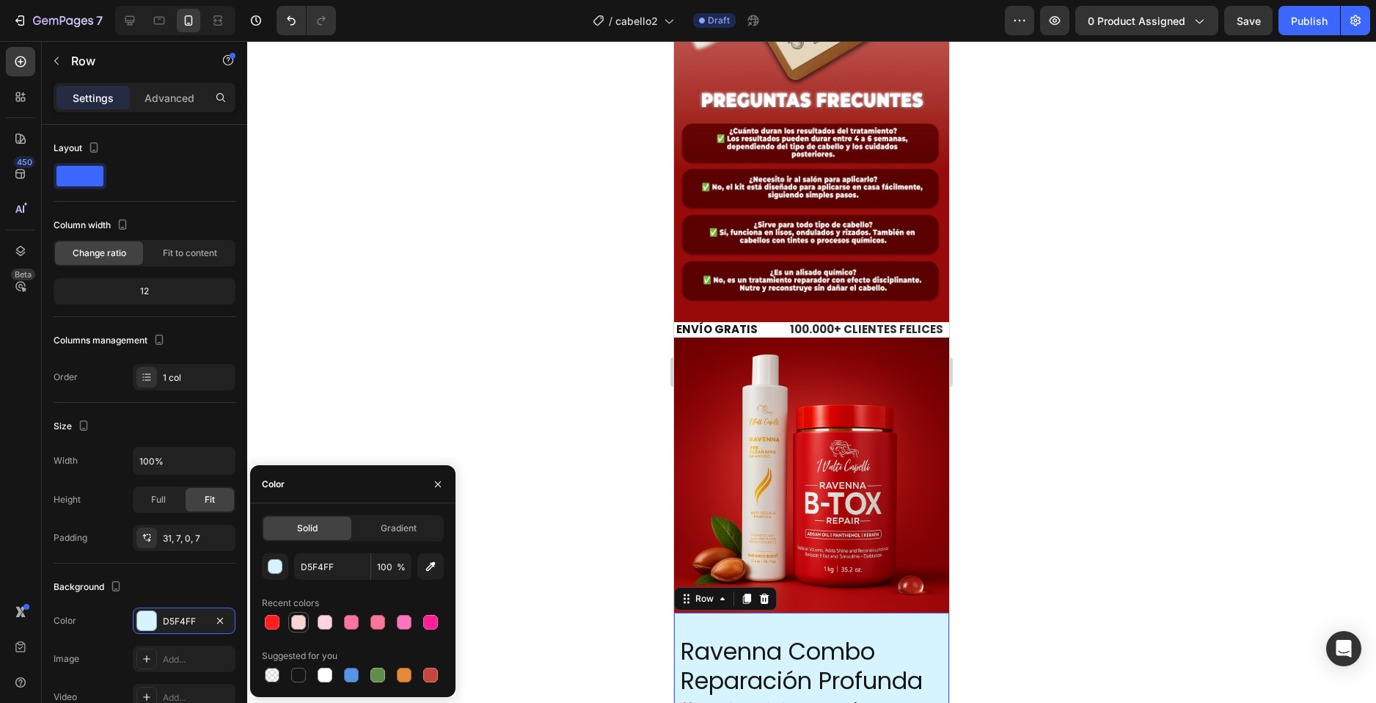
click at [295, 621] on div at bounding box center [298, 622] width 15 height 15
type input "FFD4D5"
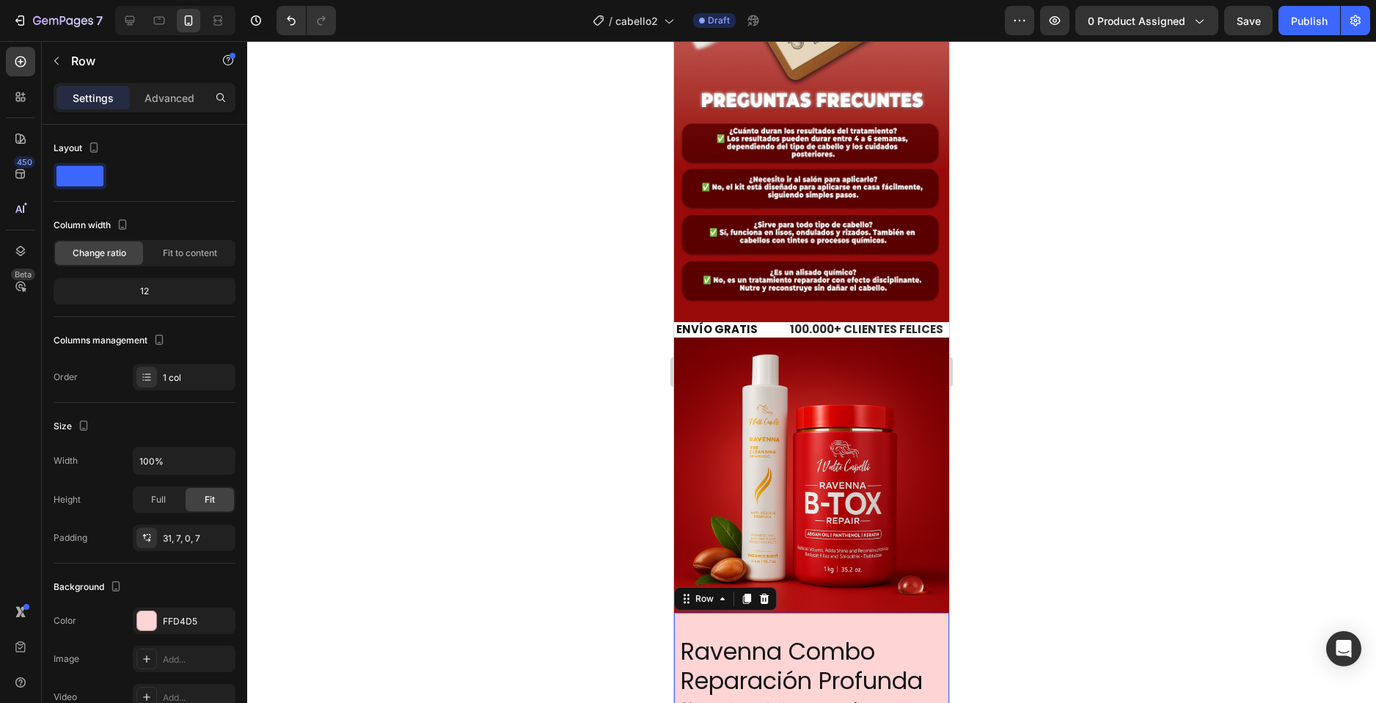
click at [1048, 532] on div at bounding box center [811, 372] width 1129 height 662
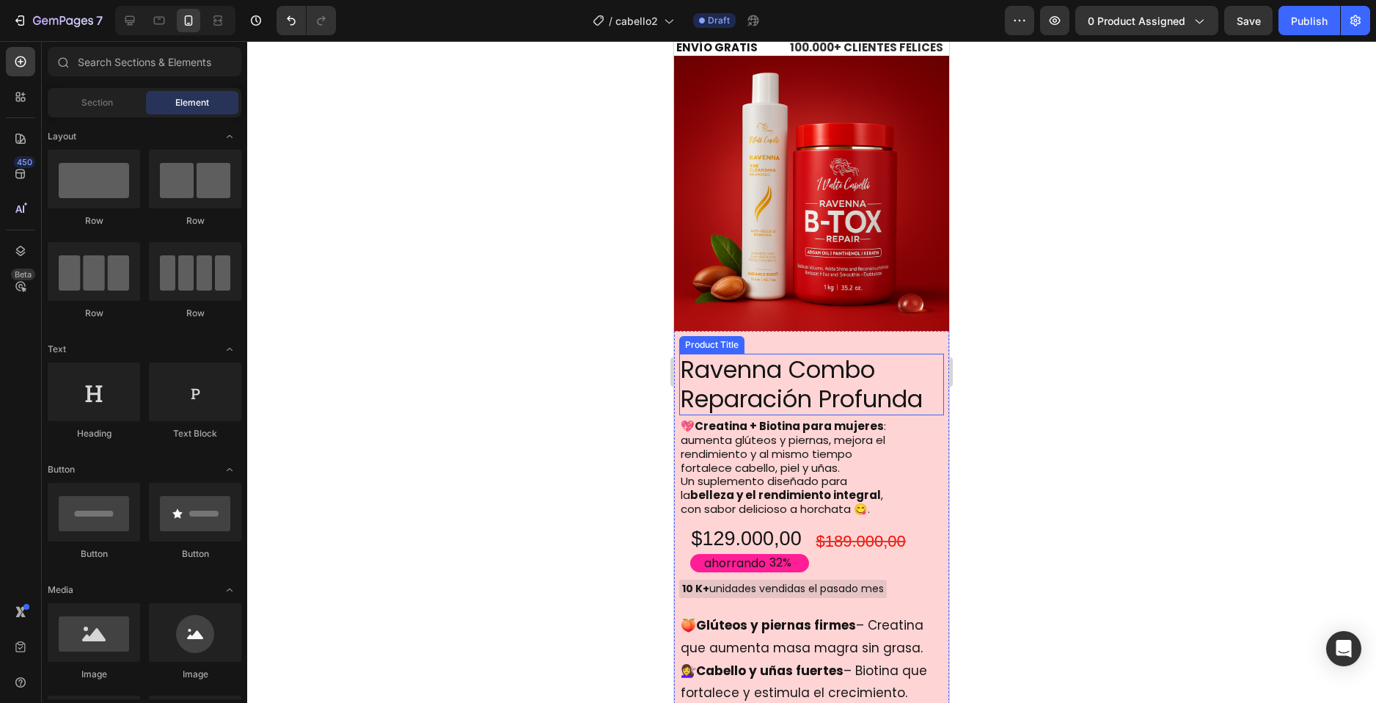
scroll to position [4870, 0]
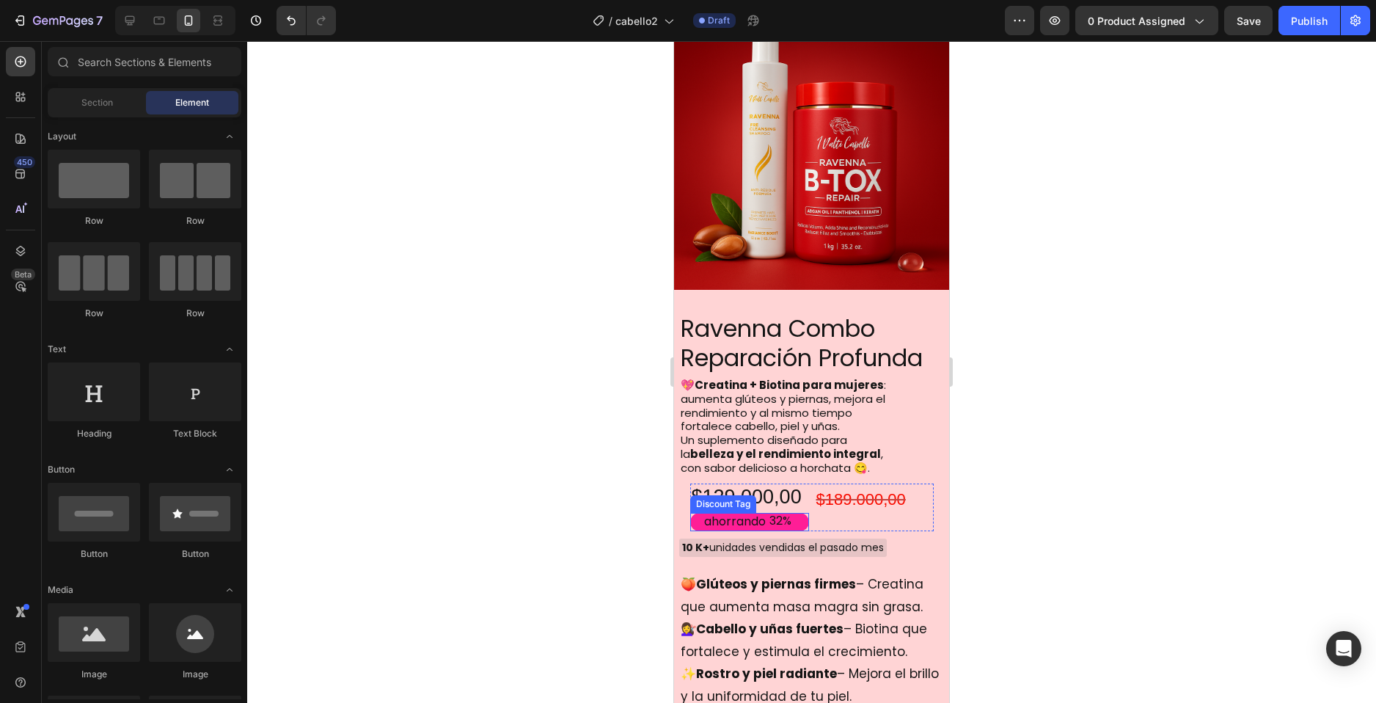
click at [799, 513] on div "ahorrando 32%" at bounding box center [749, 522] width 119 height 18
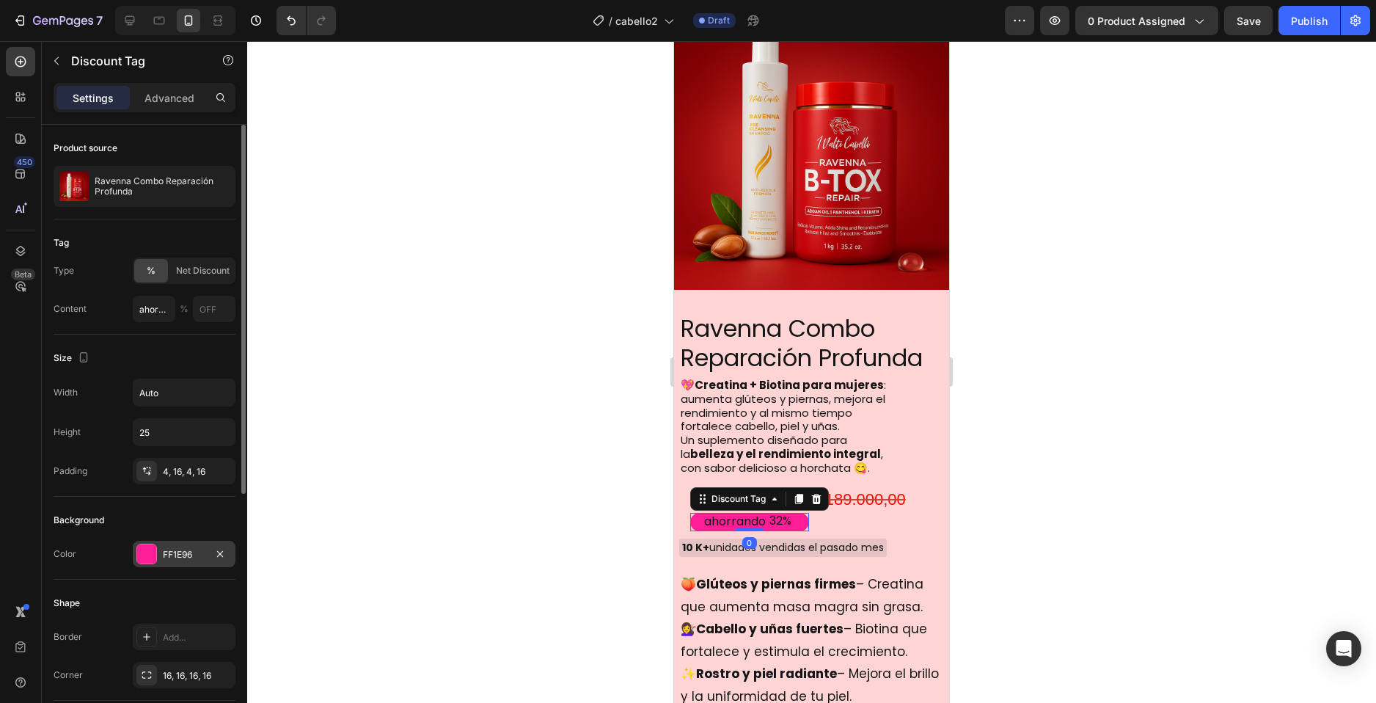
click at [142, 552] on div at bounding box center [146, 553] width 19 height 19
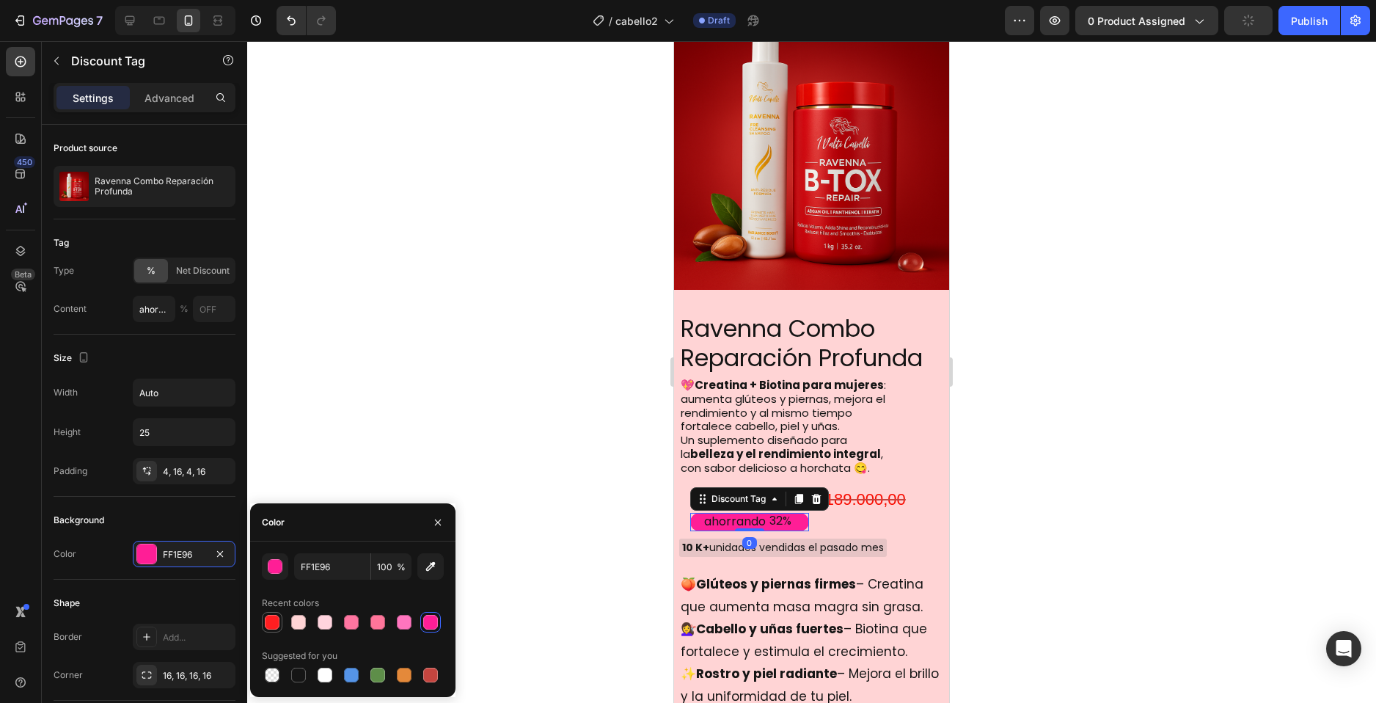
click at [269, 621] on div at bounding box center [272, 622] width 15 height 15
type input "FF1E21"
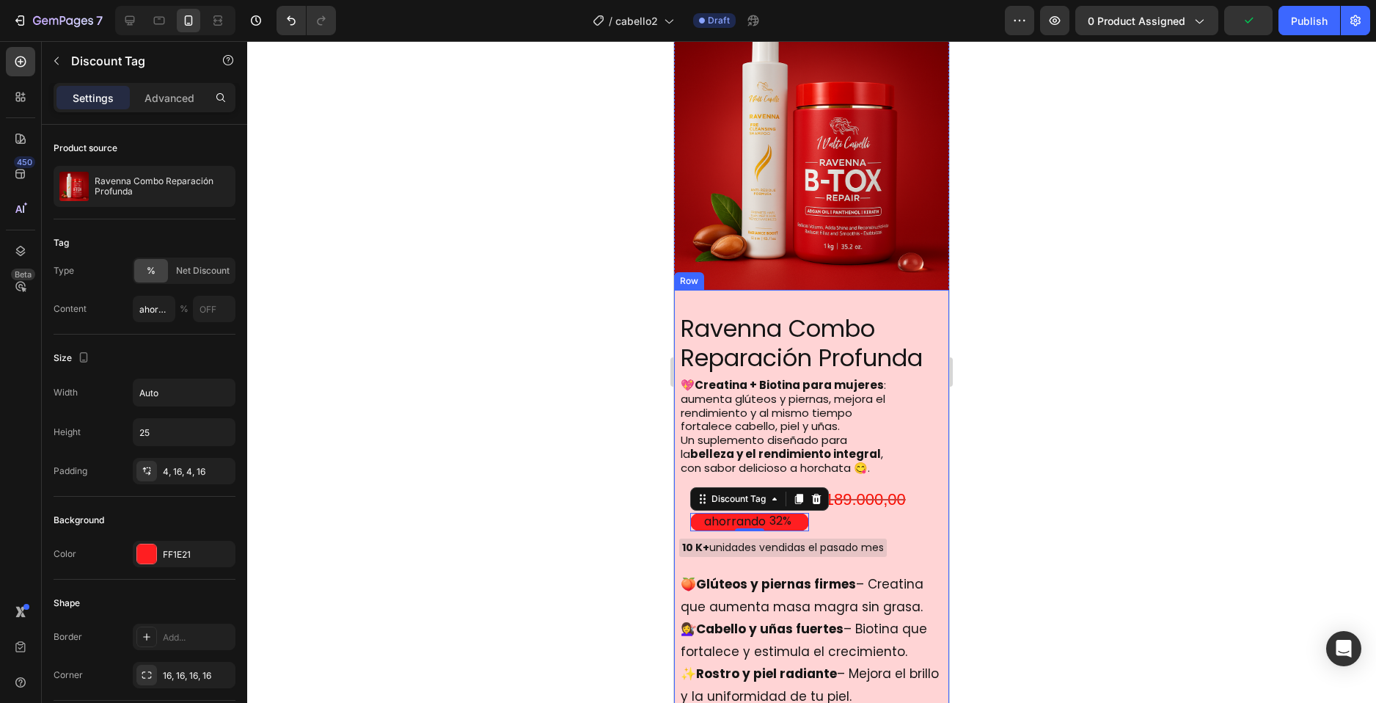
click at [982, 506] on div at bounding box center [811, 372] width 1129 height 662
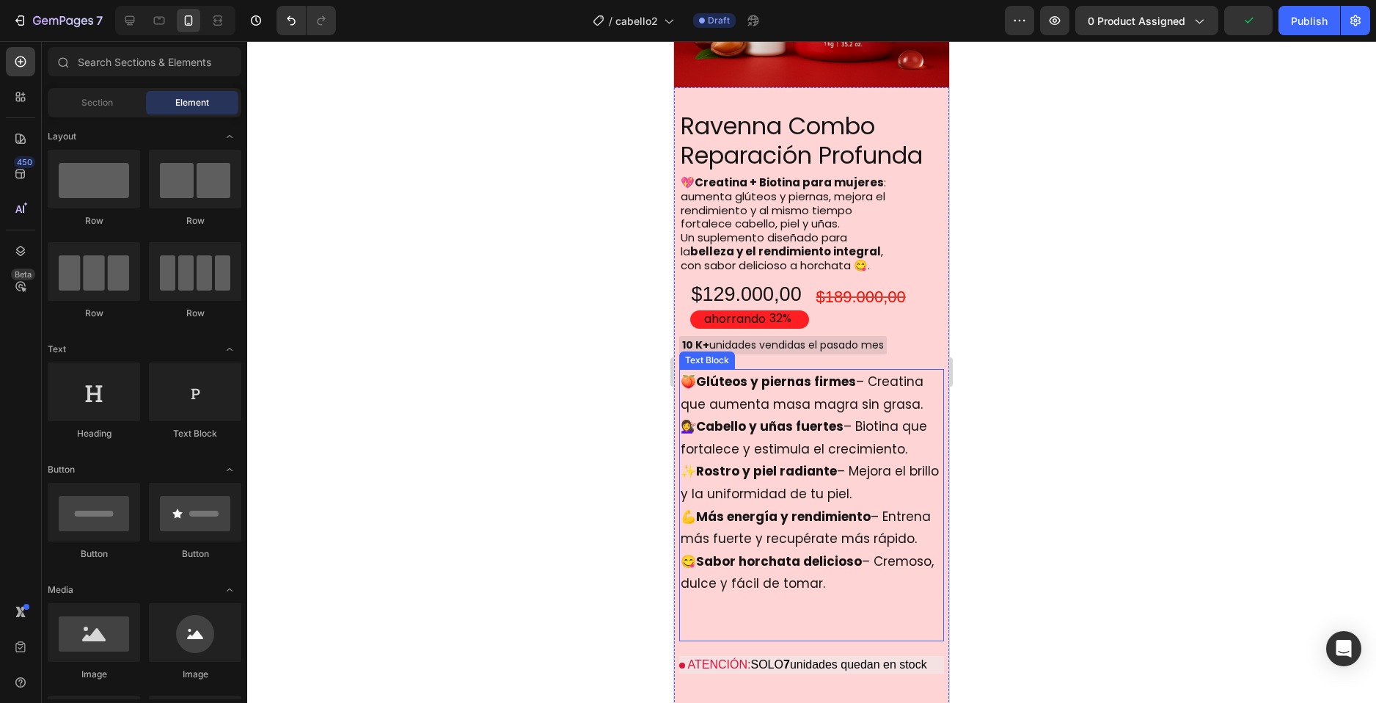
scroll to position [5164, 0]
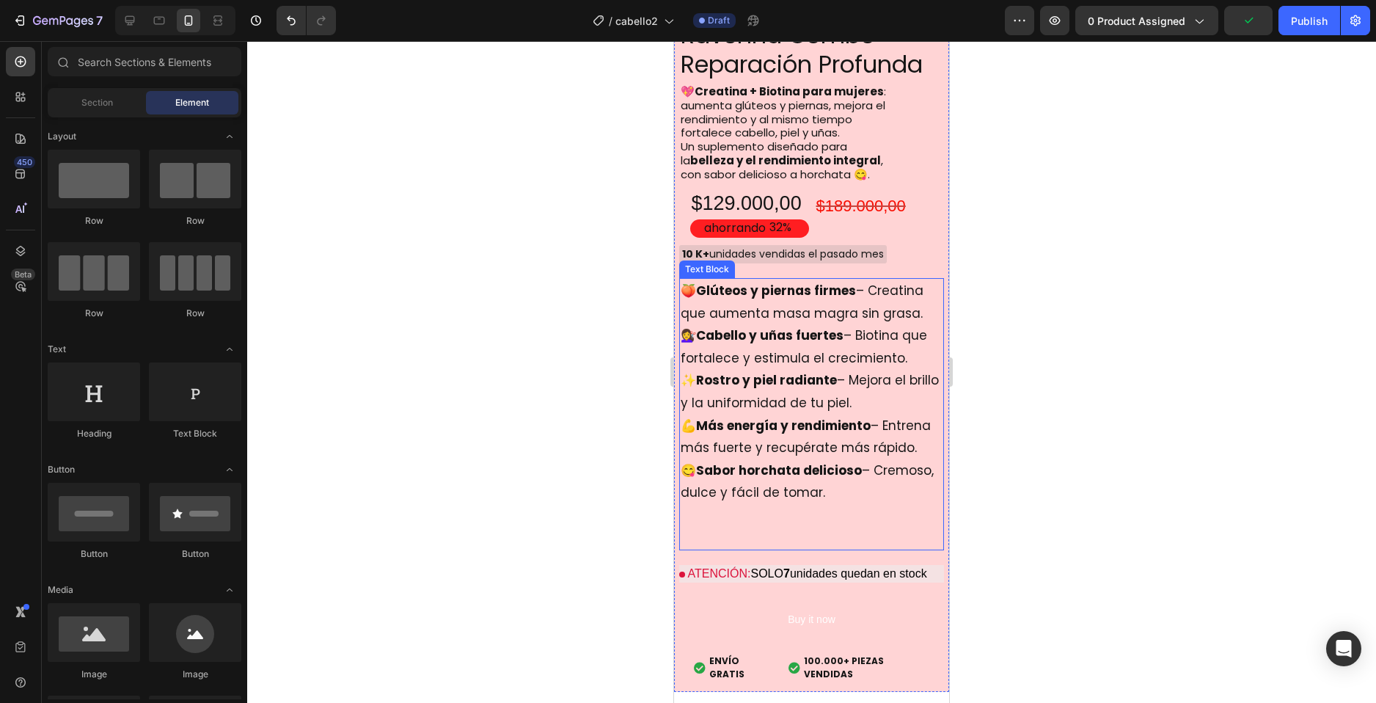
click at [783, 491] on p "😋 Sabor horchata delicioso – Cremoso, dulce y fácil de tomar." at bounding box center [812, 481] width 262 height 45
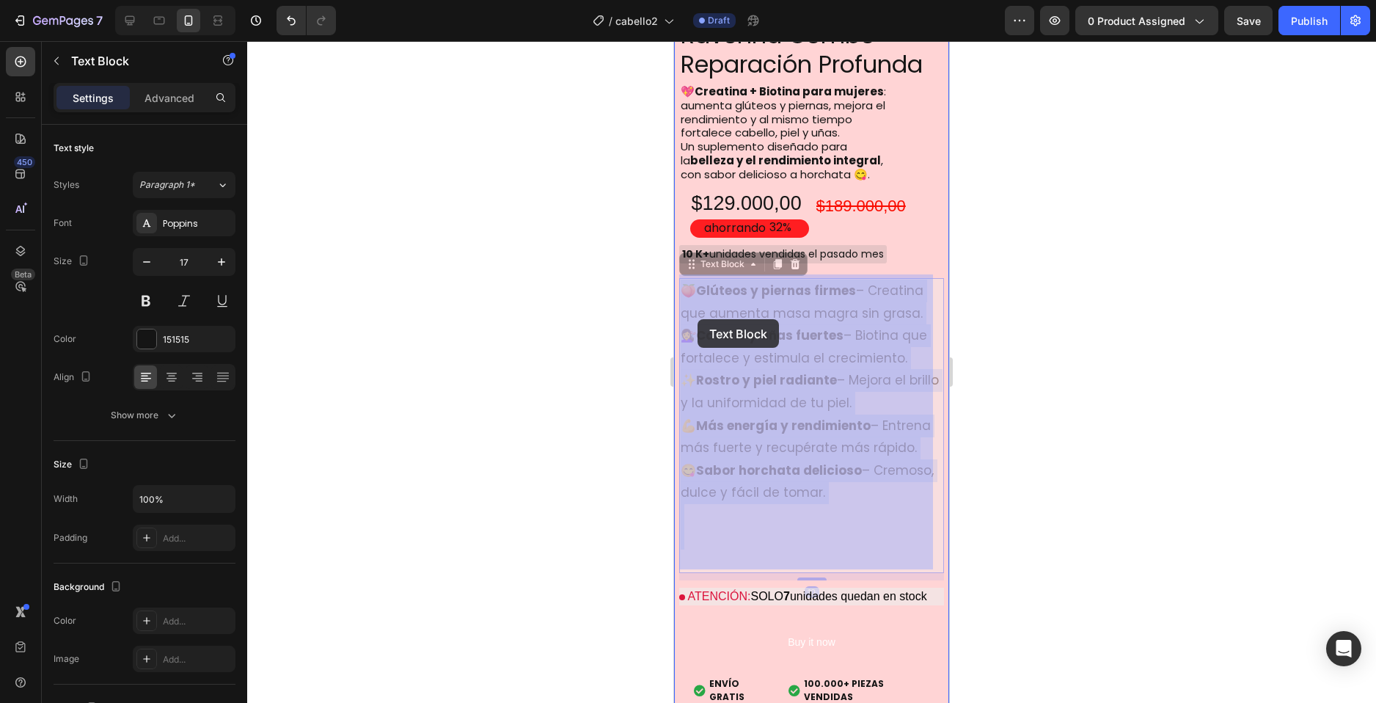
drag, startPoint x: 891, startPoint y: 509, endPoint x: 698, endPoint y: 322, distance: 269.3
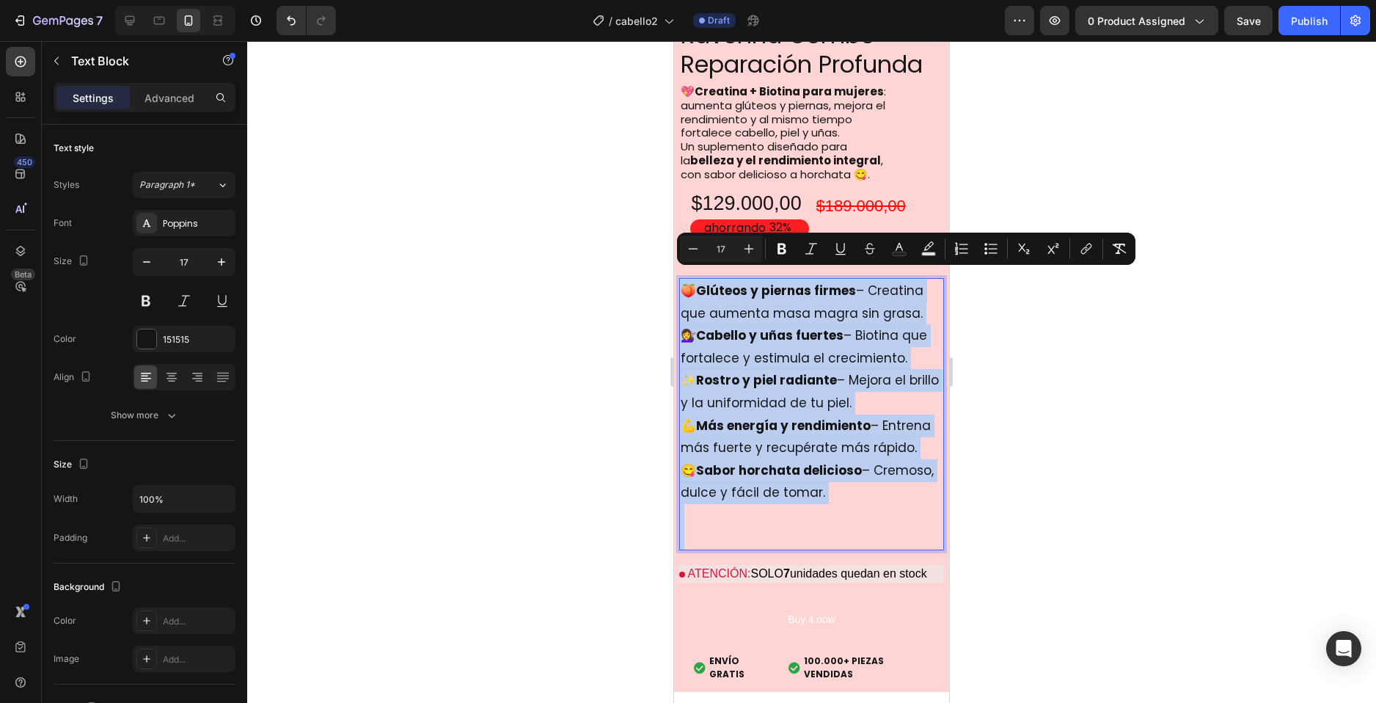
drag, startPoint x: 886, startPoint y: 510, endPoint x: 686, endPoint y: 277, distance: 306.5
click at [686, 278] on div "🍑 Glúteos y piernas firmes – Creatina que aumenta masa magra sin grasa. 💇‍♀️ Ca…" at bounding box center [811, 414] width 265 height 272
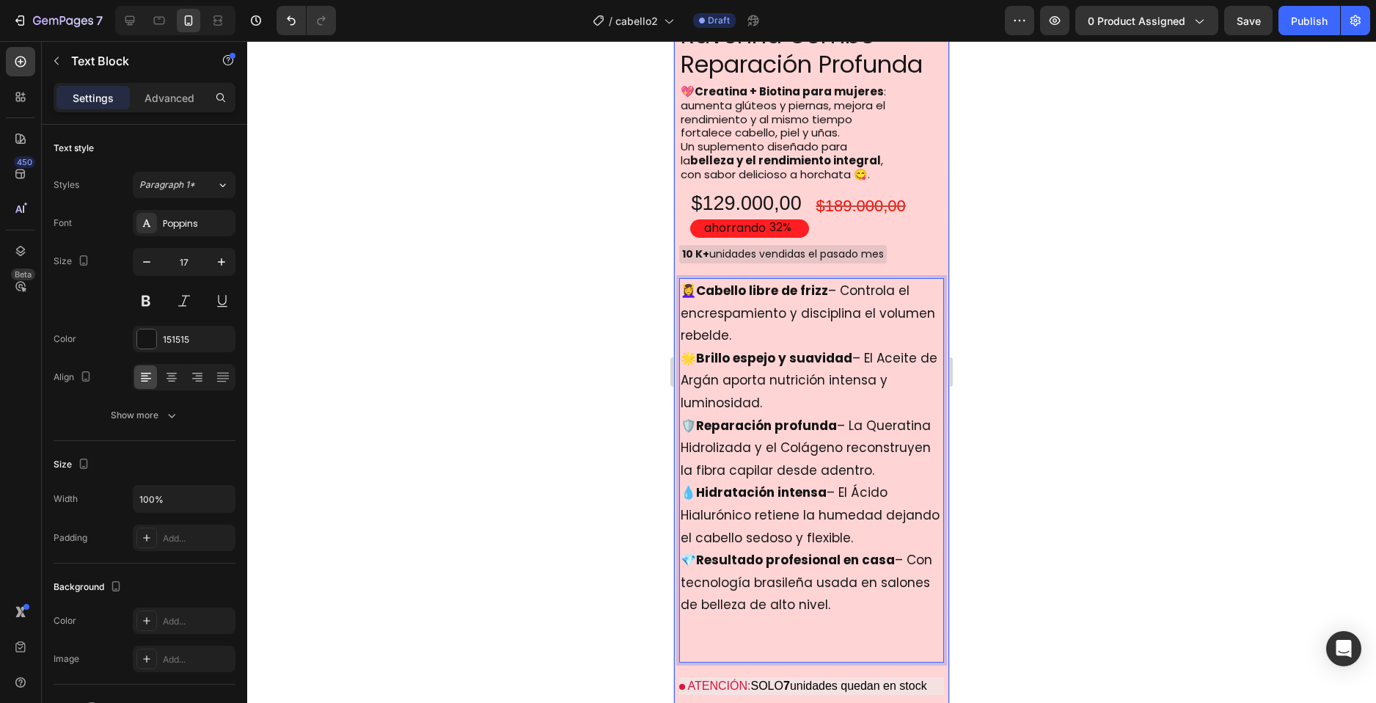
click at [777, 153] on strong "belleza y el rendimiento integral" at bounding box center [785, 160] width 191 height 15
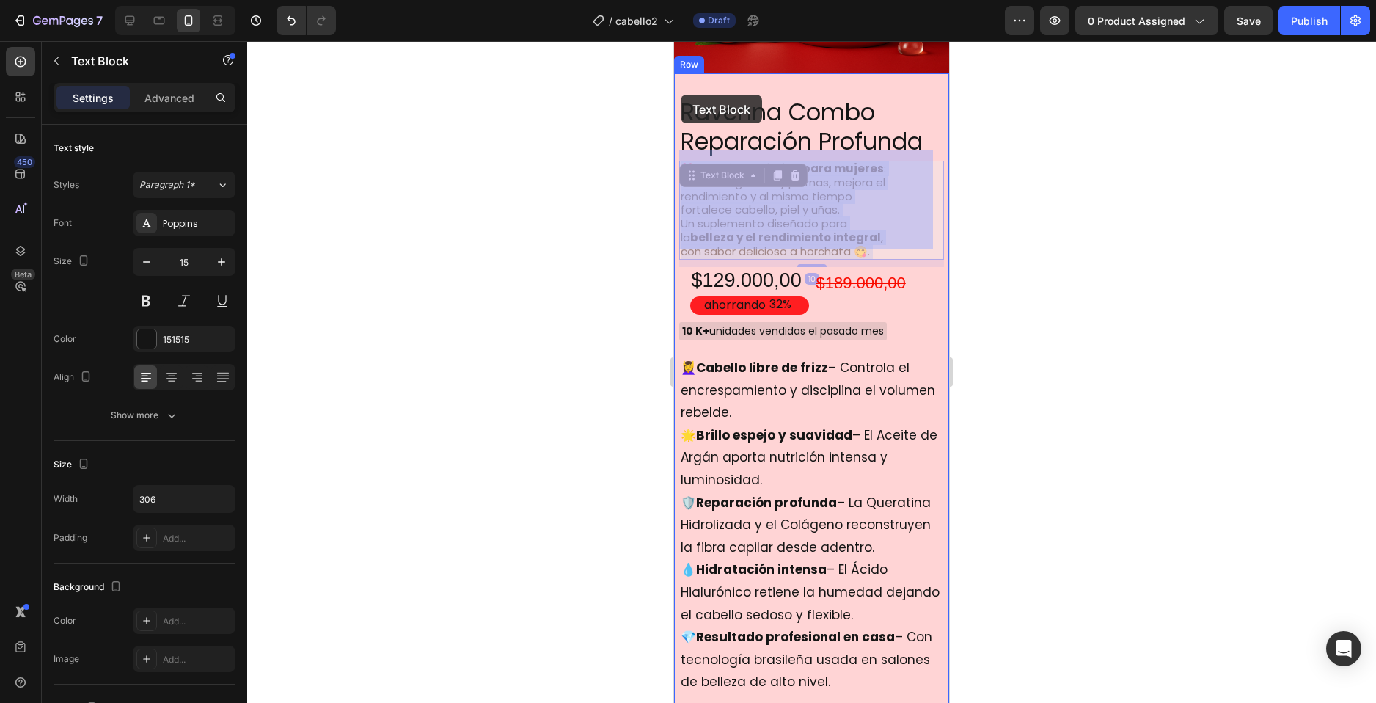
scroll to position [5071, 0]
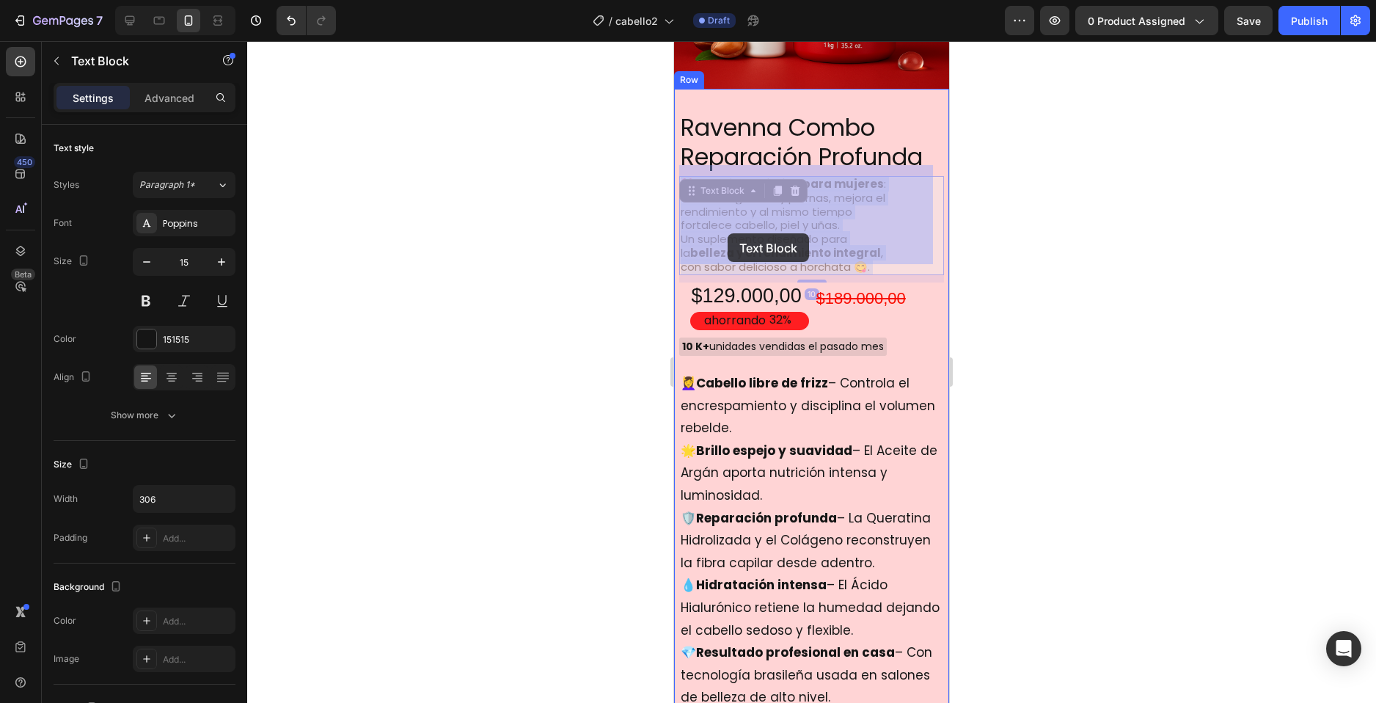
drag, startPoint x: 809, startPoint y: 147, endPoint x: 728, endPoint y: 233, distance: 118.4
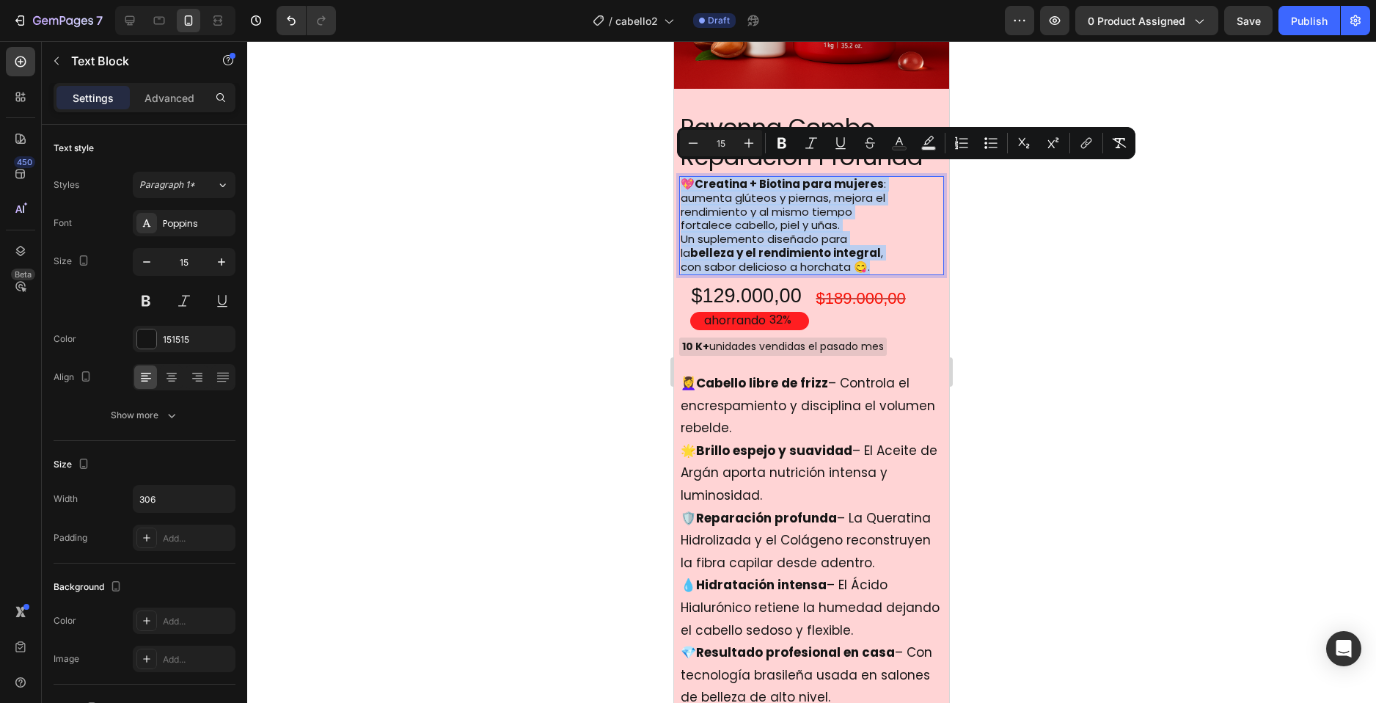
drag, startPoint x: 853, startPoint y: 255, endPoint x: 687, endPoint y: 177, distance: 183.5
click at [687, 178] on p "💖 Creatina + Biotina para mujeres : aumenta glúteos y piernas, mejora el rendim…" at bounding box center [792, 226] width 222 height 96
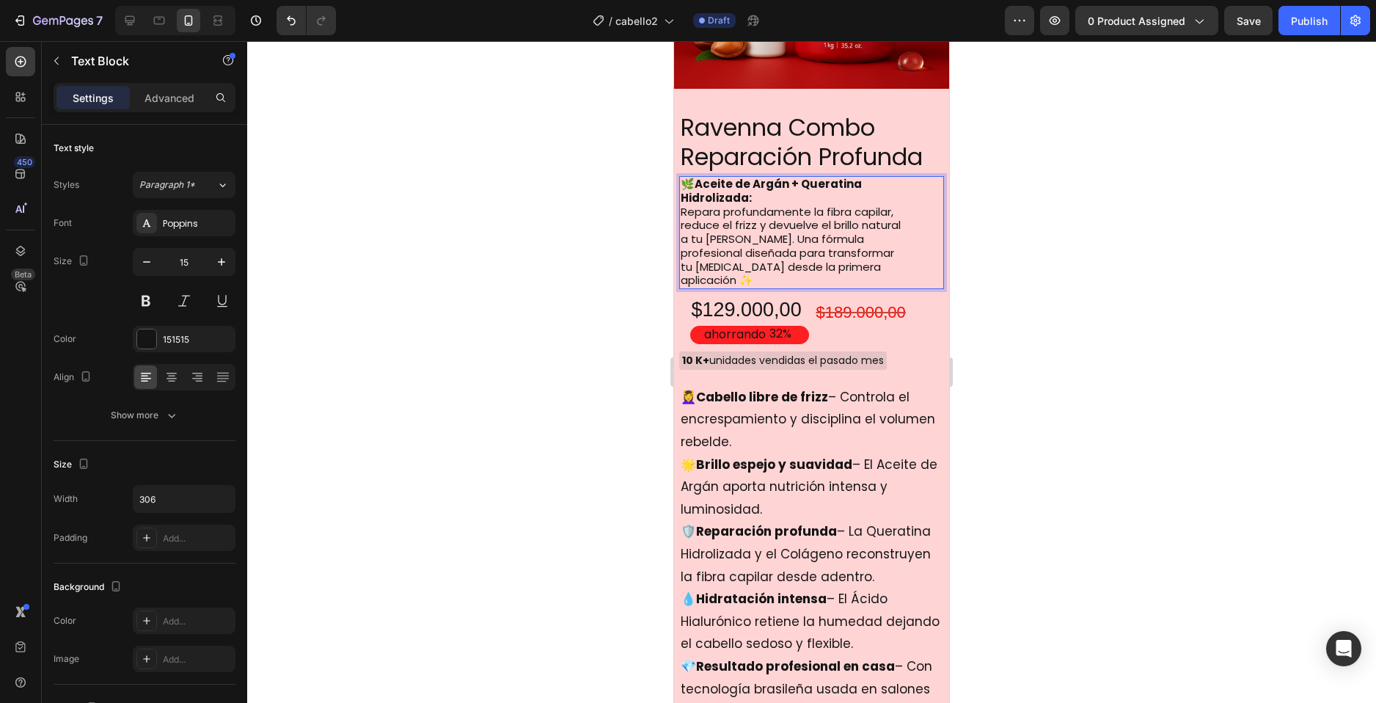
click at [996, 296] on div at bounding box center [811, 372] width 1129 height 662
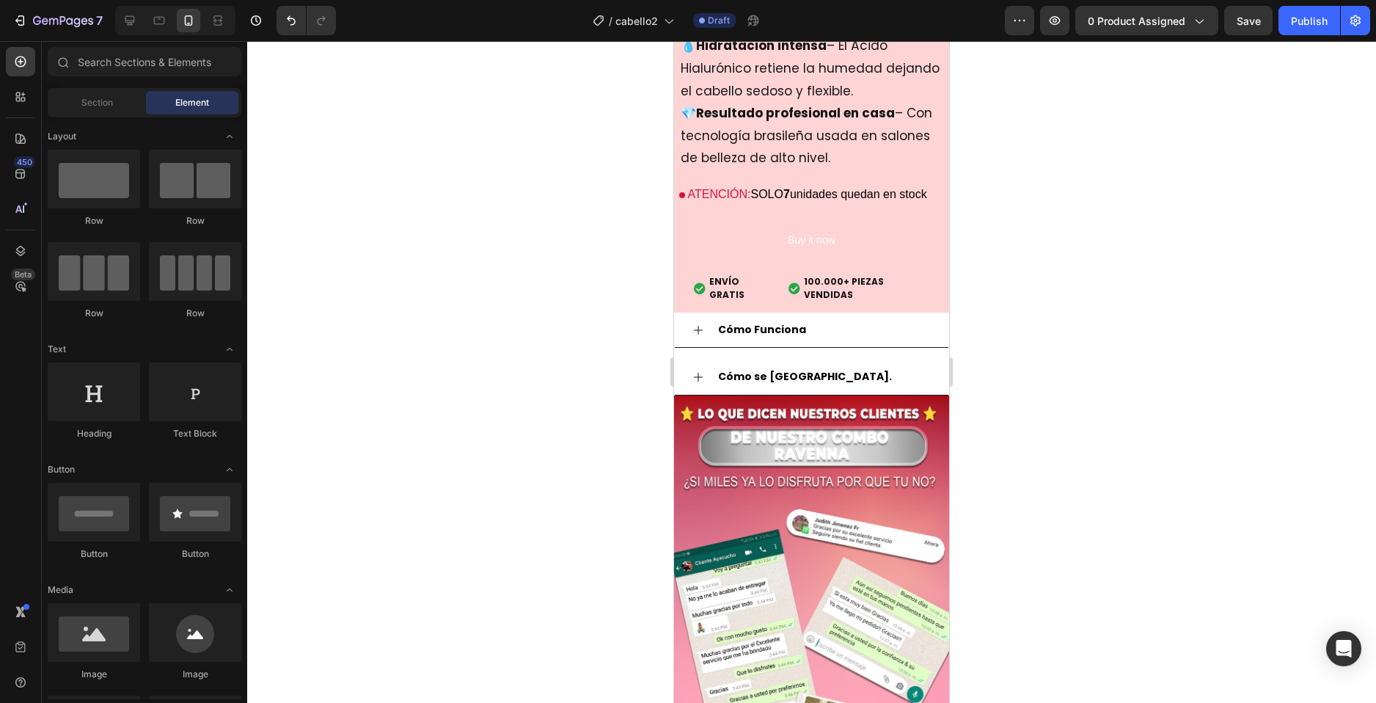
scroll to position [1916, 0]
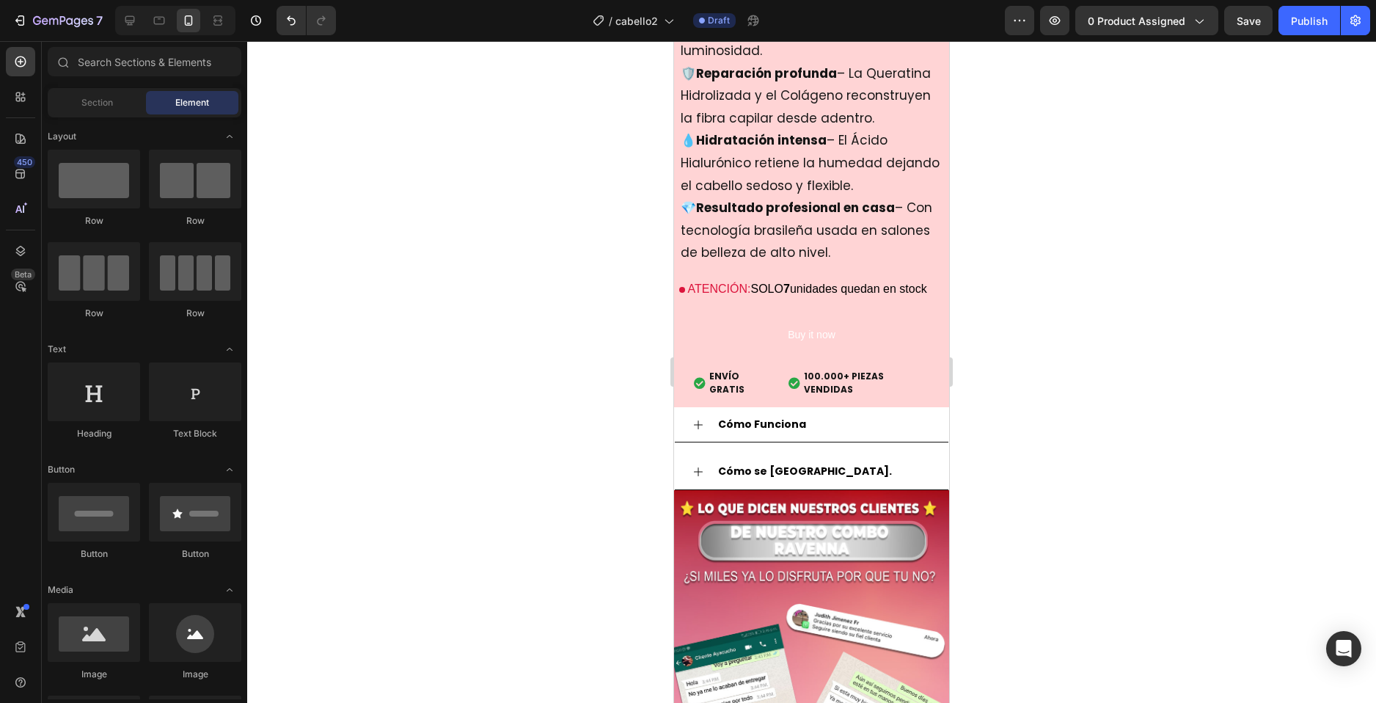
click at [1111, 394] on div at bounding box center [811, 372] width 1129 height 662
click at [691, 442] on div "Cómo Funciona" at bounding box center [812, 424] width 274 height 35
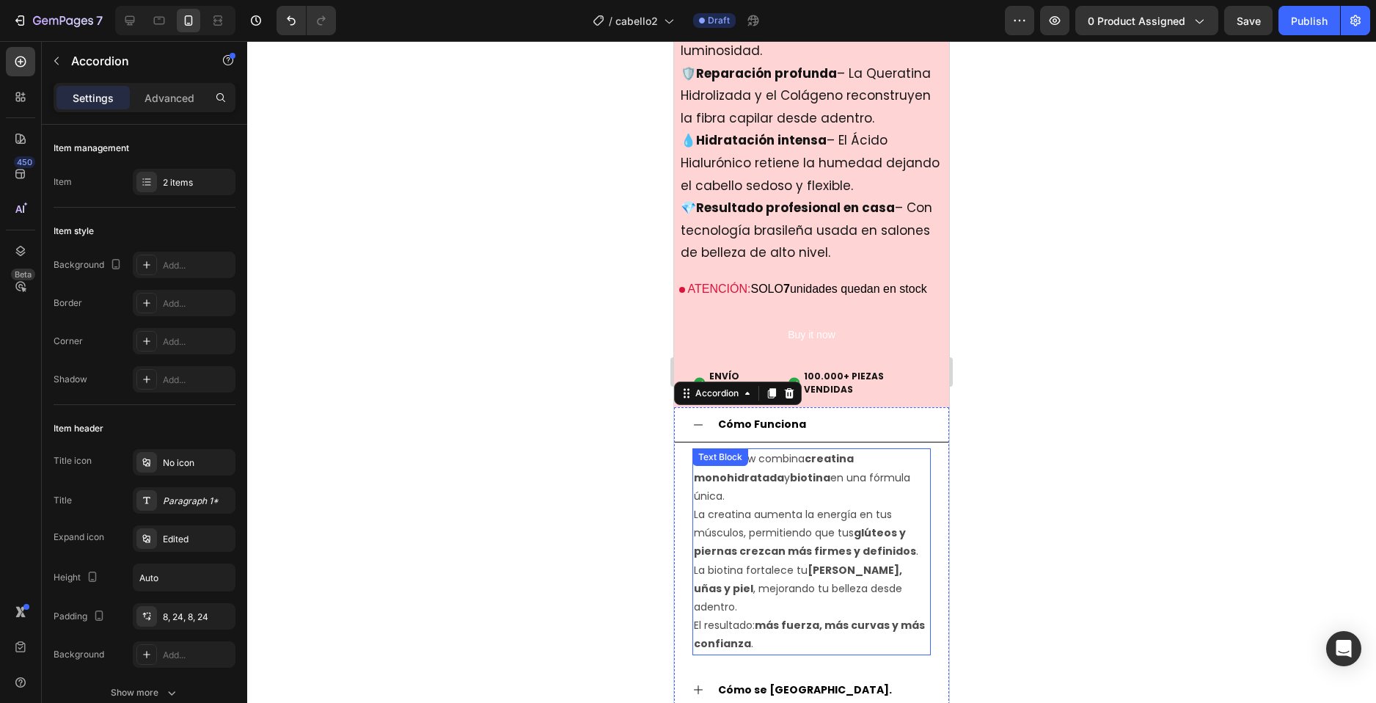
click at [793, 596] on p "La biotina fortalece tu cabello, uñas y piel , mejorando tu belleza desde adent…" at bounding box center [812, 607] width 236 height 92
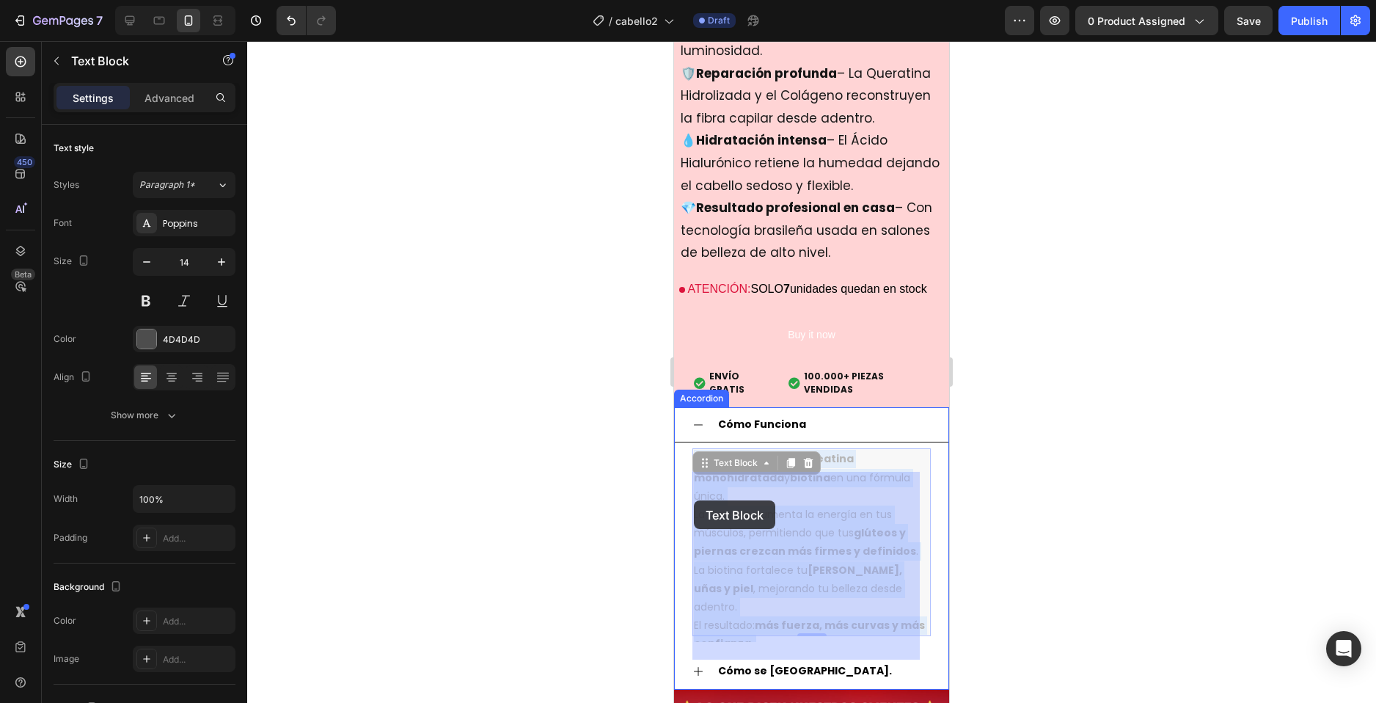
drag, startPoint x: 705, startPoint y: 534, endPoint x: 694, endPoint y: 503, distance: 32.7
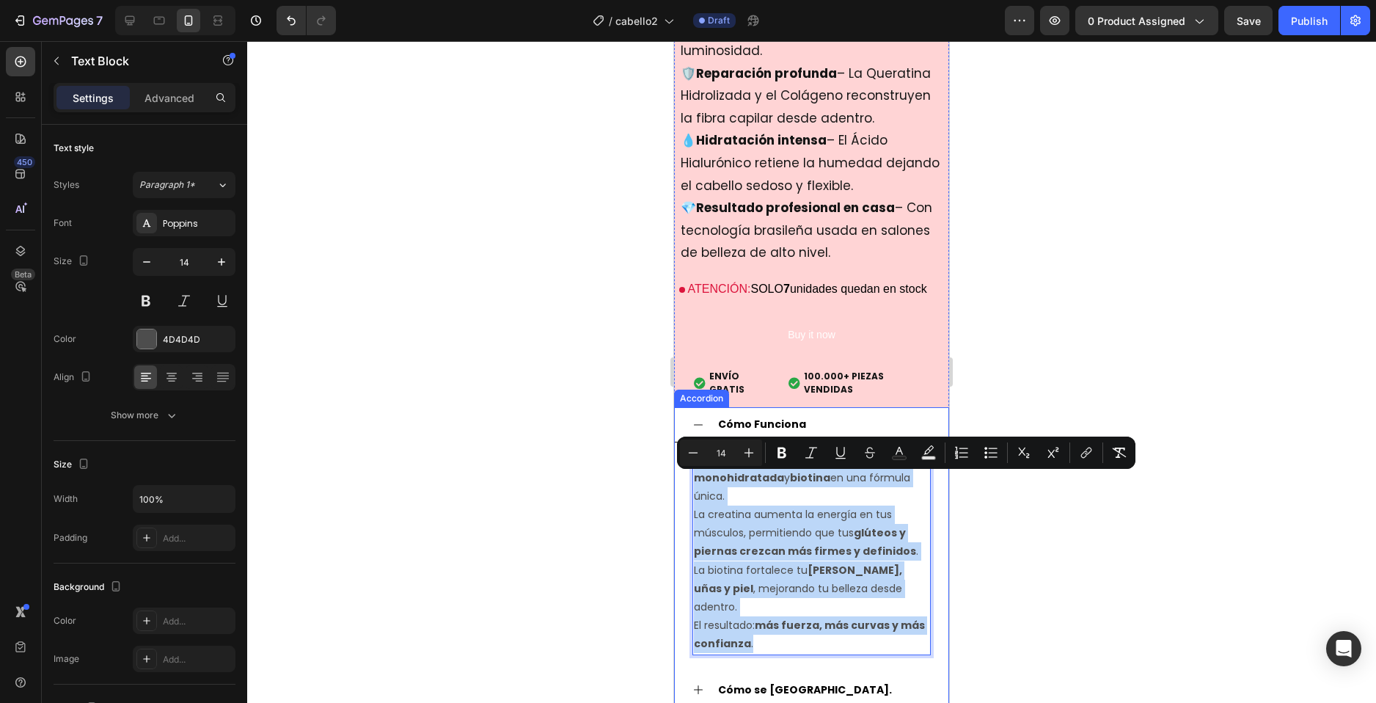
drag, startPoint x: 779, startPoint y: 649, endPoint x: 692, endPoint y: 480, distance: 190.6
click at [692, 480] on div "Glutey Glow combina creatina monohidratada y biotina en una fórmula única. La c…" at bounding box center [812, 551] width 274 height 218
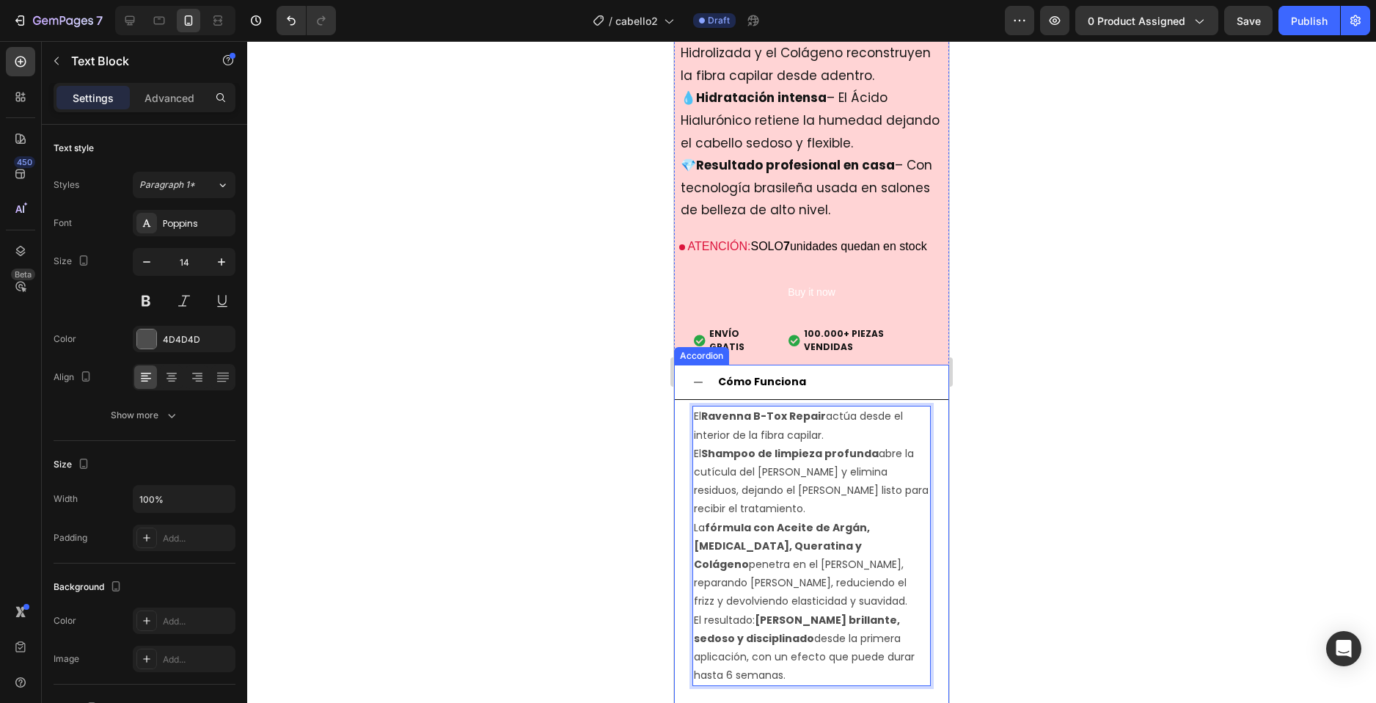
scroll to position [1976, 0]
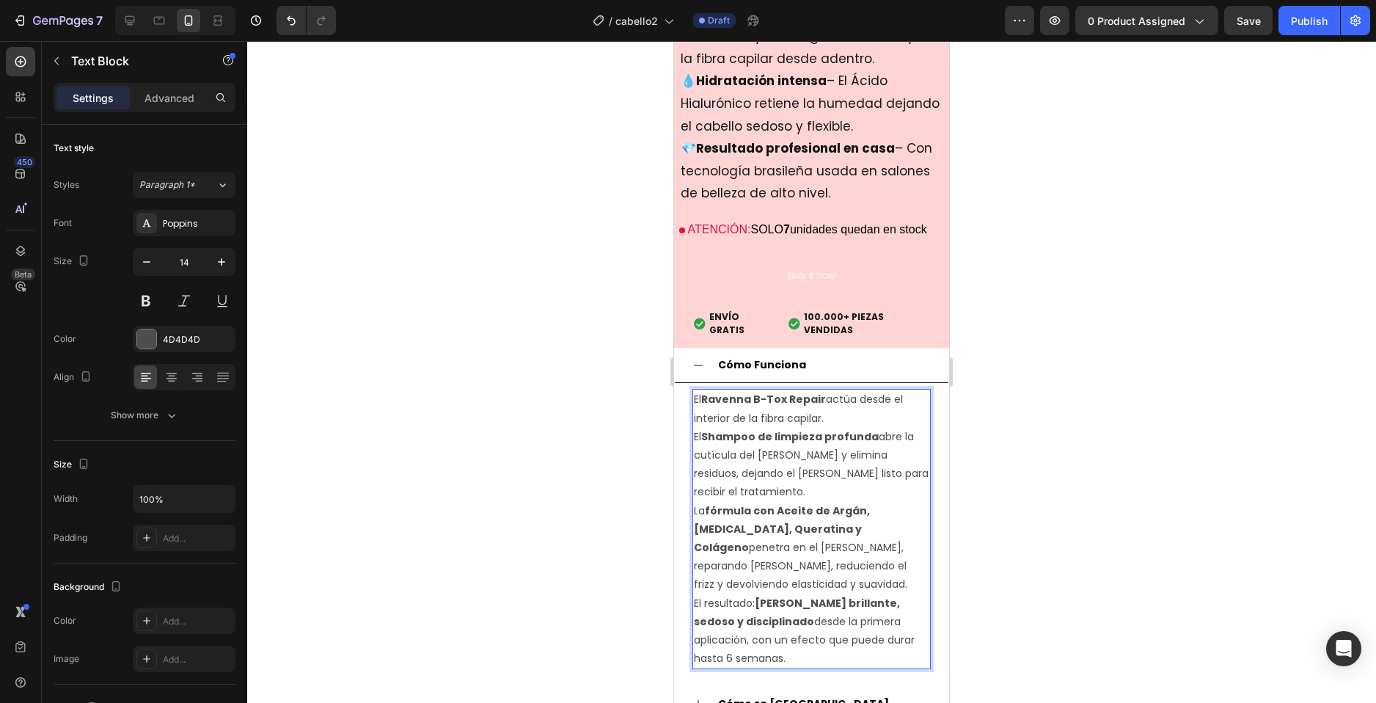
click at [693, 462] on div "El Ravenna B-Tox Repair actúa desde el interior de la fibra capilar. El Shampoo…" at bounding box center [812, 529] width 238 height 280
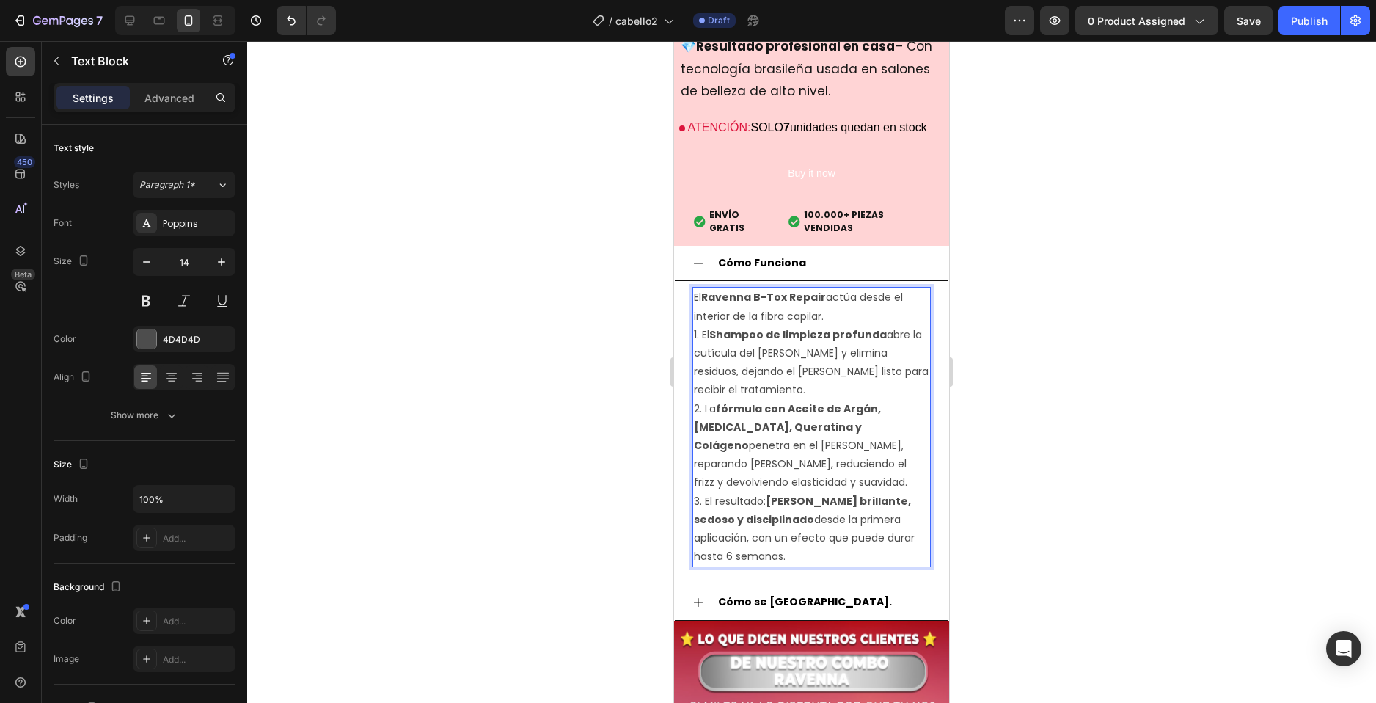
scroll to position [2196, 0]
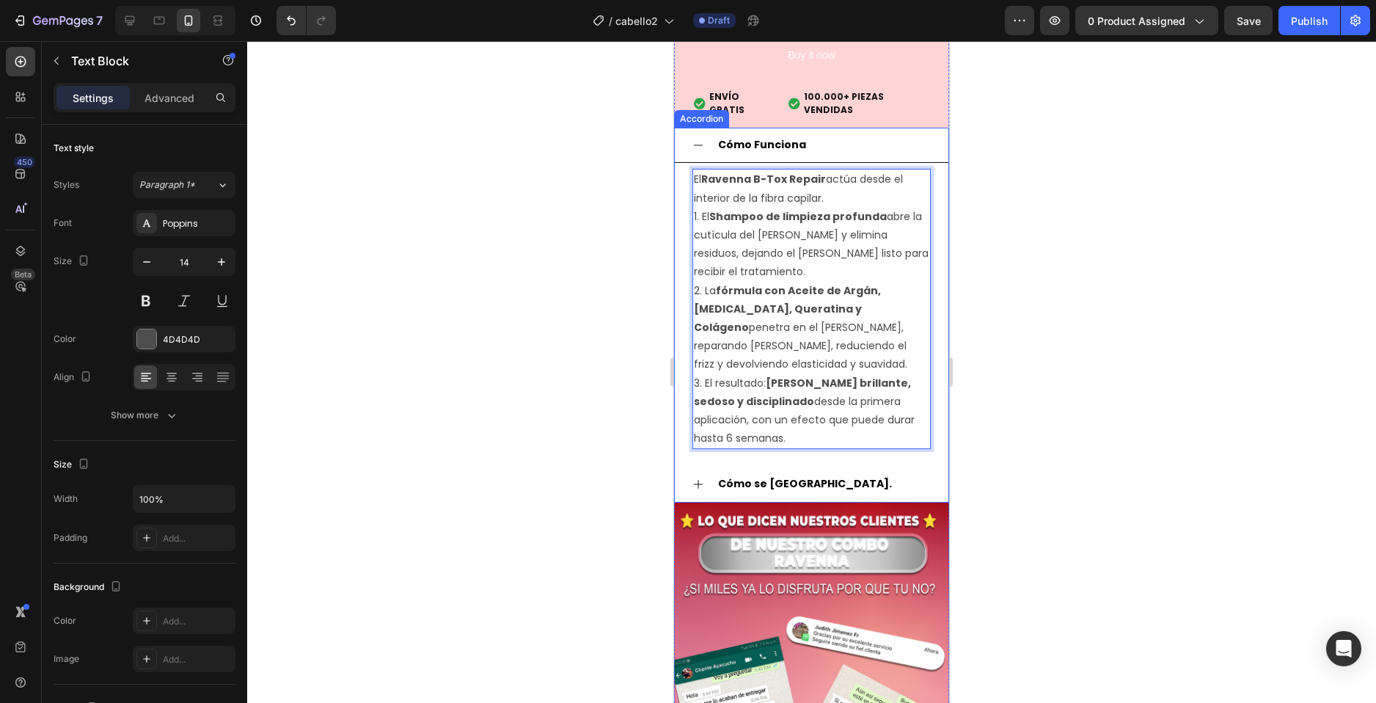
click at [701, 499] on div "Cómo se [GEOGRAPHIC_DATA]." at bounding box center [812, 484] width 274 height 35
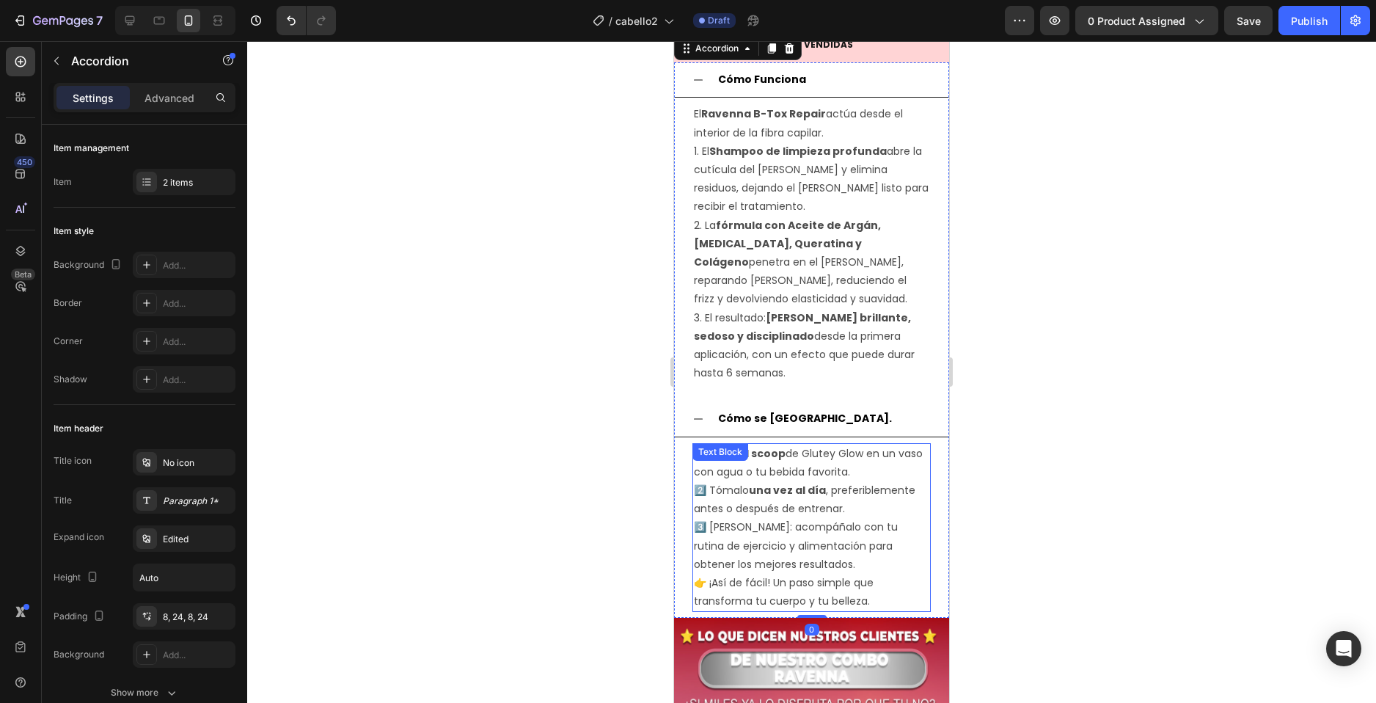
scroll to position [2343, 0]
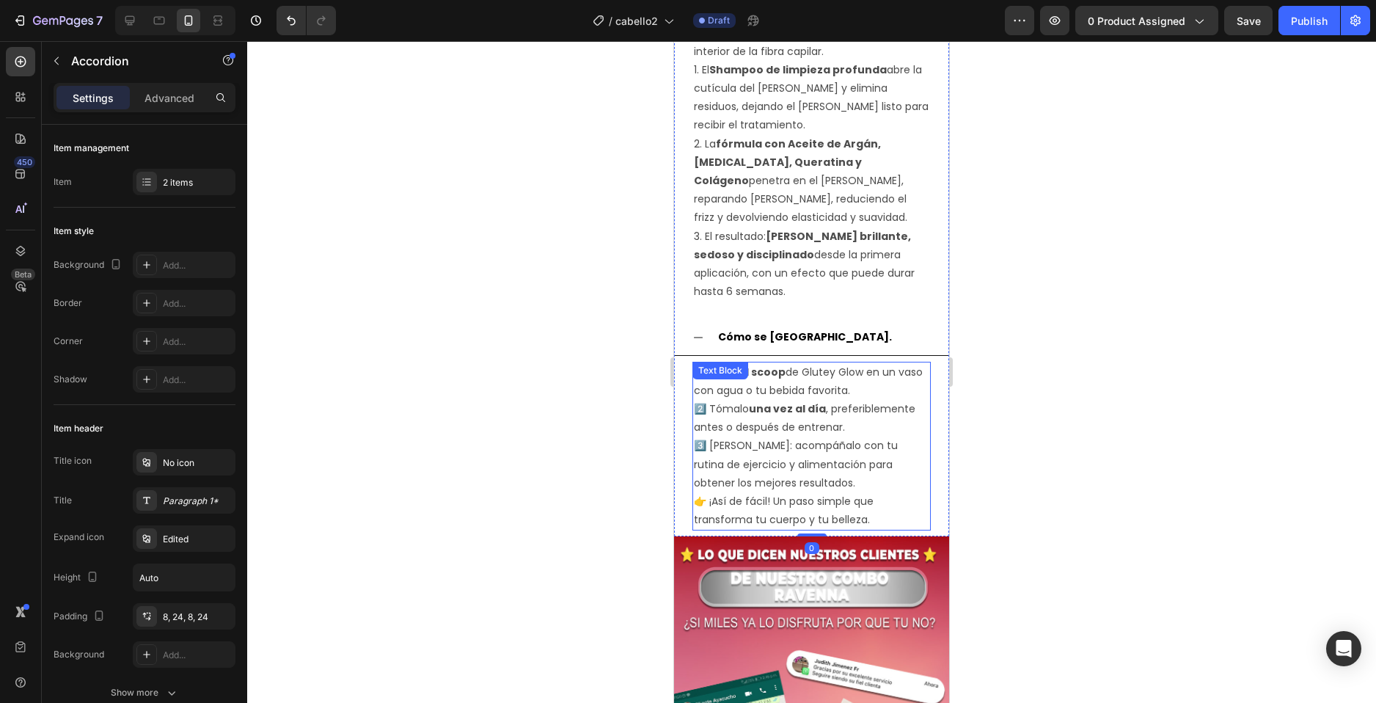
click at [774, 519] on p "👉 ¡Así de fácil! Un paso simple que transforma tu cuerpo y tu belleza." at bounding box center [812, 510] width 236 height 37
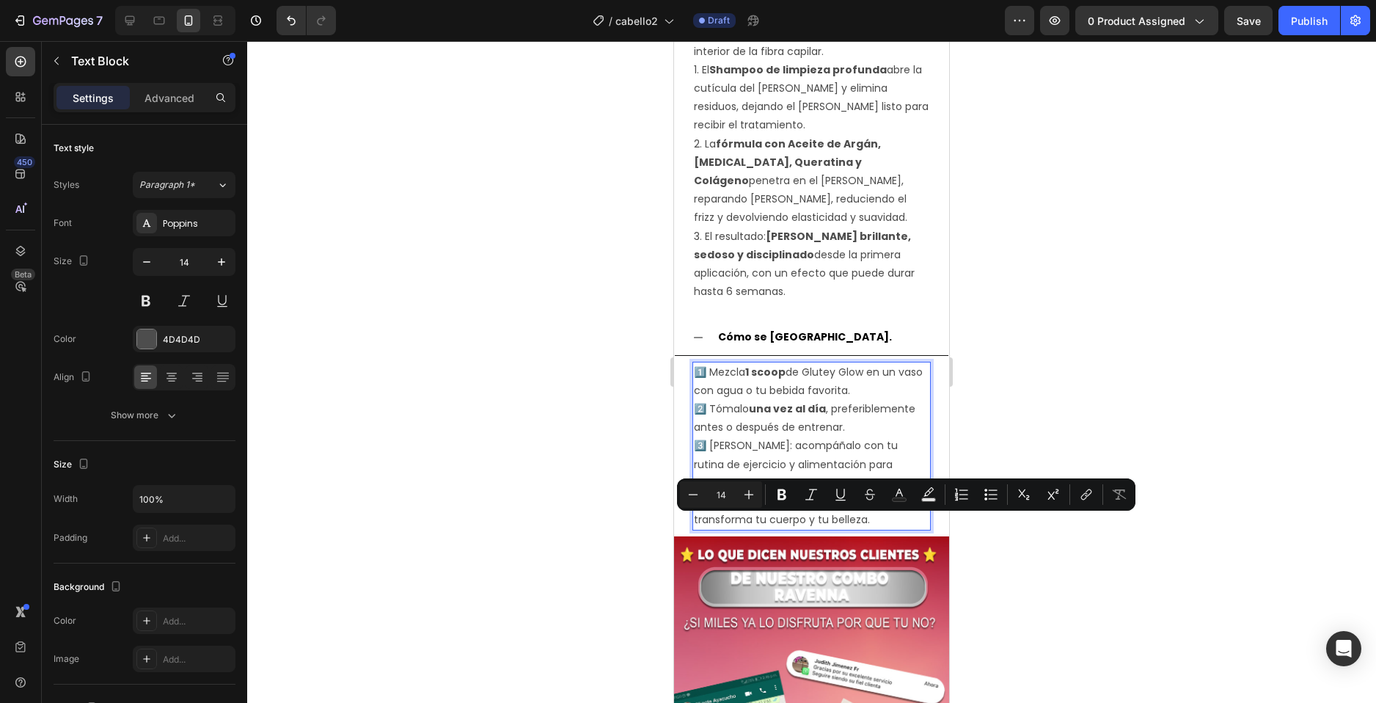
click at [863, 529] on p "👉 ¡Así de fácil! Un paso simple que transforma tu cuerpo y tu belleza." at bounding box center [812, 510] width 236 height 37
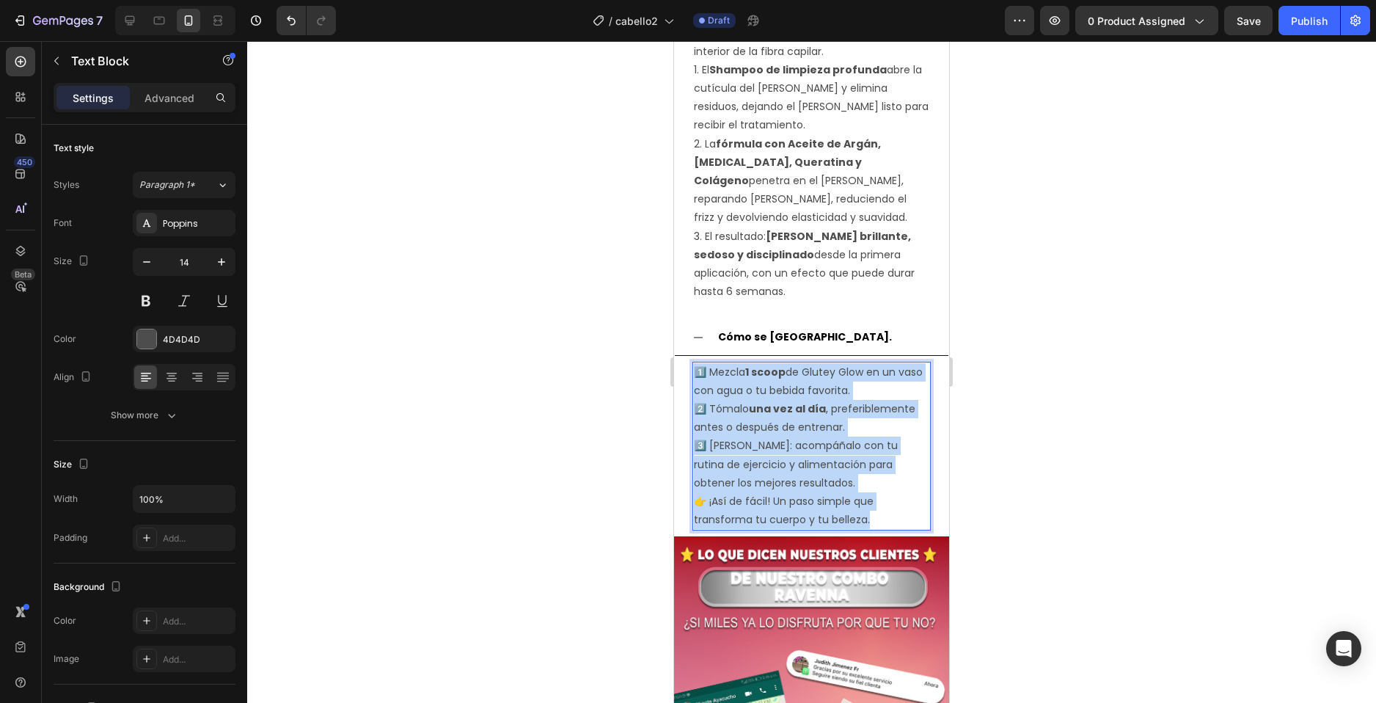
drag, startPoint x: 868, startPoint y: 541, endPoint x: 699, endPoint y: 398, distance: 221.2
click at [699, 398] on div "1️⃣ Mezcla 1 scoop de Glutey Glow en un vaso con agua o tu bebida favorita. 2️⃣…" at bounding box center [812, 446] width 238 height 169
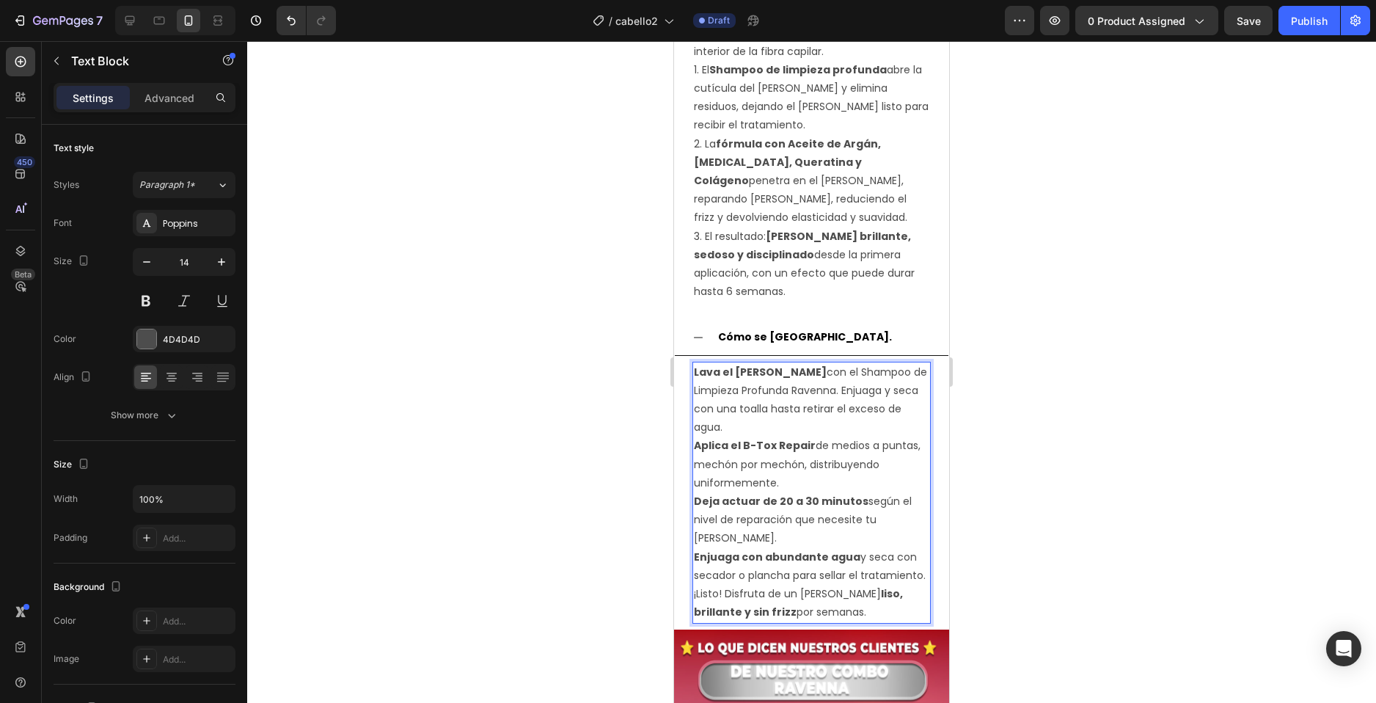
click at [698, 379] on strong "Lava el cabello" at bounding box center [760, 372] width 133 height 15
click at [1293, 142] on div at bounding box center [811, 372] width 1129 height 662
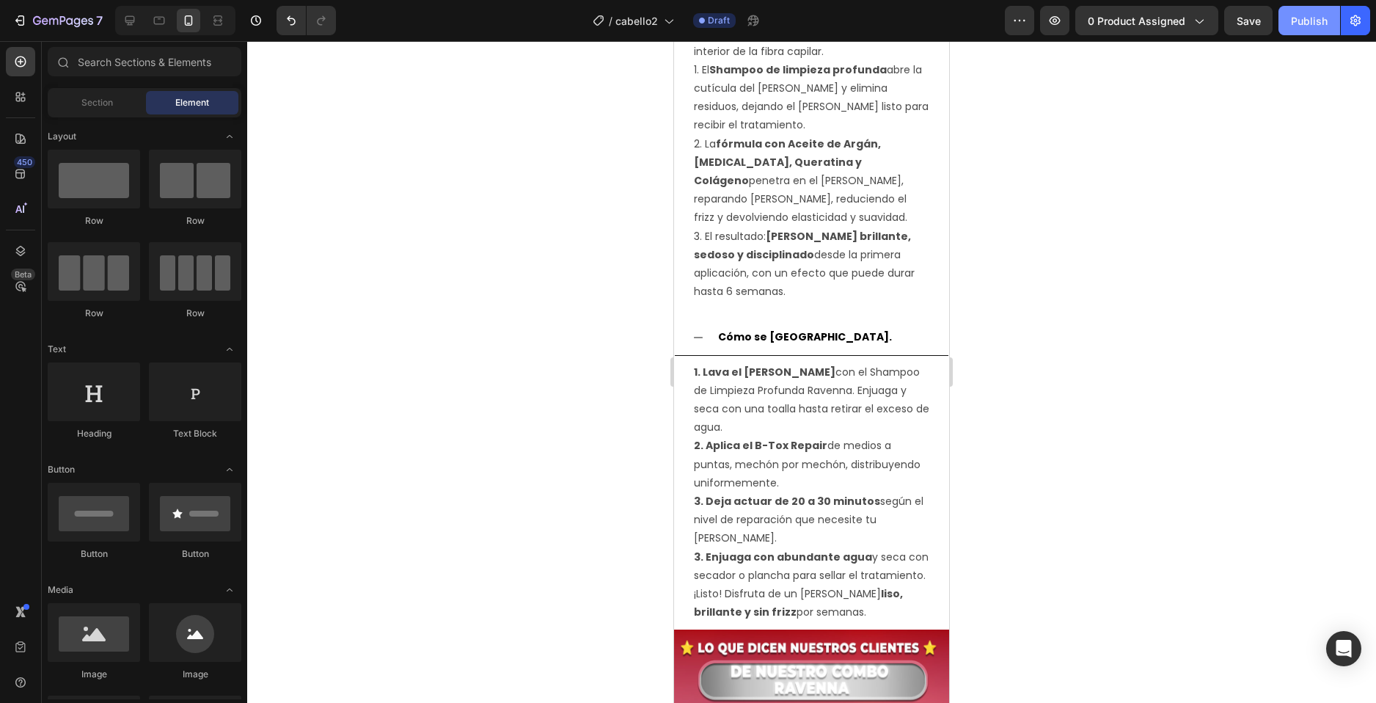
click at [1300, 32] on button "Publish" at bounding box center [1310, 20] width 62 height 29
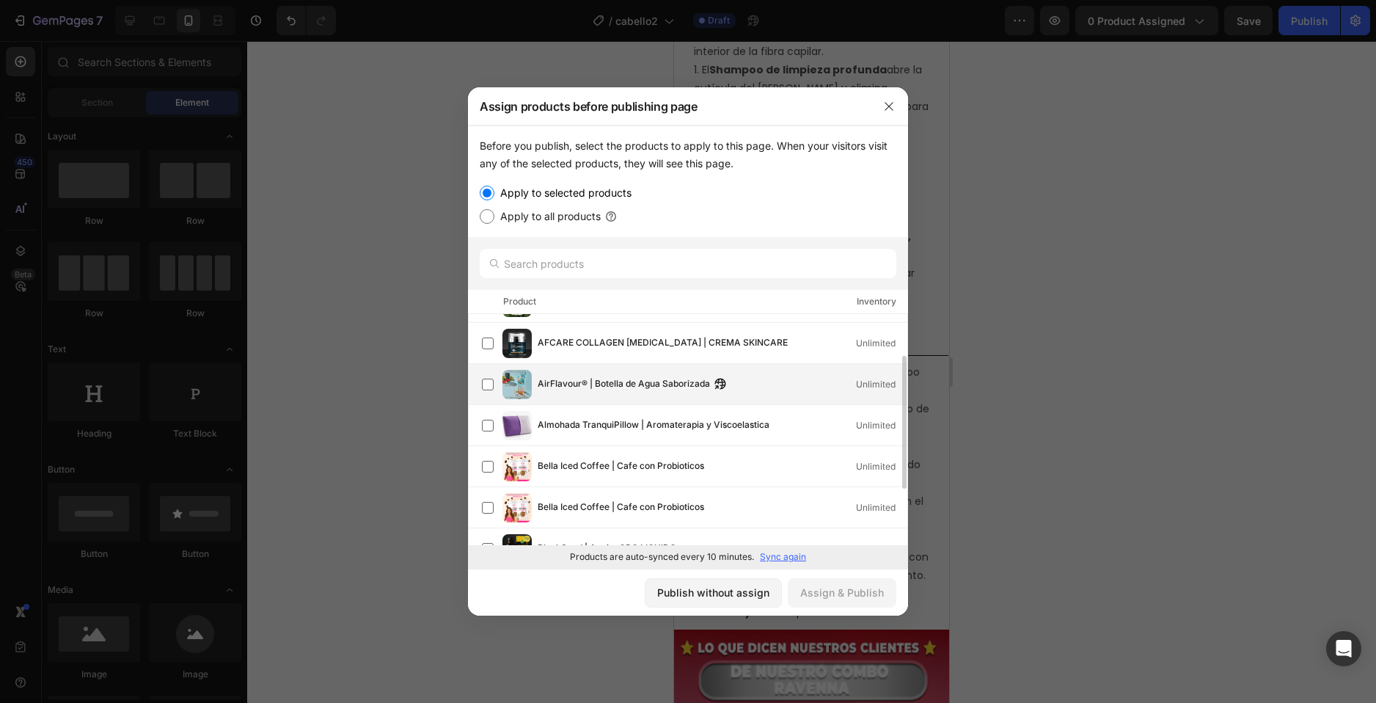
scroll to position [0, 0]
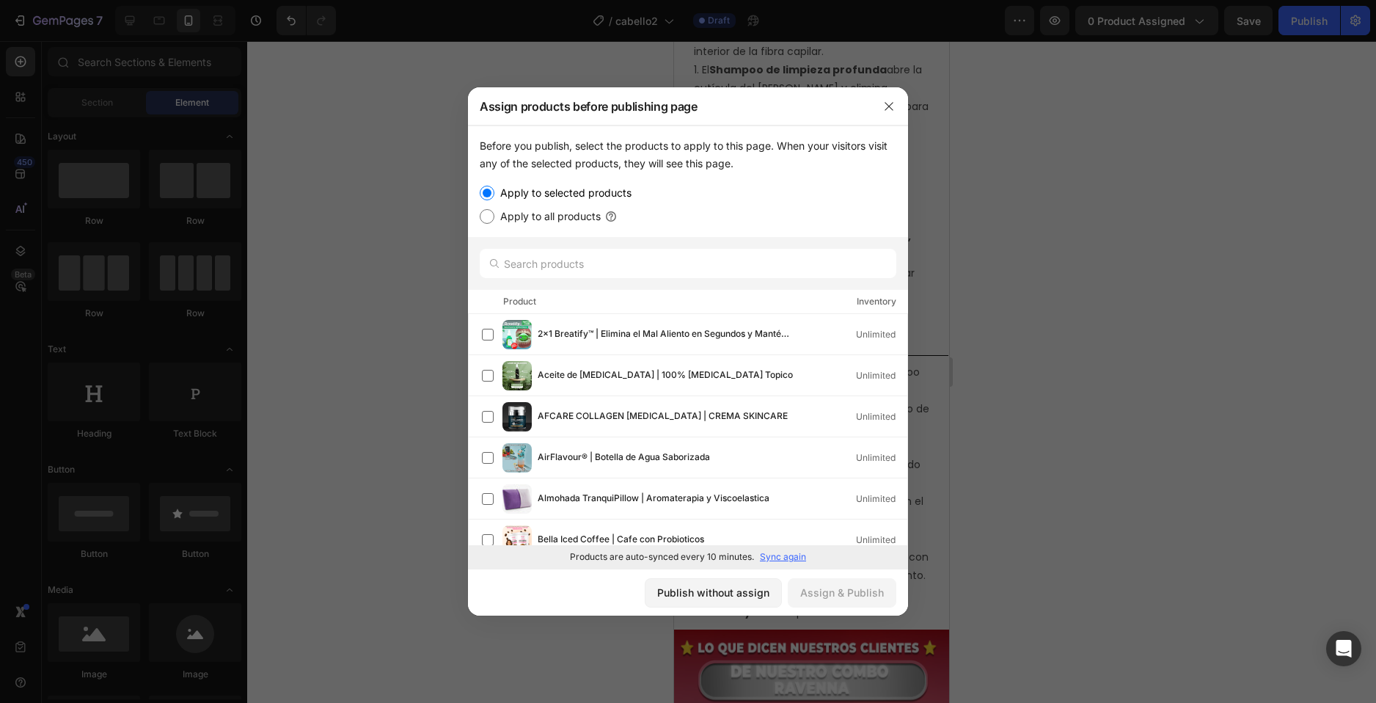
click at [985, 259] on div at bounding box center [688, 351] width 1376 height 703
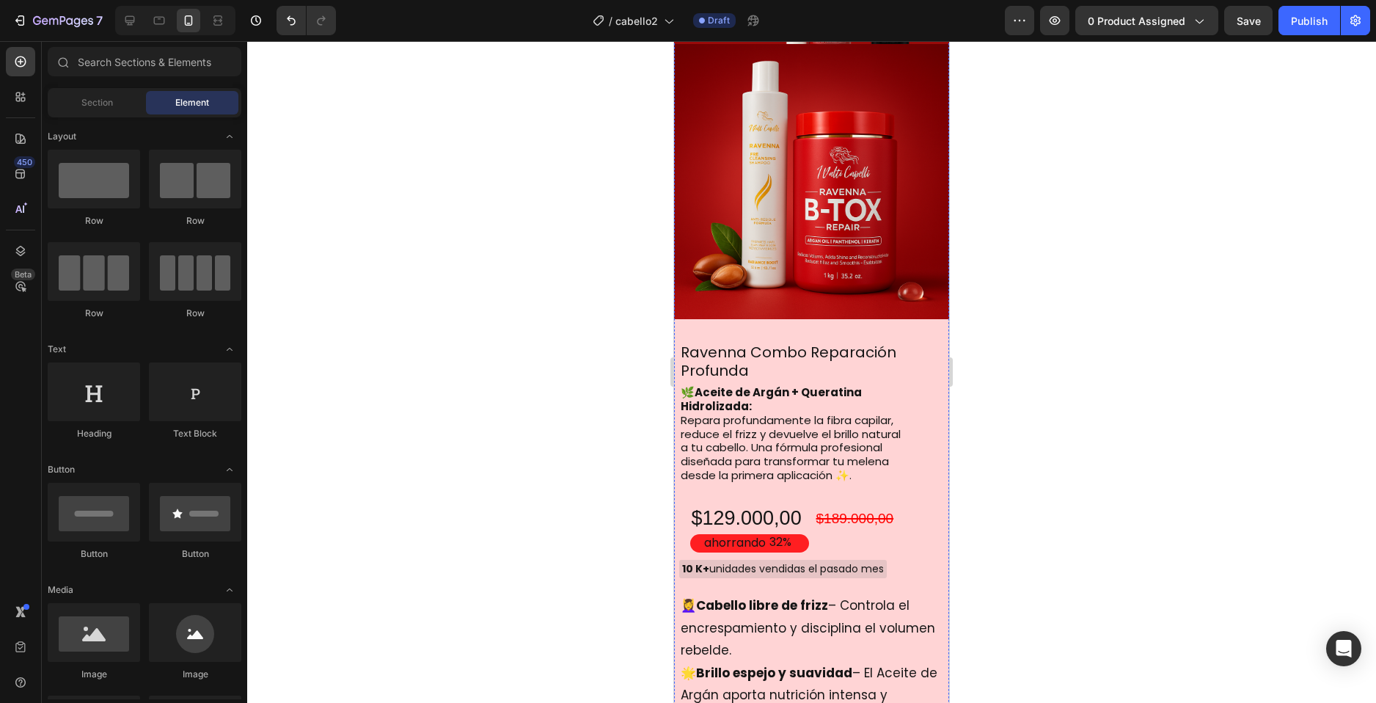
scroll to position [1242, 0]
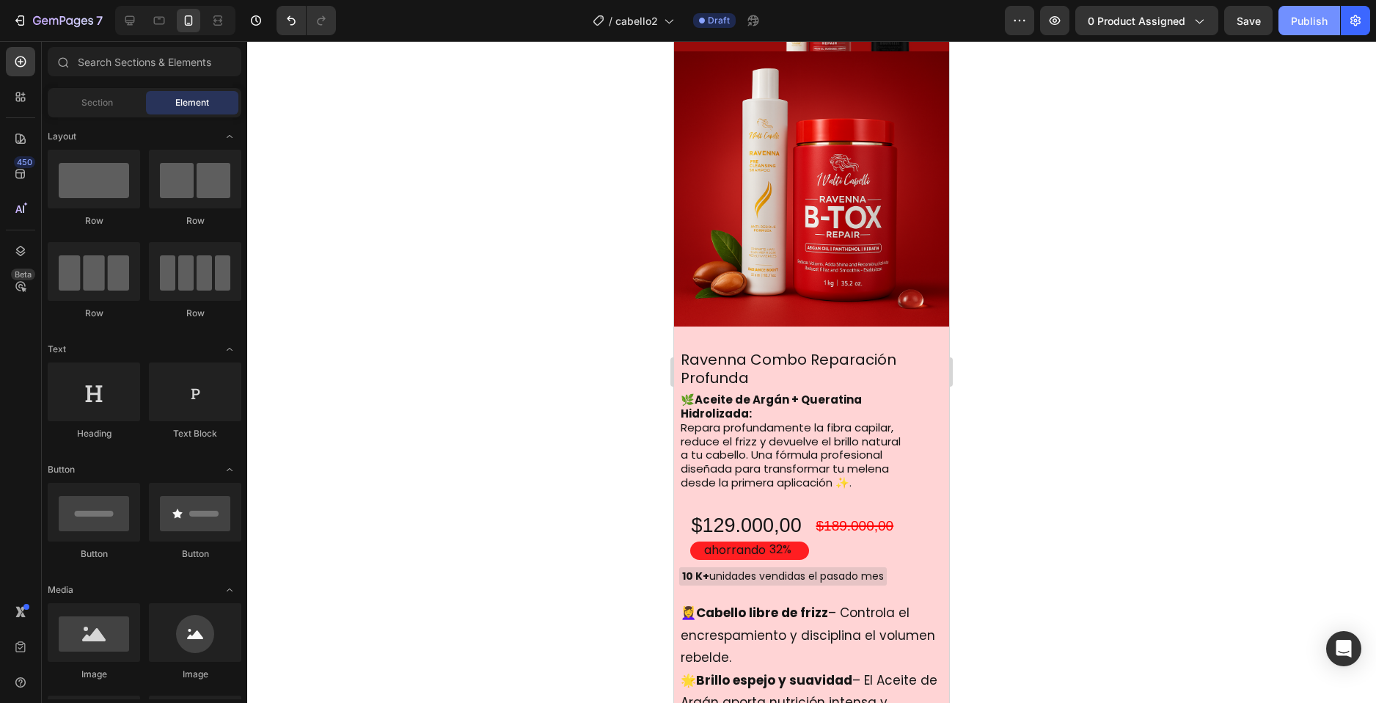
click at [1317, 18] on div "Publish" at bounding box center [1309, 20] width 37 height 15
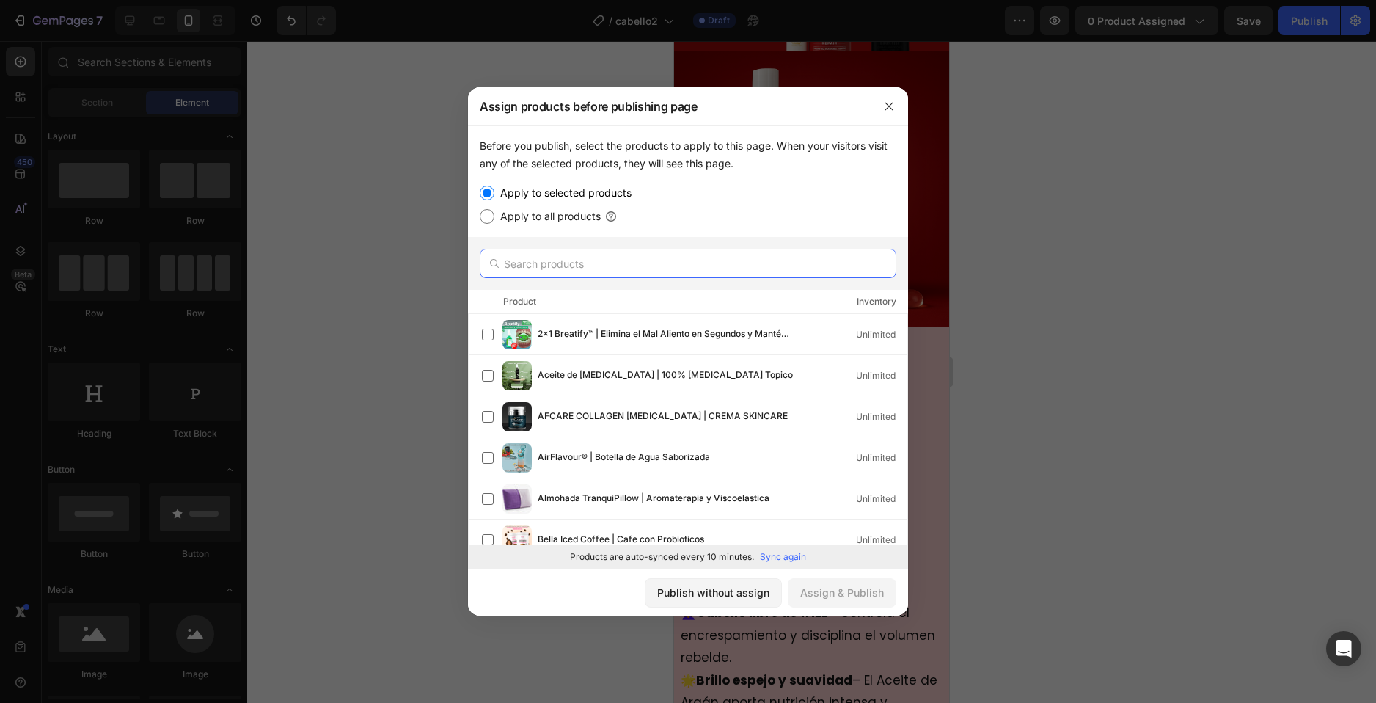
click at [547, 267] on input "text" at bounding box center [688, 263] width 417 height 29
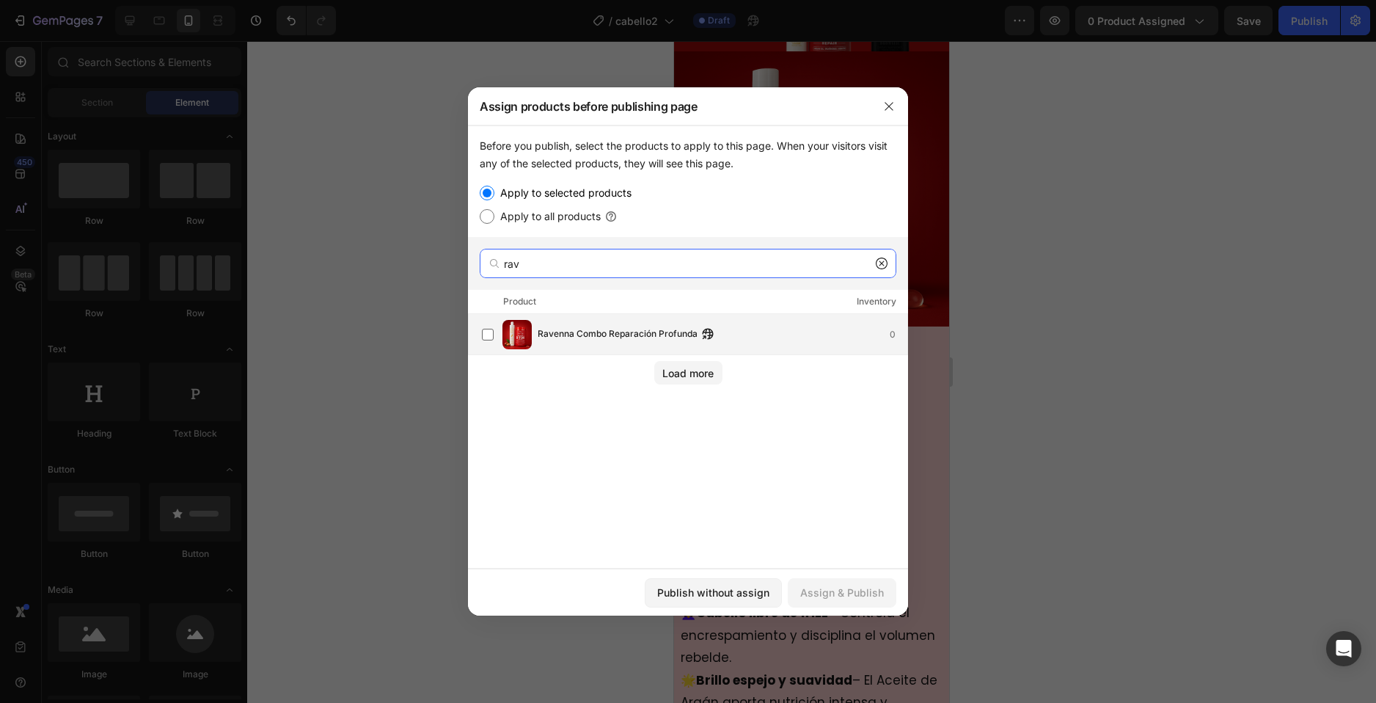
type input "rav"
click at [578, 323] on div "Ravenna Combo Reparación Profunda 0" at bounding box center [695, 334] width 426 height 29
click at [884, 603] on button "Assign & Publish" at bounding box center [842, 592] width 109 height 29
